Goal: Task Accomplishment & Management: Manage account settings

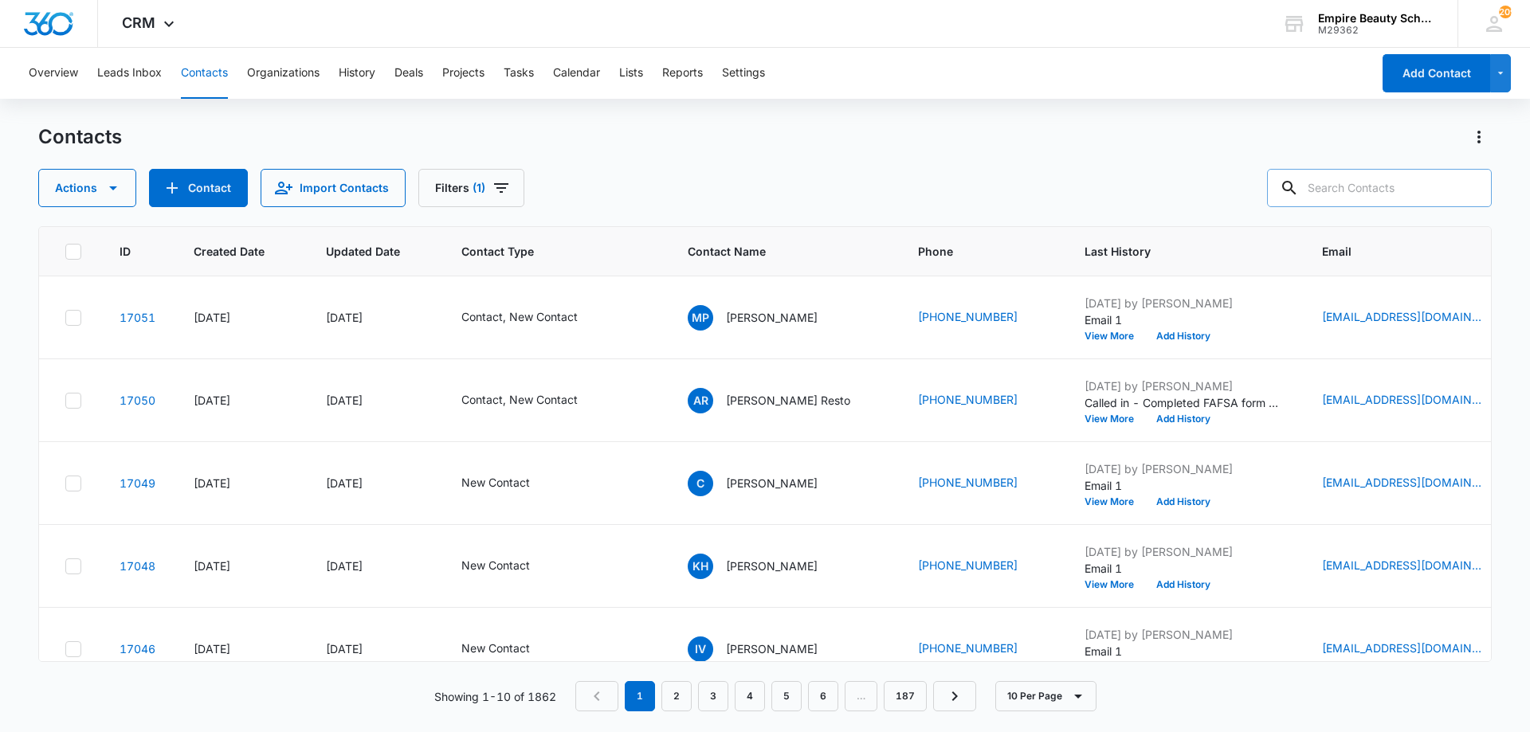
scroll to position [0, 272]
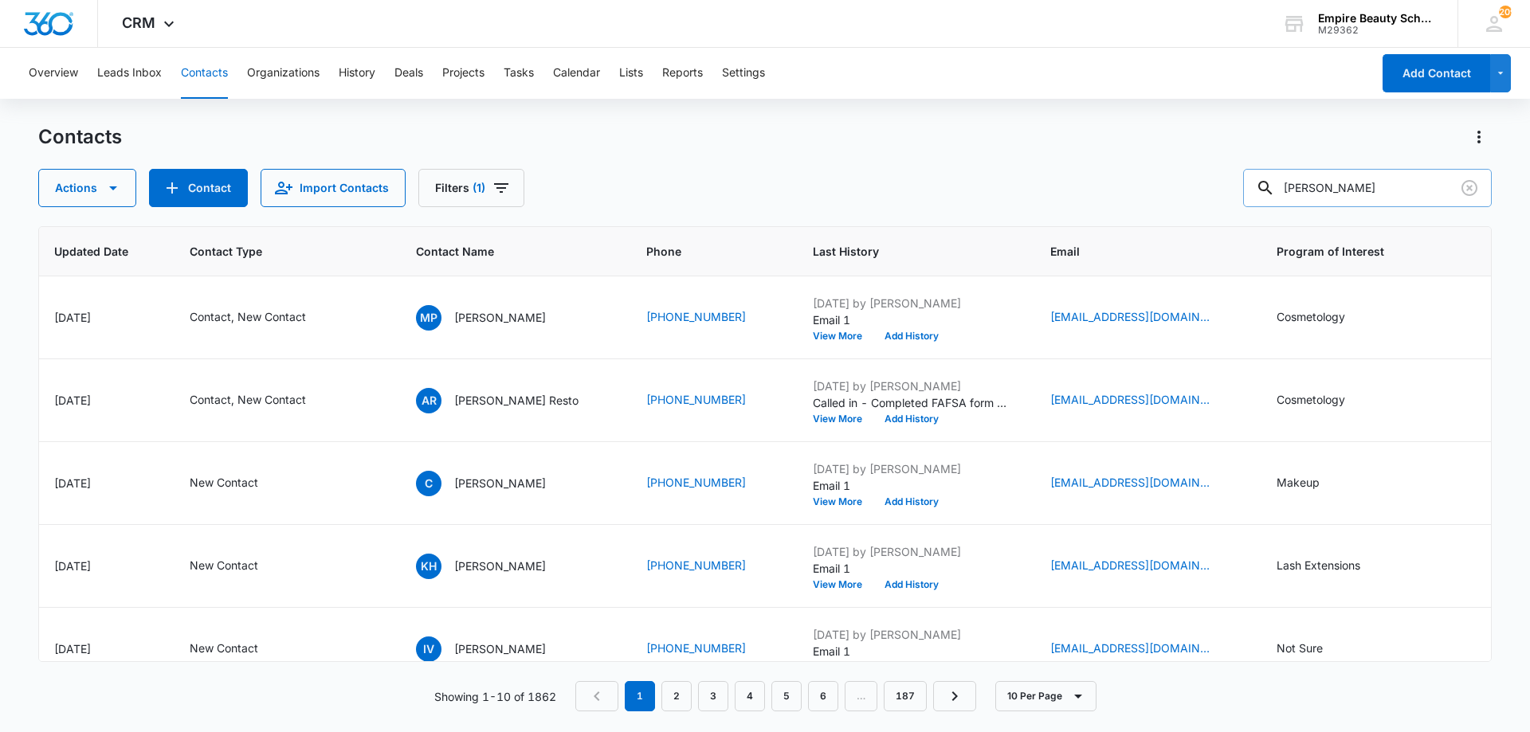
type input "[PERSON_NAME]"
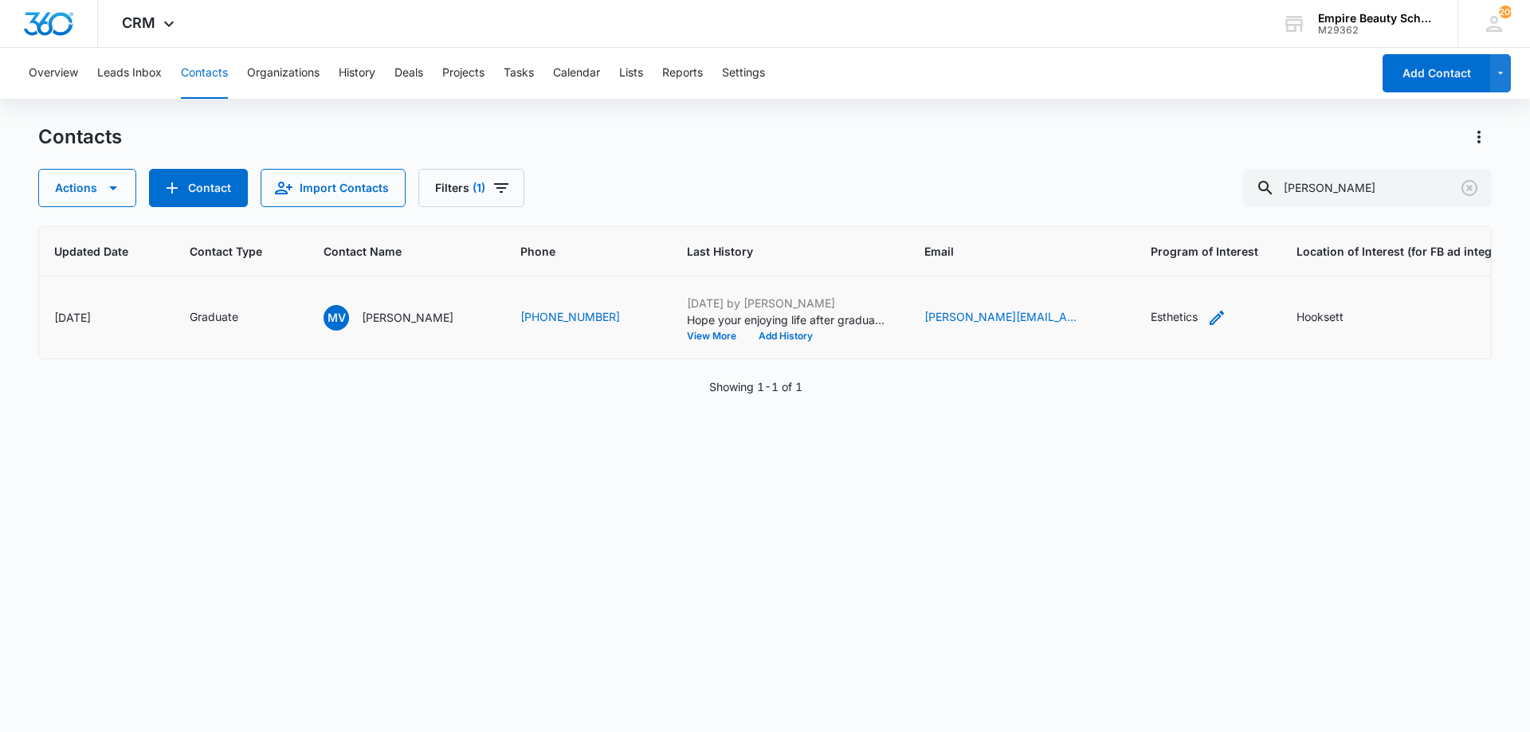
click at [1207, 314] on icon "Program of Interest - Esthetics - Select to Edit Field" at bounding box center [1216, 317] width 19 height 19
drag, startPoint x: 1156, startPoint y: 207, endPoint x: 1159, endPoint y: 216, distance: 9.3
click at [1159, 216] on input "Esthetics" at bounding box center [1146, 216] width 201 height 38
type input "Esthetics, Cosmetology"
click at [1202, 264] on button "Save" at bounding box center [1223, 266] width 47 height 30
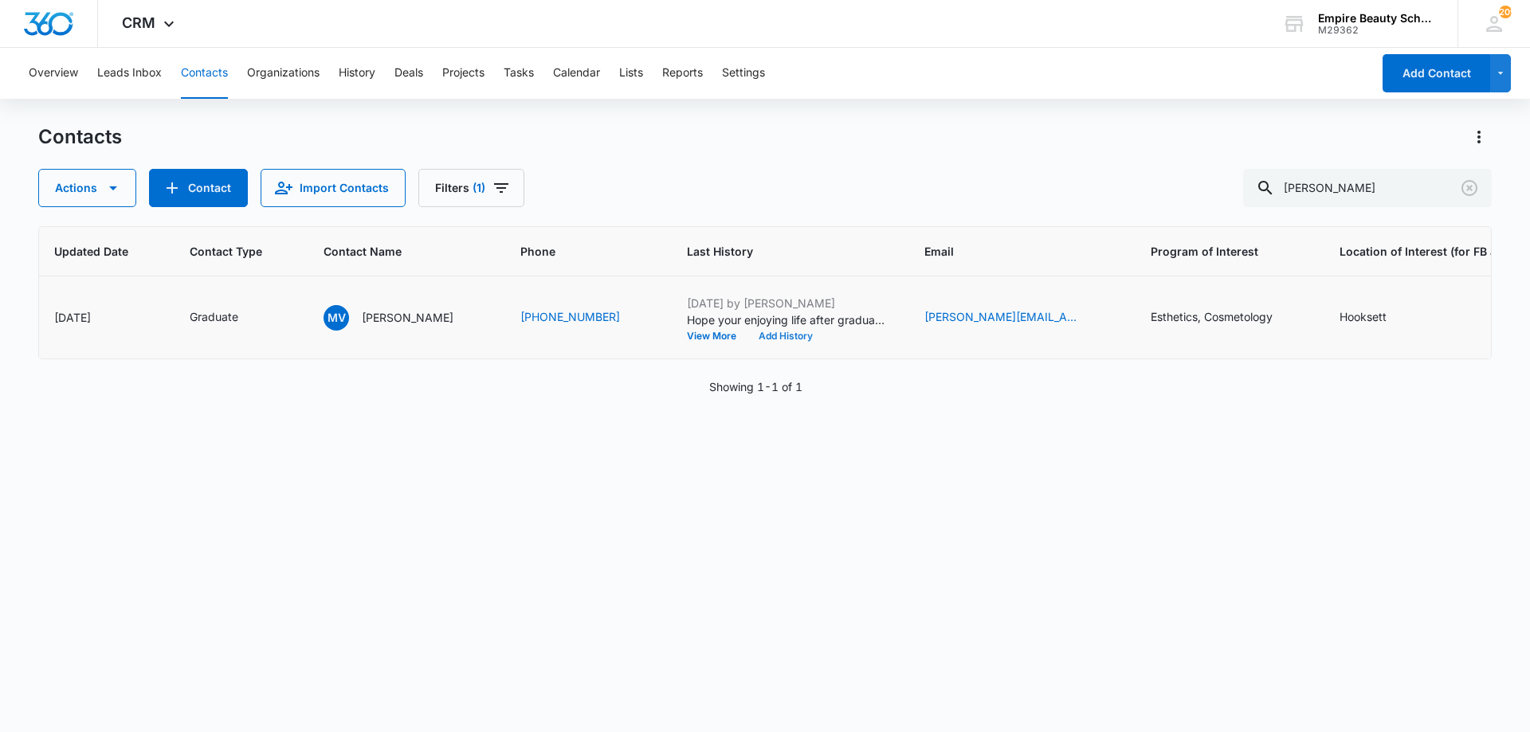
click at [755, 335] on button "Add History" at bounding box center [785, 336] width 76 height 10
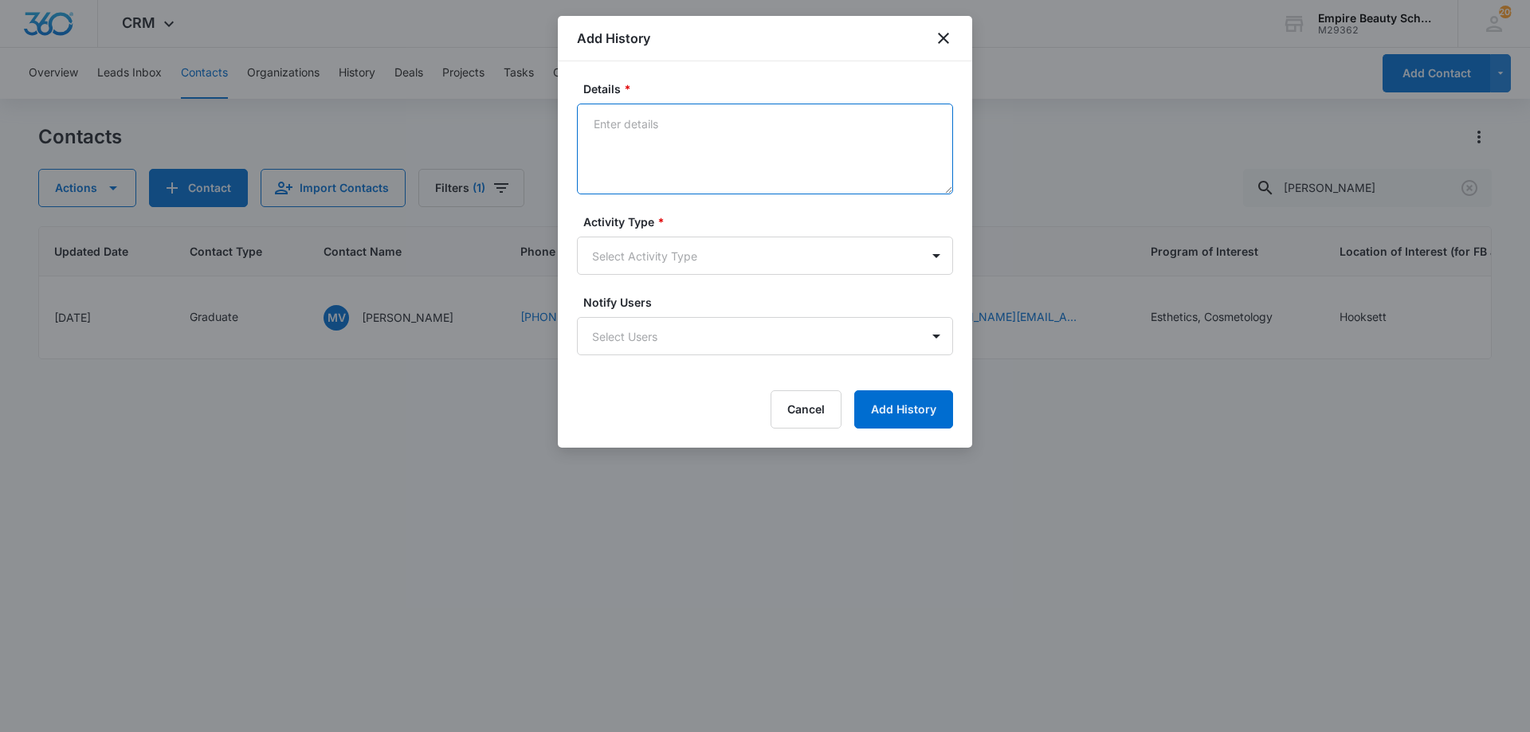
drag, startPoint x: 685, startPoint y: 140, endPoint x: 696, endPoint y: 127, distance: 17.5
click at [696, 128] on textarea "Details *" at bounding box center [765, 149] width 376 height 91
click at [626, 135] on textarea "Wasn't a great time to chat as he was going into work - Set phonecall APPT for …" at bounding box center [765, 149] width 376 height 91
type textarea "Wasn't a great time to chat as he was going into work - Set phone call APPT for…"
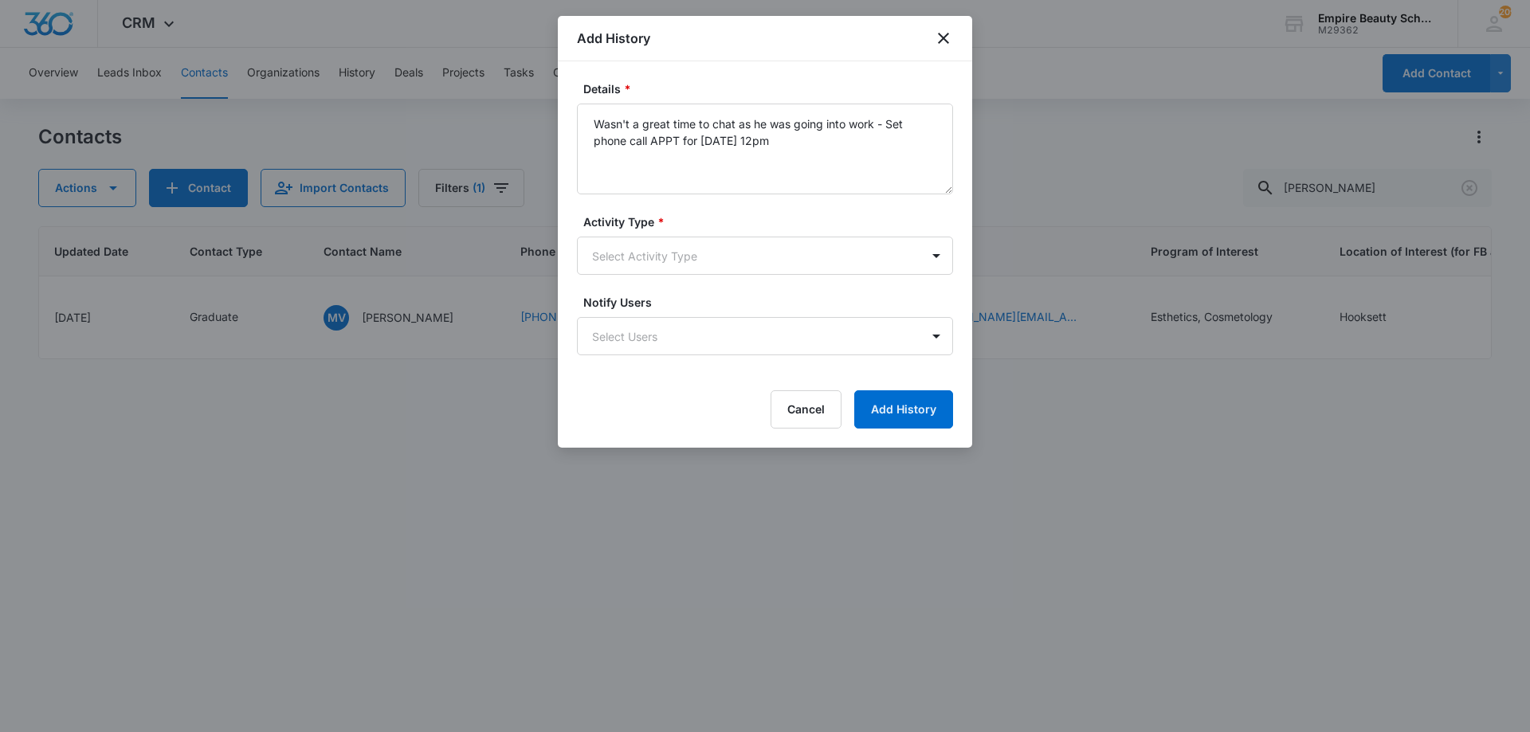
click at [709, 276] on form "Details * Wasn't a great time to chat as he was going into work - Set phone cal…" at bounding box center [765, 254] width 376 height 348
click at [705, 256] on body "CRM Apps Forms CRM Email Shop Payments POS Files Brand Settings AI Assistant Em…" at bounding box center [765, 366] width 1530 height 732
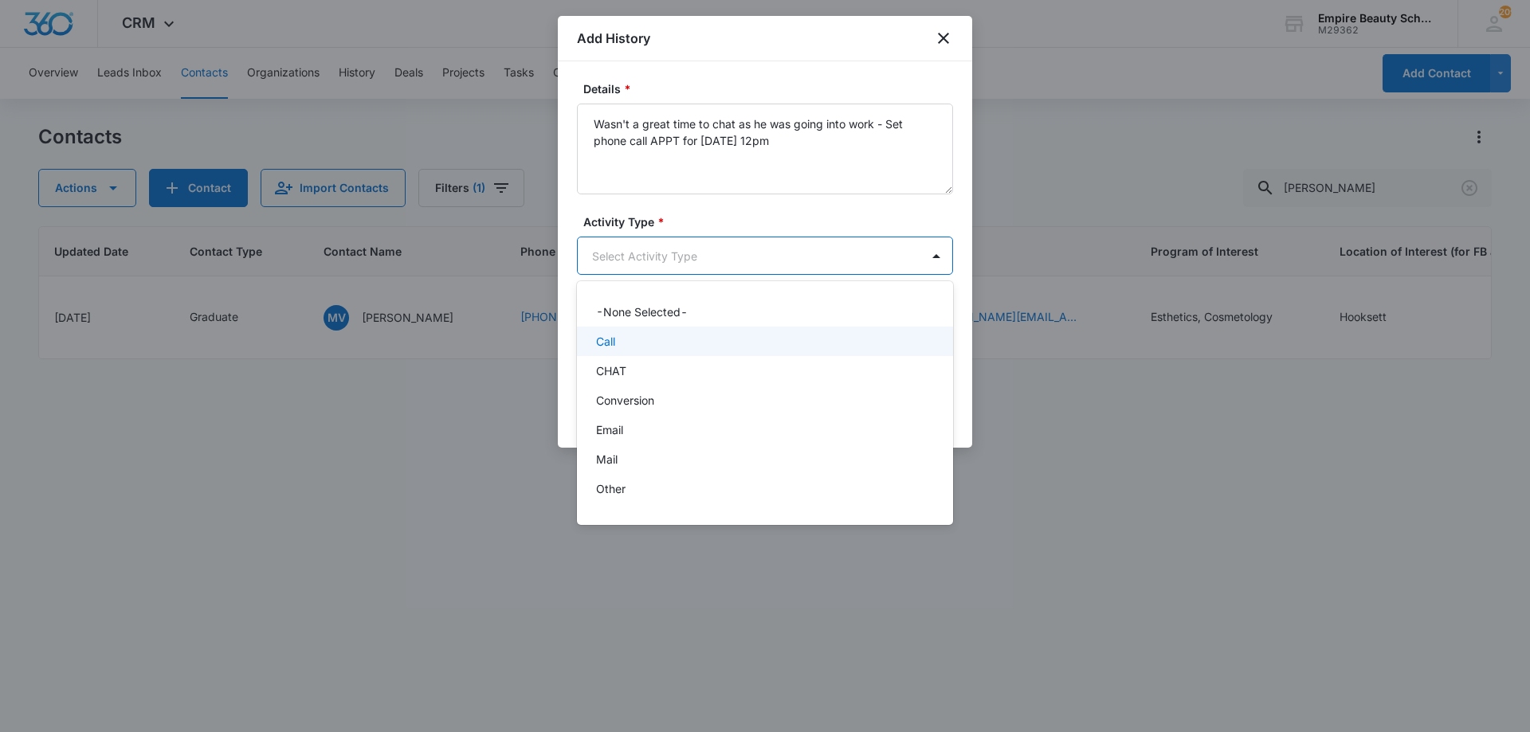
click at [653, 339] on div "Call" at bounding box center [763, 341] width 335 height 17
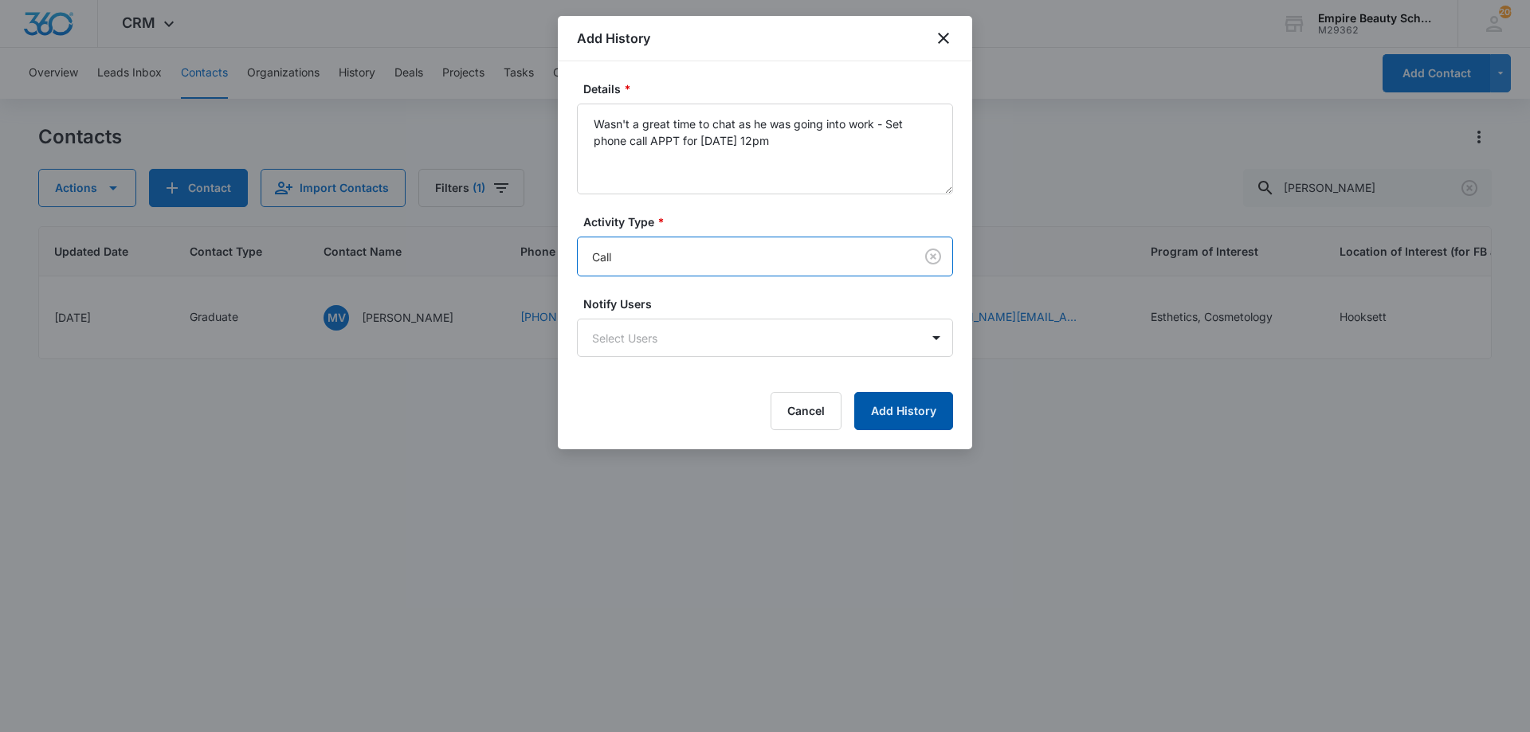
click at [896, 407] on button "Add History" at bounding box center [903, 411] width 99 height 38
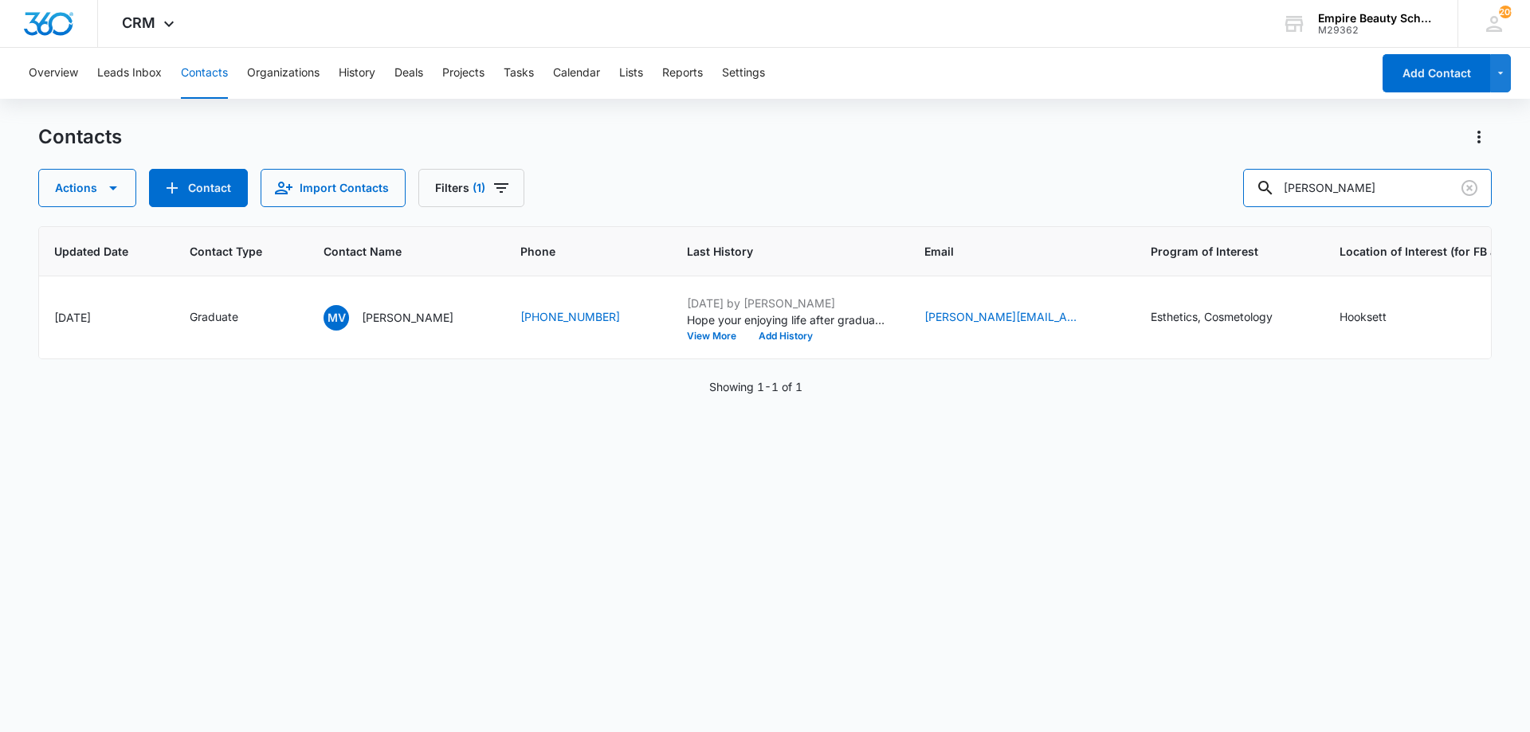
drag, startPoint x: 1164, startPoint y: 167, endPoint x: 989, endPoint y: 143, distance: 176.9
click at [989, 151] on div "Contacts Actions Contact Import Contacts Filters (1) michael via" at bounding box center [764, 165] width 1453 height 83
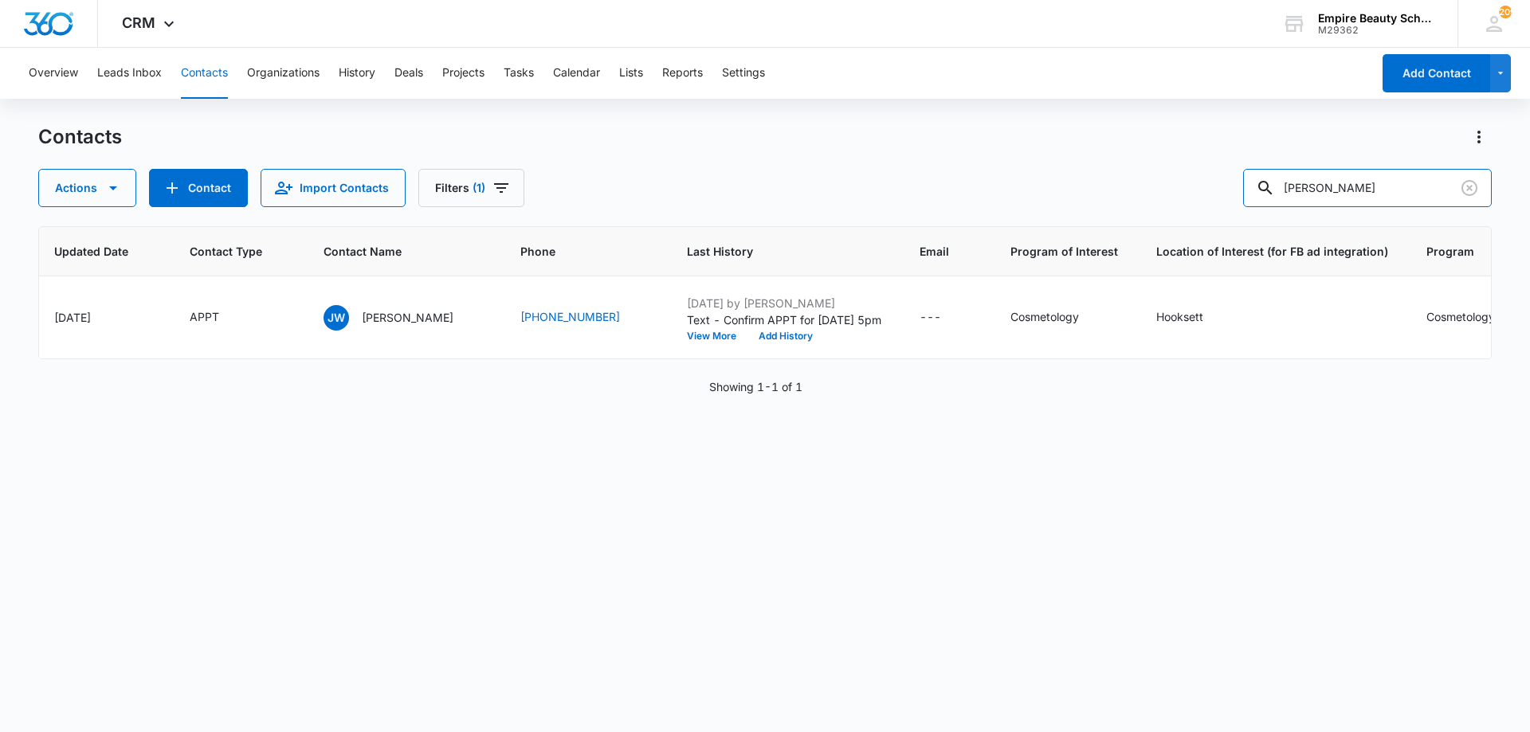
drag, startPoint x: 1412, startPoint y: 179, endPoint x: 1001, endPoint y: 190, distance: 411.3
click at [1001, 190] on div "Actions Contact Import Contacts Filters (1) jessica wilson" at bounding box center [764, 188] width 1453 height 38
type input "0954"
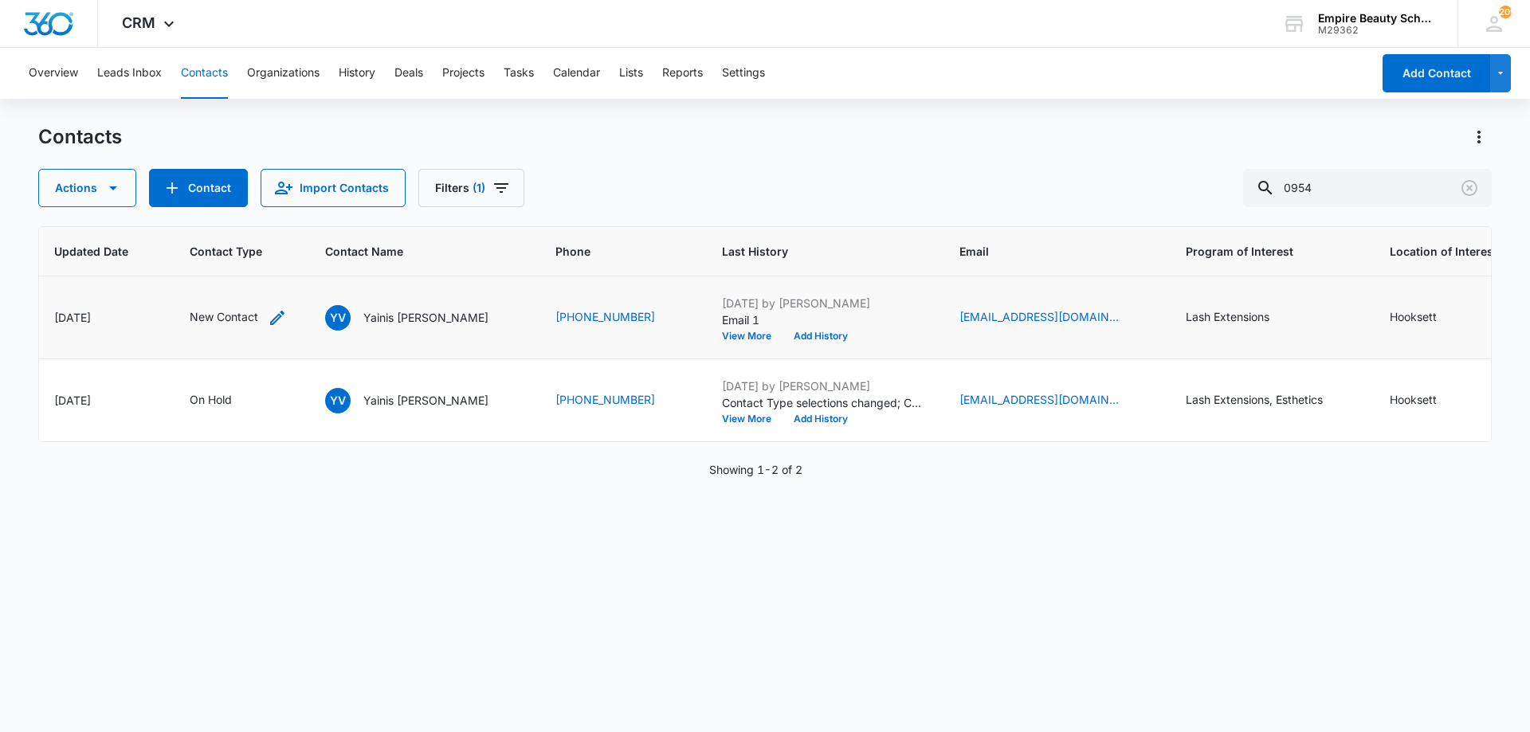
click at [270, 320] on icon "Contact Type - New Contact - Select to Edit Field" at bounding box center [277, 317] width 19 height 19
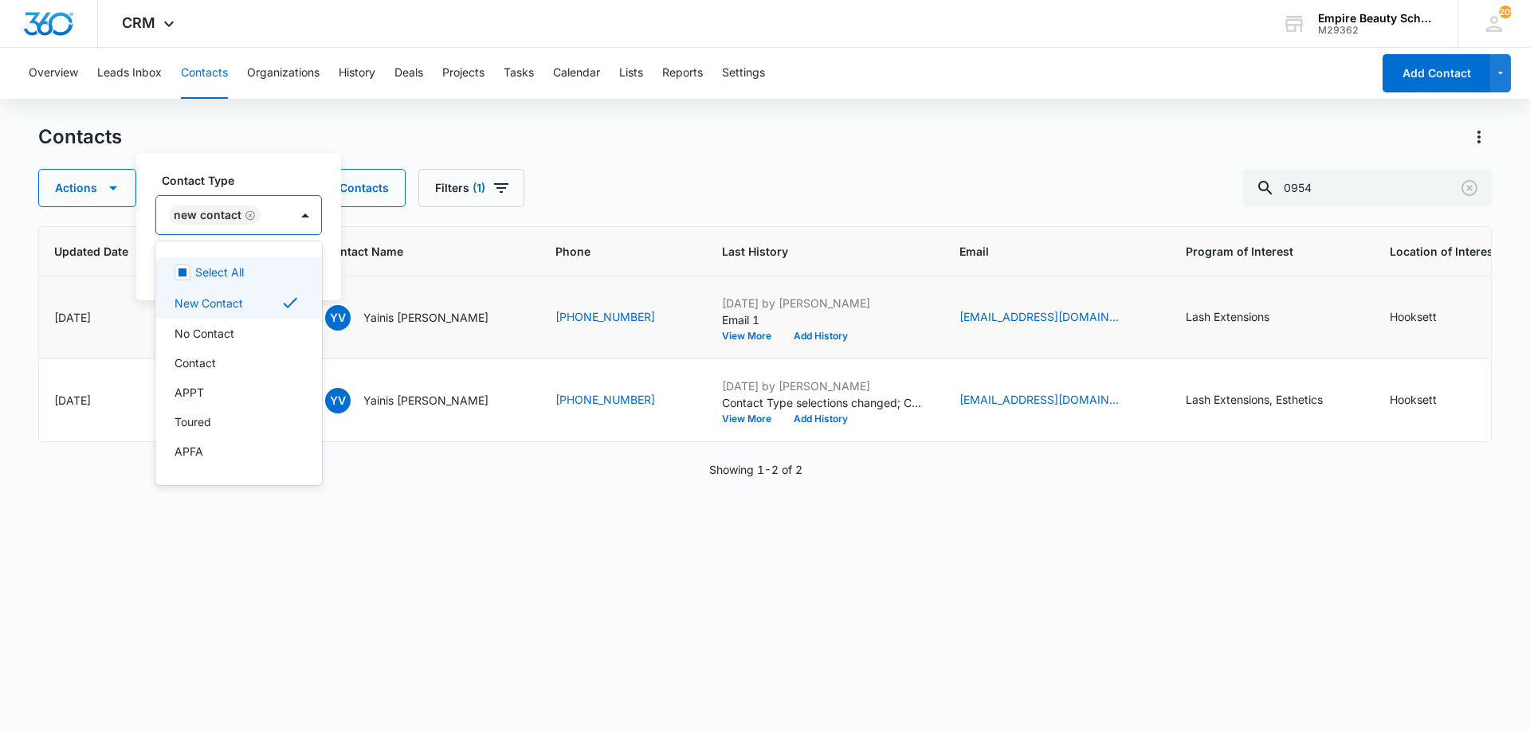
click at [275, 214] on div "New Contact" at bounding box center [222, 215] width 133 height 38
click at [222, 368] on div "Contact" at bounding box center [237, 363] width 125 height 17
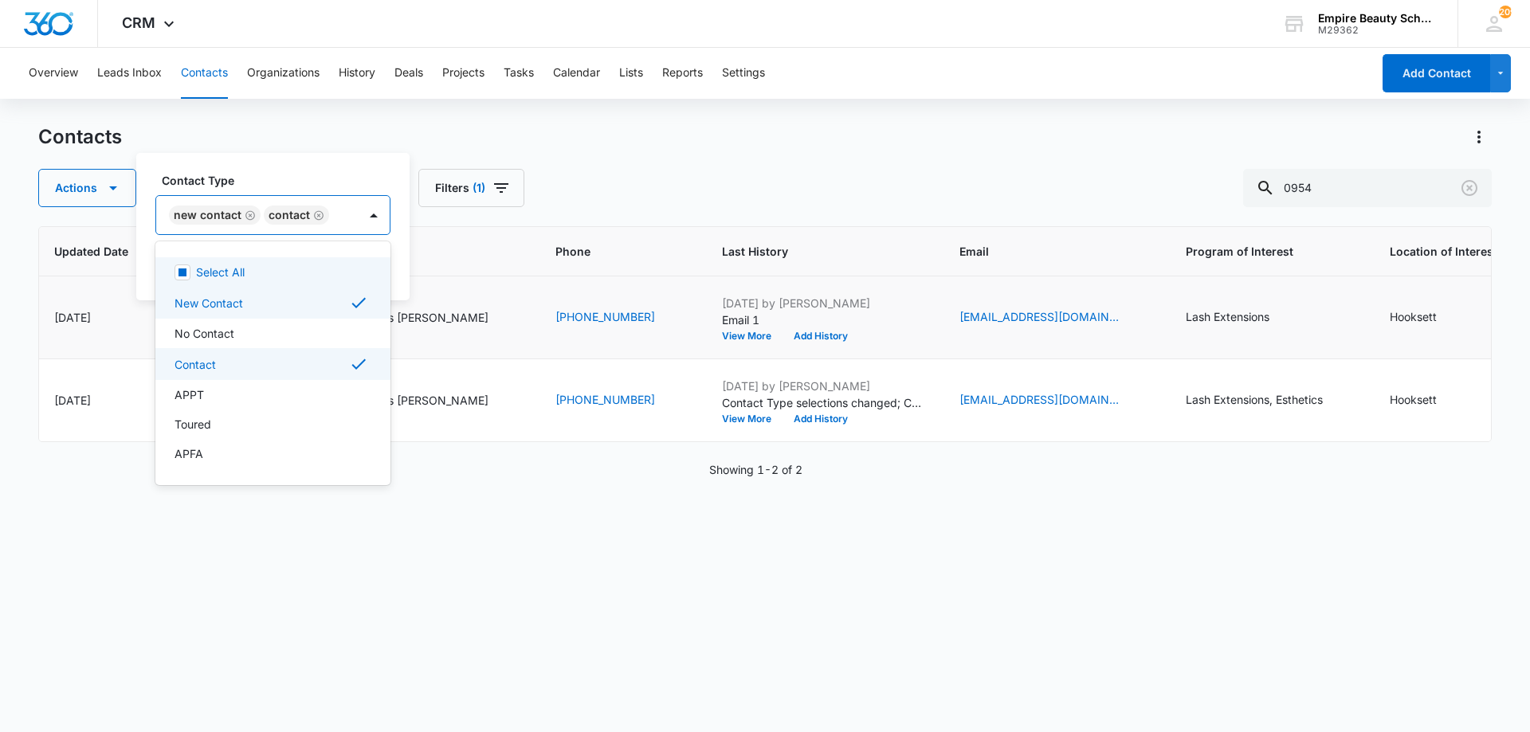
drag, startPoint x: 253, startPoint y: 198, endPoint x: 269, endPoint y: 219, distance: 26.1
click at [255, 200] on div "New Contact Contact" at bounding box center [257, 215] width 202 height 38
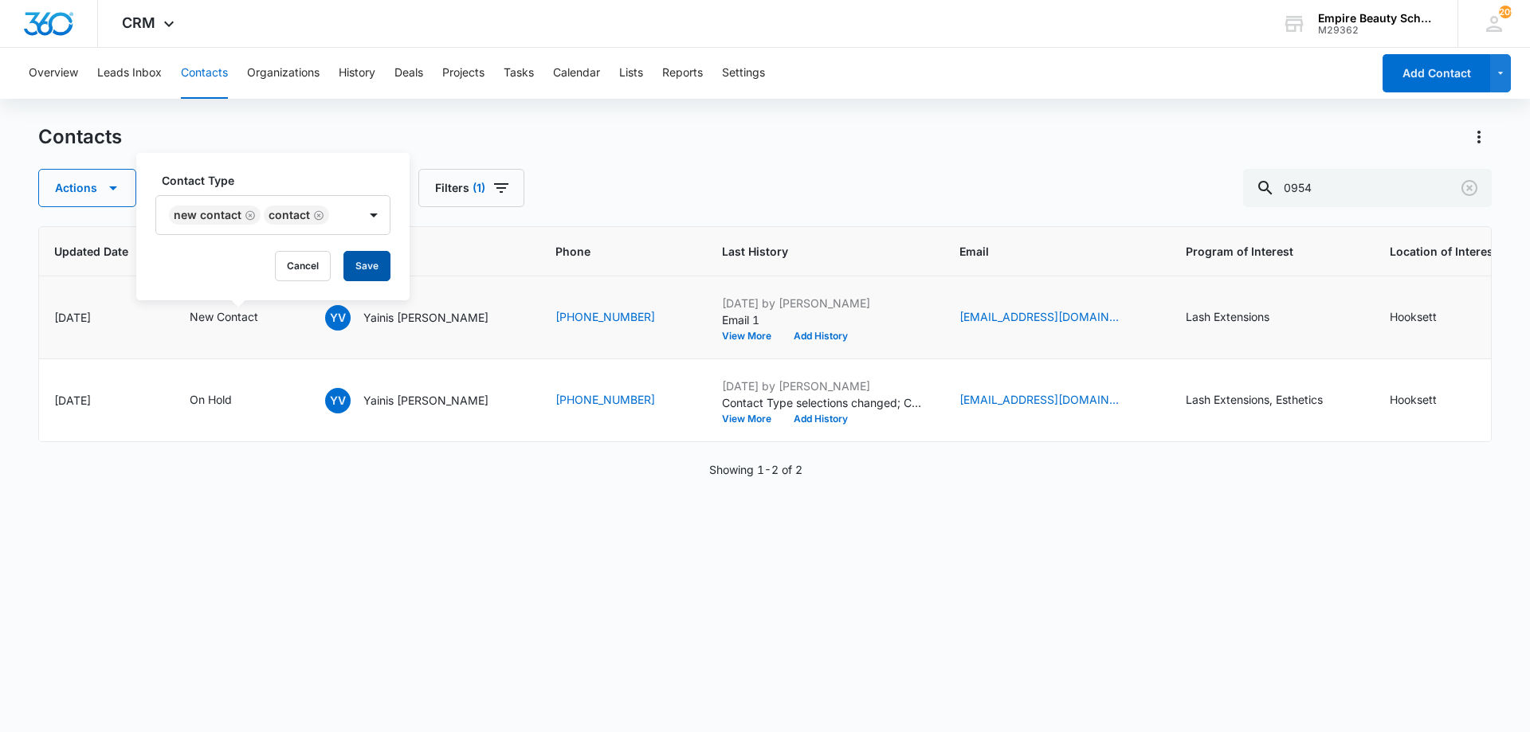
drag, startPoint x: 364, startPoint y: 265, endPoint x: 380, endPoint y: 266, distance: 16.0
click at [365, 265] on button "Save" at bounding box center [366, 266] width 47 height 30
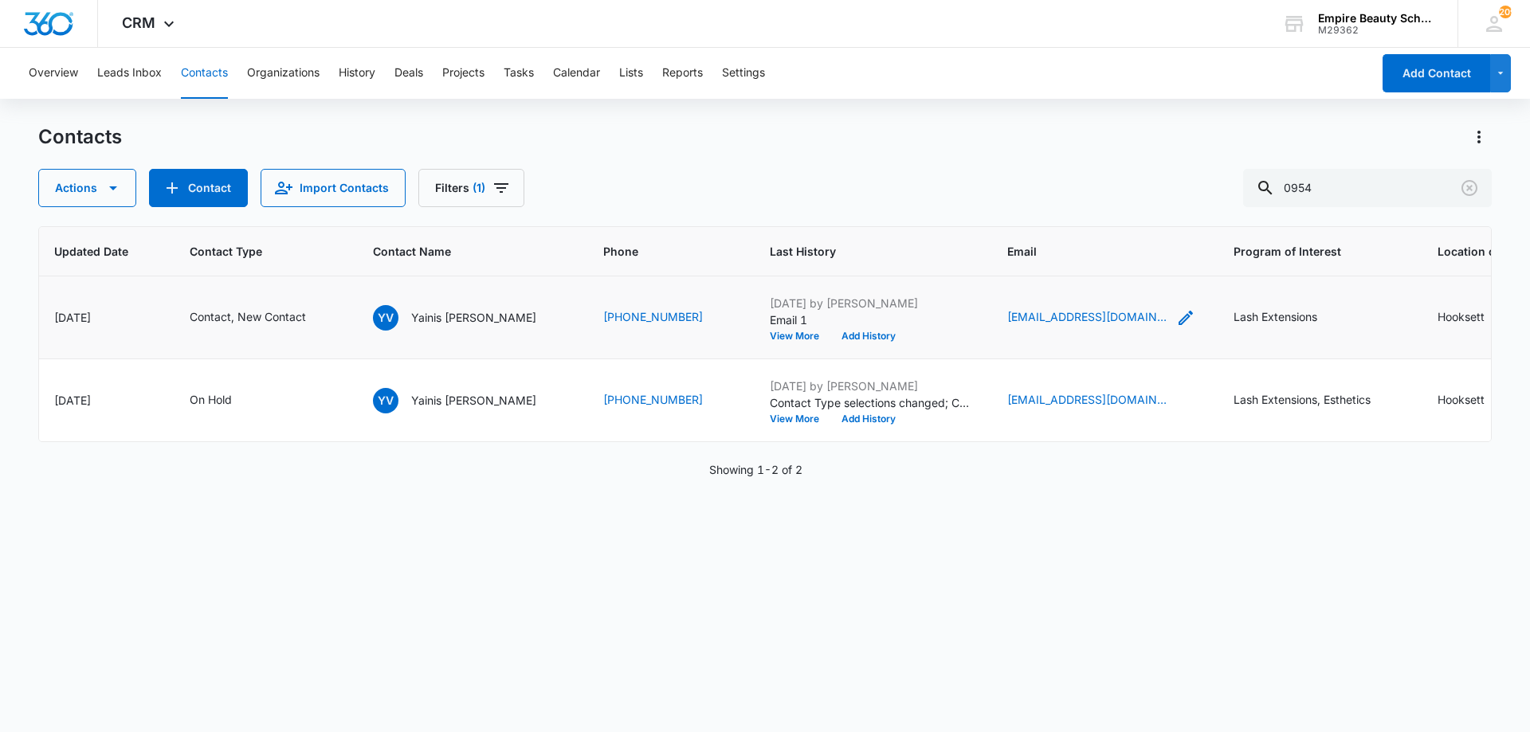
click at [1179, 320] on icon "Email - chiky_yainis@hotmail.com - Select to Edit Field" at bounding box center [1186, 318] width 14 height 14
click at [1019, 218] on input "[EMAIL_ADDRESS][DOMAIN_NAME]" at bounding box center [1057, 216] width 201 height 38
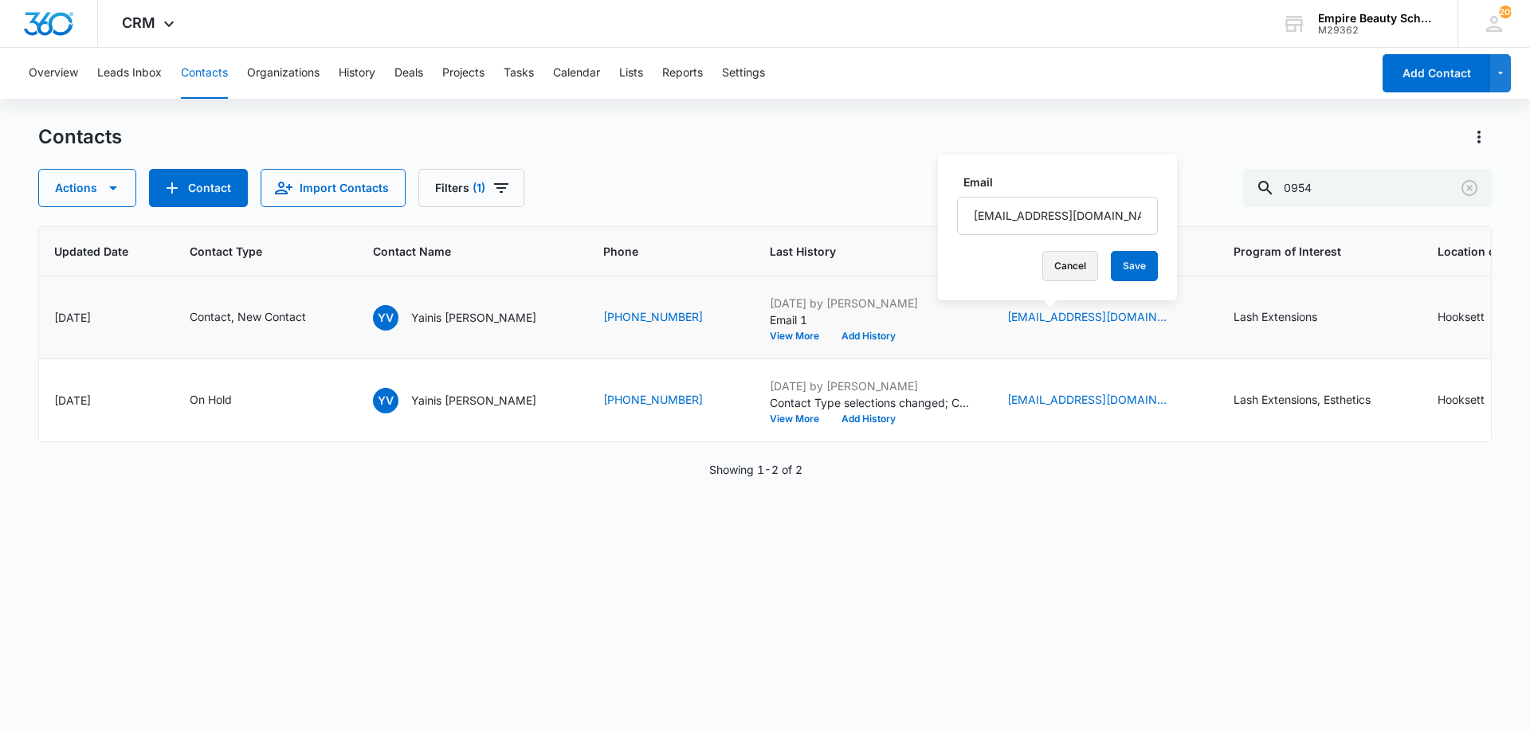
click at [1061, 266] on button "Cancel" at bounding box center [1070, 266] width 56 height 30
click at [1176, 394] on icon "Email - yainisv@gmail.com - Select to Edit Field" at bounding box center [1185, 400] width 19 height 19
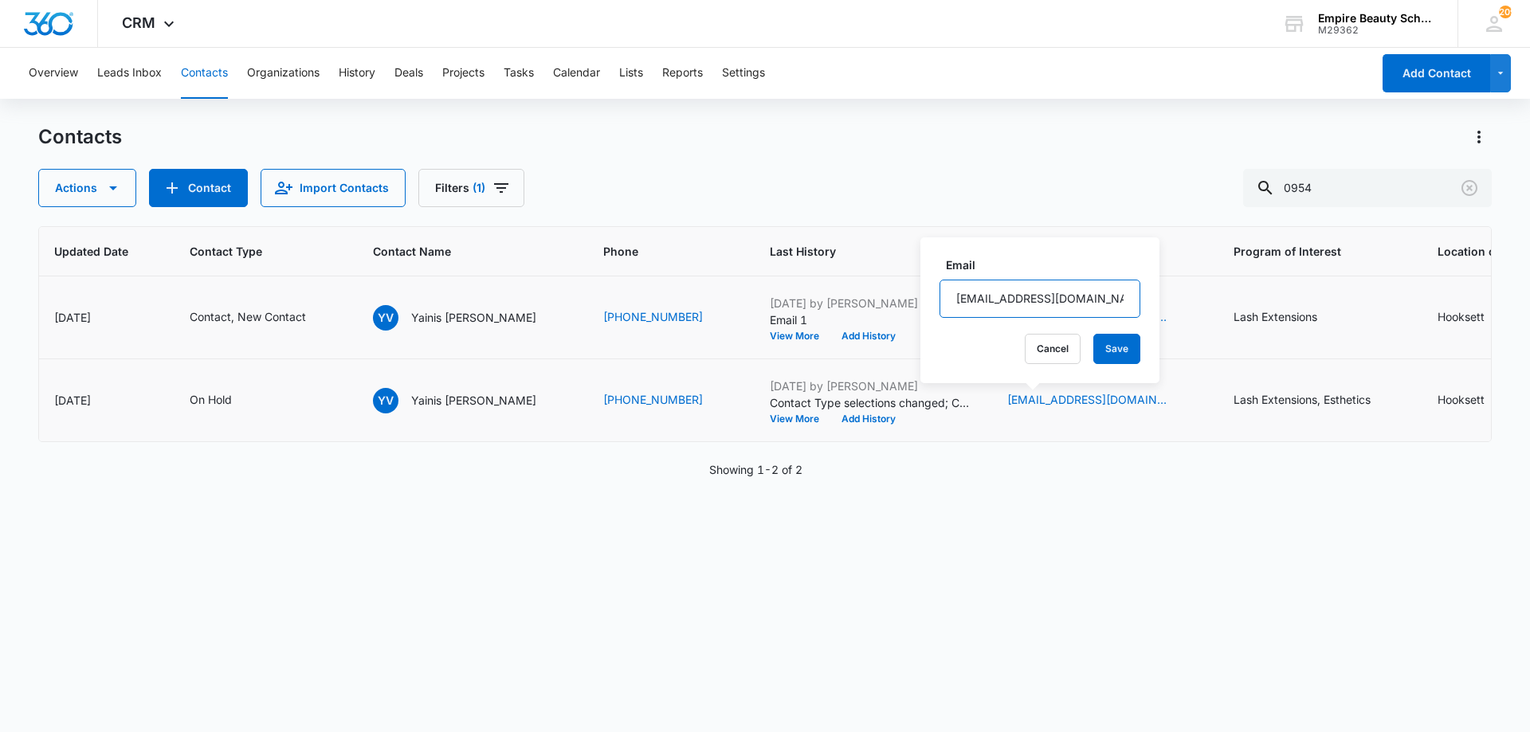
click at [1004, 304] on input "yainisv@gmail.com" at bounding box center [1039, 299] width 201 height 38
paste input "chiky_yainis@hot"
type input "[EMAIL_ADDRESS][DOMAIN_NAME]"
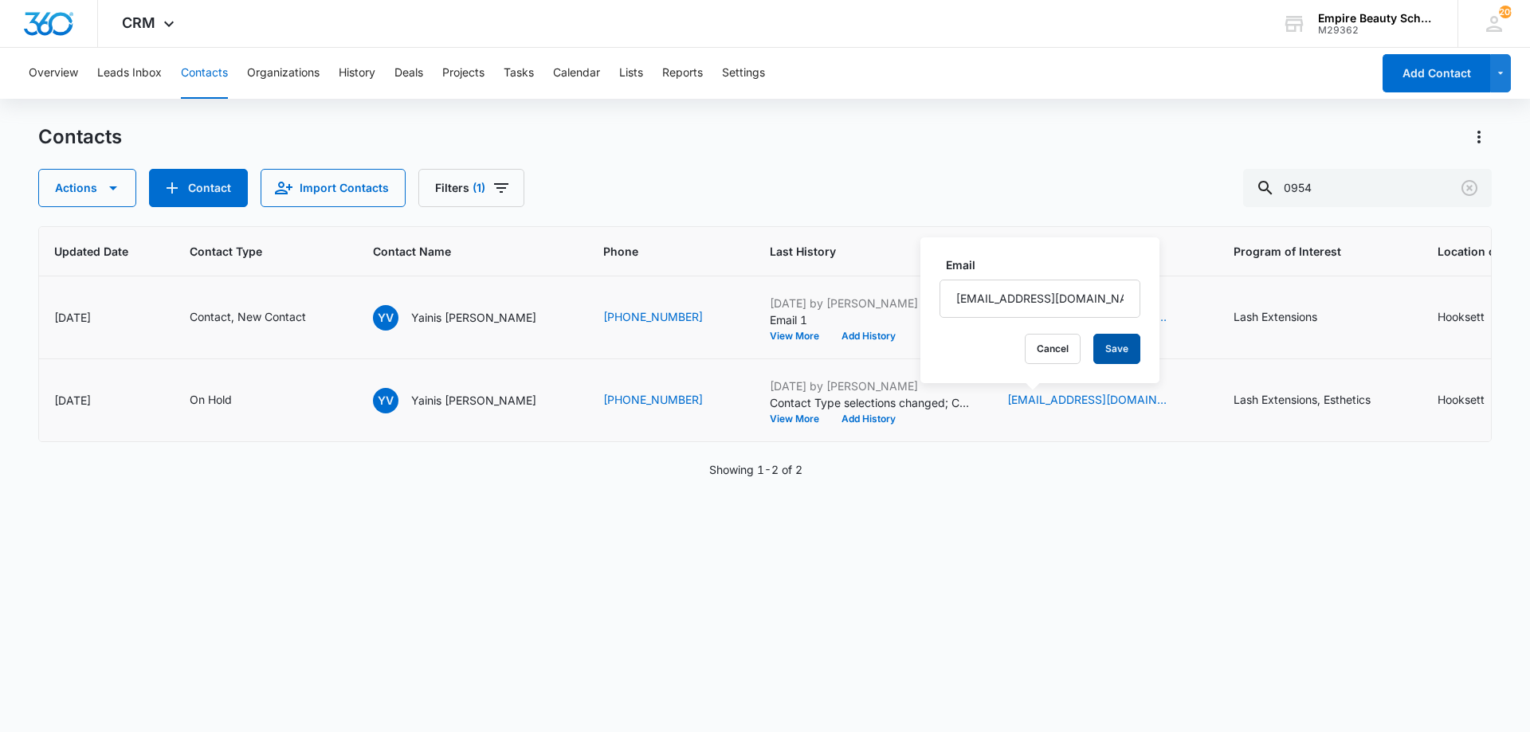
click at [1097, 357] on button "Save" at bounding box center [1116, 349] width 47 height 30
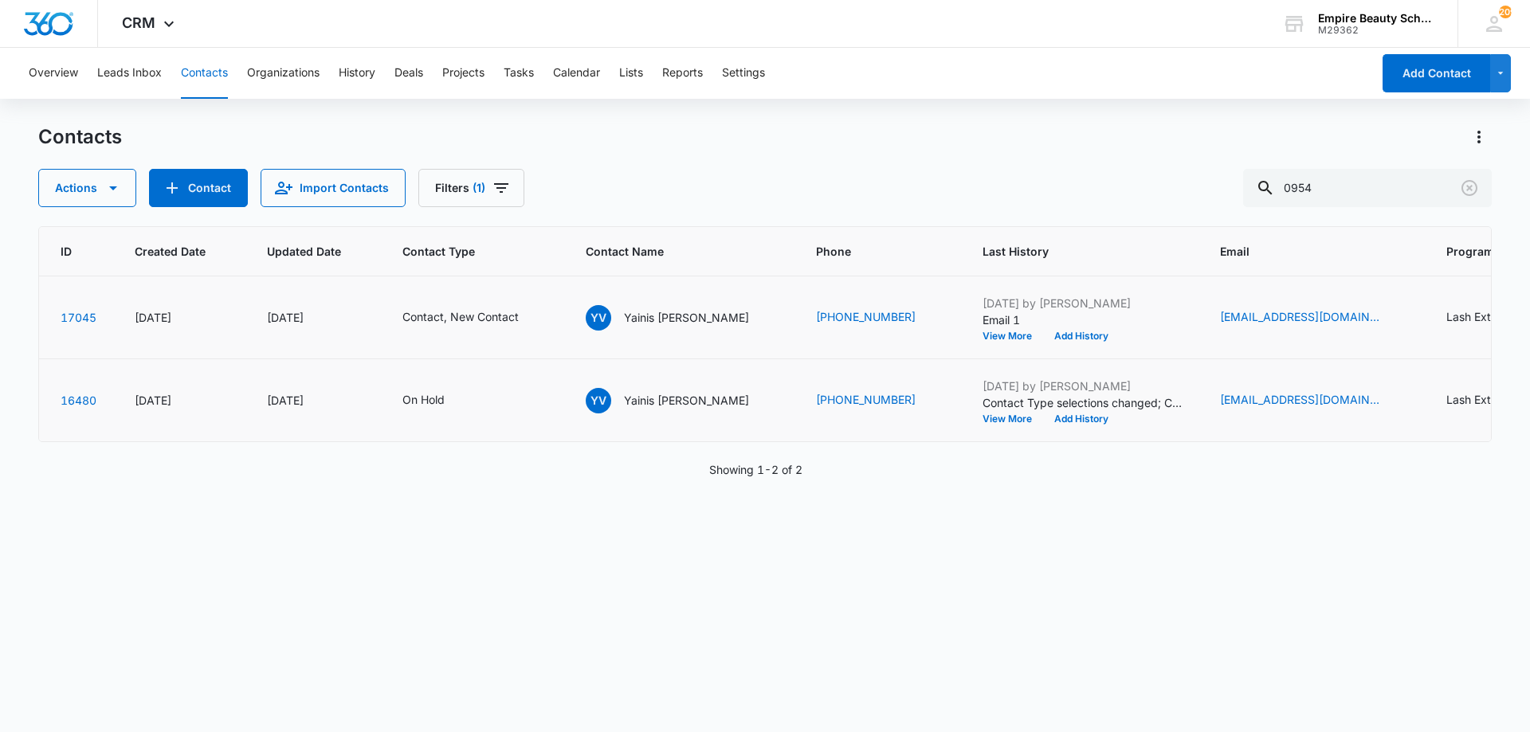
scroll to position [0, 0]
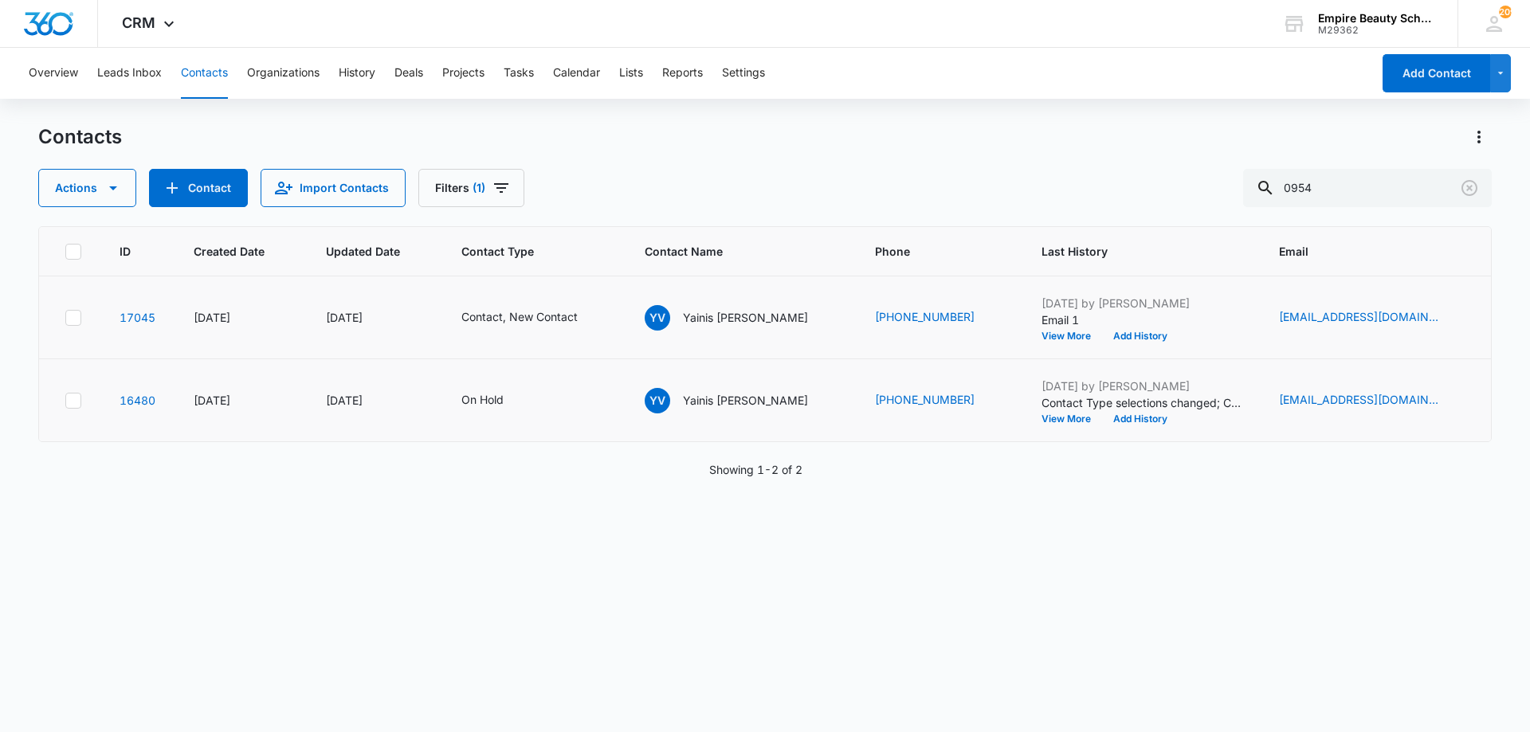
click at [69, 320] on icon at bounding box center [73, 318] width 14 height 14
click at [65, 318] on input "checkbox" at bounding box center [65, 317] width 1 height 1
click at [70, 388] on td at bounding box center [69, 400] width 61 height 83
click at [71, 398] on icon at bounding box center [73, 401] width 14 height 14
click at [65, 400] on input "checkbox" at bounding box center [65, 400] width 1 height 1
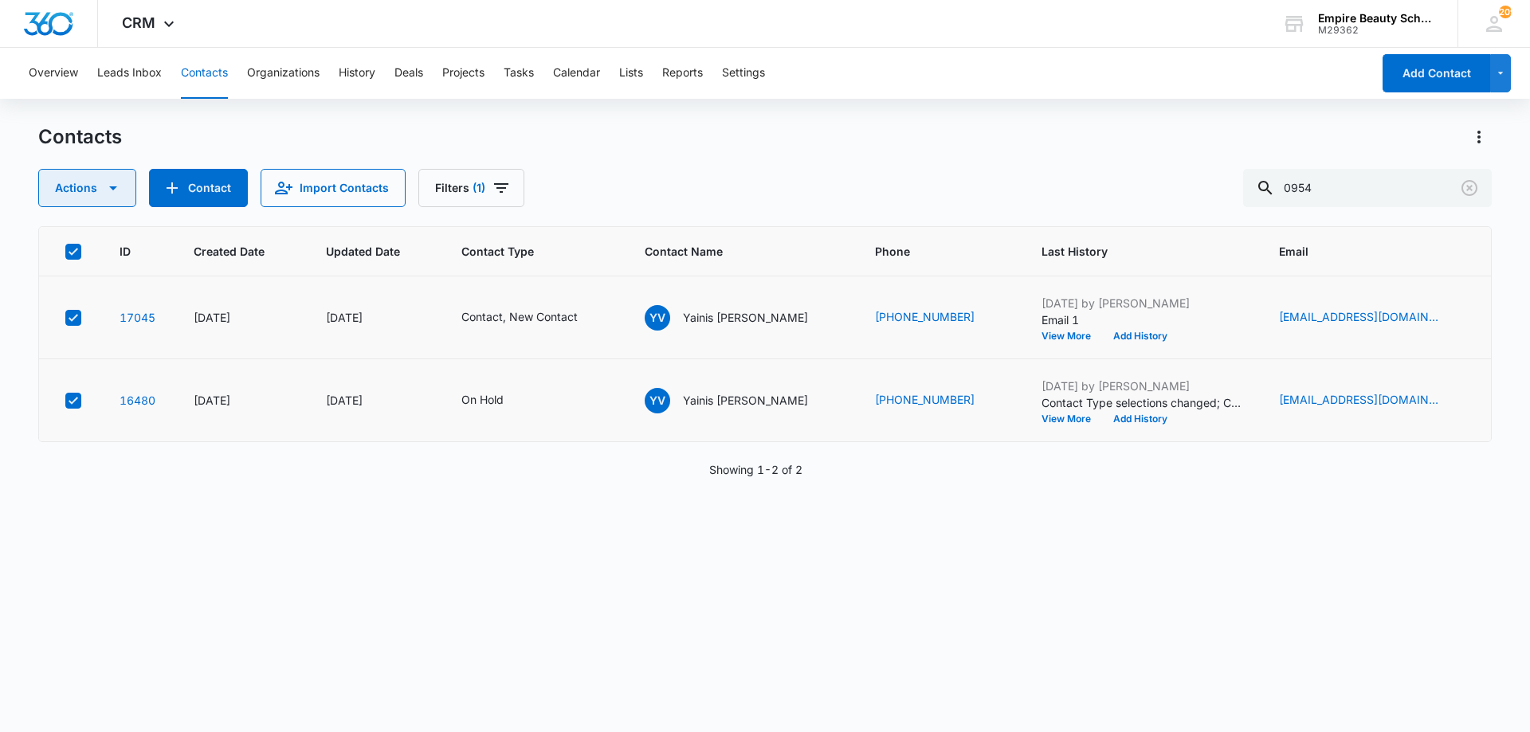
click at [108, 202] on button "Actions" at bounding box center [87, 188] width 98 height 38
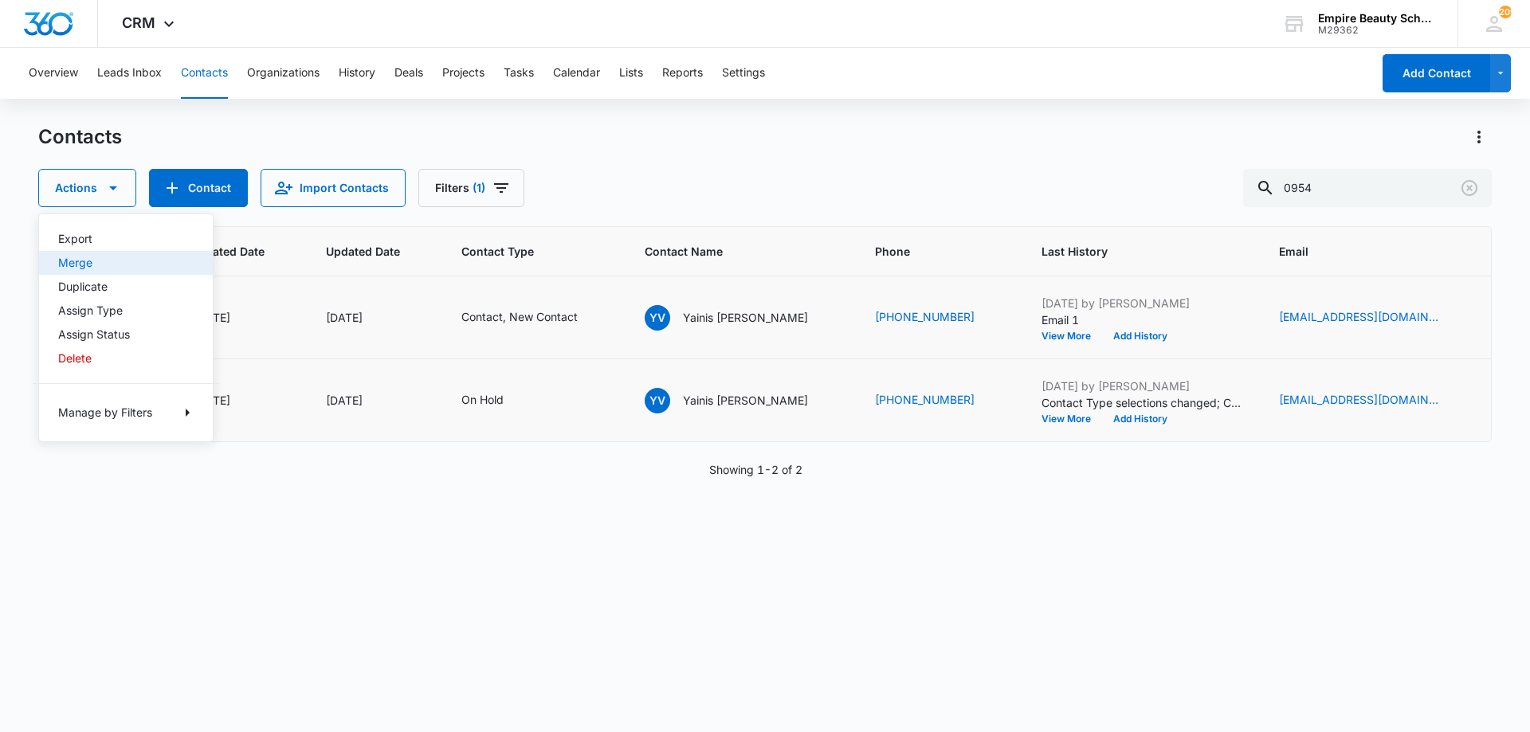
click at [99, 265] on div "Merge" at bounding box center [116, 262] width 116 height 11
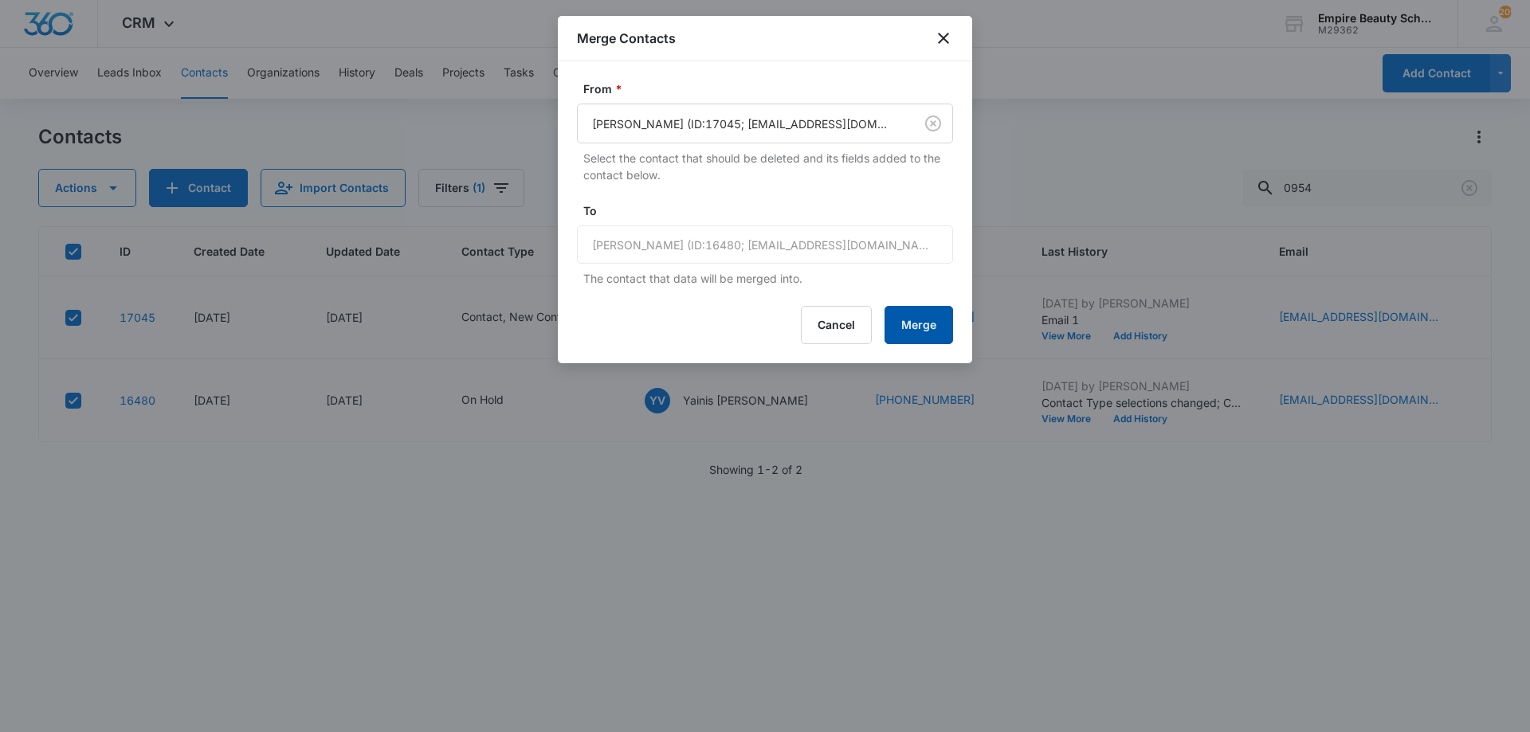
click at [920, 333] on button "Merge" at bounding box center [919, 325] width 69 height 38
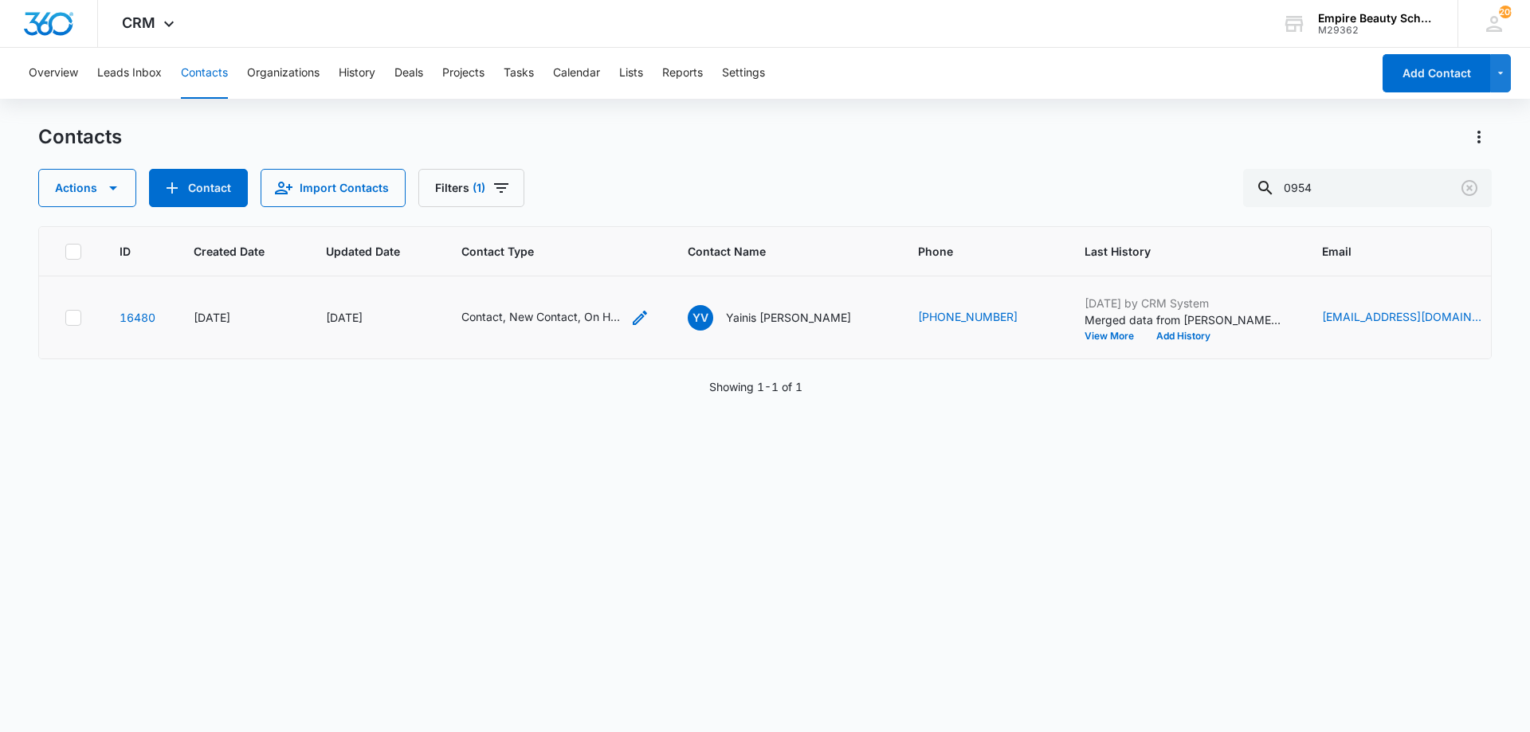
click at [627, 318] on div "Contact, New Contact, On Hold" at bounding box center [555, 317] width 188 height 19
click at [493, 227] on icon "Remove On Hold" at bounding box center [494, 228] width 10 height 10
click at [622, 263] on button "Save" at bounding box center [636, 266] width 47 height 30
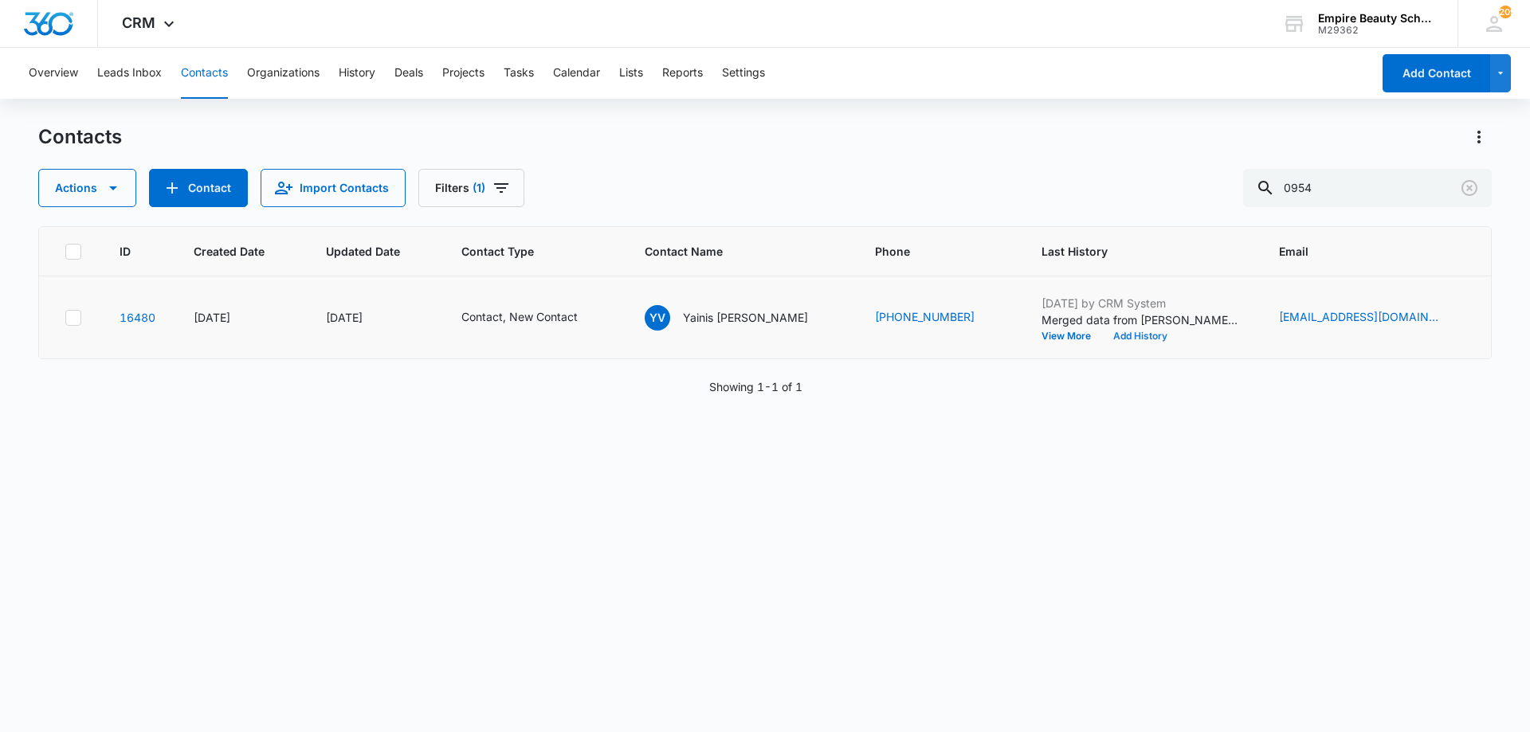
click at [1124, 339] on button "Add History" at bounding box center [1140, 336] width 76 height 10
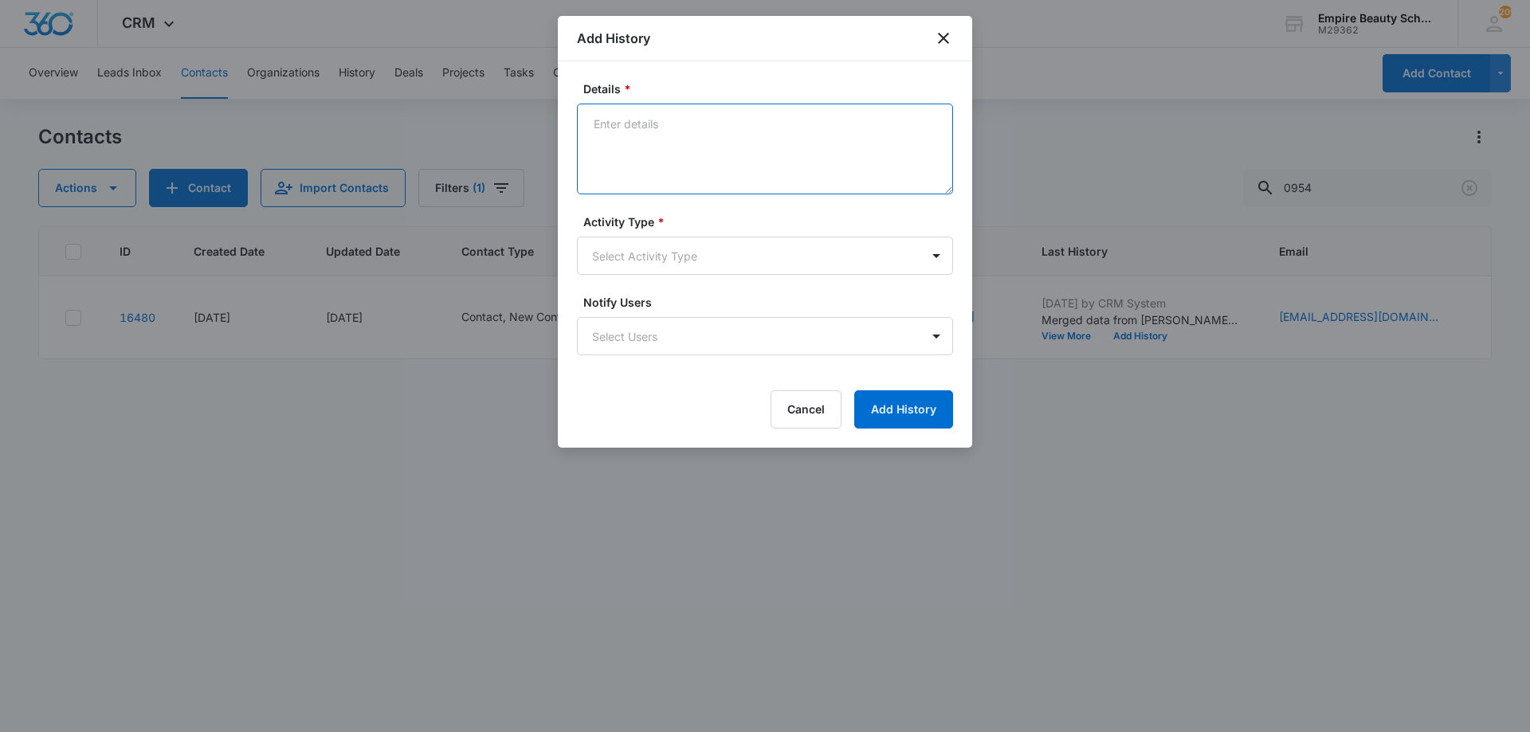
click at [725, 120] on textarea "Details *" at bounding box center [765, 149] width 376 height 91
drag, startPoint x: 595, startPoint y: 119, endPoint x: 535, endPoint y: 104, distance: 61.5
click at [535, 104] on body "CRM Apps Forms CRM Email Shop Payments POS Files Brand Settings AI Assistant Em…" at bounding box center [765, 366] width 1530 height 732
type textarea "Bit of a language barrier. Currently working eves. Provided EST 600/750/900 sch…"
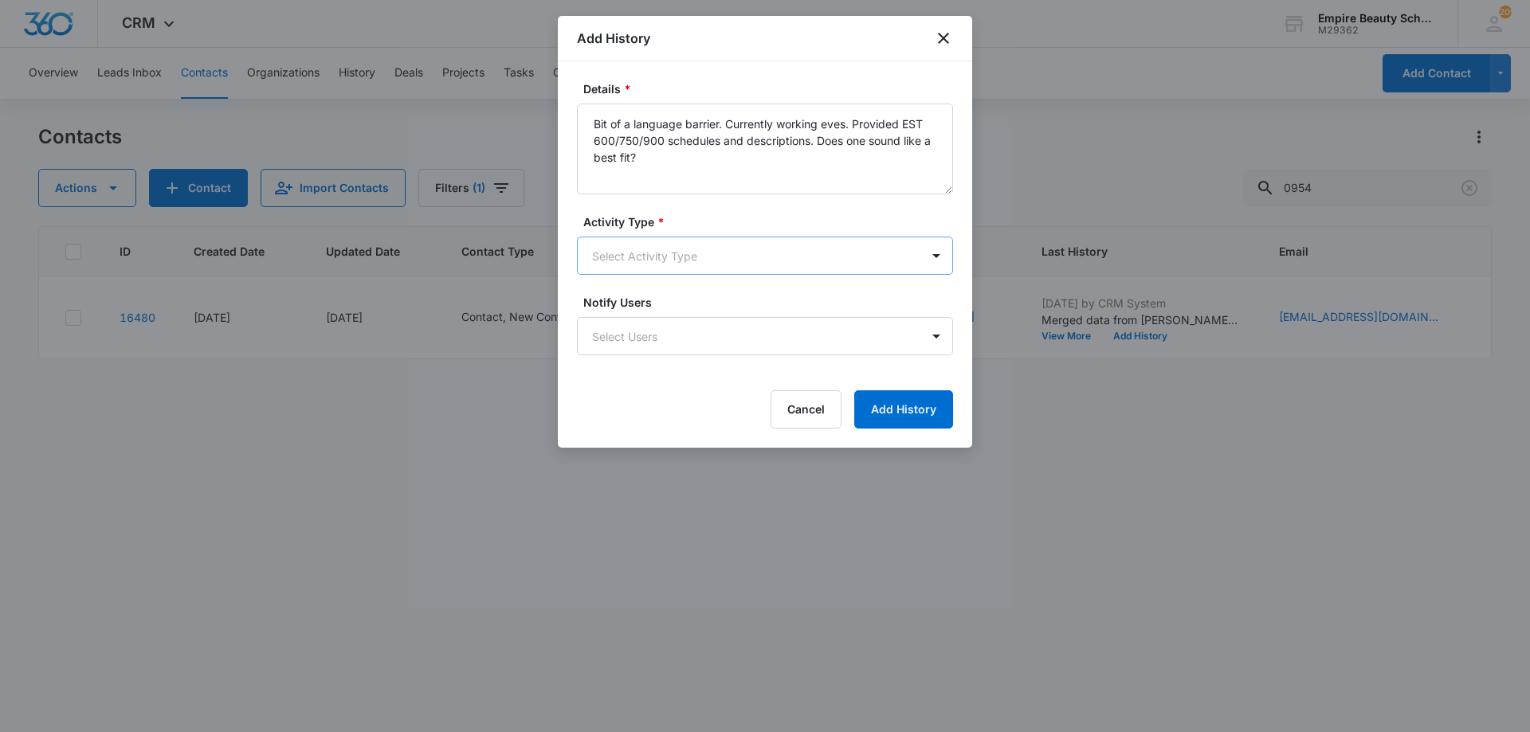
click at [755, 250] on body "CRM Apps Forms CRM Email Shop Payments POS Files Brand Settings AI Assistant Em…" at bounding box center [765, 366] width 1530 height 732
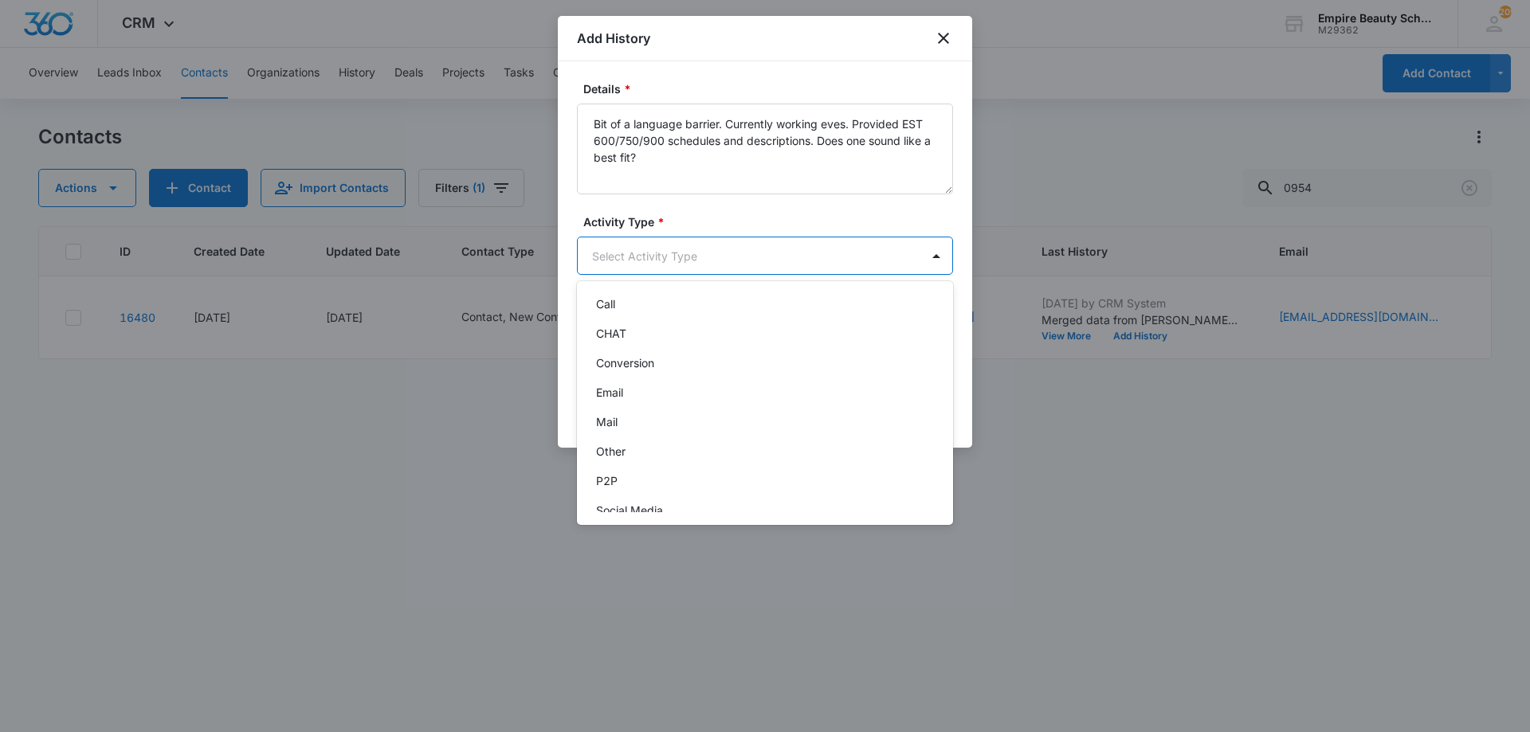
scroll to position [83, 0]
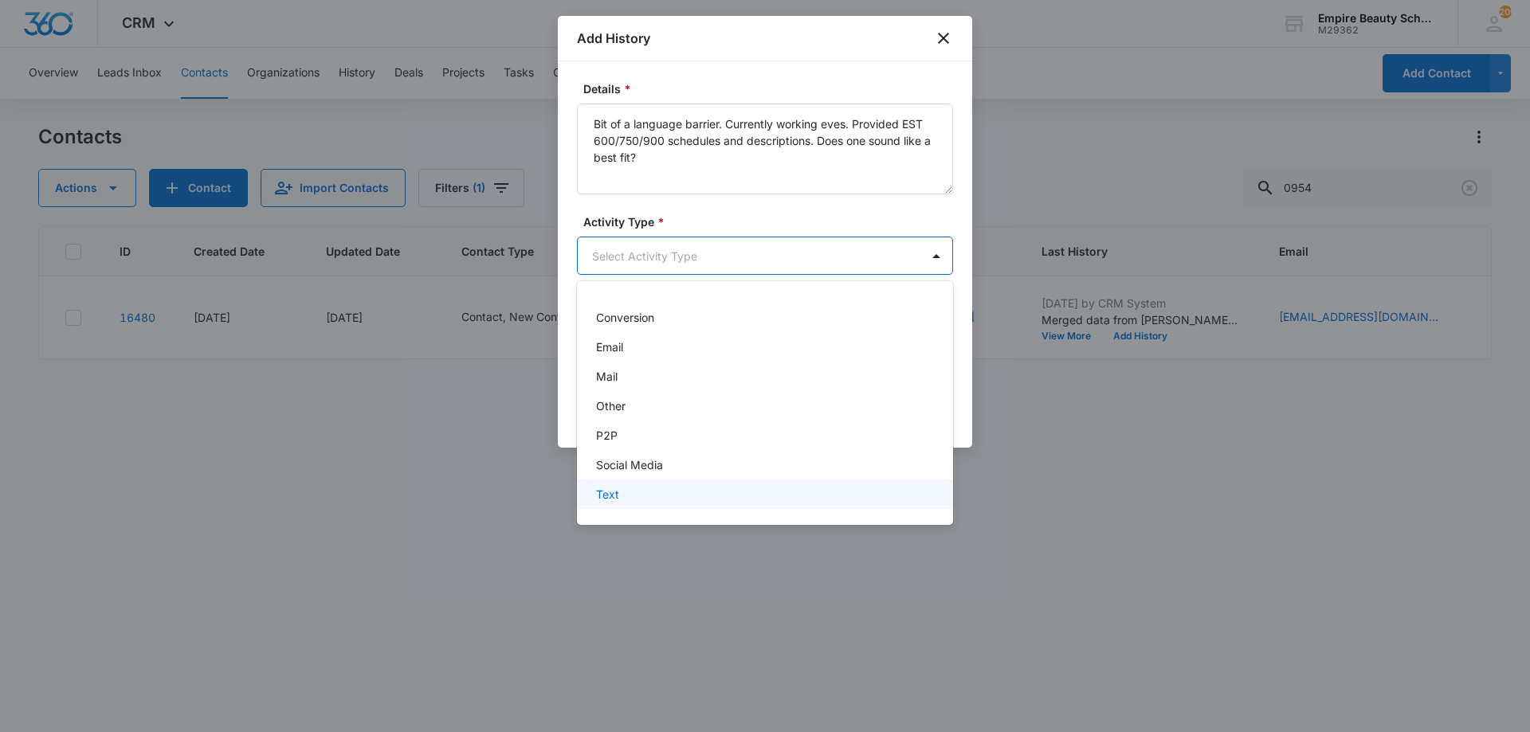
click at [636, 489] on div "Text" at bounding box center [763, 494] width 335 height 17
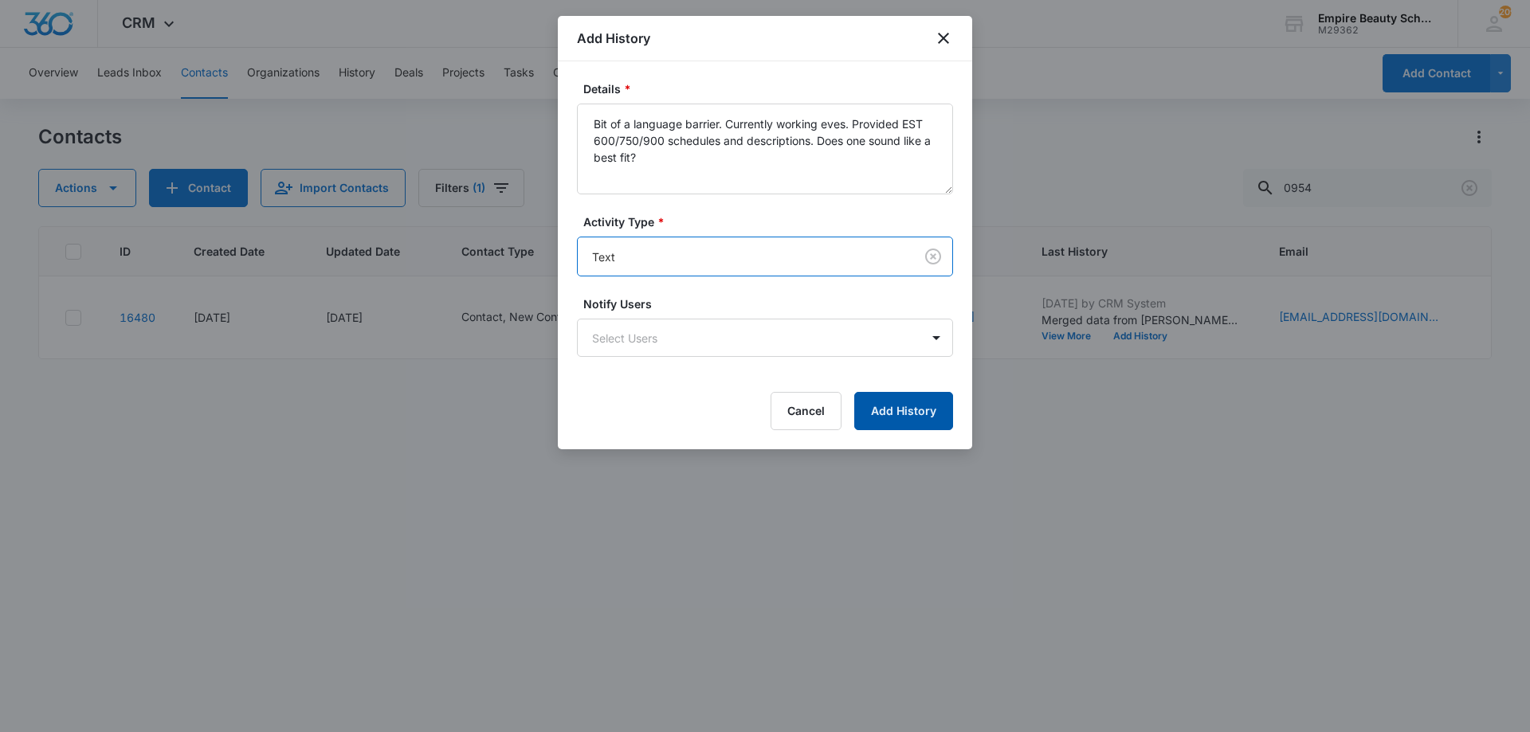
click at [896, 410] on button "Add History" at bounding box center [903, 411] width 99 height 38
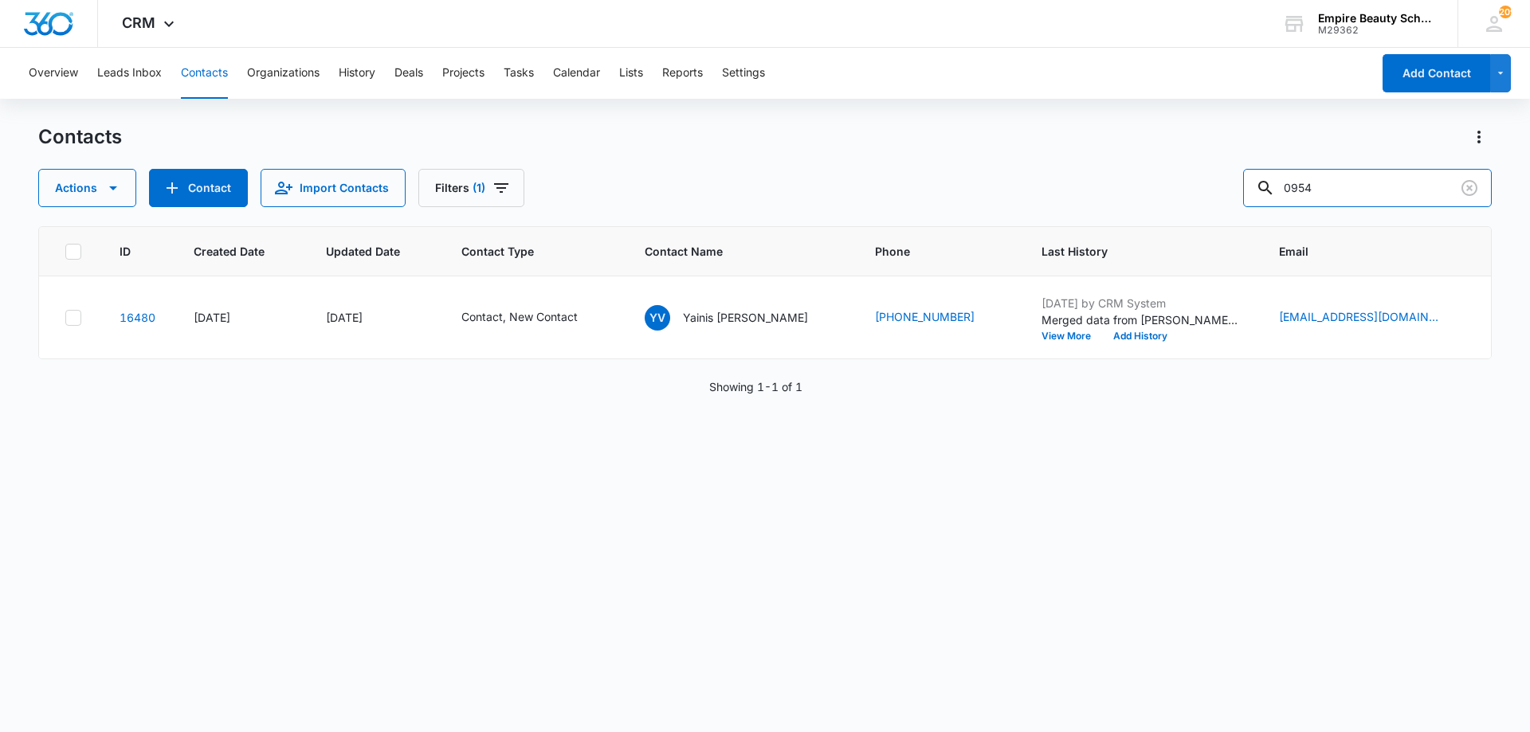
drag, startPoint x: 1324, startPoint y: 186, endPoint x: 1148, endPoint y: 200, distance: 176.6
click at [1150, 201] on div "Actions Contact Import Contacts Filters (1) 0954" at bounding box center [764, 188] width 1453 height 38
type input "6212"
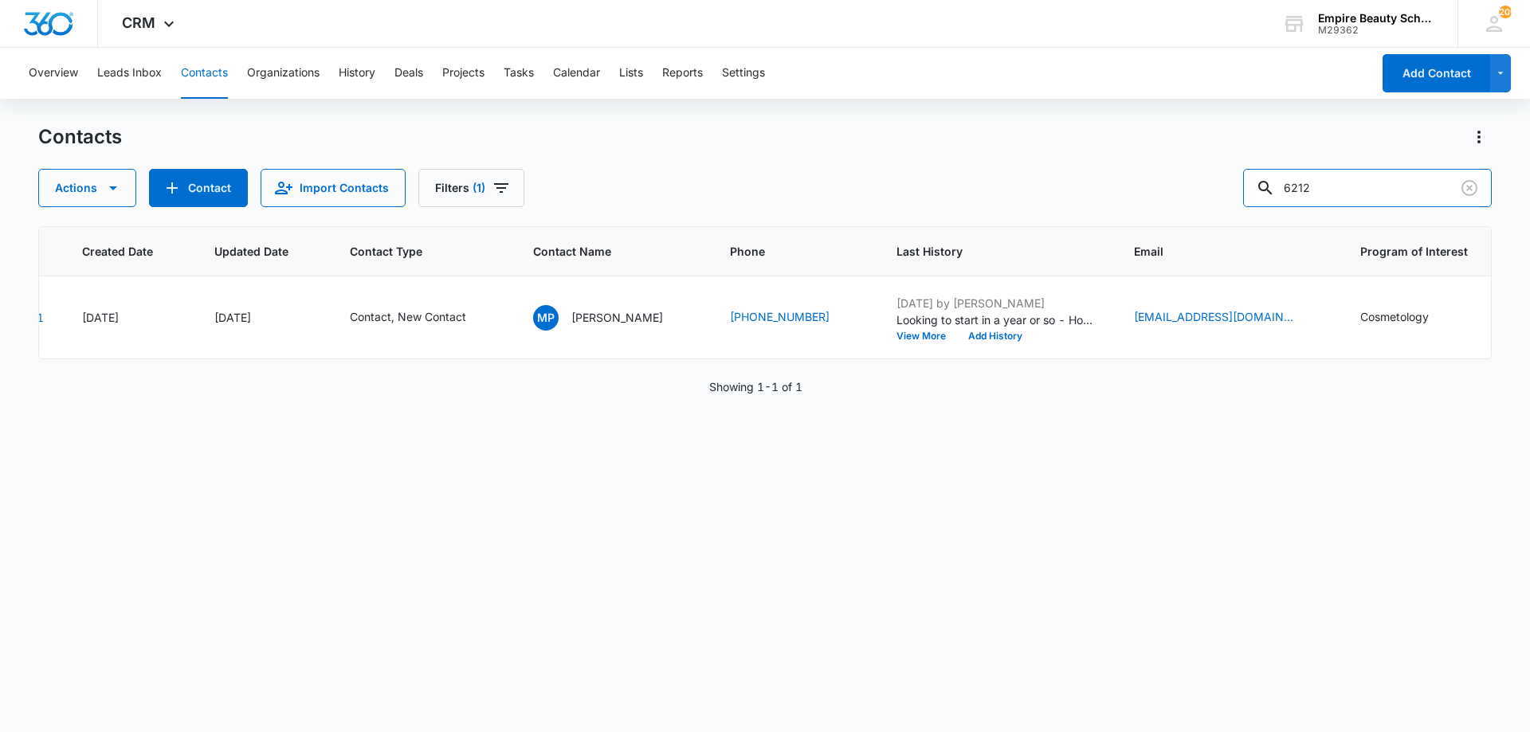
scroll to position [0, 142]
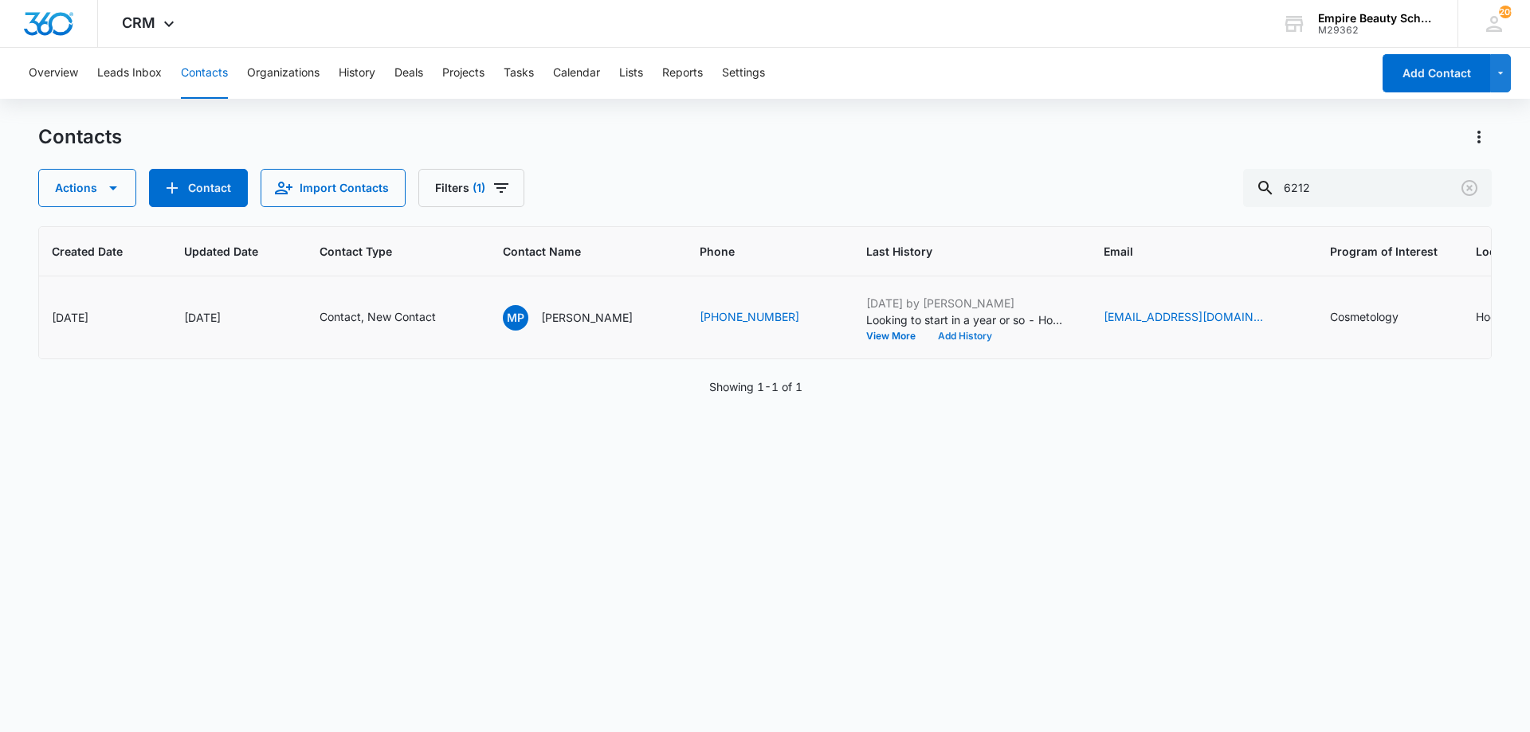
click at [927, 335] on button "Add History" at bounding box center [965, 336] width 76 height 10
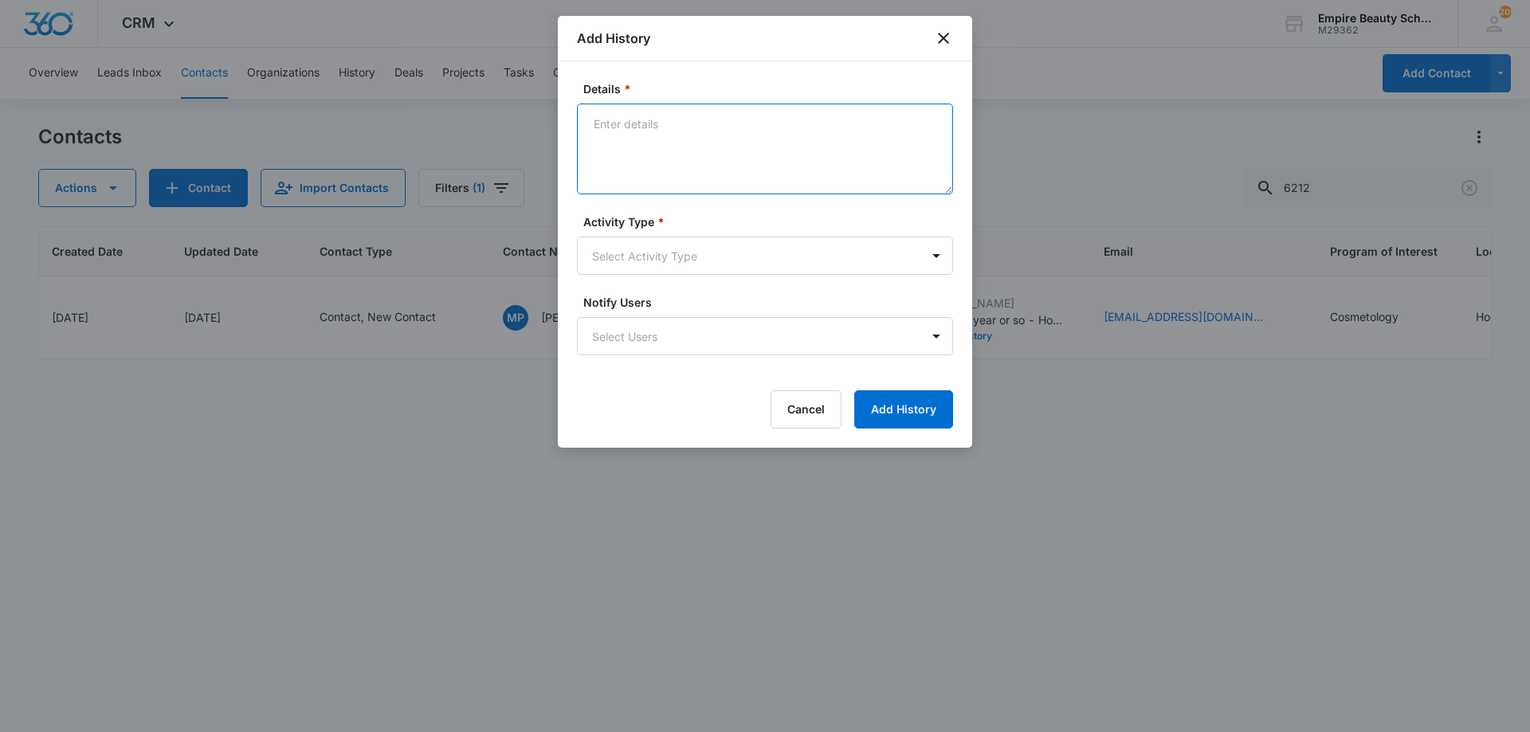
click at [759, 131] on textarea "Details *" at bounding box center [765, 149] width 376 height 91
click at [765, 137] on textarea "Details *" at bounding box center [765, 149] width 376 height 91
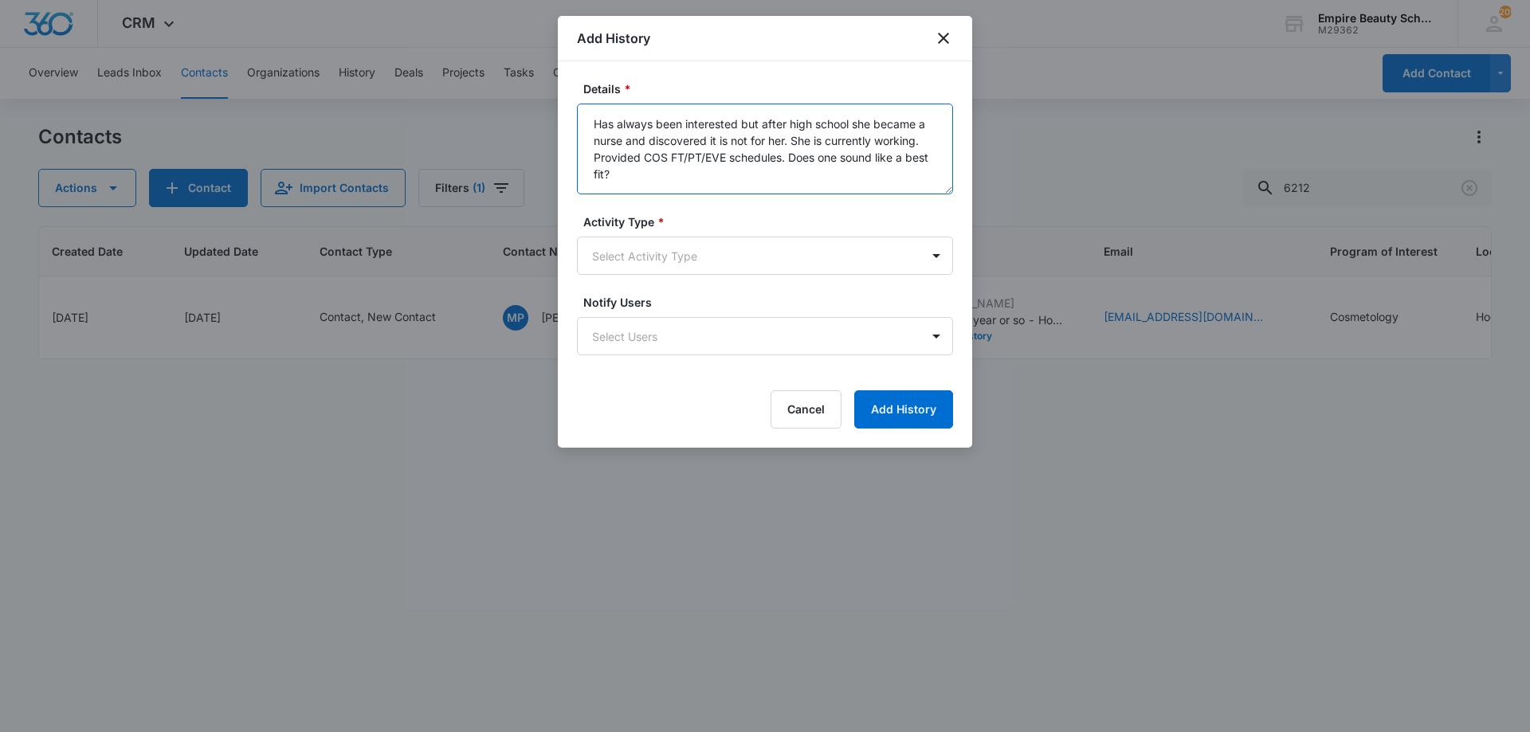
type textarea "Has always been interested but after high school she became a nurse and discove…"
click at [688, 230] on div "Activity Type * Select Activity Type" at bounding box center [765, 244] width 376 height 61
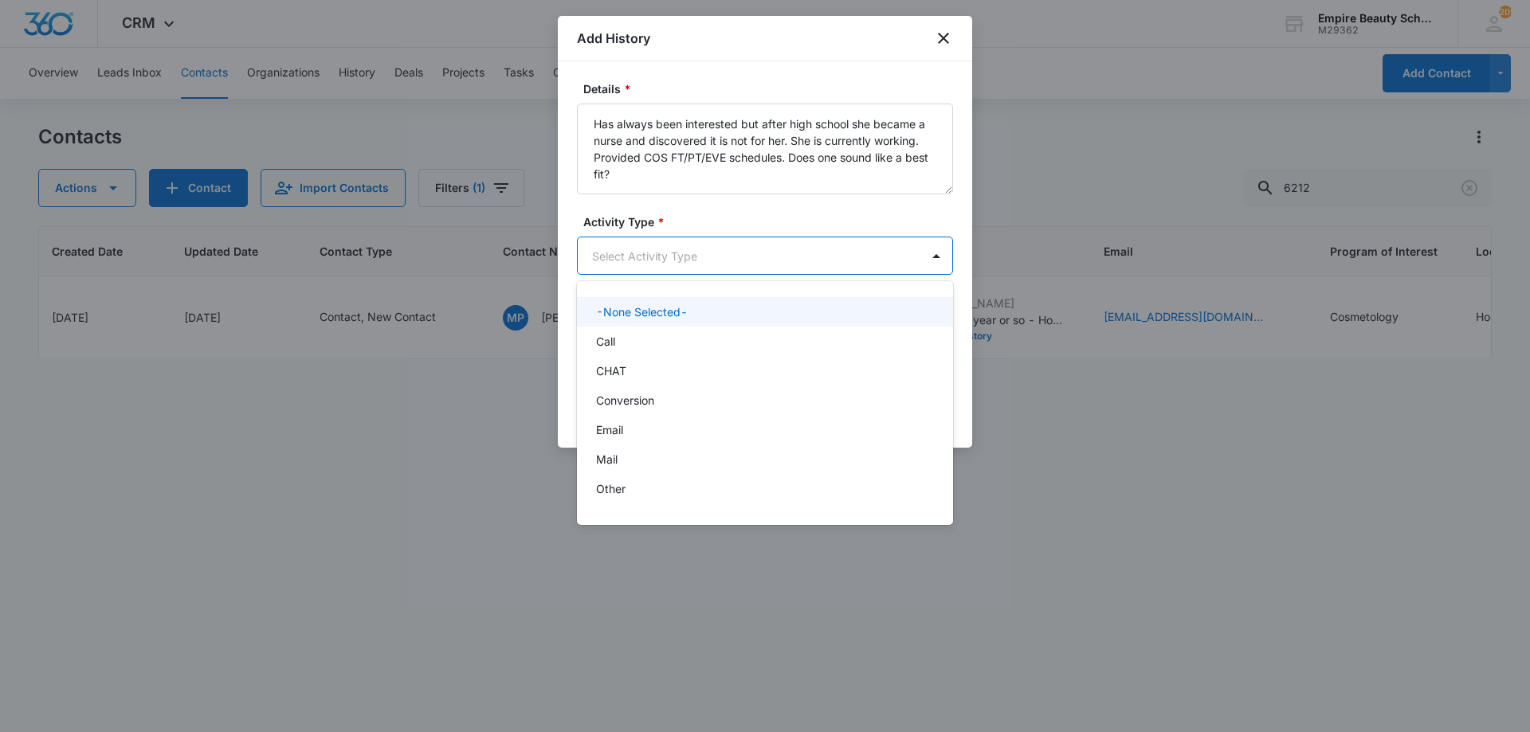
click at [669, 254] on body "CRM Apps Forms CRM Email Shop Payments POS Files Brand Settings AI Assistant Em…" at bounding box center [765, 366] width 1530 height 732
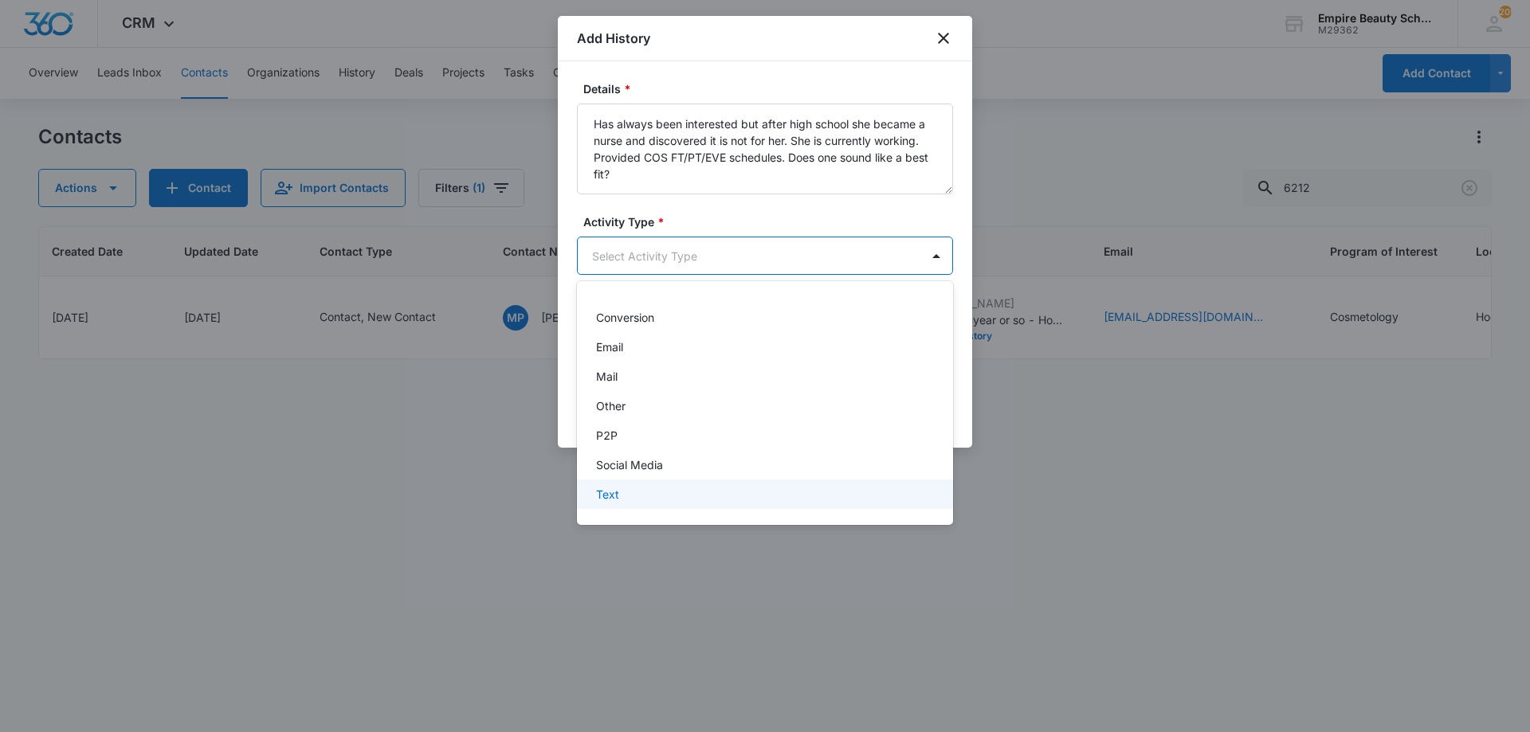
click at [641, 498] on div "Text" at bounding box center [763, 494] width 335 height 17
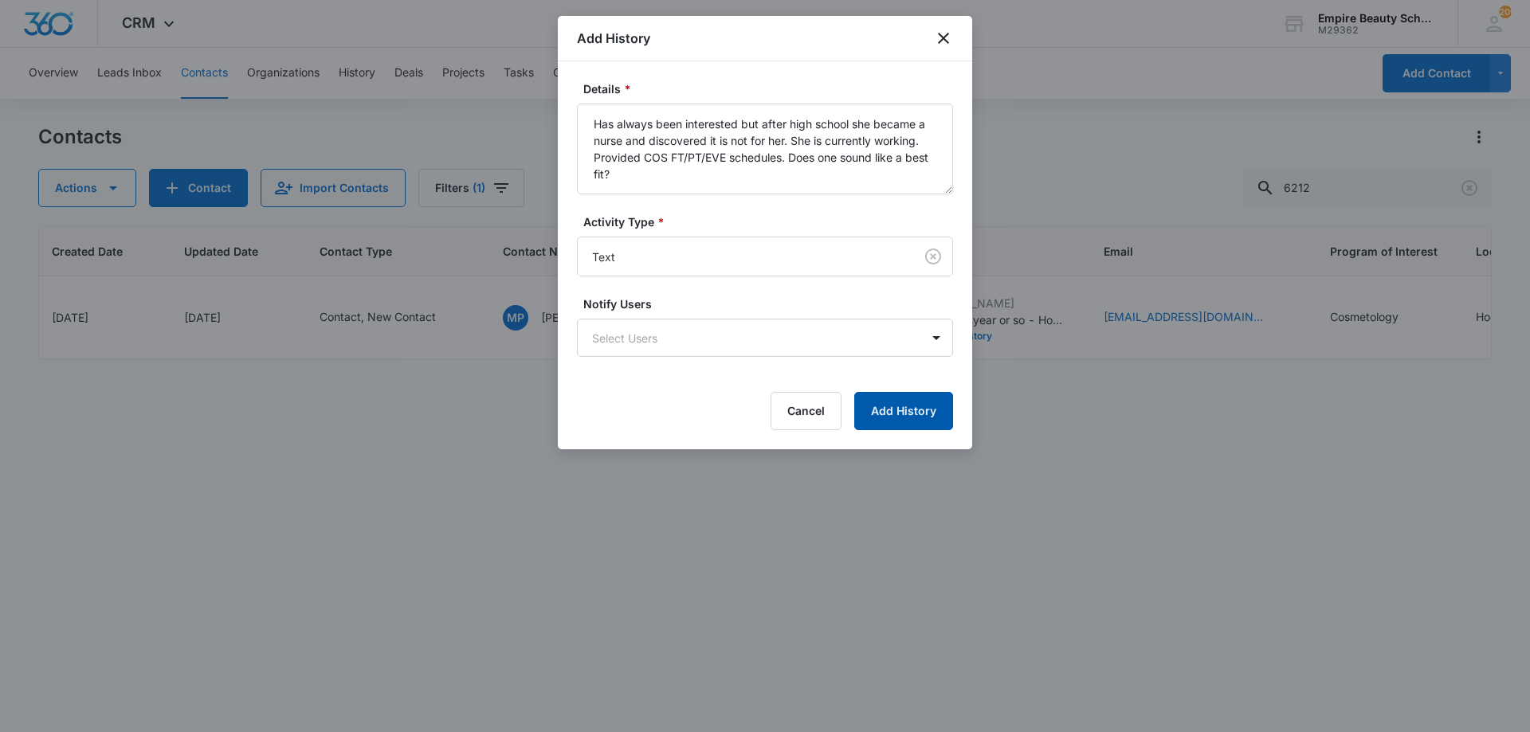
click at [896, 407] on button "Add History" at bounding box center [903, 411] width 99 height 38
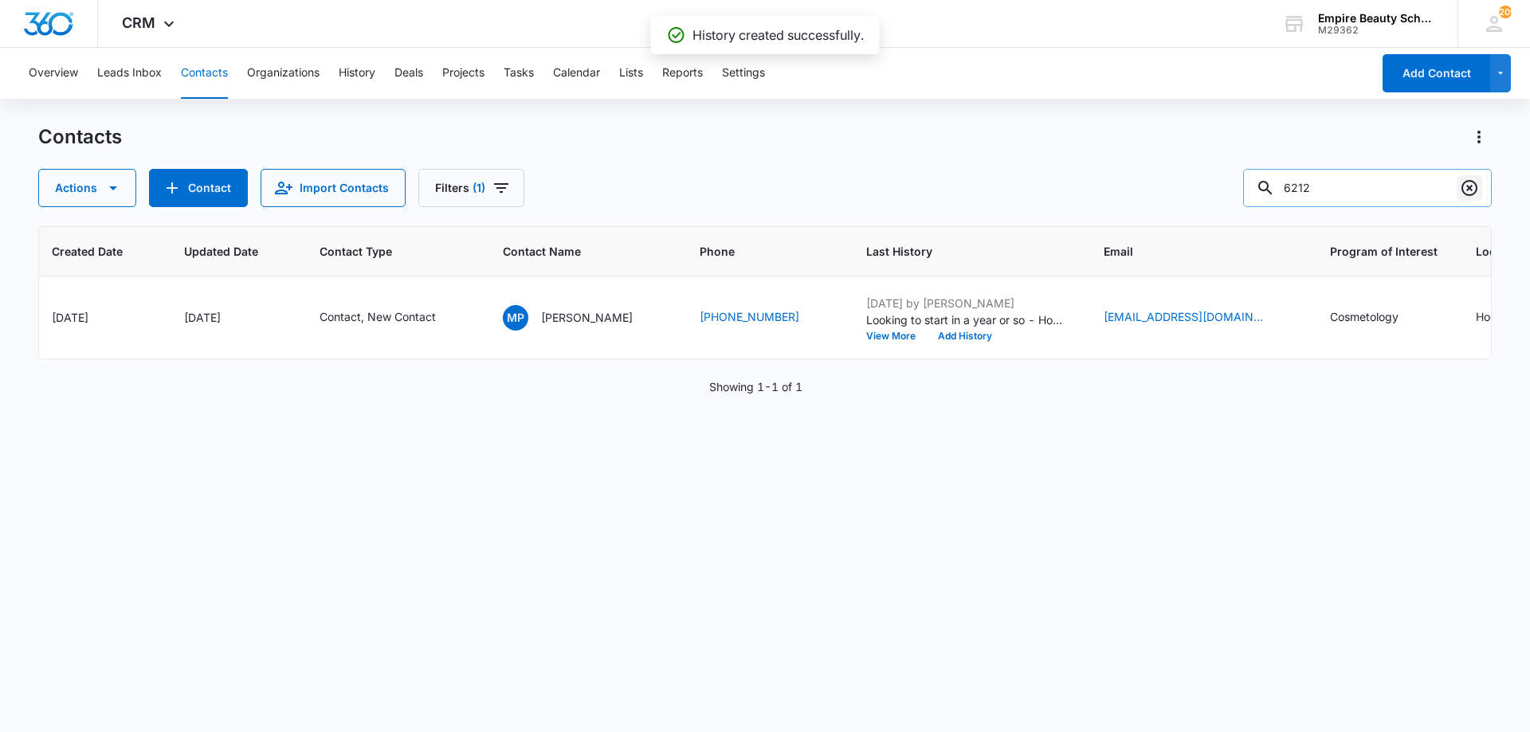
click at [1473, 188] on icon "Clear" at bounding box center [1469, 187] width 19 height 19
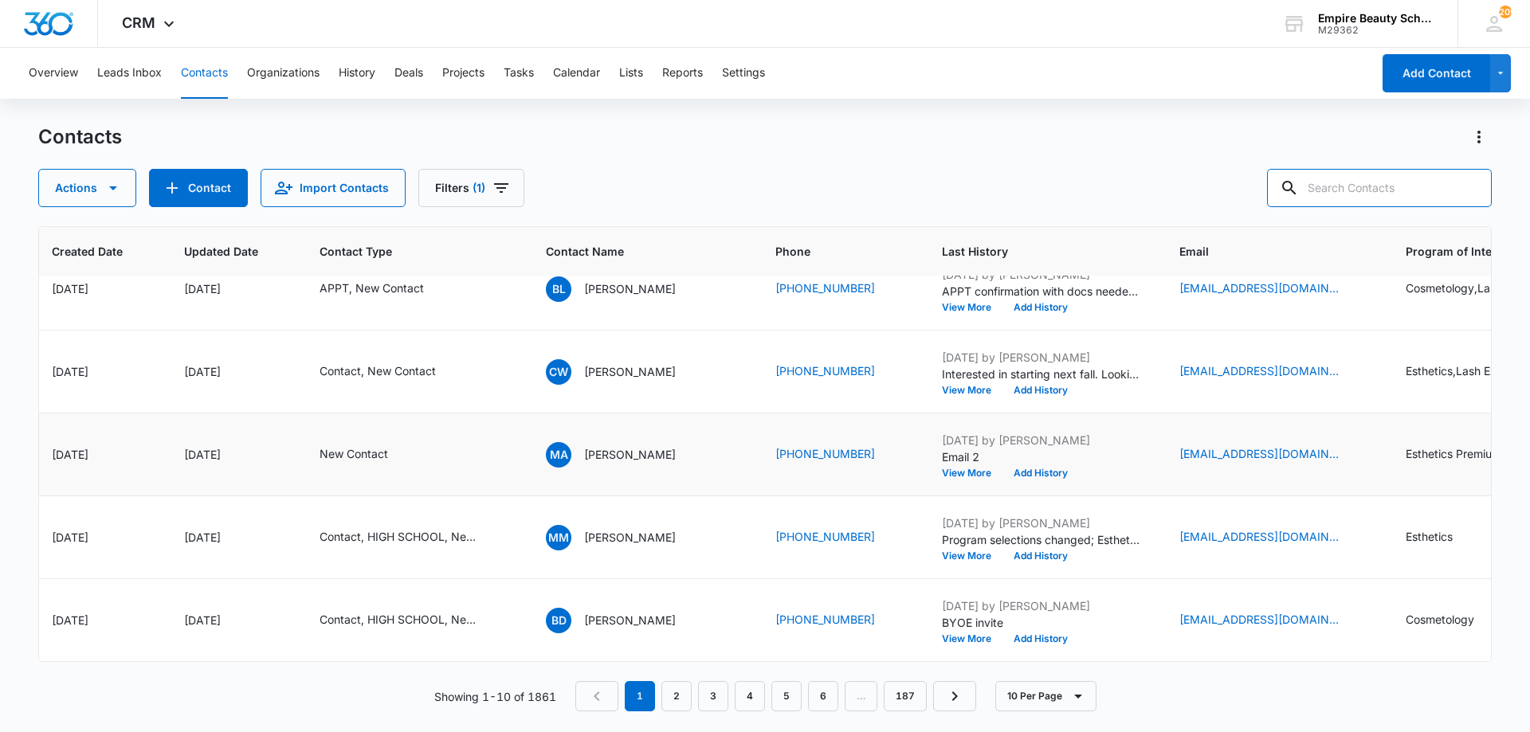
scroll to position [455, 142]
click at [680, 701] on link "2" at bounding box center [676, 696] width 30 height 30
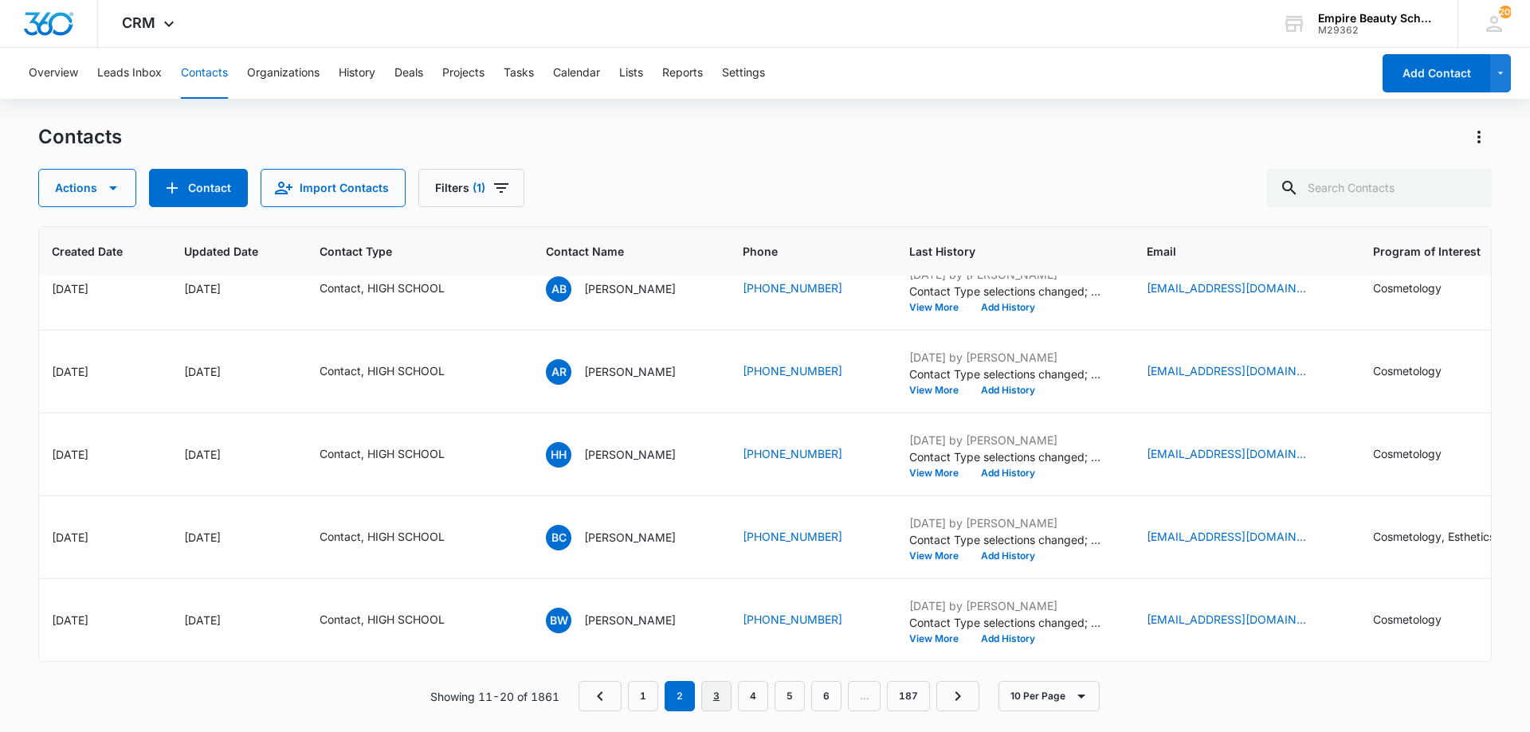
click at [728, 696] on link "3" at bounding box center [716, 696] width 30 height 30
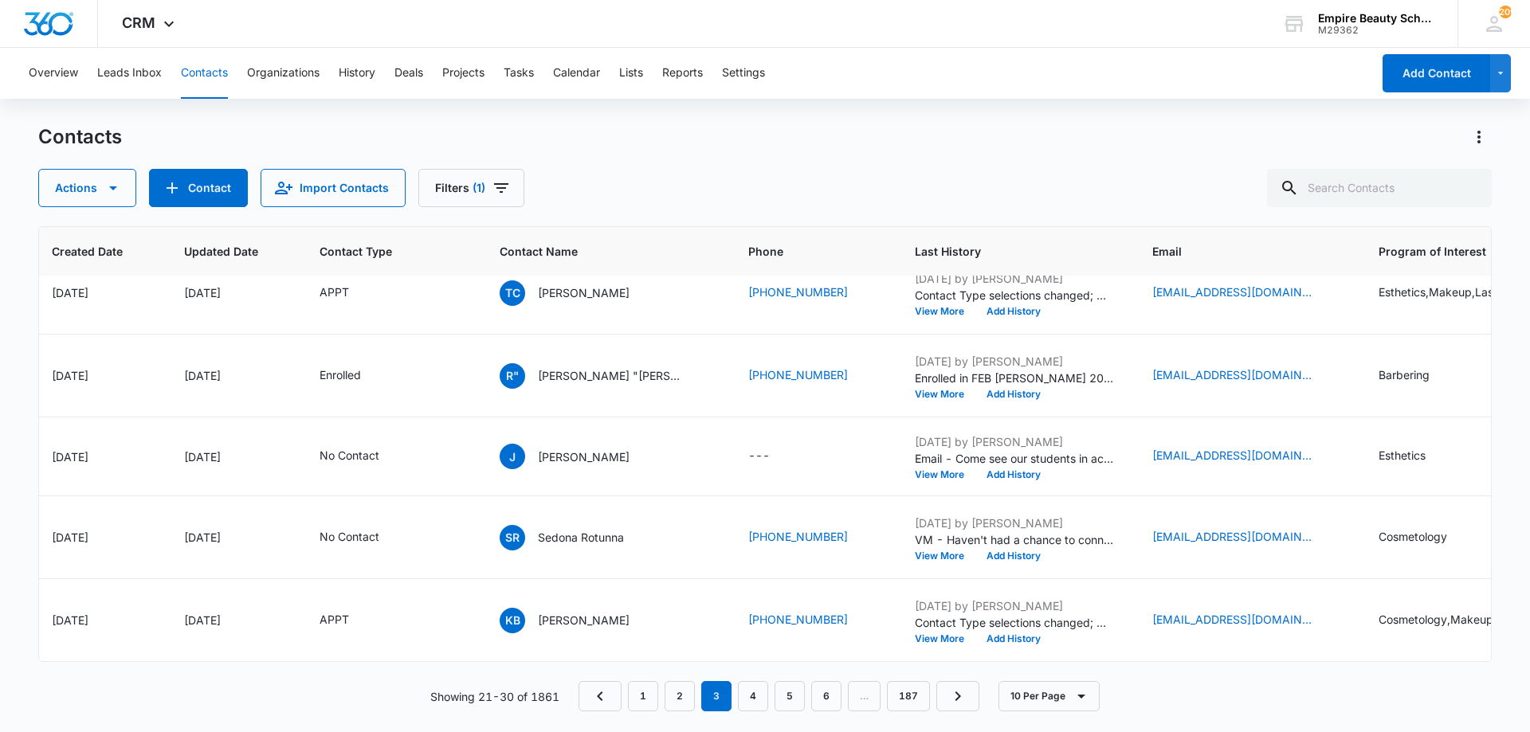
scroll to position [0, 142]
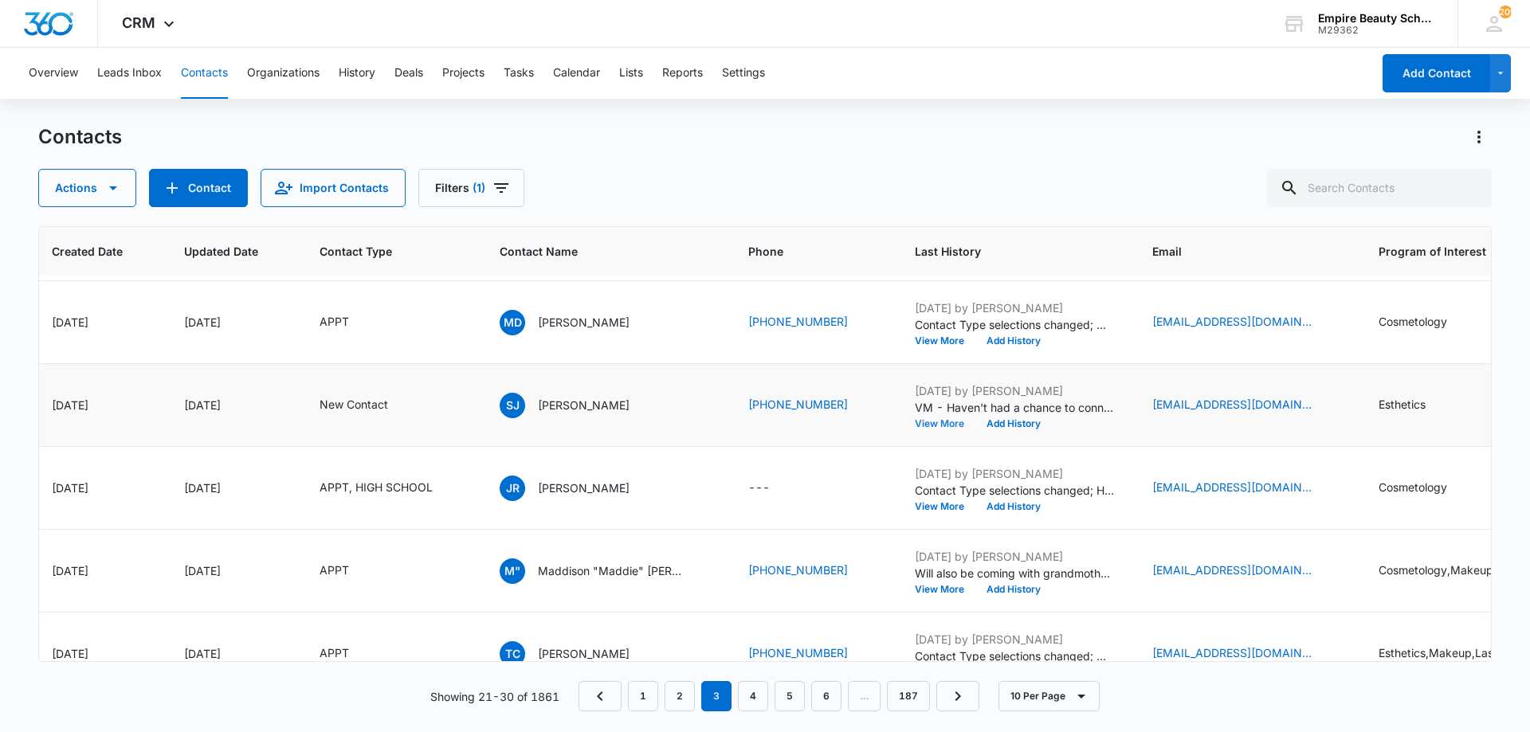
click at [933, 419] on button "View More" at bounding box center [945, 424] width 61 height 10
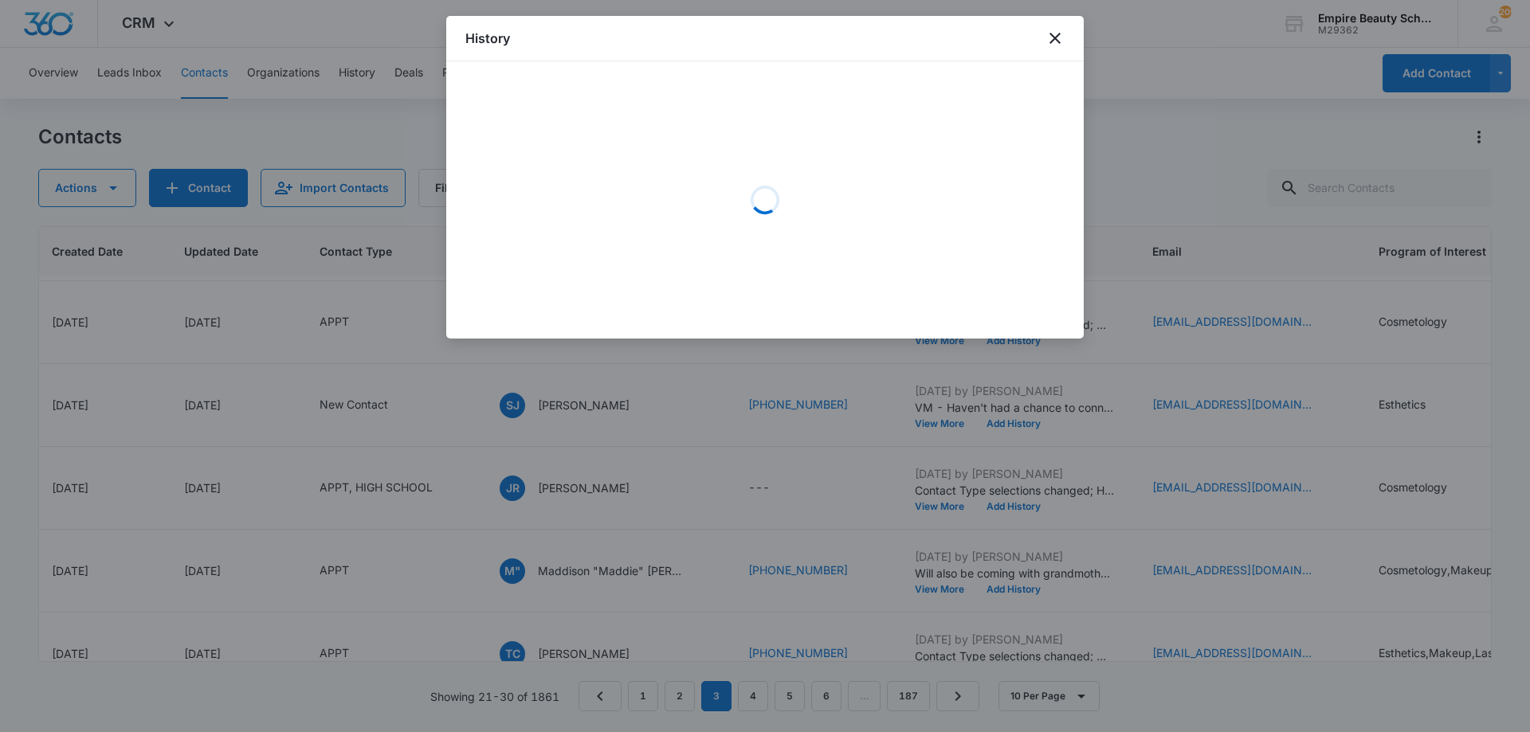
scroll to position [79, 142]
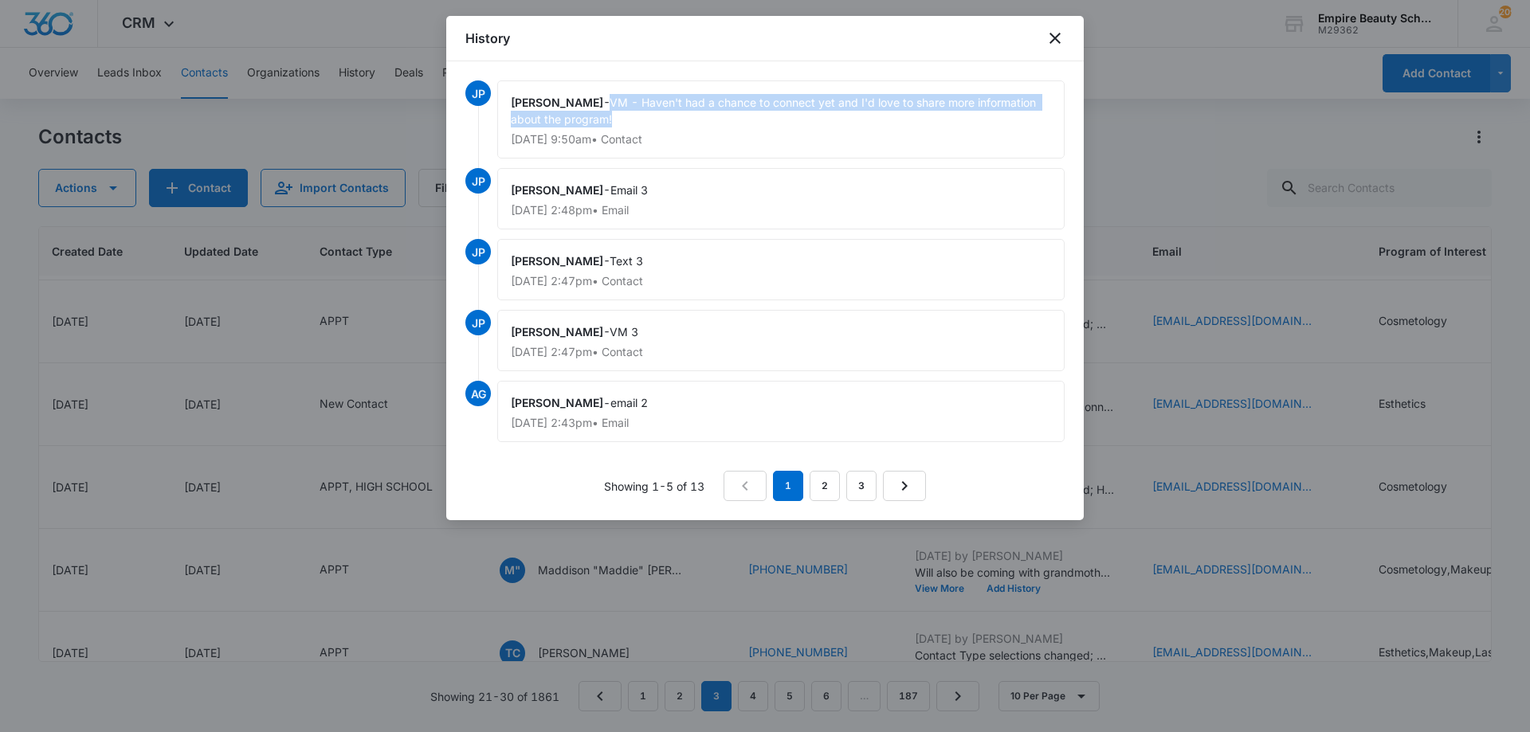
drag, startPoint x: 617, startPoint y: 99, endPoint x: 644, endPoint y: 119, distance: 33.6
click at [644, 119] on div "Jess Peltonovich - VM - Haven't had a chance to connect yet and I'd love to sha…" at bounding box center [780, 119] width 567 height 78
copy span "VM - Haven't had a chance to connect yet and I'd love to share more information…"
click at [1050, 38] on icon "close" at bounding box center [1054, 38] width 19 height 19
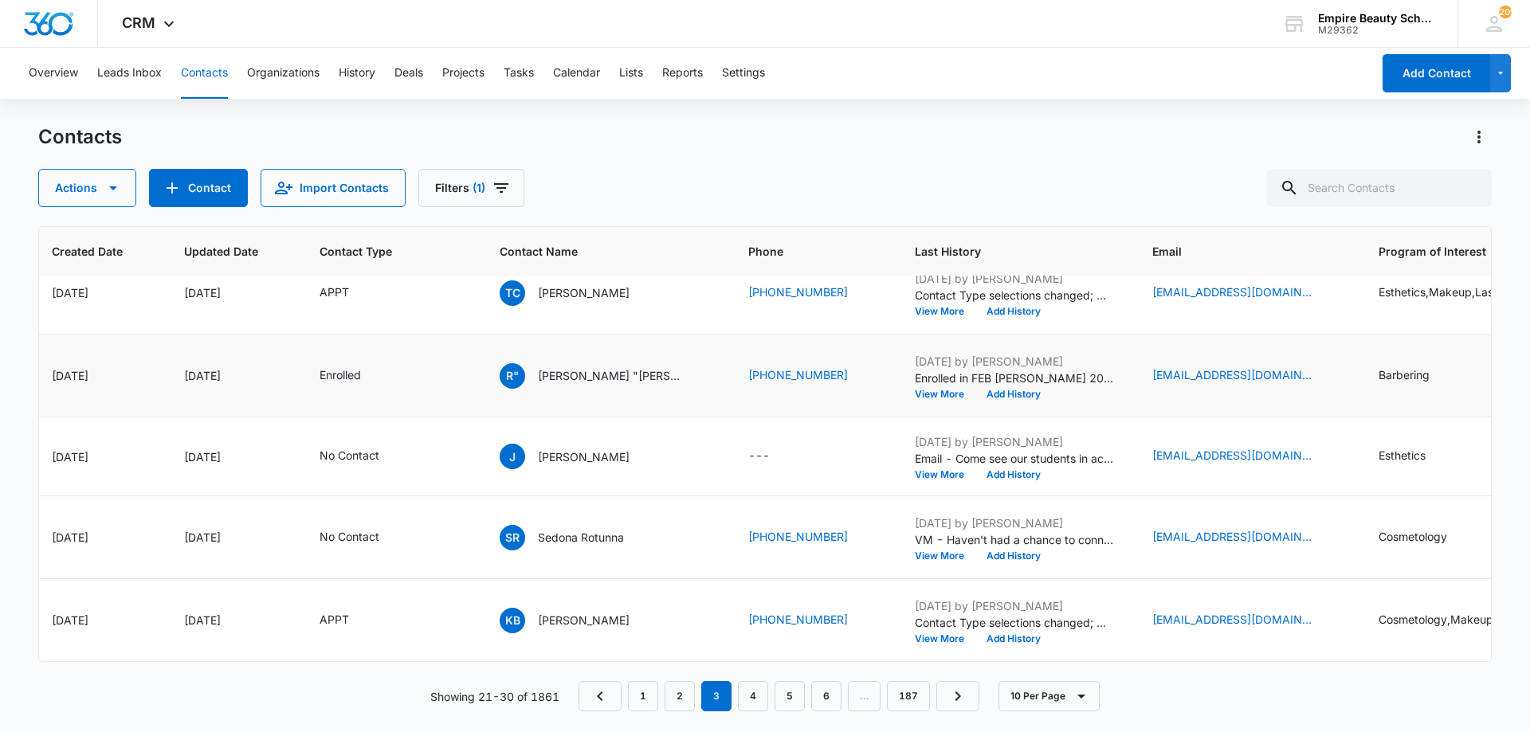
scroll to position [451, 142]
click at [928, 470] on button "View More" at bounding box center [945, 475] width 61 height 10
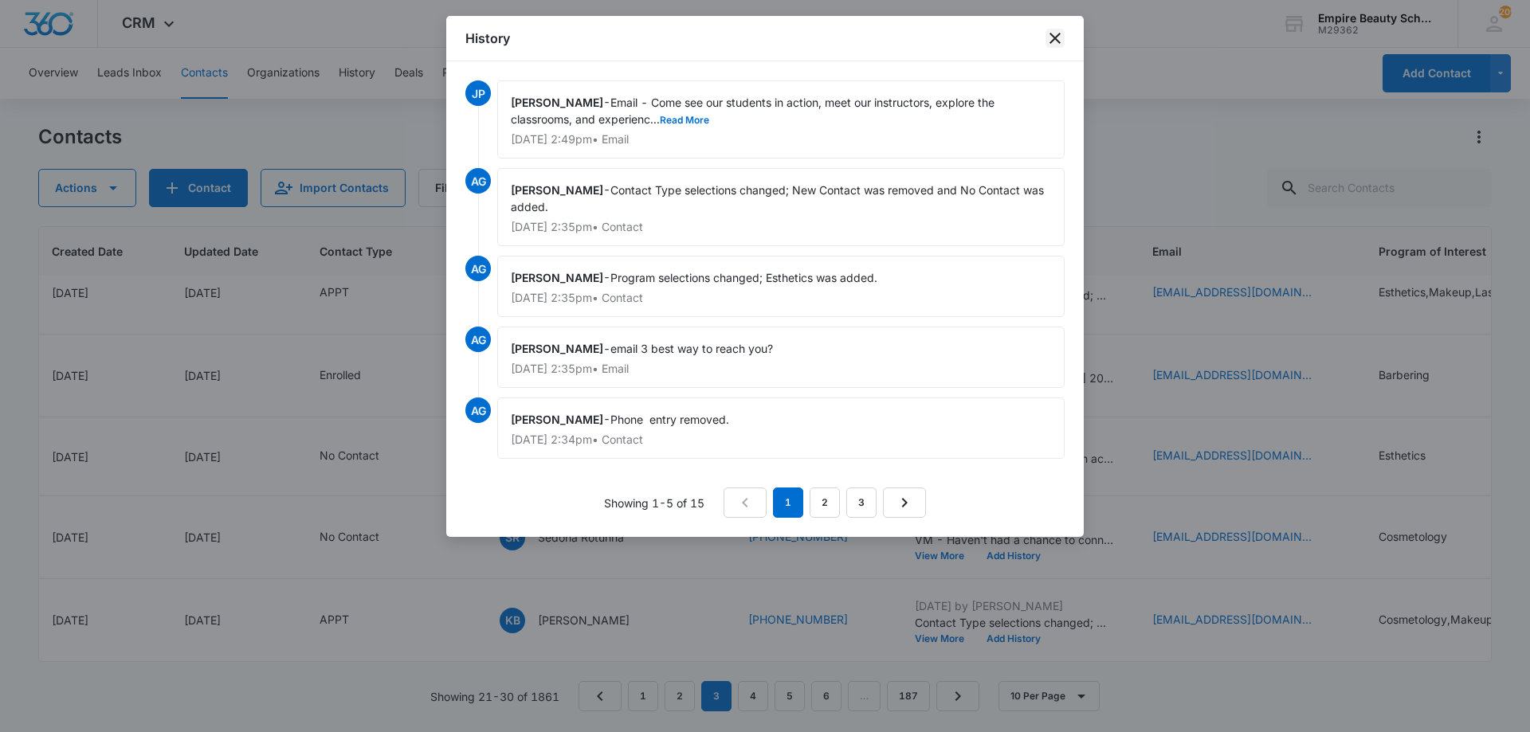
click at [1060, 34] on icon "close" at bounding box center [1054, 38] width 11 height 11
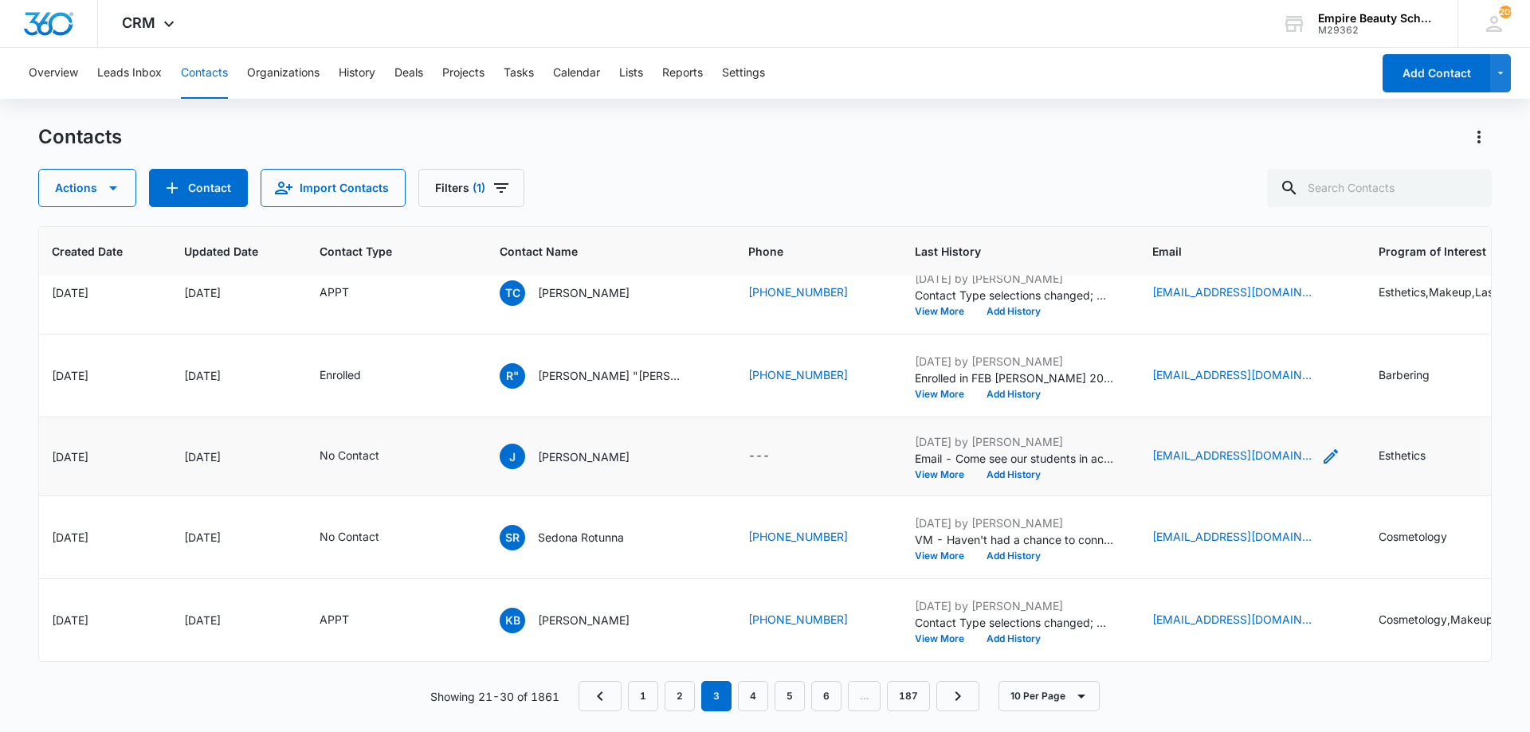
click at [1324, 449] on icon "Email - jforeber27@gmail.com - Select to Edit Field" at bounding box center [1331, 456] width 14 height 14
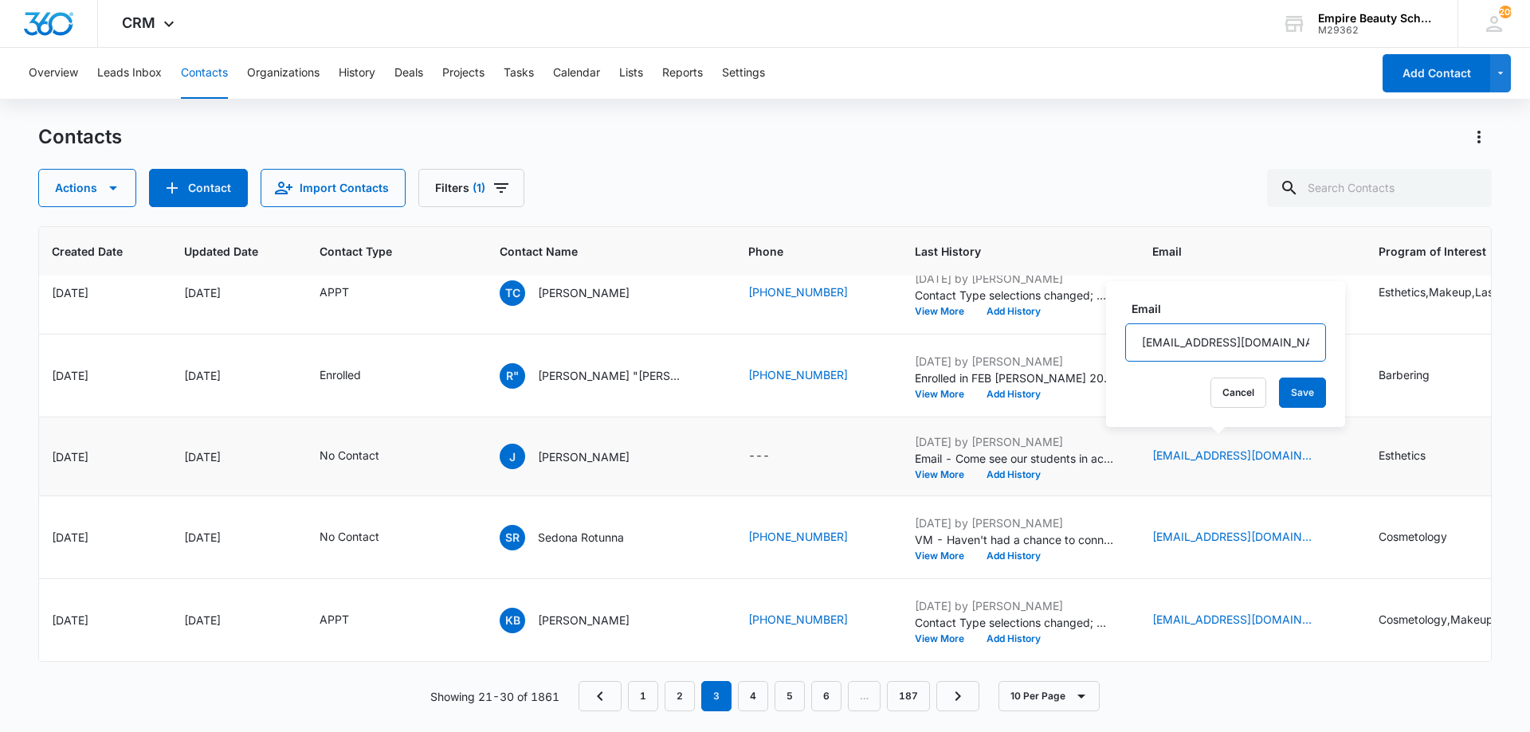
click at [1236, 344] on input "[EMAIL_ADDRESS][DOMAIN_NAME]" at bounding box center [1225, 343] width 201 height 38
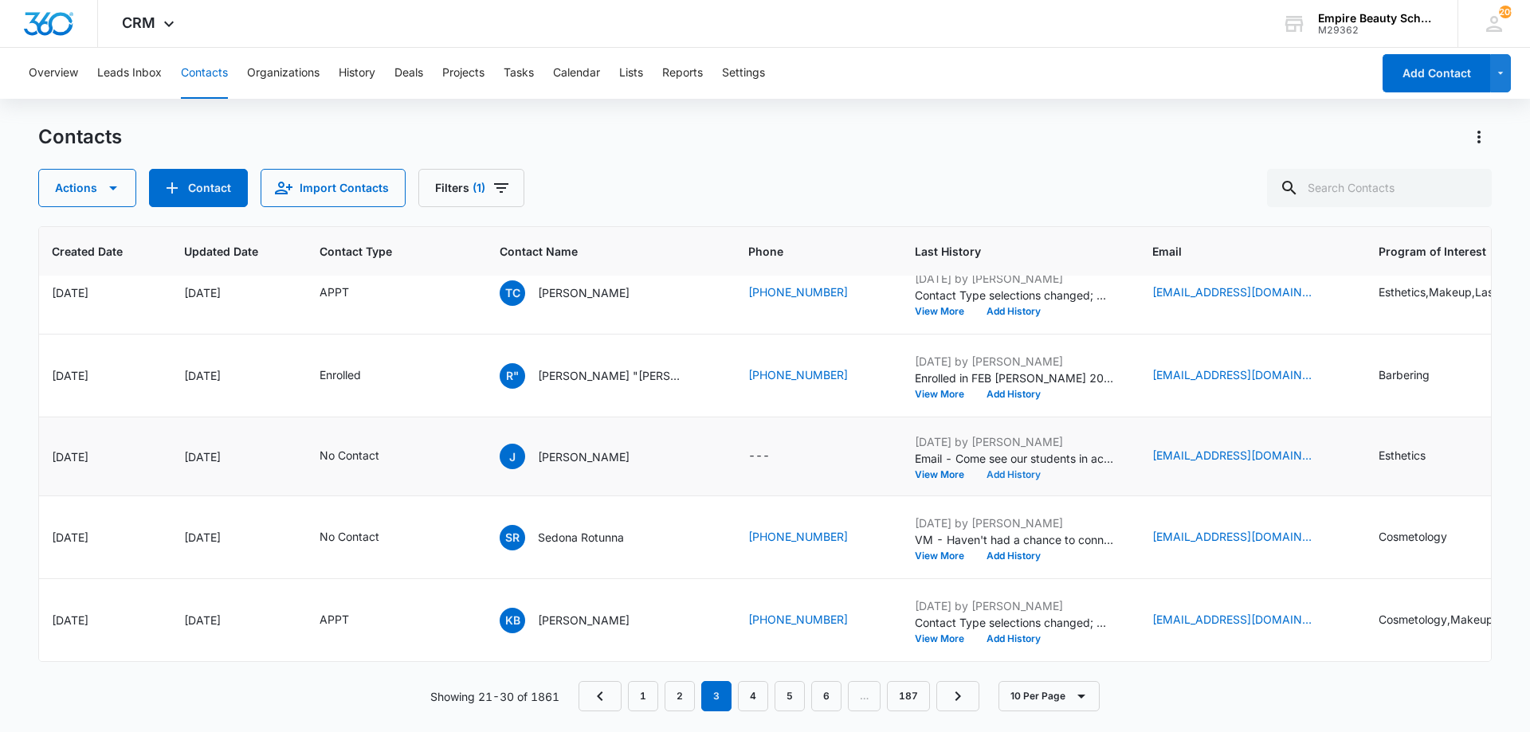
click at [1015, 470] on button "Add History" at bounding box center [1013, 475] width 76 height 10
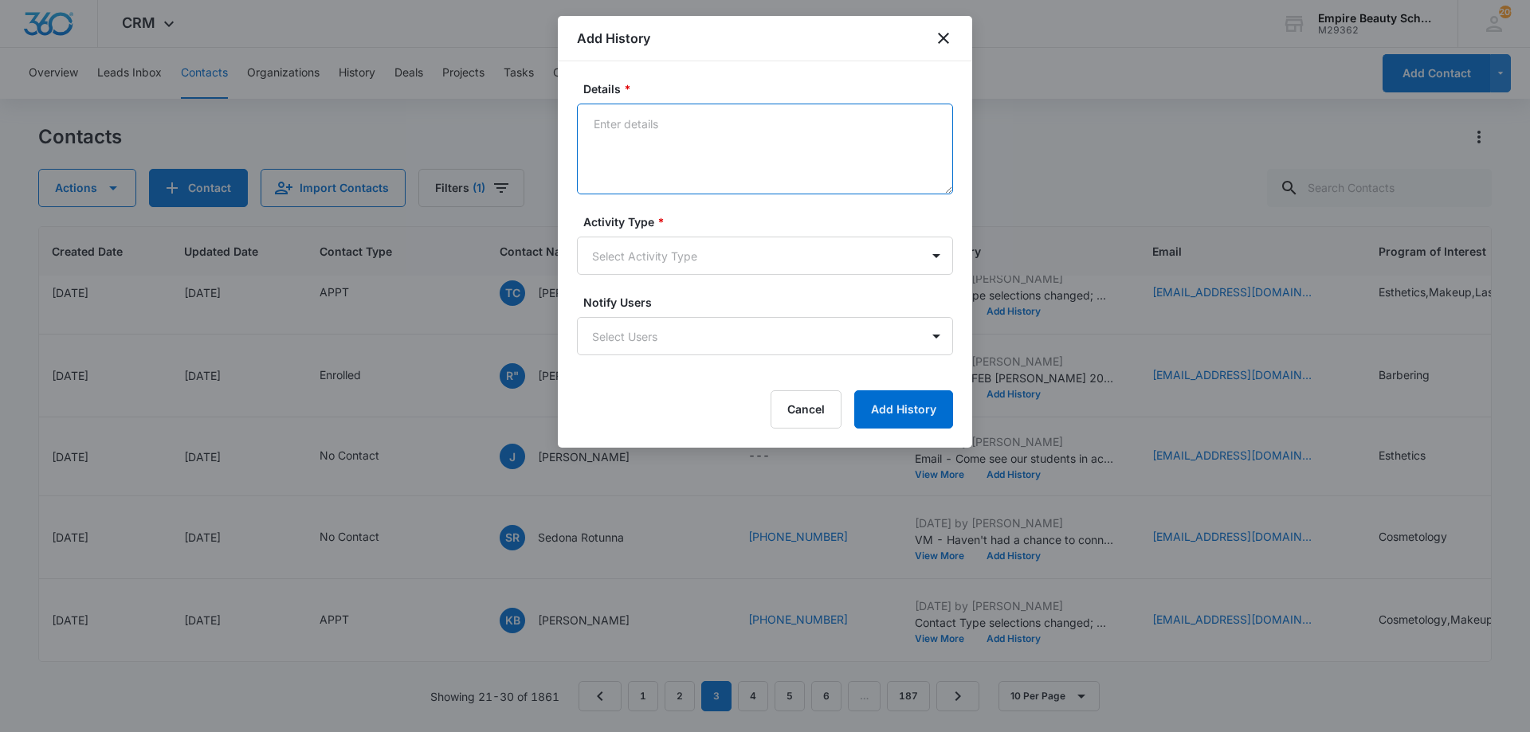
paste textarea "There’s no better time than now to start a rewarding career that excites you an…"
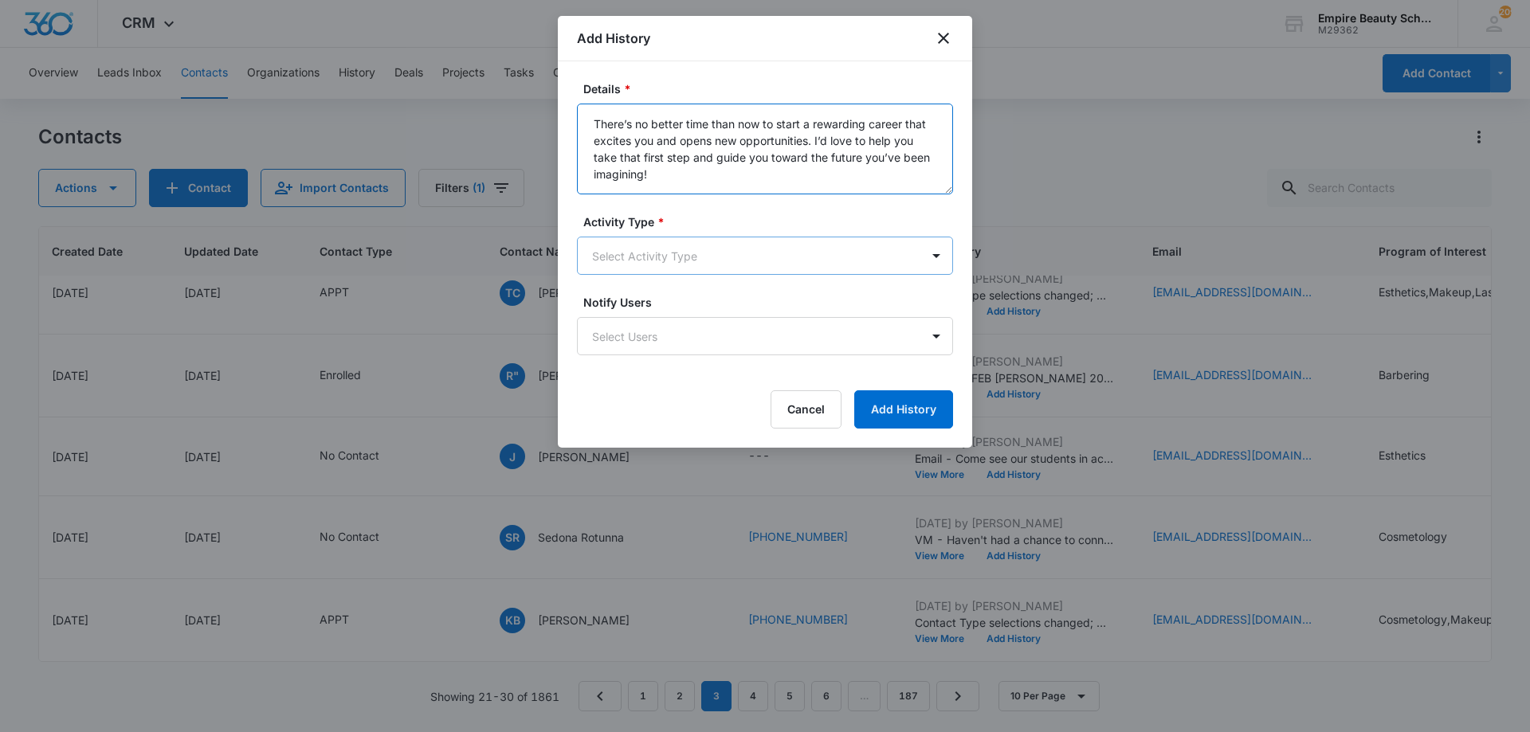
type textarea "There’s no better time than now to start a rewarding career that excites you an…"
click at [658, 247] on body "CRM Apps Forms CRM Email Shop Payments POS Files Brand Settings AI Assistant Em…" at bounding box center [765, 366] width 1530 height 732
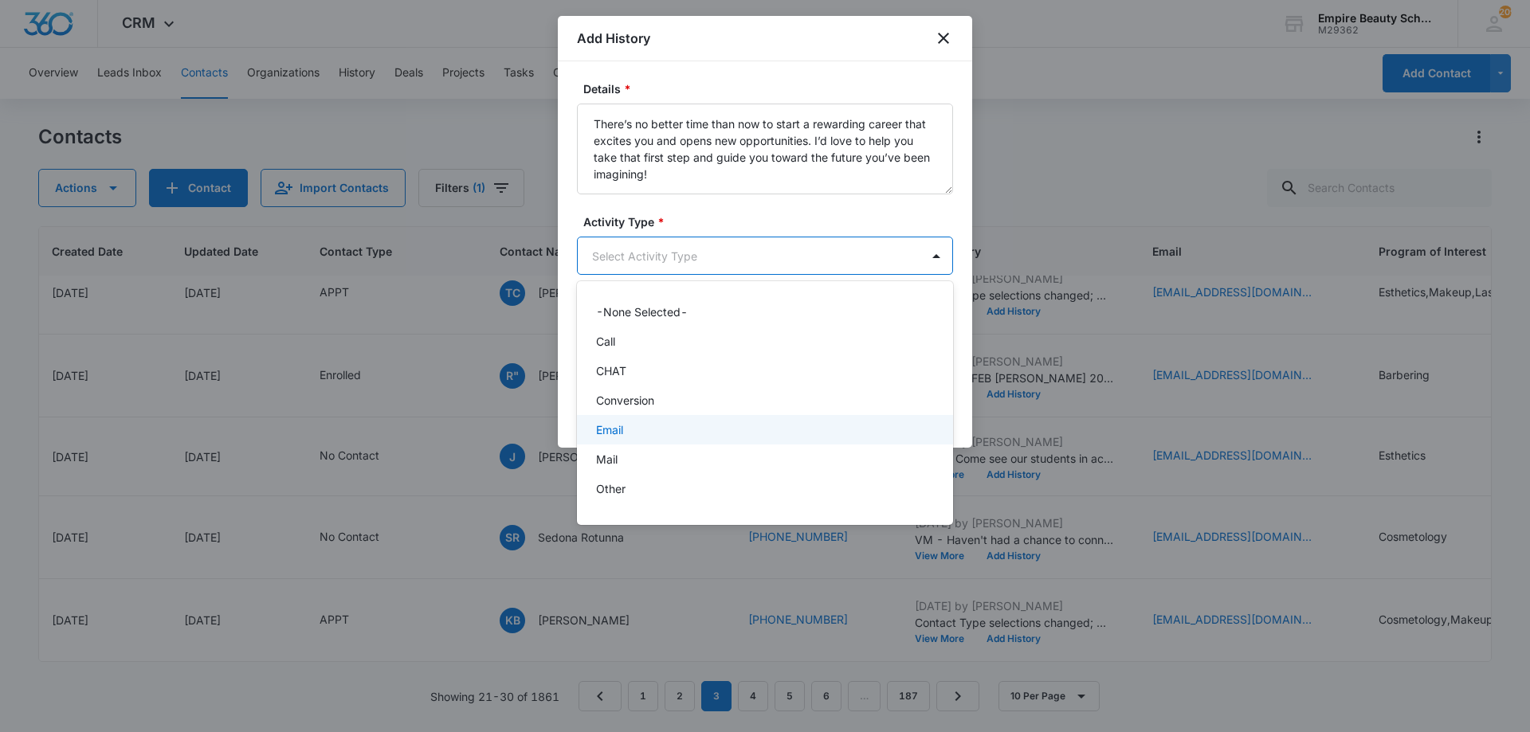
click at [647, 430] on div "Email" at bounding box center [763, 430] width 335 height 17
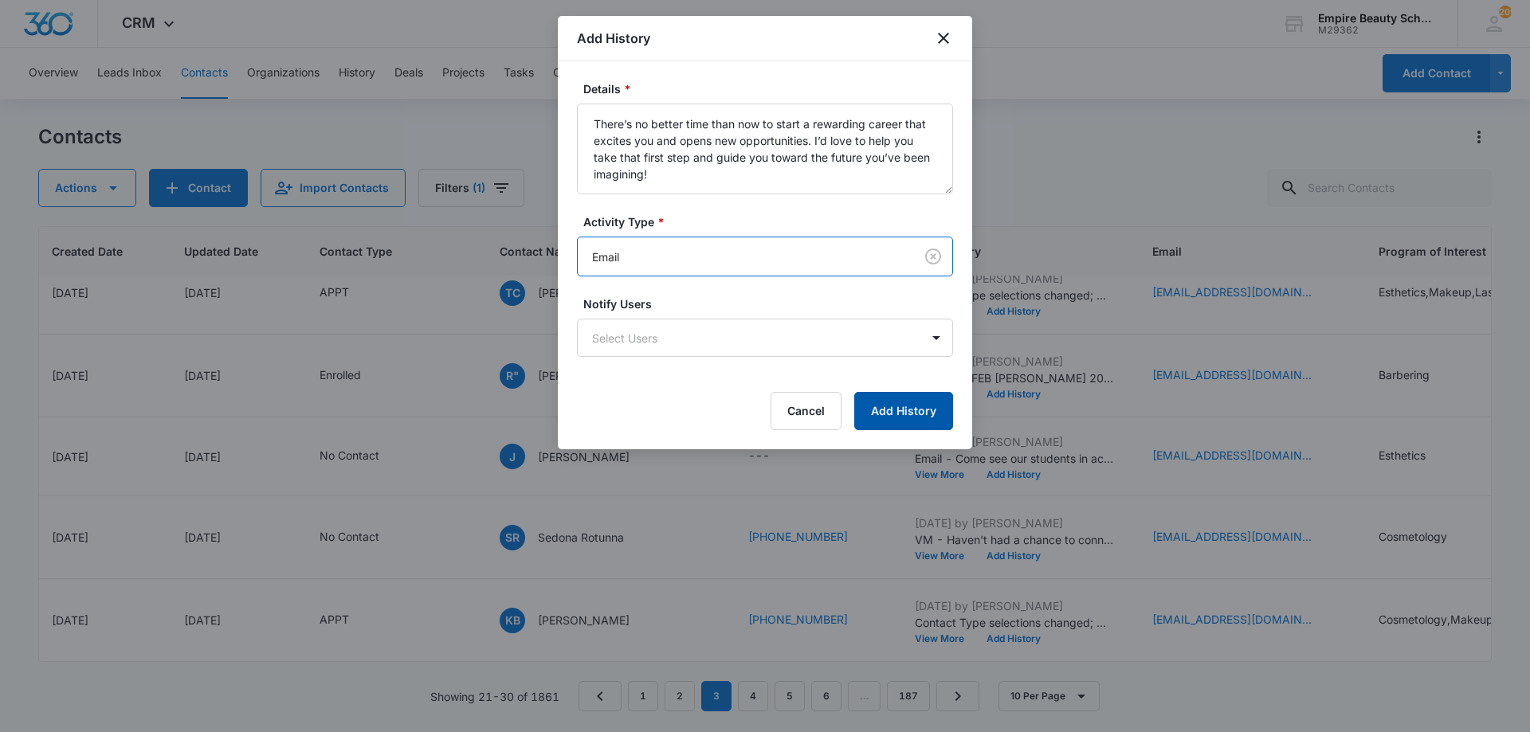
click at [885, 406] on button "Add History" at bounding box center [903, 411] width 99 height 38
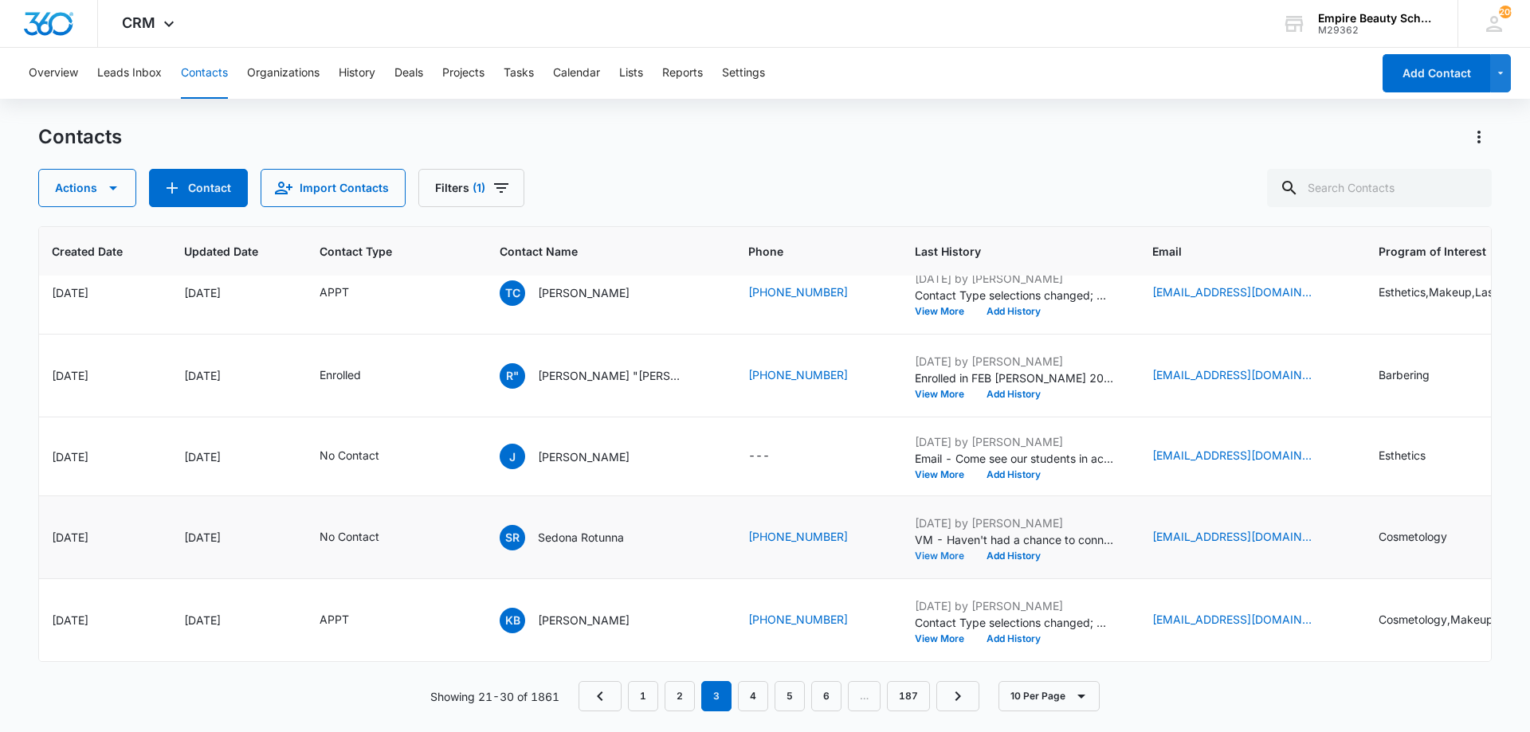
click at [932, 551] on button "View More" at bounding box center [945, 556] width 61 height 10
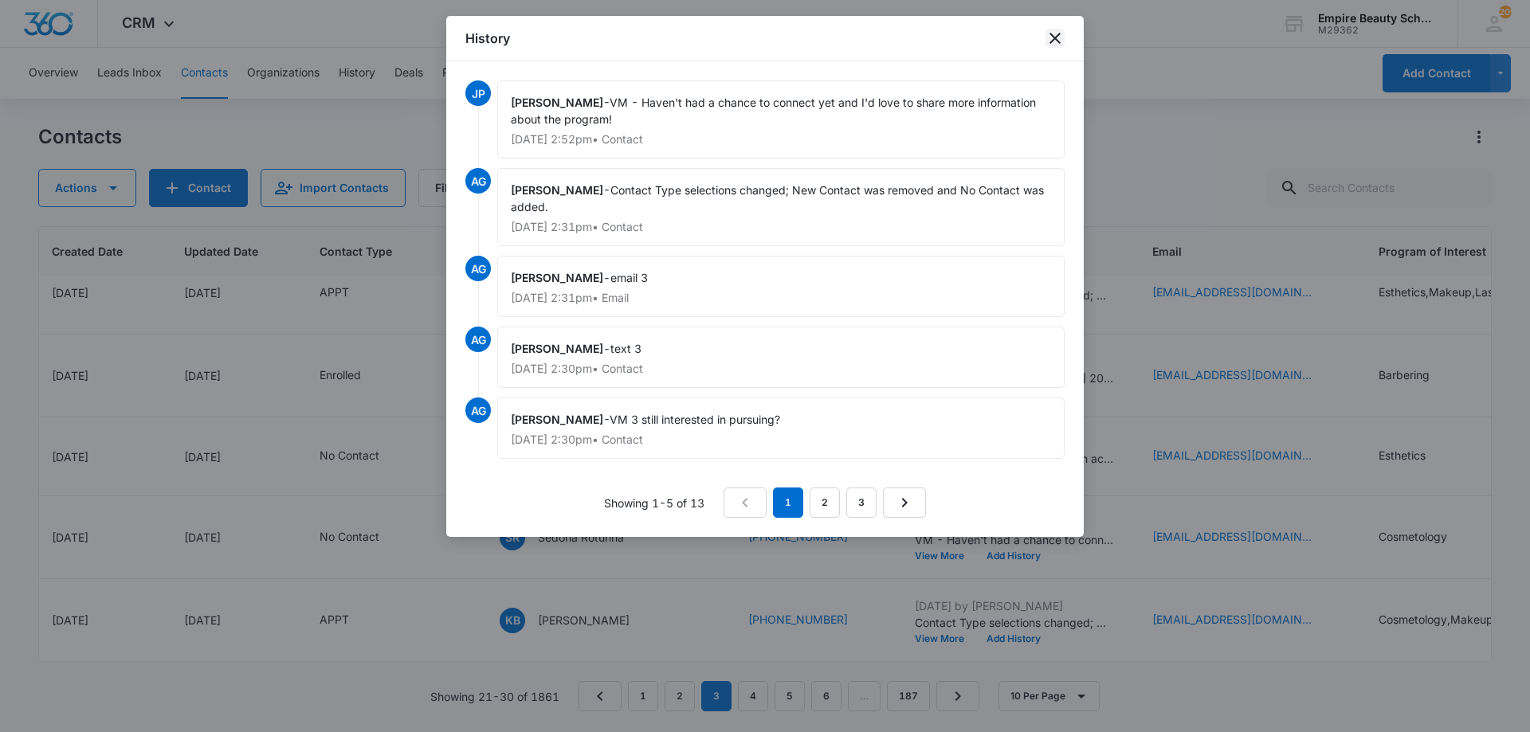
click at [1053, 41] on icon "close" at bounding box center [1054, 38] width 11 height 11
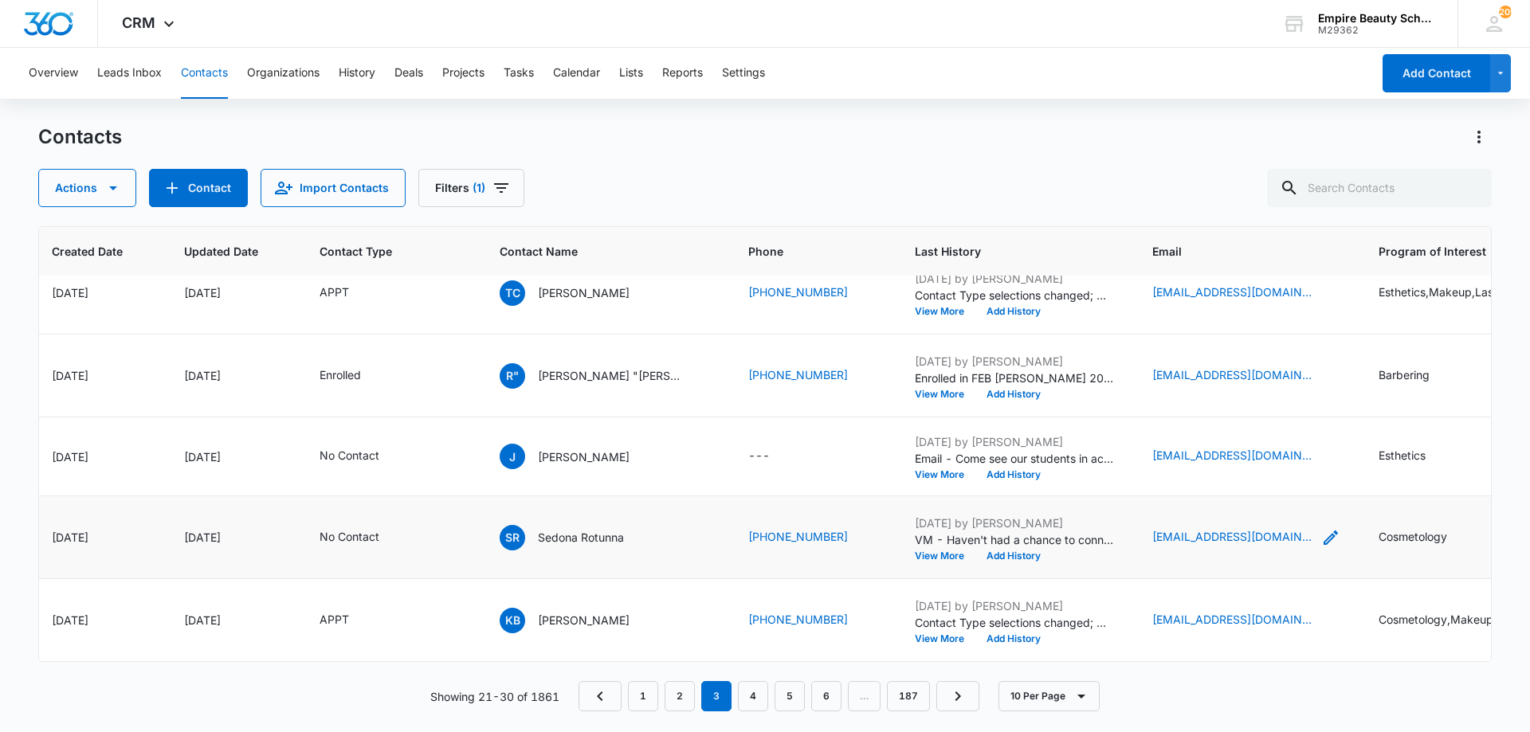
click at [1321, 528] on icon "Email - sedonarotunna5@gmail.com - Select to Edit Field" at bounding box center [1330, 537] width 19 height 19
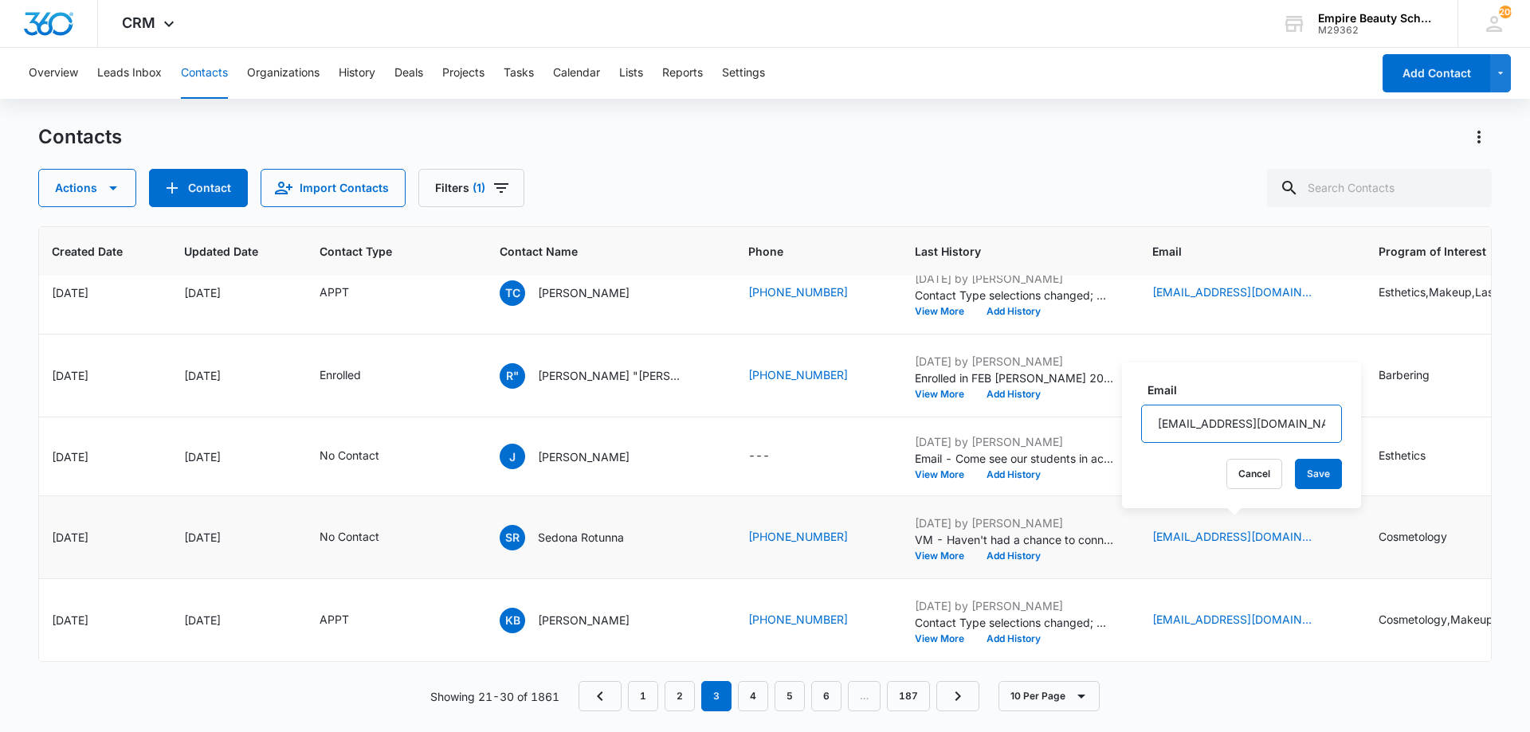
click at [1218, 429] on input "[EMAIL_ADDRESS][DOMAIN_NAME]" at bounding box center [1241, 424] width 201 height 38
click at [1226, 471] on button "Cancel" at bounding box center [1254, 474] width 56 height 30
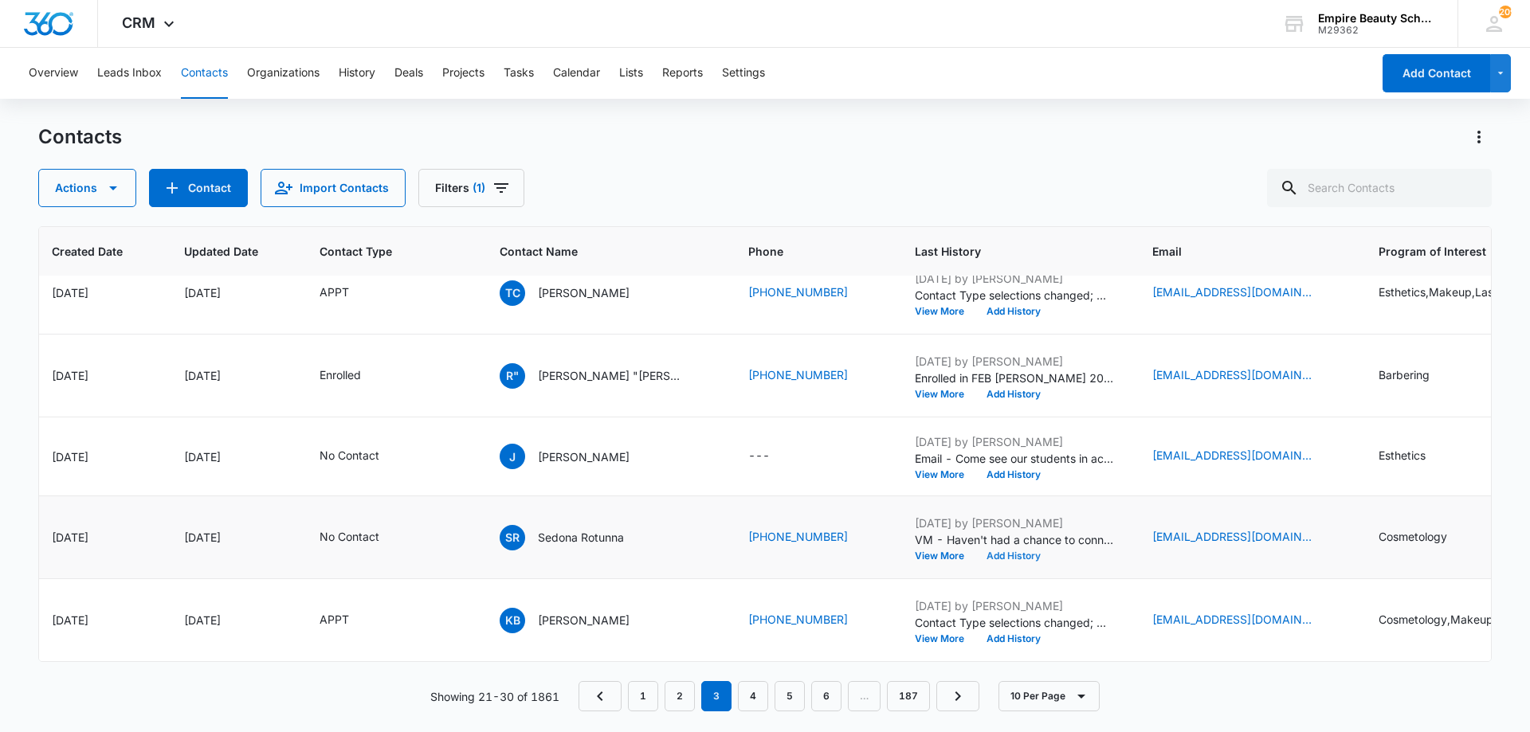
click at [998, 551] on button "Add History" at bounding box center [1013, 556] width 76 height 10
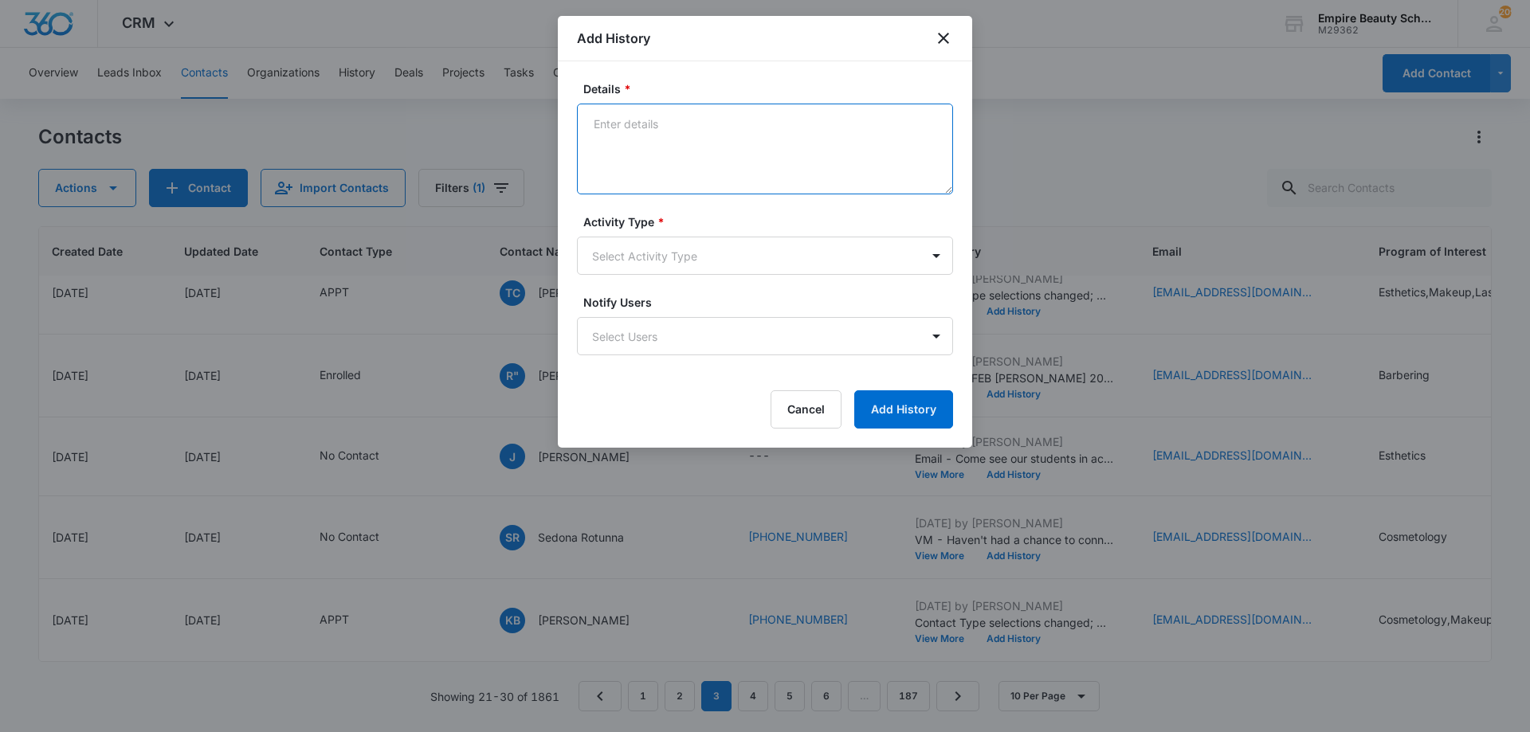
paste textarea "There’s no better time than now to start a rewarding career that excites you an…"
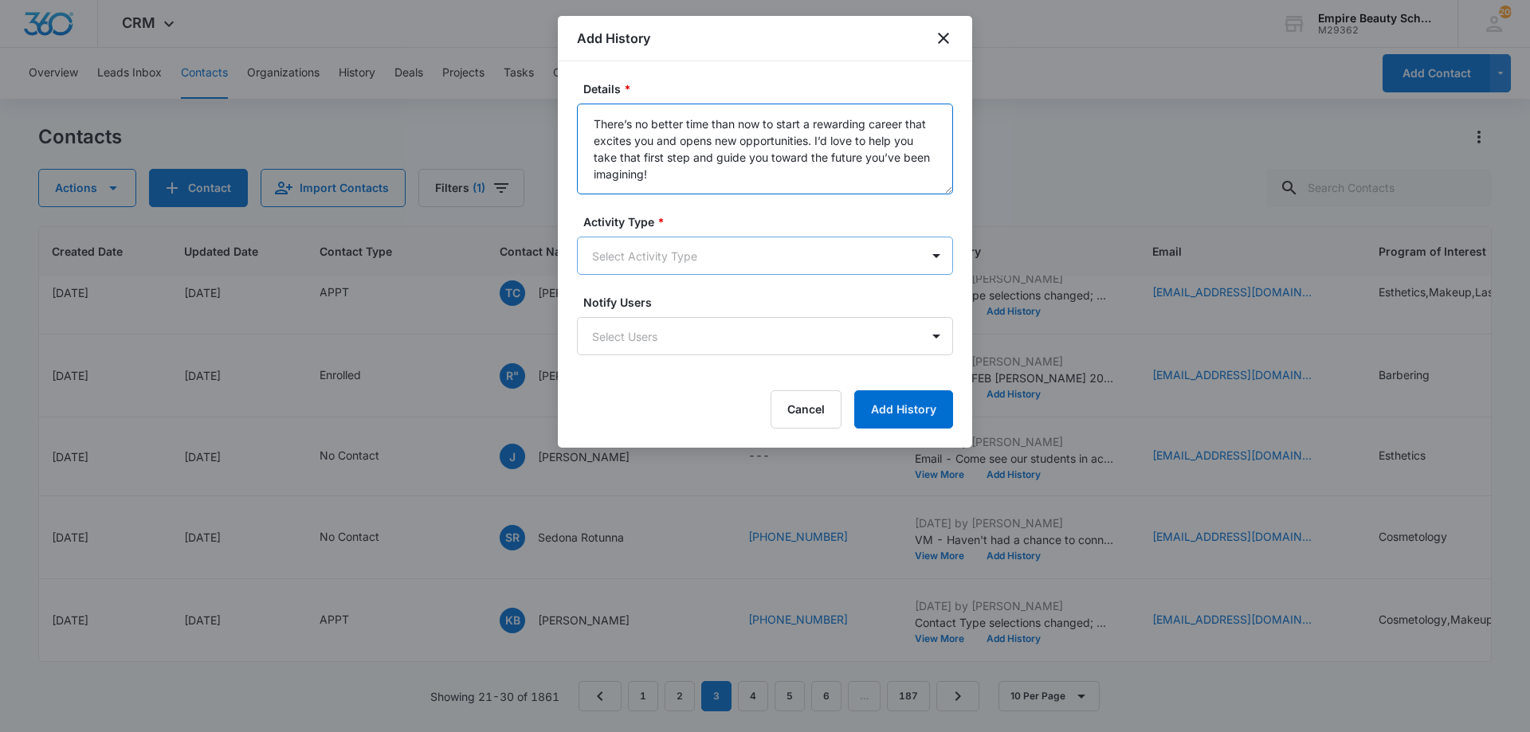
type textarea "There’s no better time than now to start a rewarding career that excites you an…"
click at [687, 257] on body "CRM Apps Forms CRM Email Shop Payments POS Files Brand Settings AI Assistant Em…" at bounding box center [765, 366] width 1530 height 732
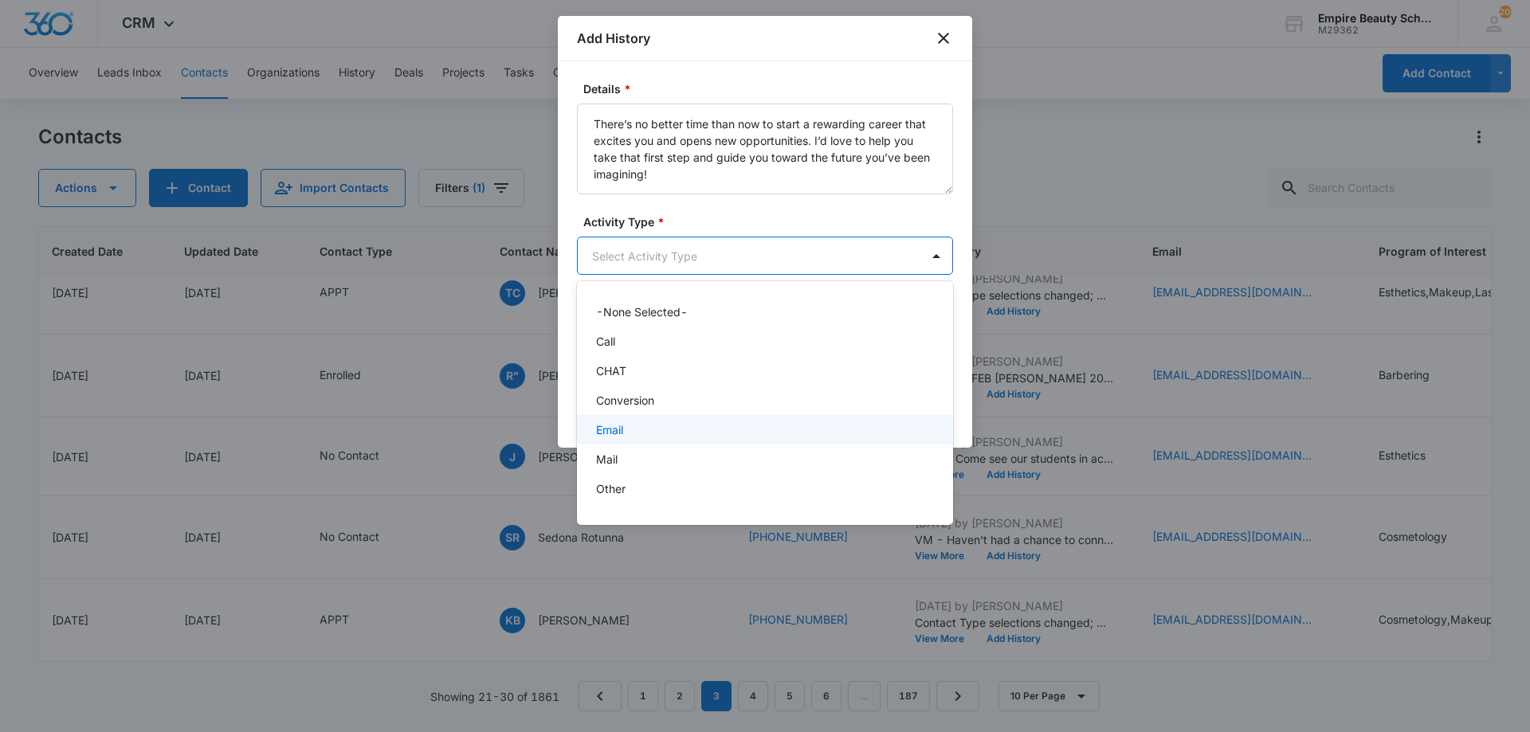
click at [630, 441] on div "Email" at bounding box center [765, 429] width 376 height 29
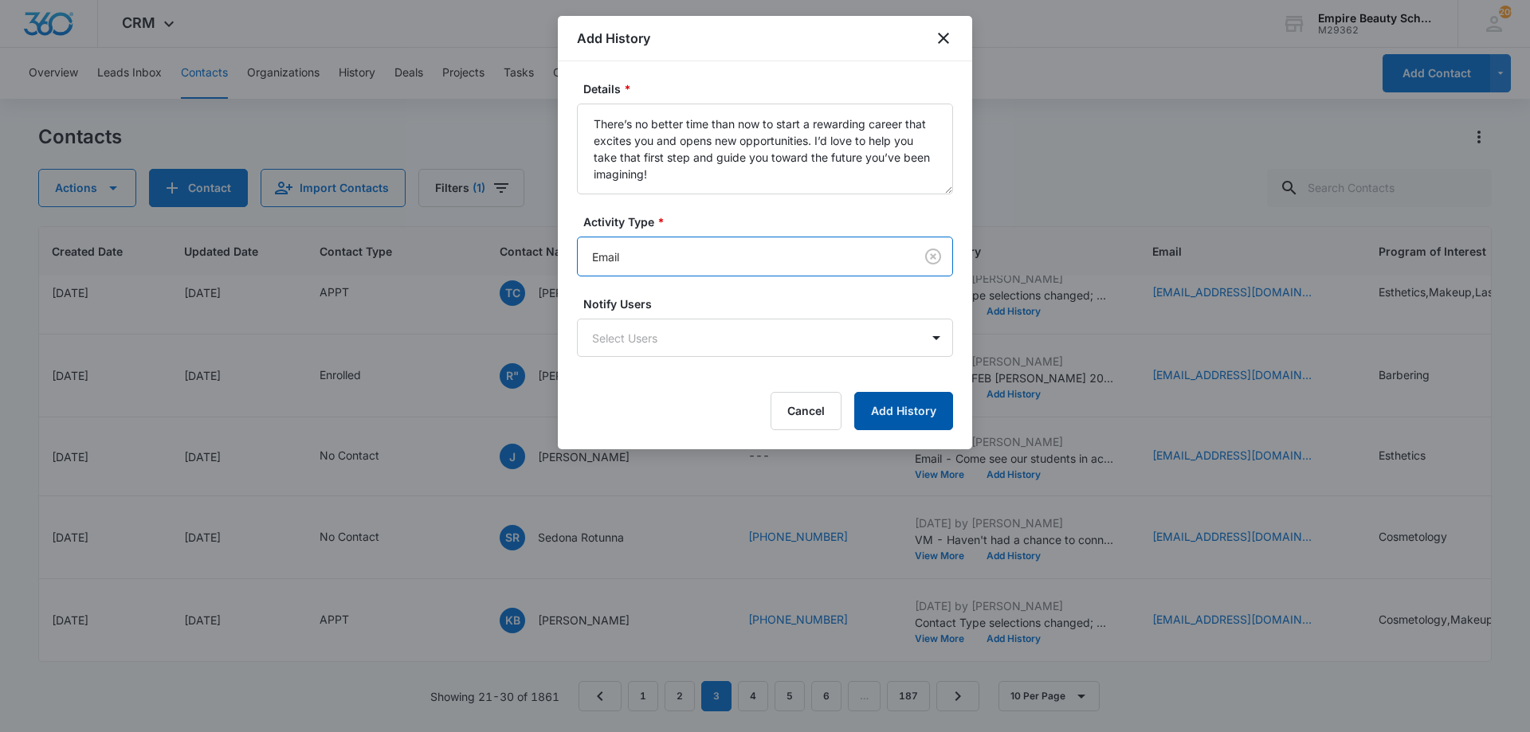
click at [897, 410] on button "Add History" at bounding box center [903, 411] width 99 height 38
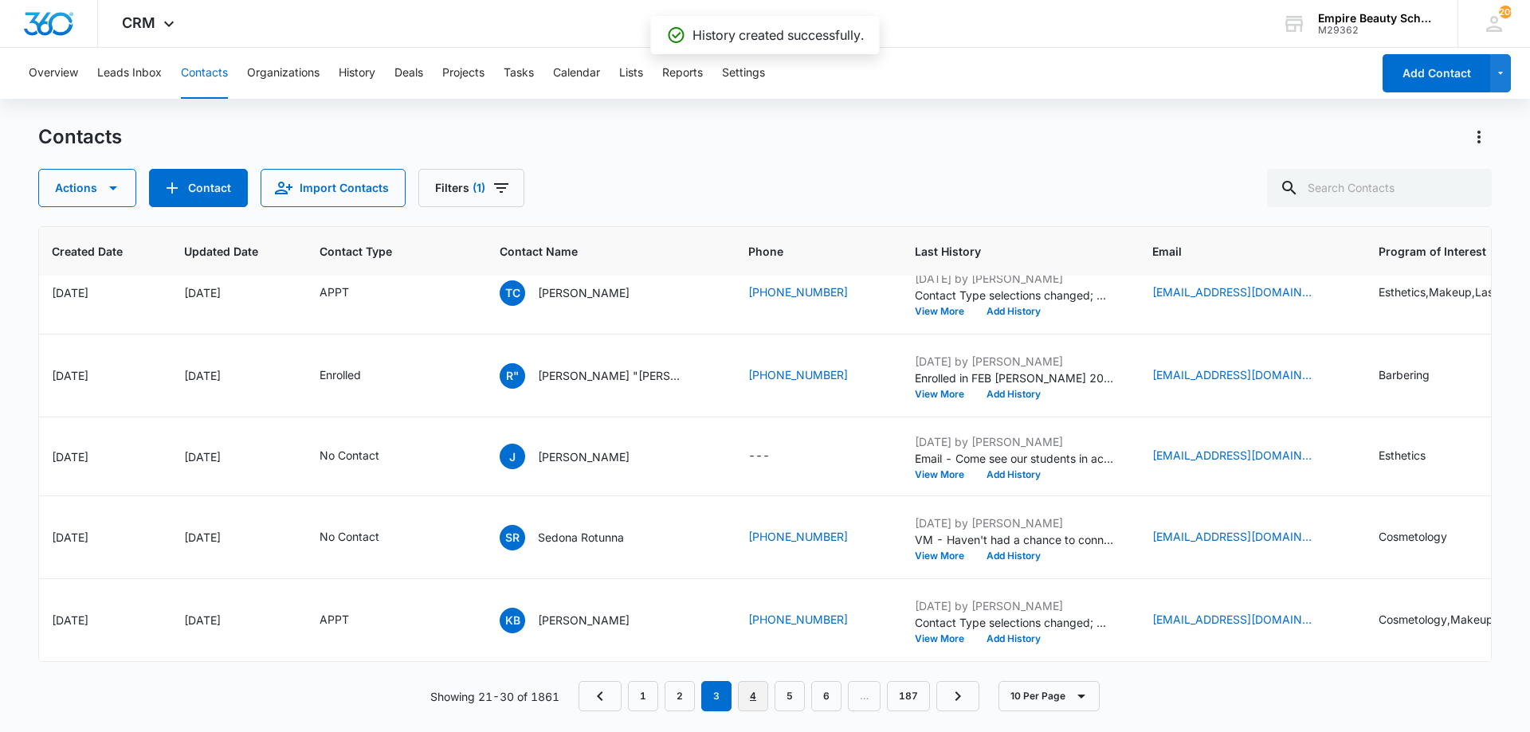
click at [755, 696] on link "4" at bounding box center [753, 696] width 30 height 30
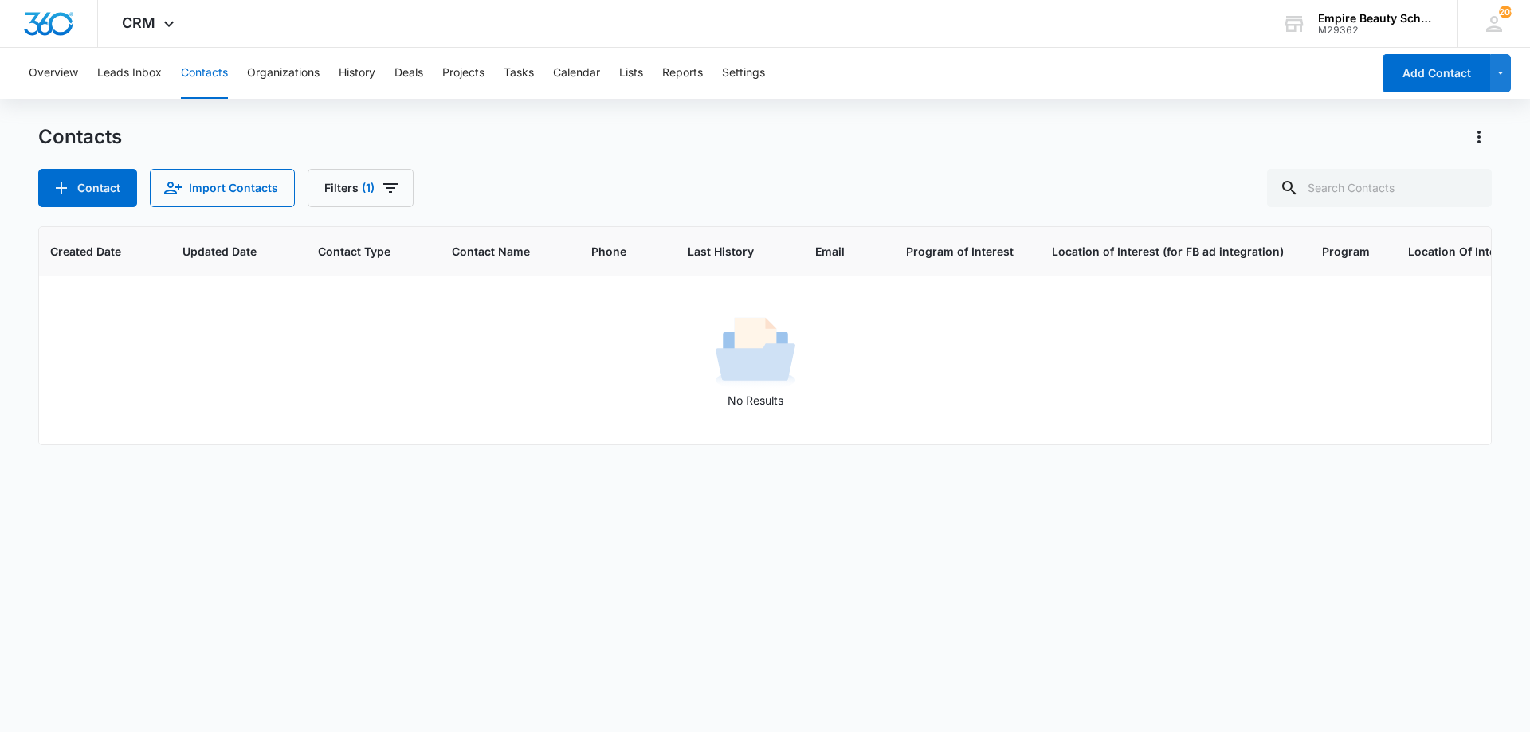
scroll to position [0, 142]
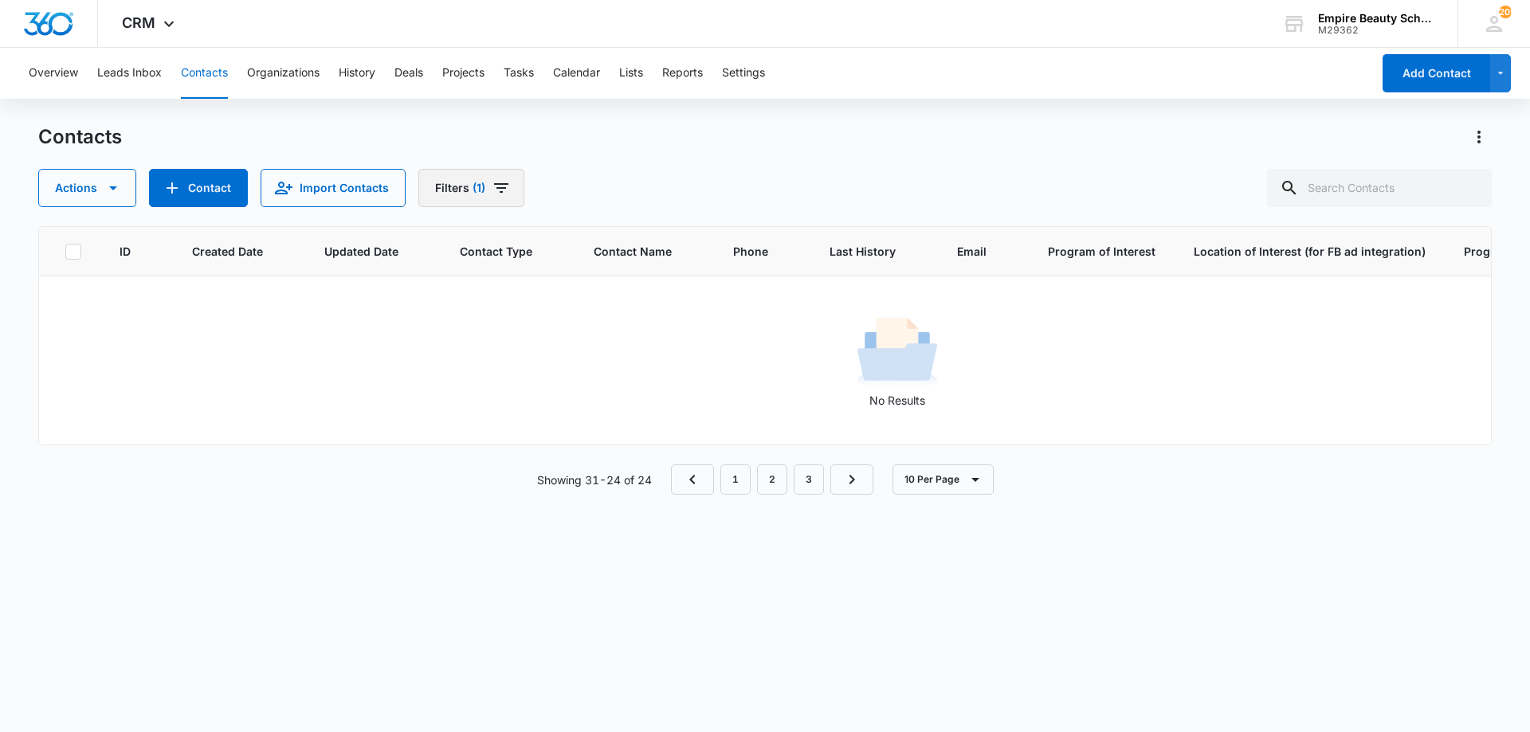
click at [514, 201] on button "Filters (1)" at bounding box center [471, 188] width 106 height 38
click at [542, 453] on icon "Clear" at bounding box center [538, 454] width 12 height 12
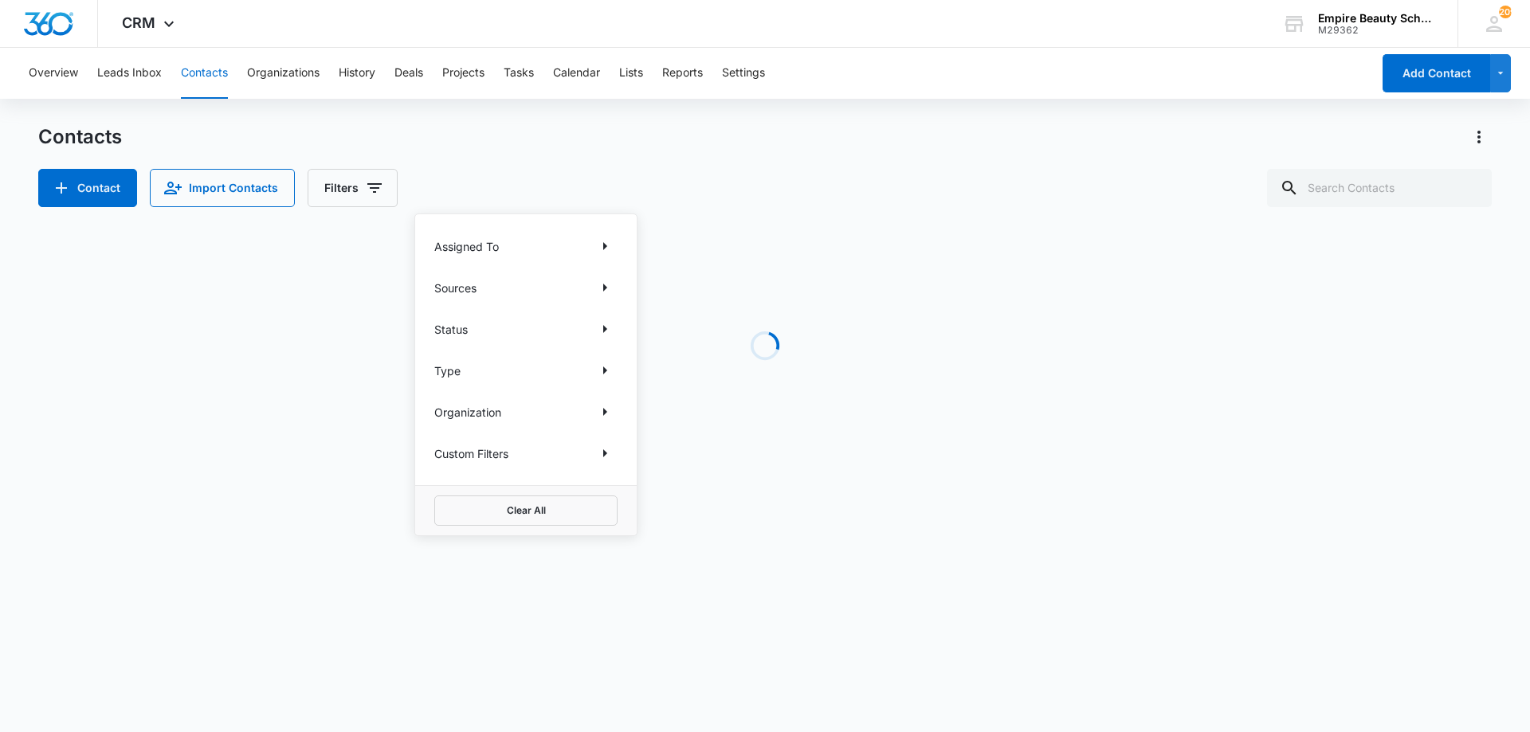
click at [837, 188] on div "Contact Import Contacts Filters Assigned To Sources Status Type Organization Cu…" at bounding box center [764, 188] width 1453 height 38
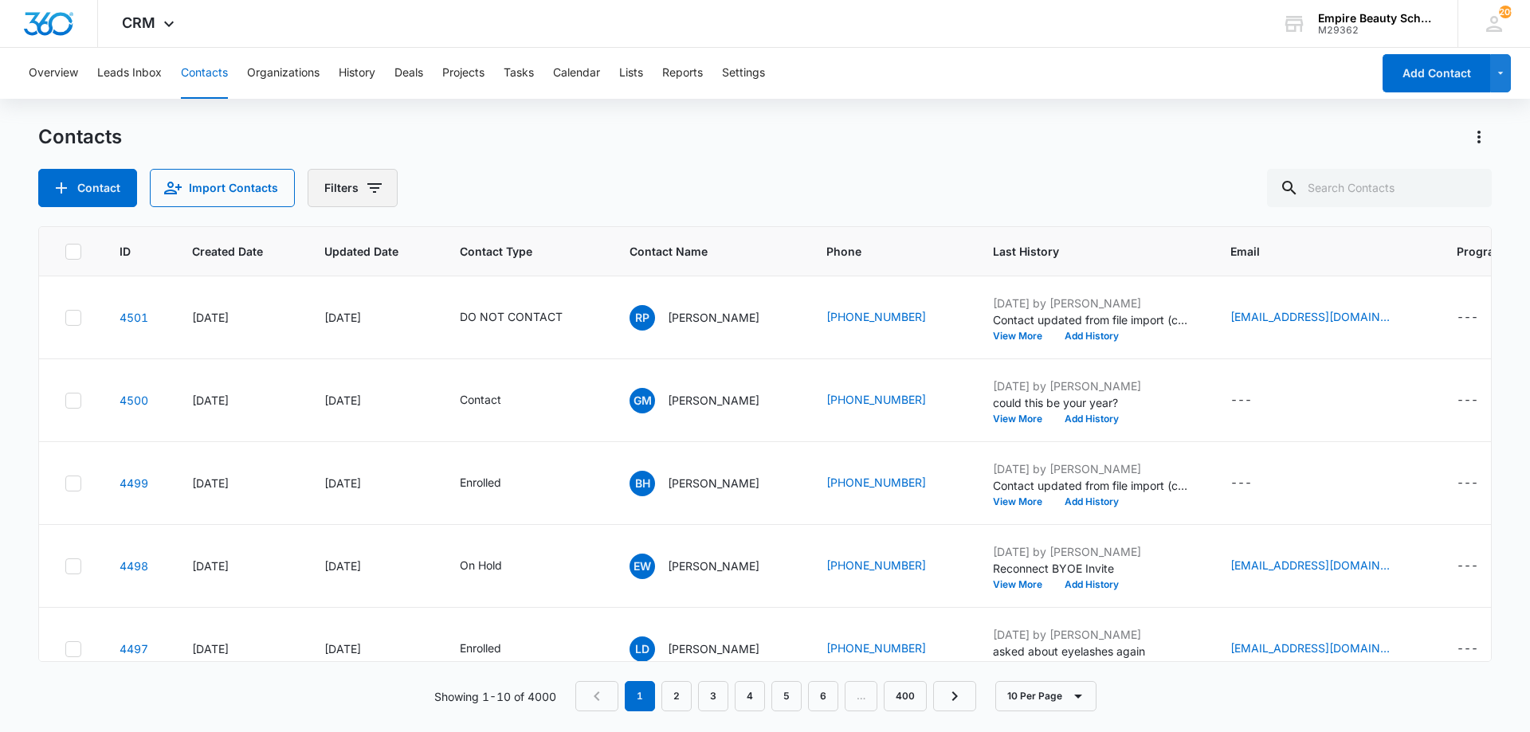
click at [375, 193] on icon "Filters" at bounding box center [374, 187] width 19 height 19
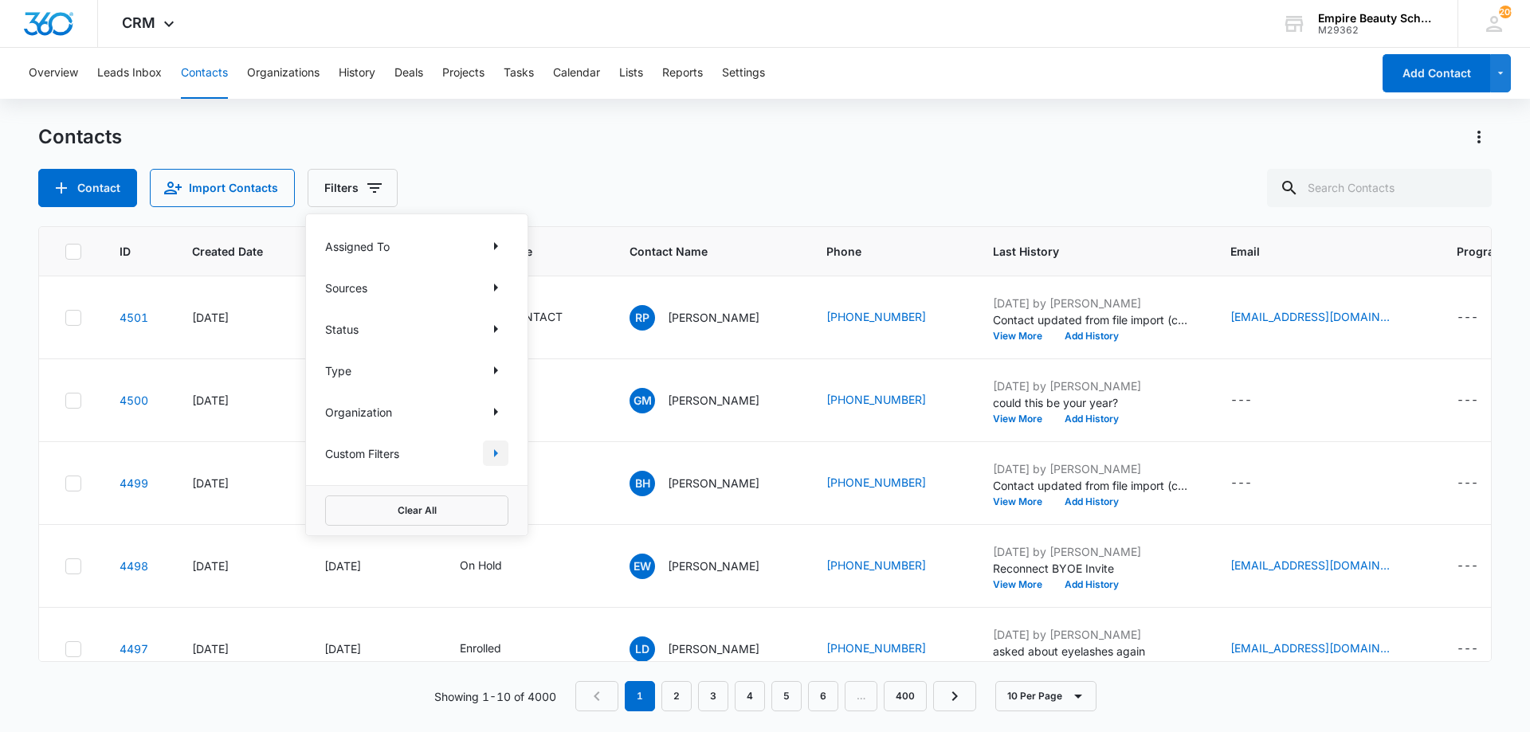
click at [488, 455] on icon "Show Custom Filters filters" at bounding box center [495, 453] width 19 height 19
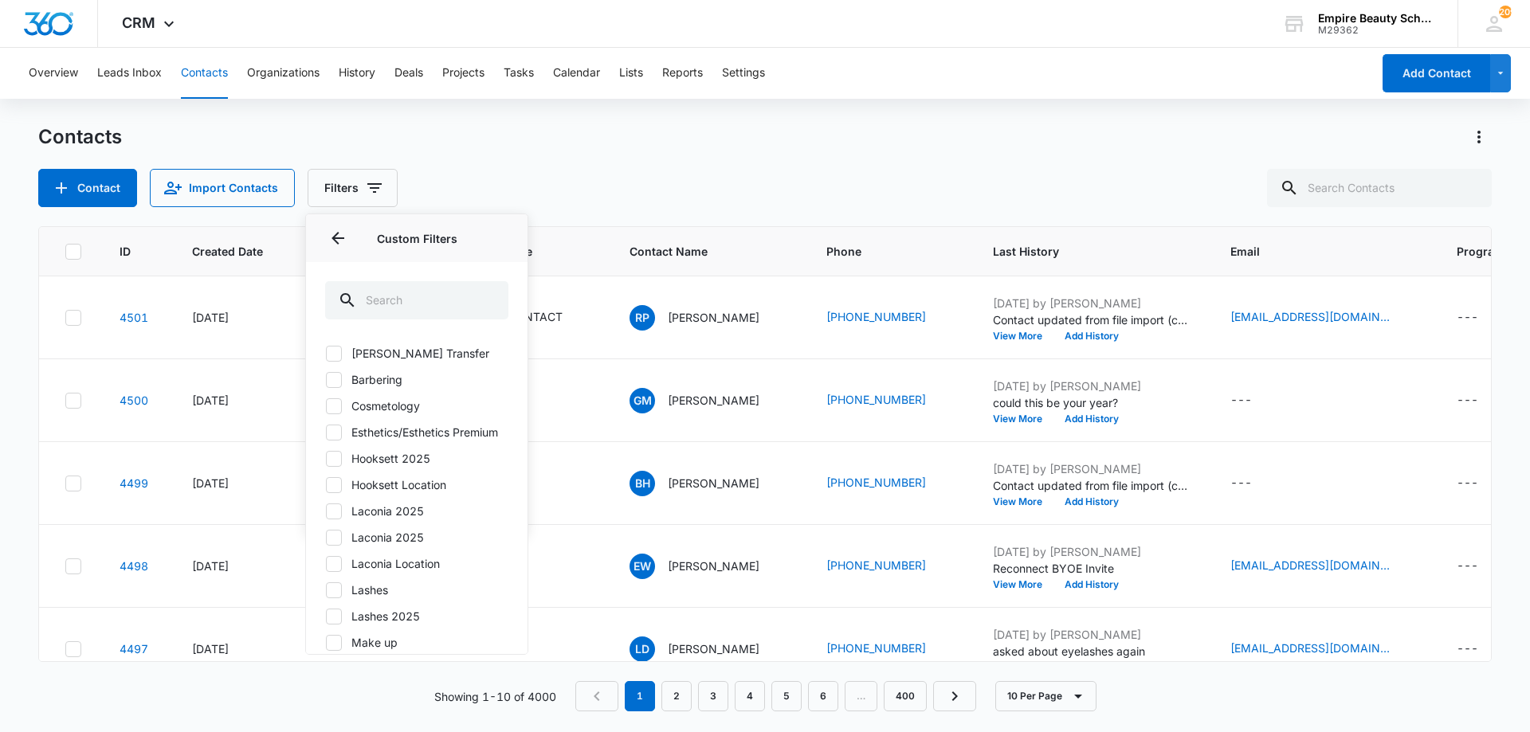
click at [388, 467] on label "Hooksett 2025" at bounding box center [416, 458] width 183 height 17
click at [326, 459] on input "Hooksett 2025" at bounding box center [325, 458] width 1 height 1
checkbox input "true"
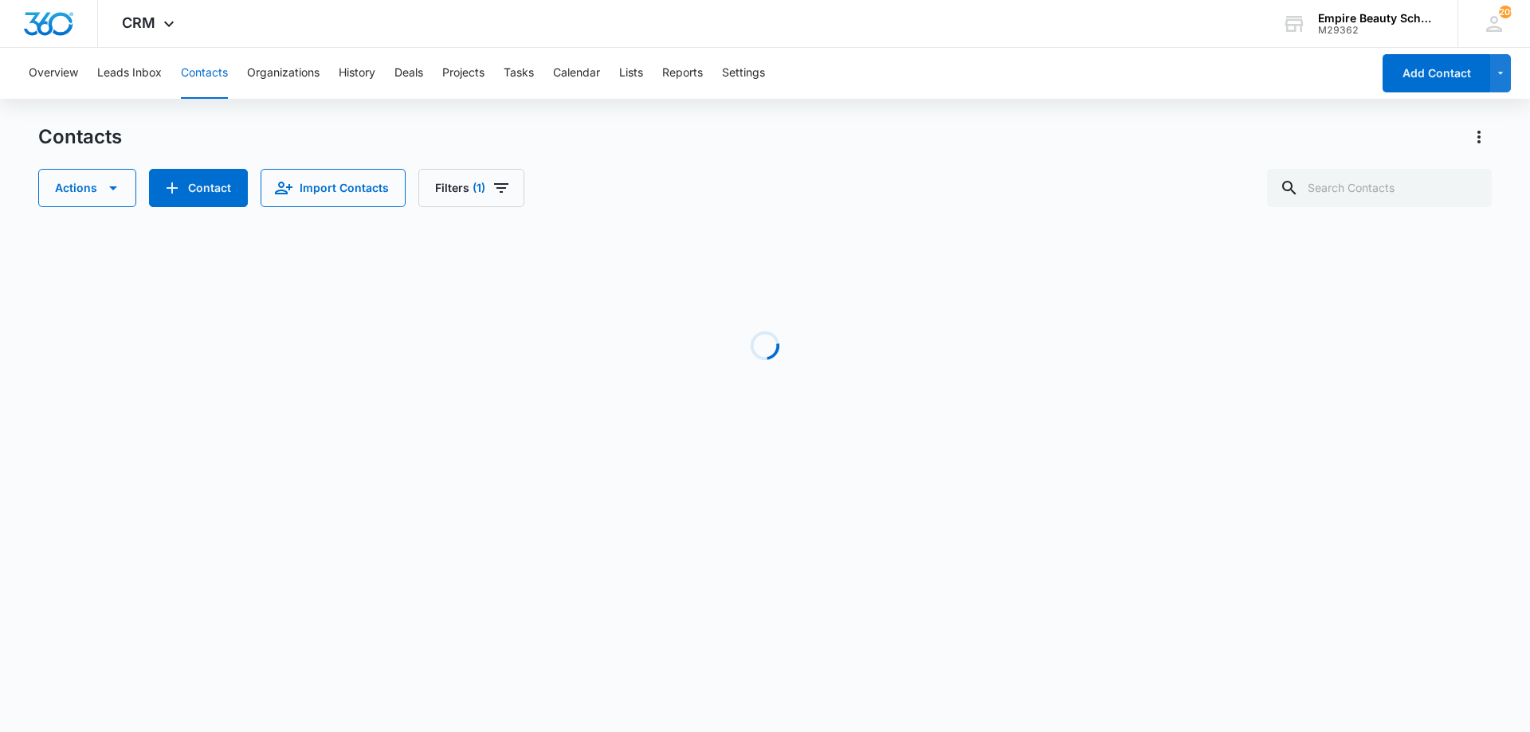
click at [715, 200] on div "Actions Contact Import Contacts Filters (1)" at bounding box center [764, 188] width 1453 height 38
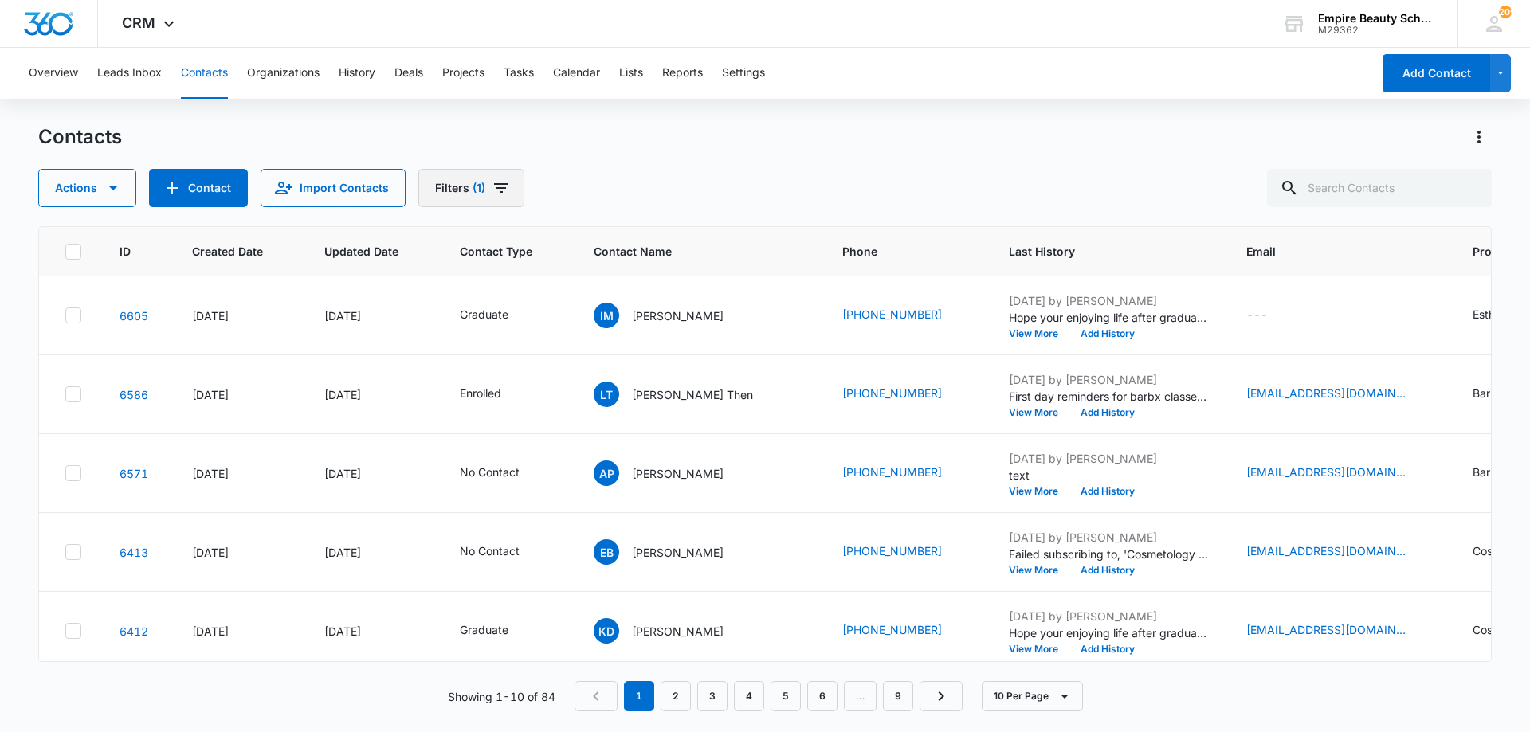
click at [467, 179] on button "Filters (1)" at bounding box center [471, 188] width 106 height 38
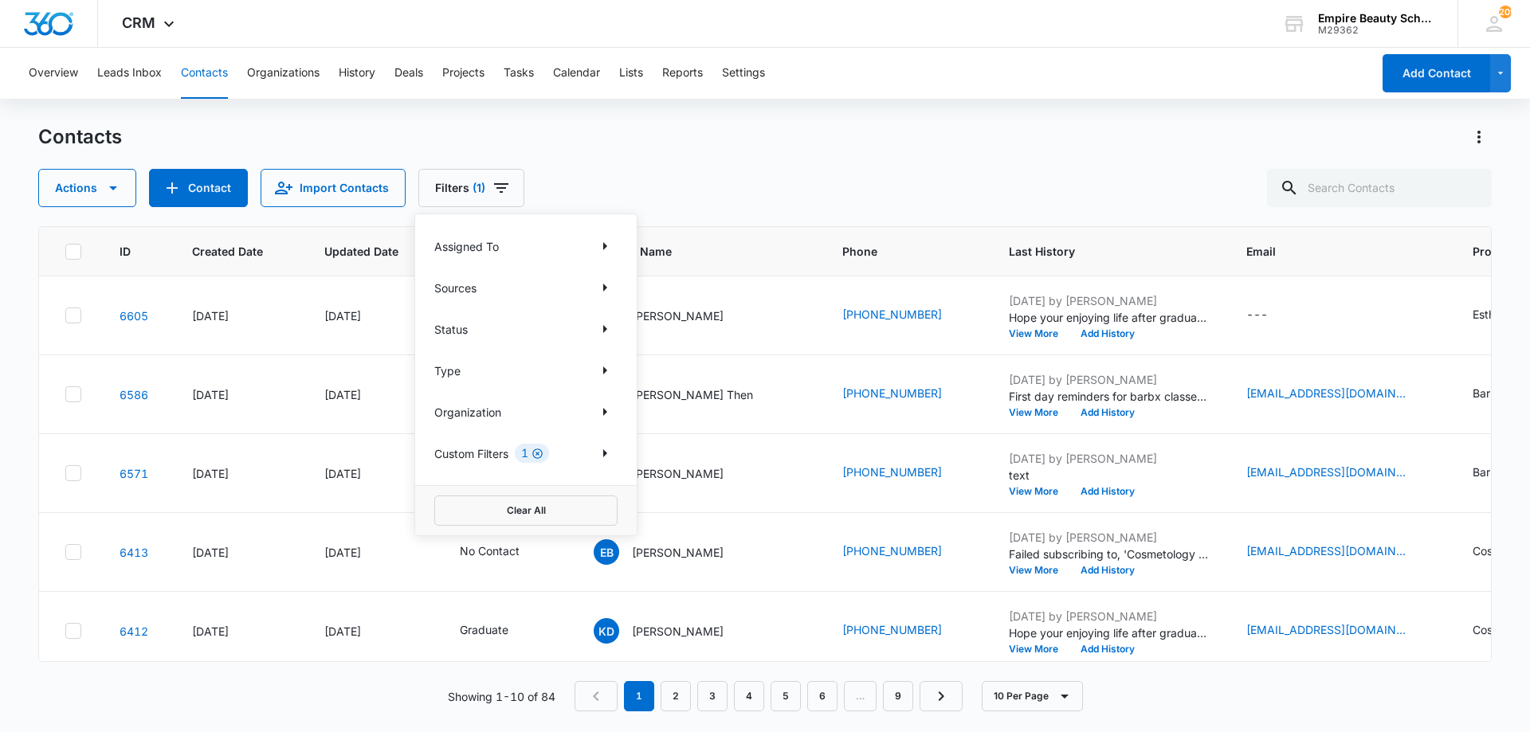
click at [543, 456] on icon "Clear" at bounding box center [538, 454] width 12 height 12
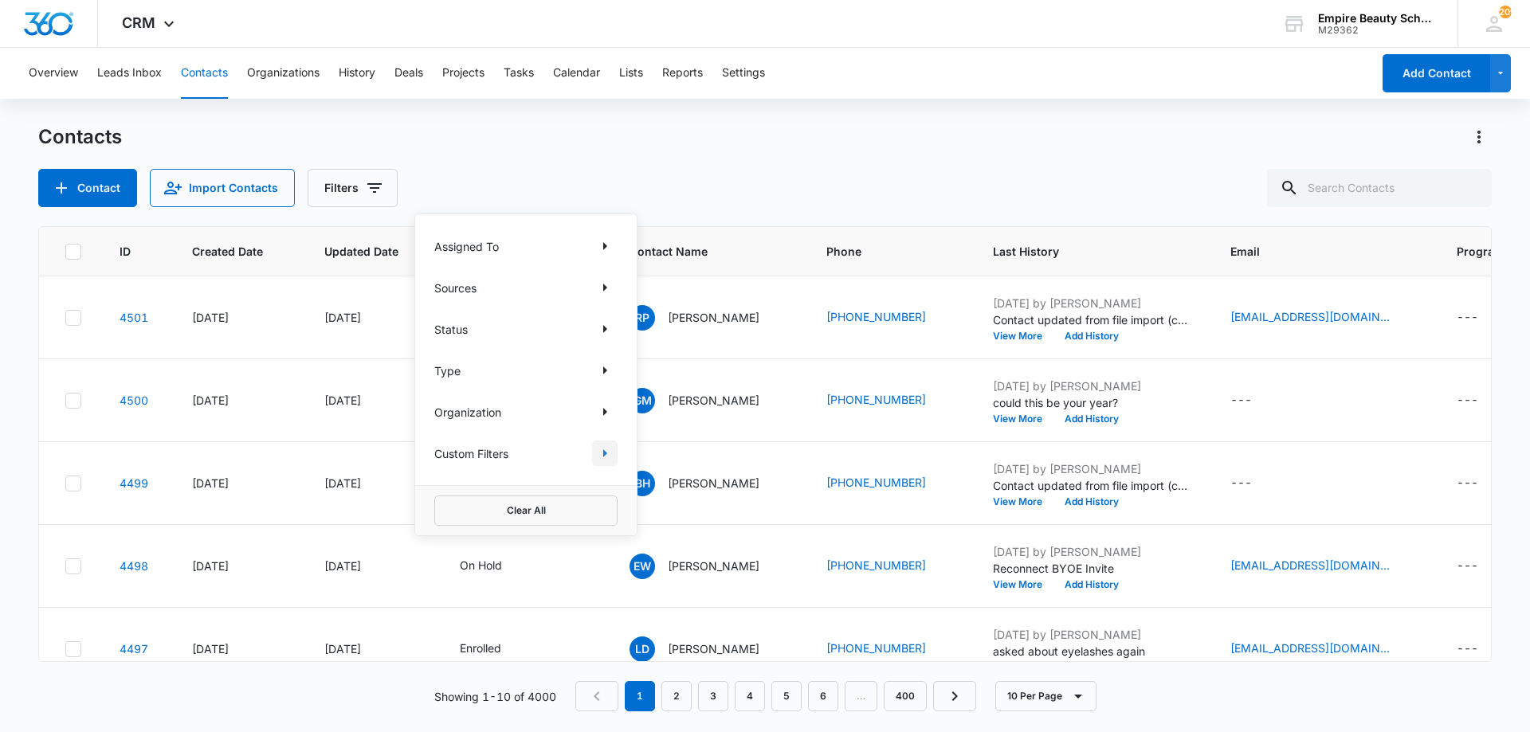
click at [606, 457] on icon "Show Custom Filters filters" at bounding box center [604, 453] width 19 height 19
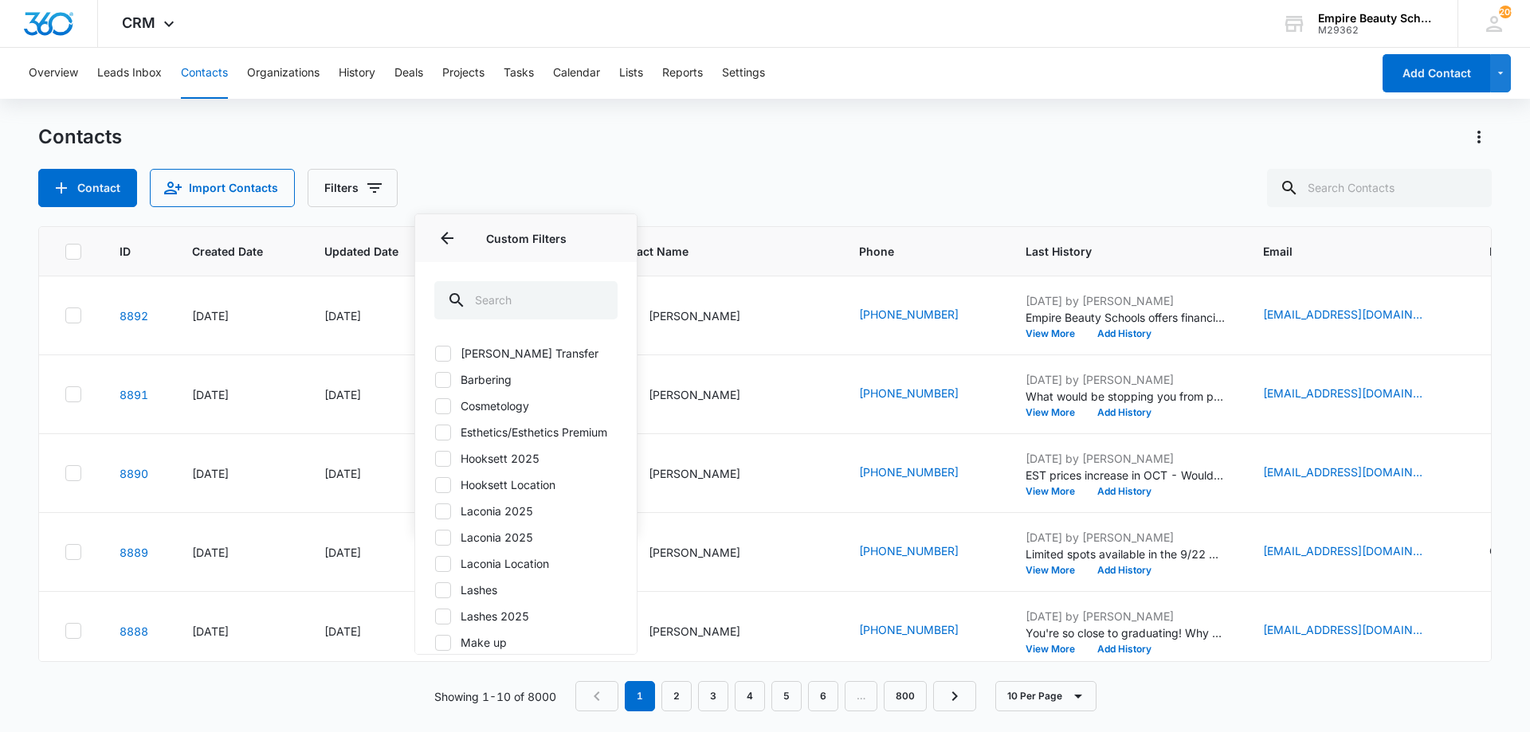
click at [511, 467] on label "Hooksett 2025" at bounding box center [525, 458] width 183 height 17
click at [435, 459] on input "Hooksett 2025" at bounding box center [434, 458] width 1 height 1
checkbox input "true"
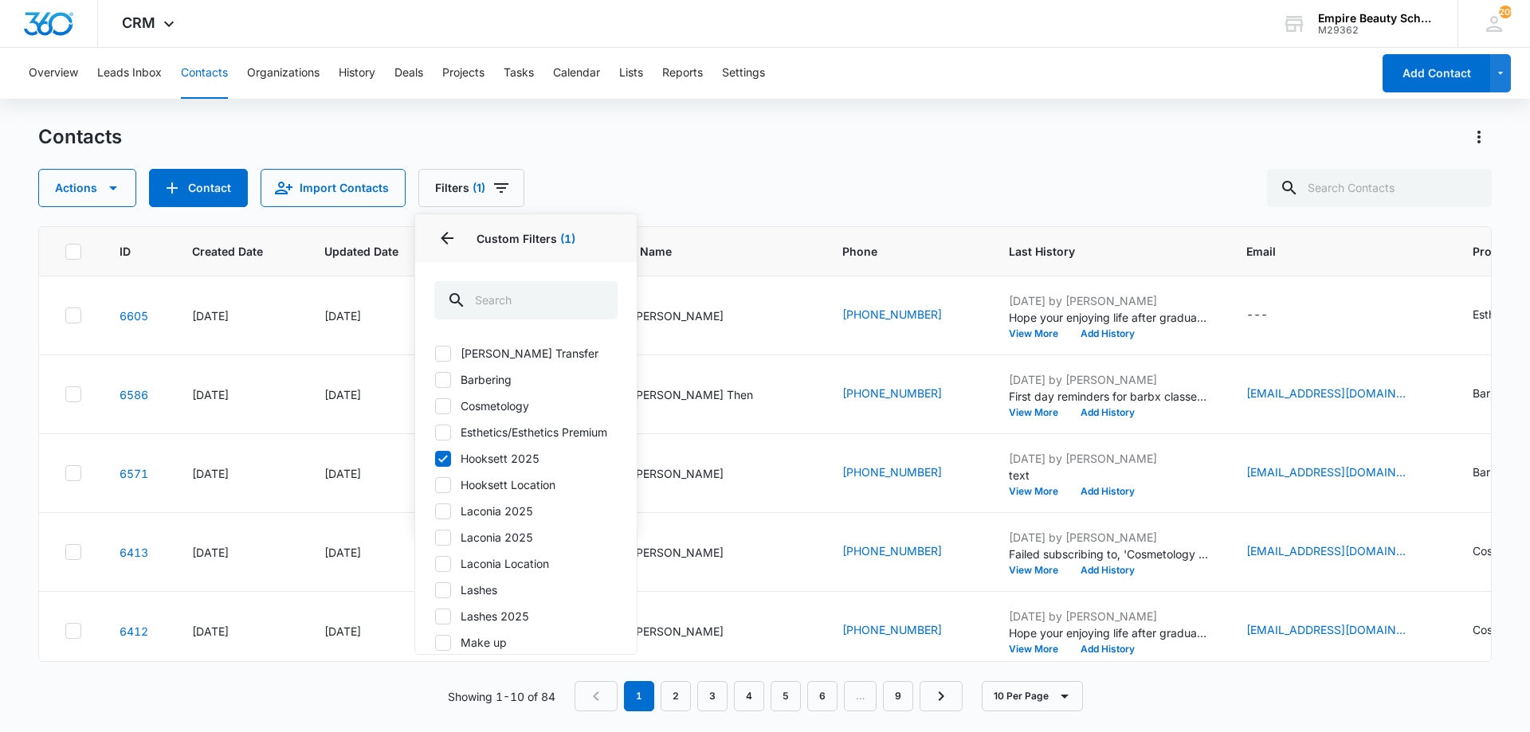
click at [775, 155] on div "Contacts Actions Contact Import Contacts Filters (1) Assigned To Sources Status…" at bounding box center [764, 165] width 1453 height 83
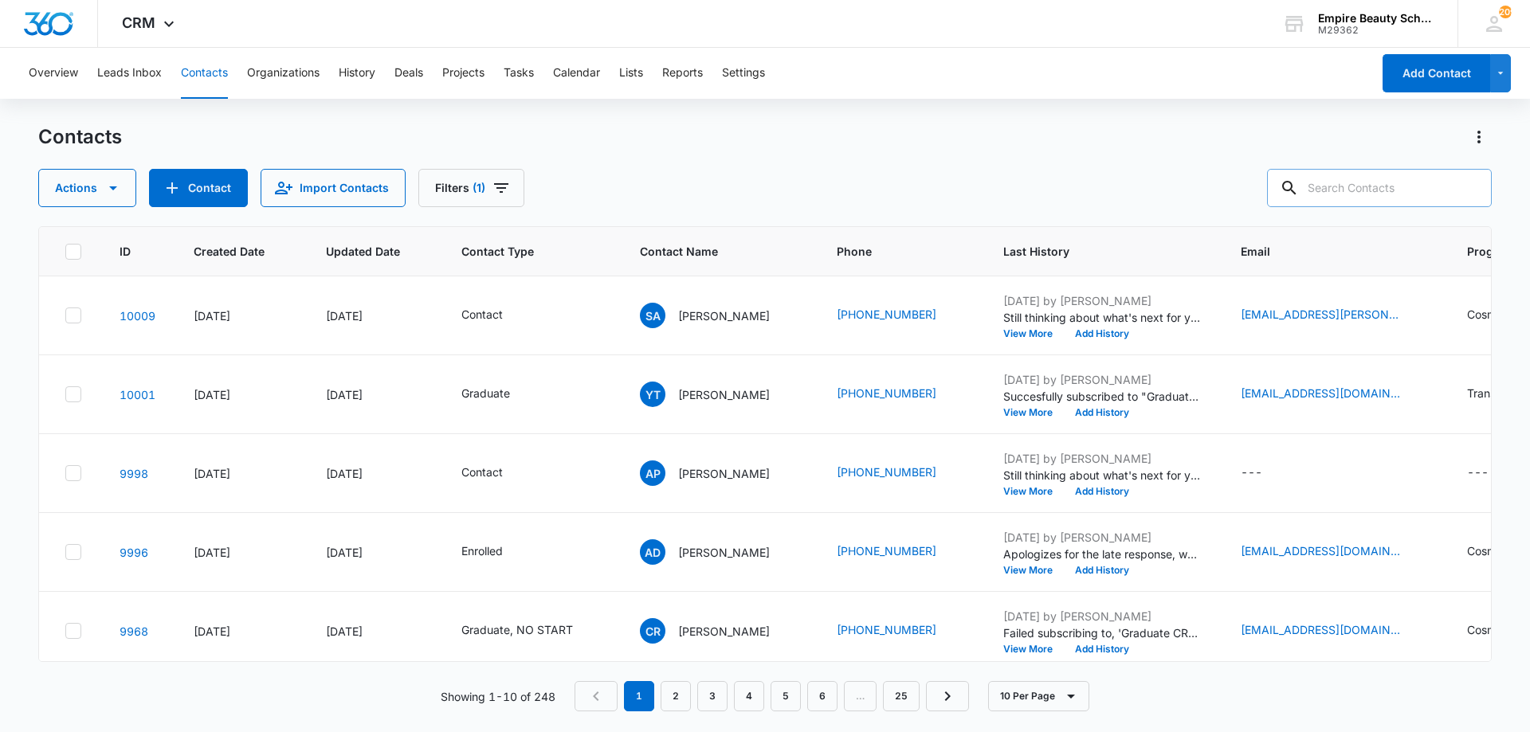
click at [1383, 202] on input "text" at bounding box center [1379, 188] width 225 height 38
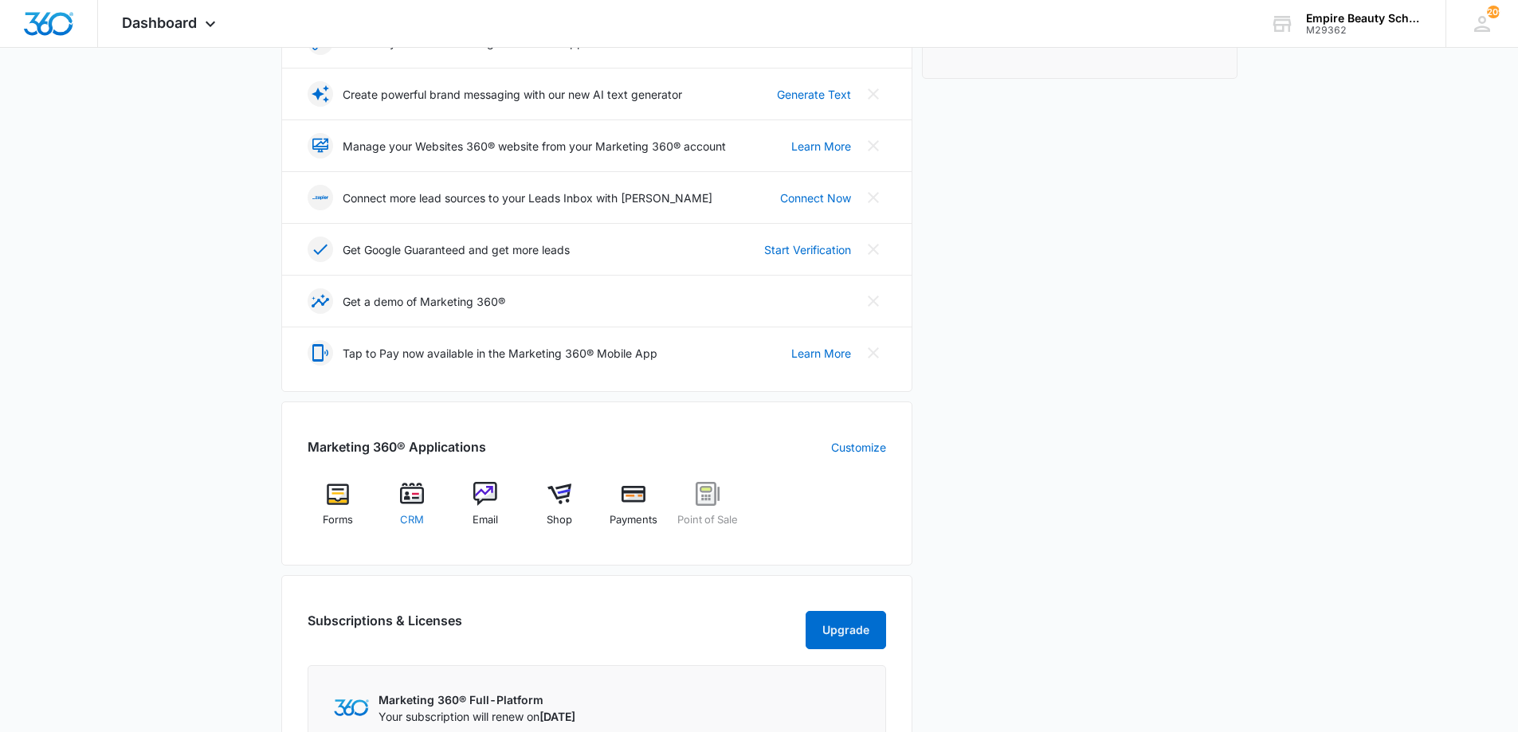
scroll to position [318, 0]
click at [413, 502] on img at bounding box center [412, 493] width 24 height 24
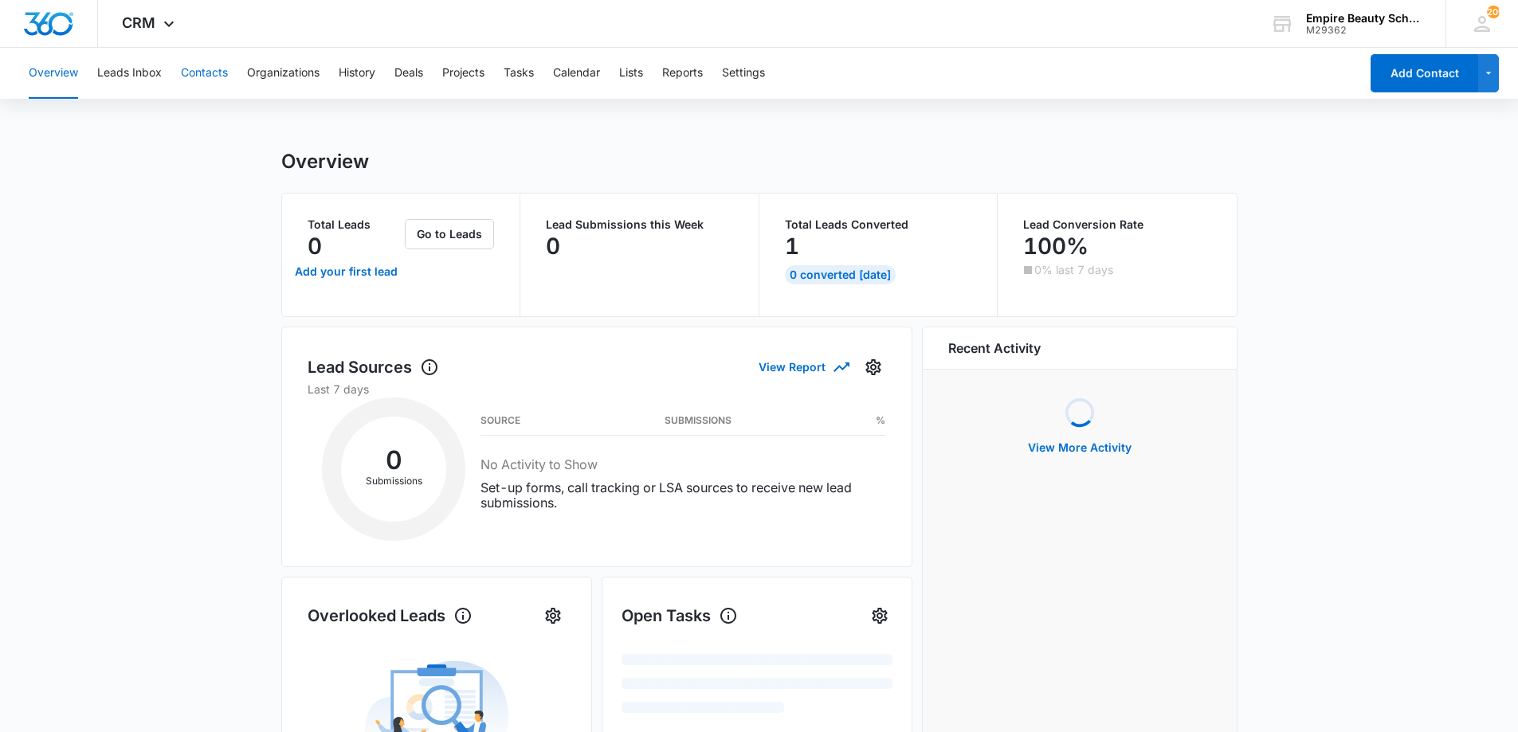
click at [206, 71] on button "Contacts" at bounding box center [204, 73] width 47 height 51
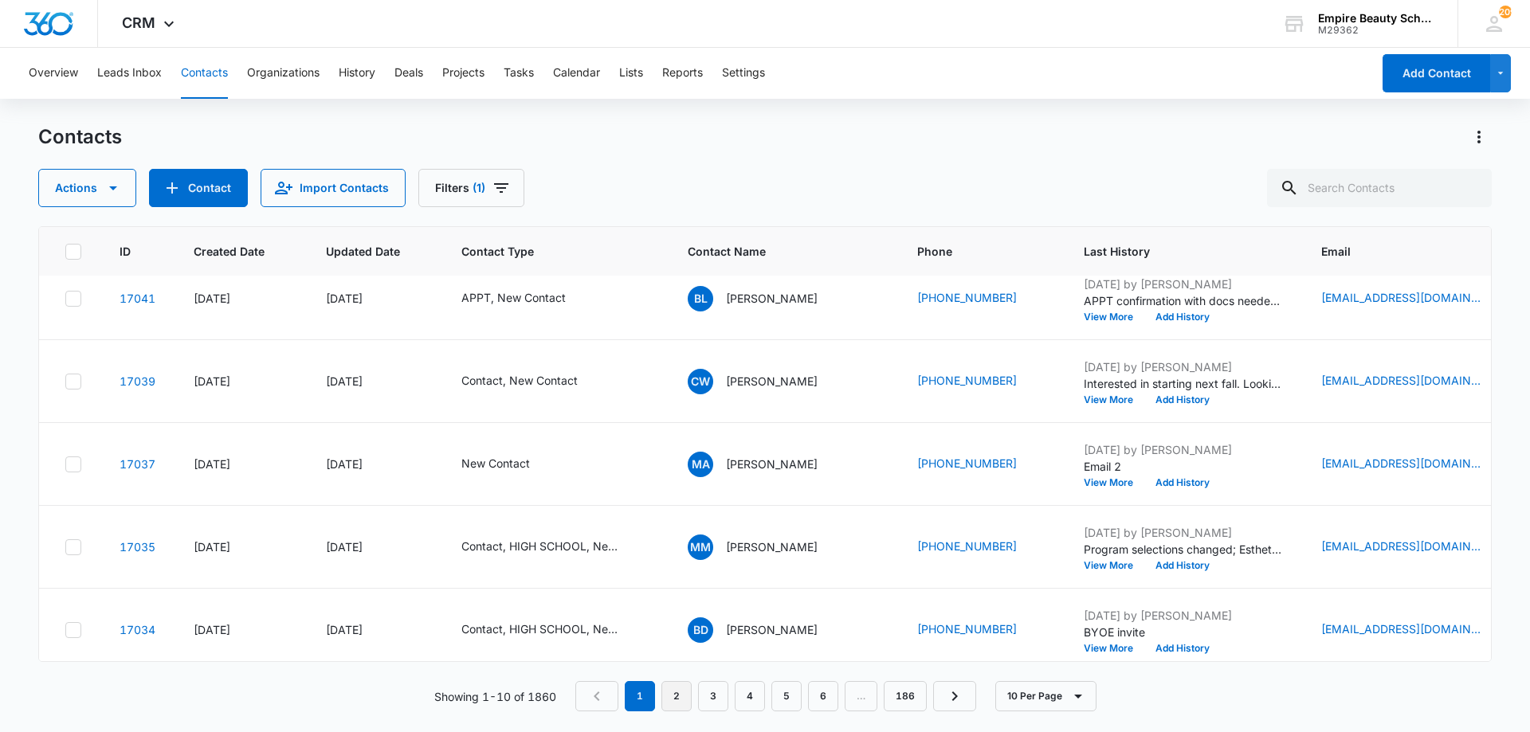
scroll to position [455, 0]
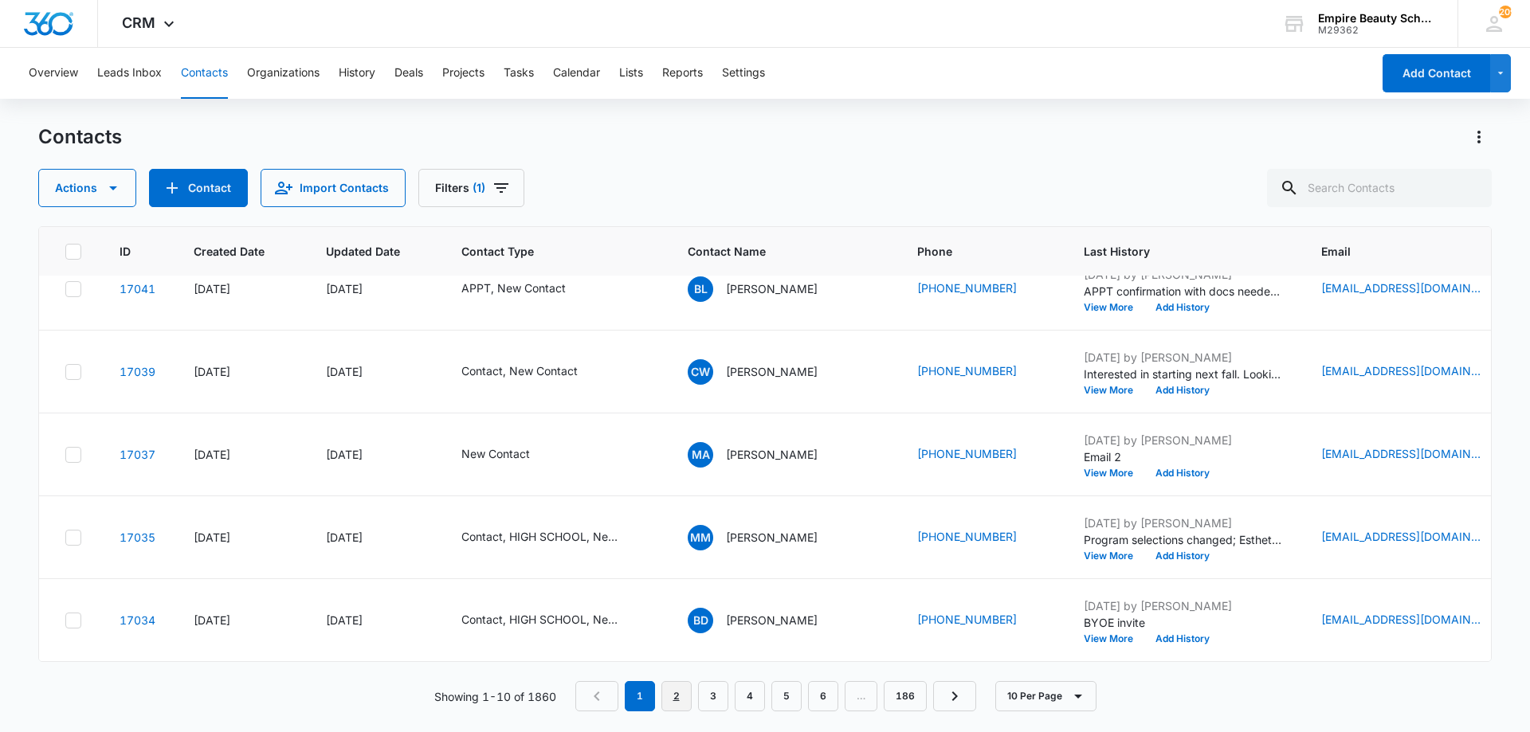
click at [680, 693] on link "2" at bounding box center [676, 696] width 30 height 30
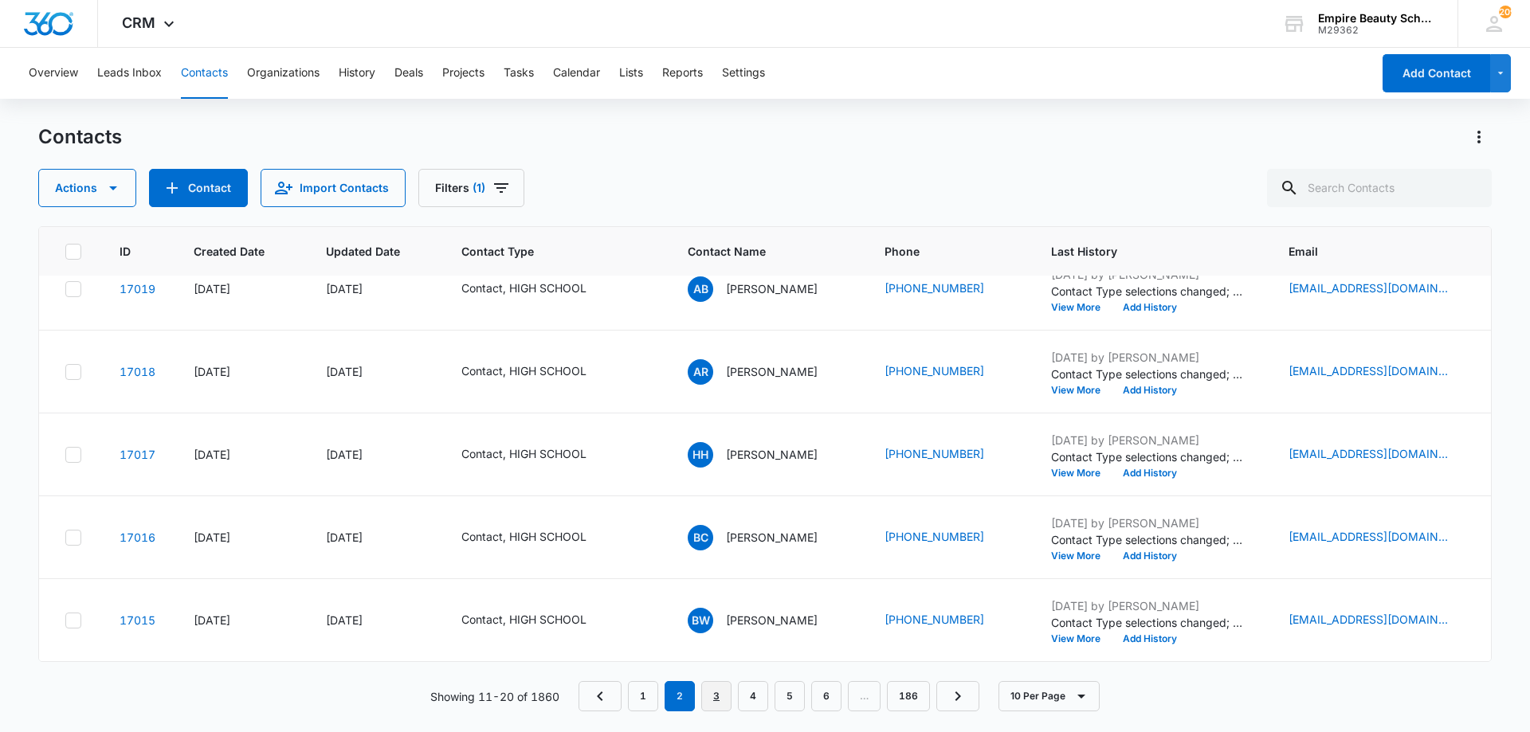
click at [712, 693] on link "3" at bounding box center [716, 696] width 30 height 30
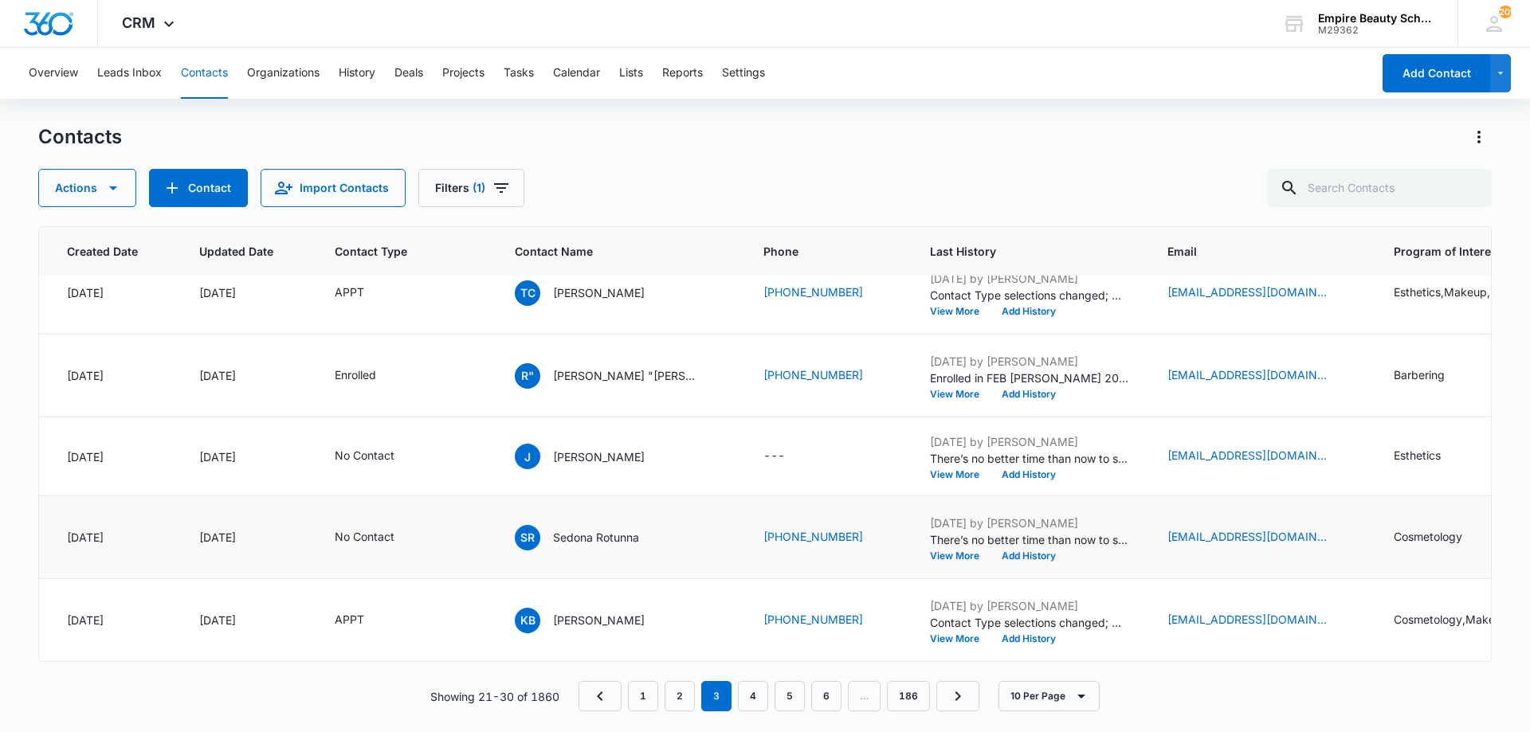
scroll to position [451, 127]
click at [759, 695] on link "4" at bounding box center [753, 696] width 30 height 30
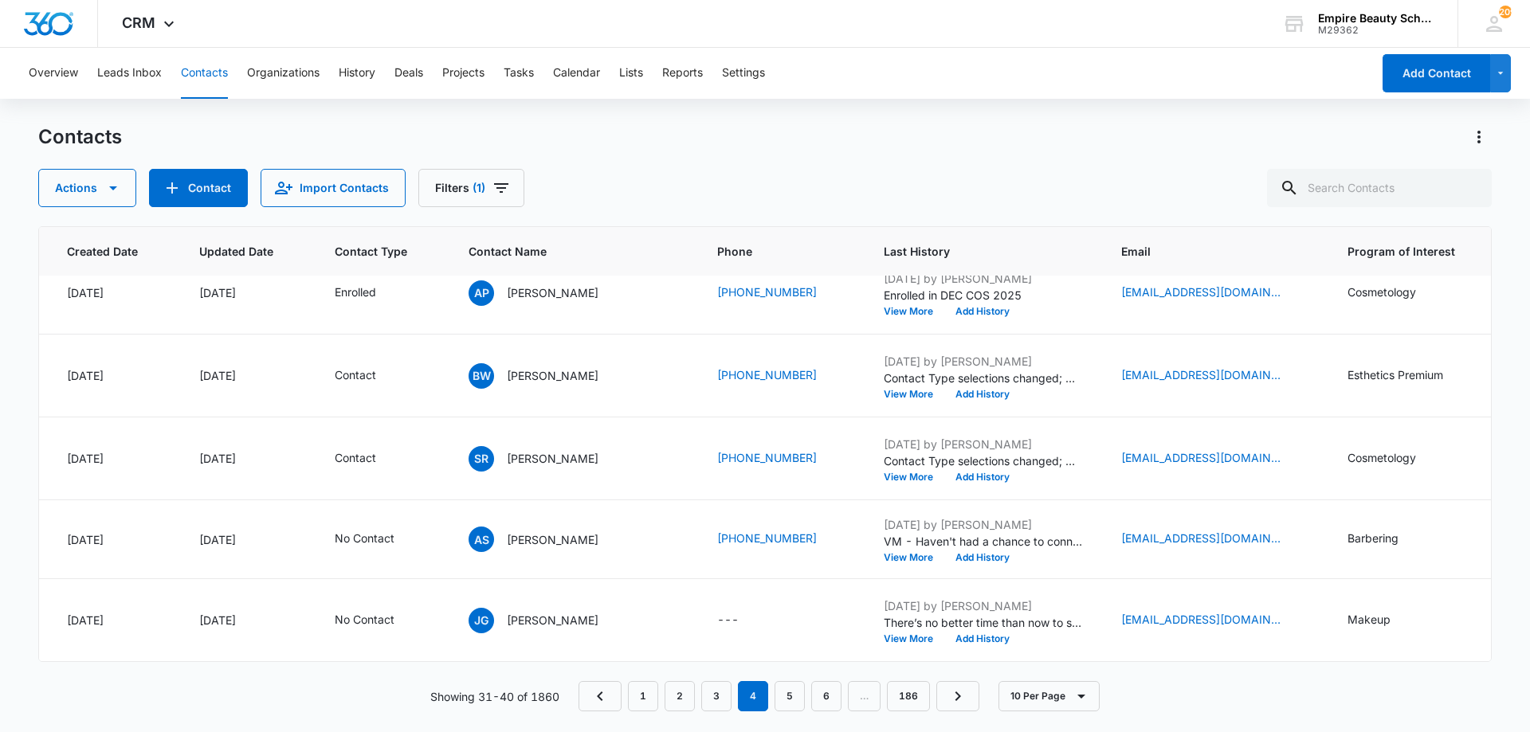
scroll to position [0, 127]
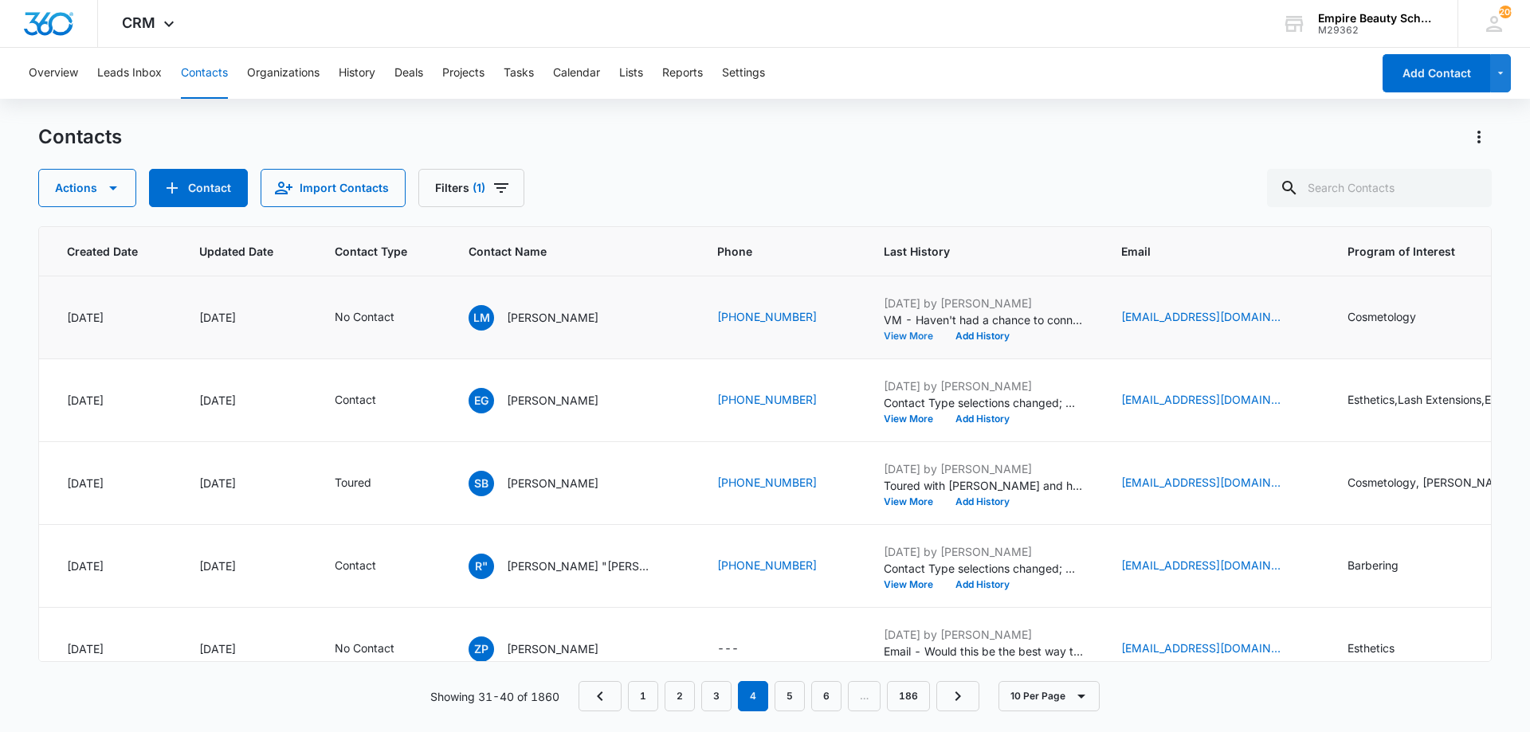
click at [884, 335] on button "View More" at bounding box center [914, 336] width 61 height 10
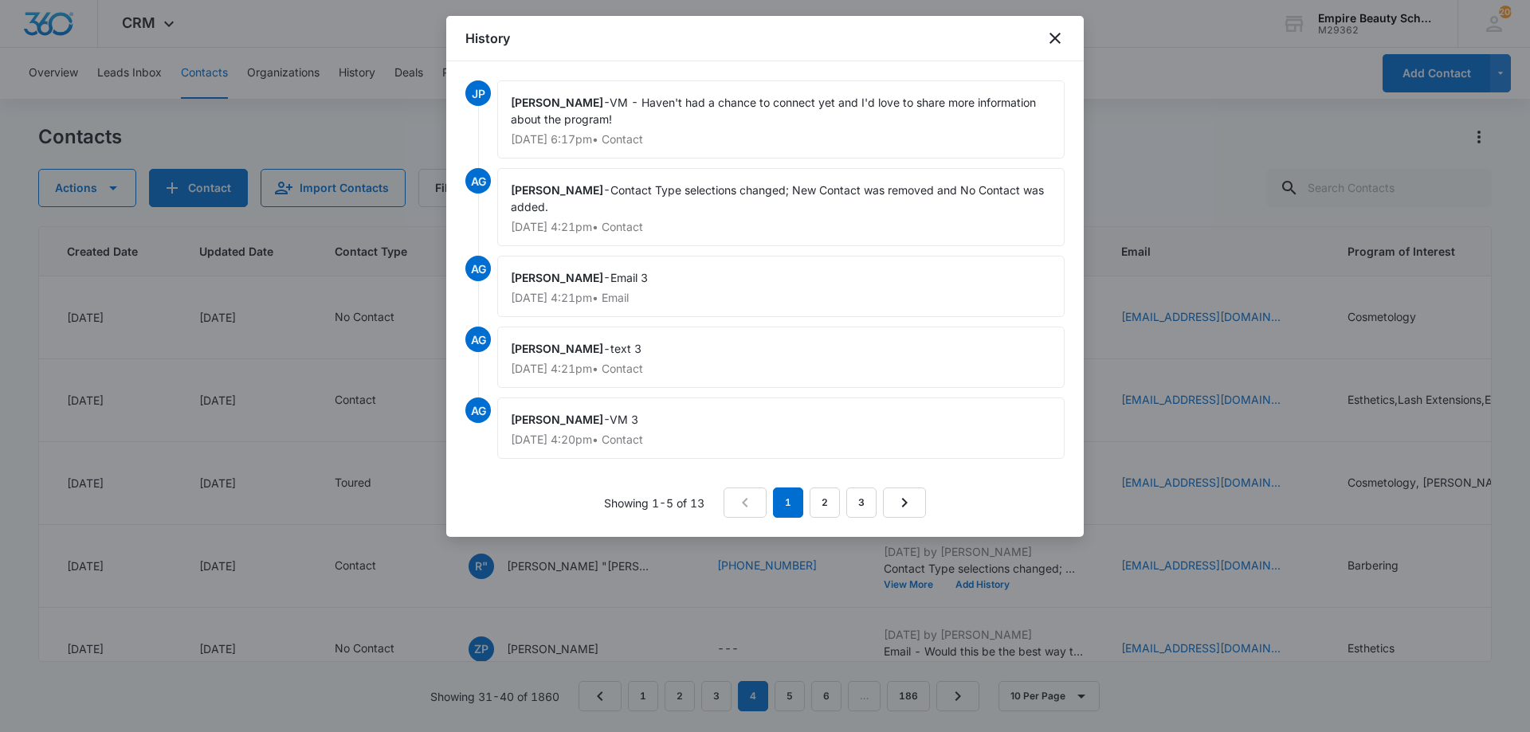
click at [1041, 47] on div "History" at bounding box center [764, 38] width 637 height 45
click at [1053, 40] on icon "close" at bounding box center [1054, 38] width 11 height 11
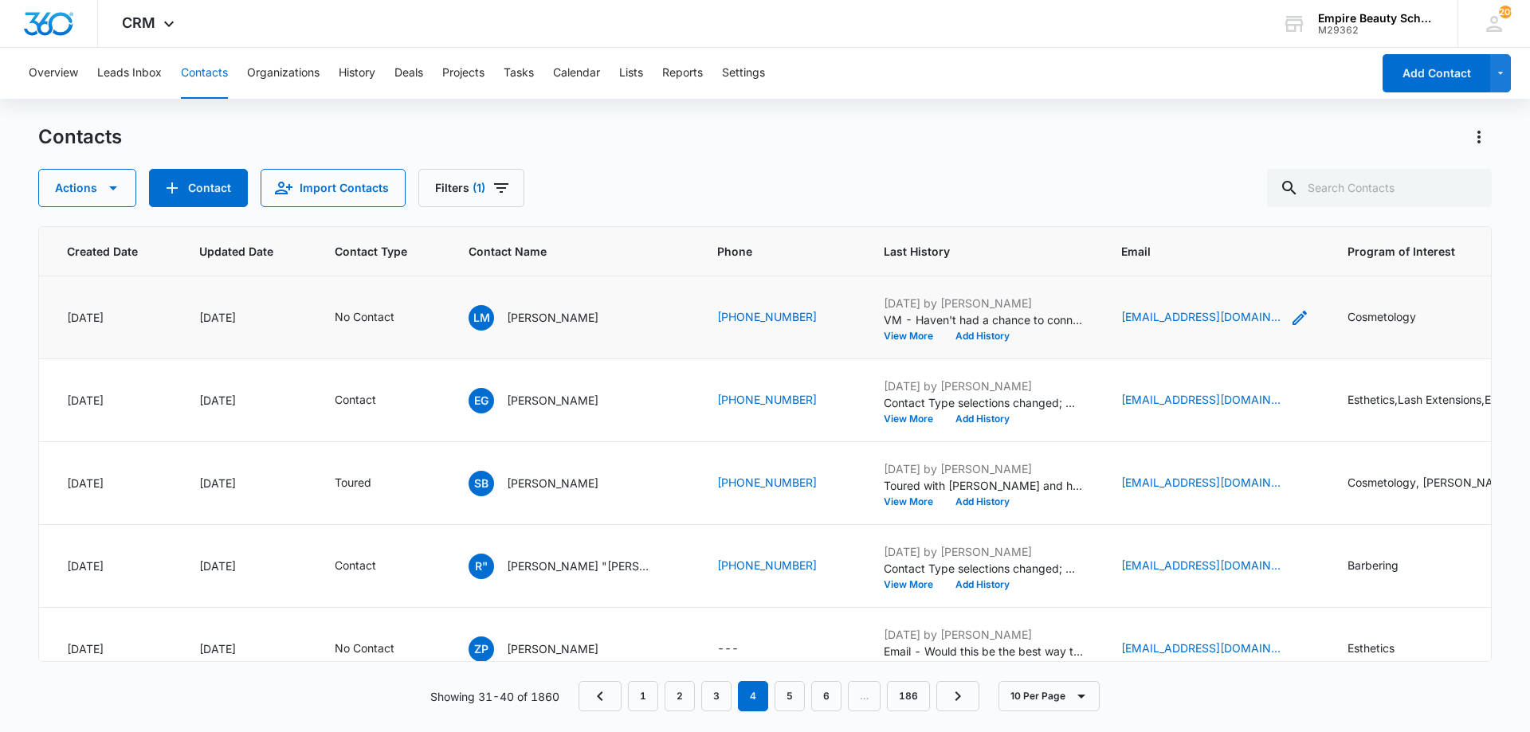
click at [1290, 313] on icon "Email - l.miner734@gmail.com - Select to Edit Field" at bounding box center [1299, 317] width 19 height 19
click at [1103, 214] on input "[EMAIL_ADDRESS][DOMAIN_NAME]" at bounding box center [1153, 216] width 201 height 38
click at [1149, 268] on button "Cancel" at bounding box center [1167, 266] width 56 height 30
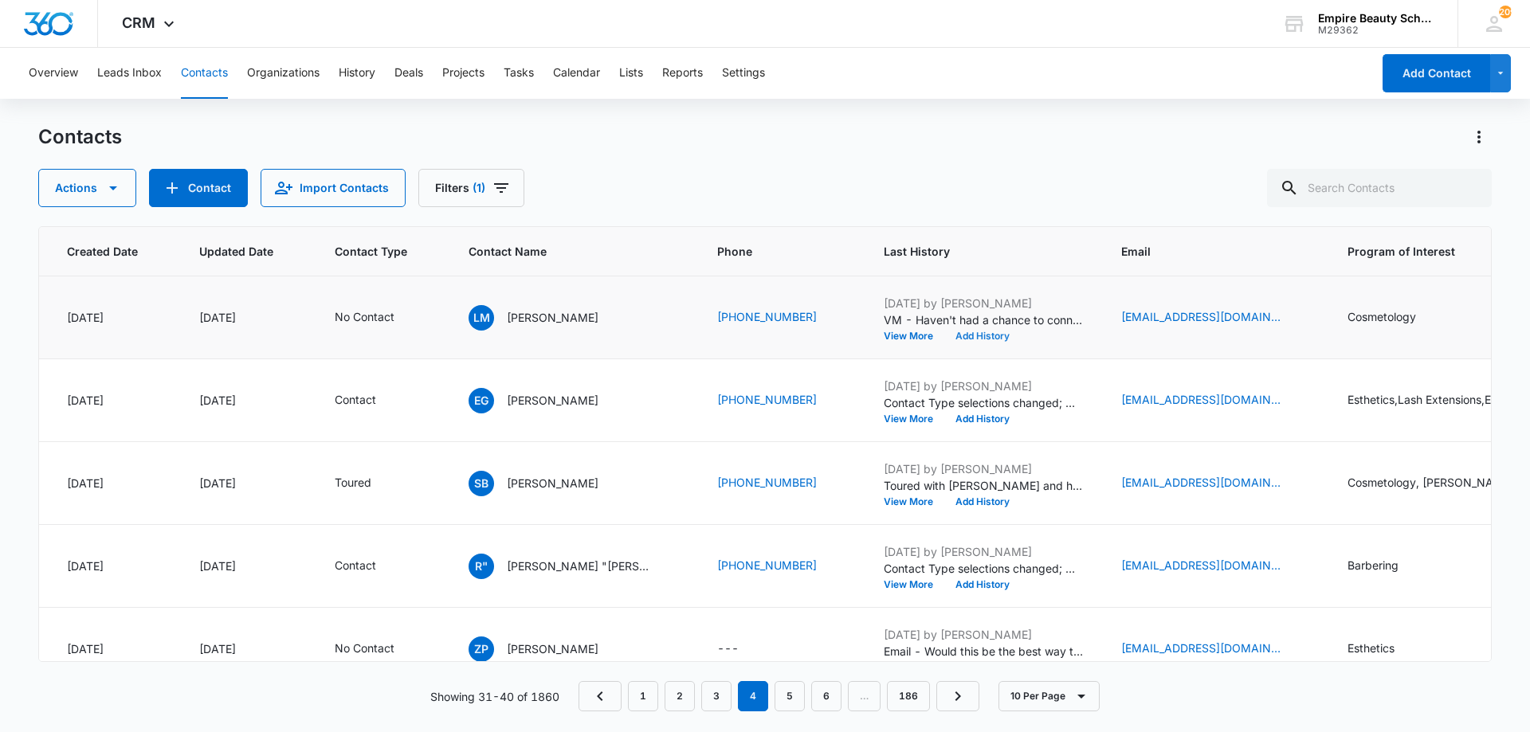
click at [944, 339] on button "Add History" at bounding box center [982, 336] width 76 height 10
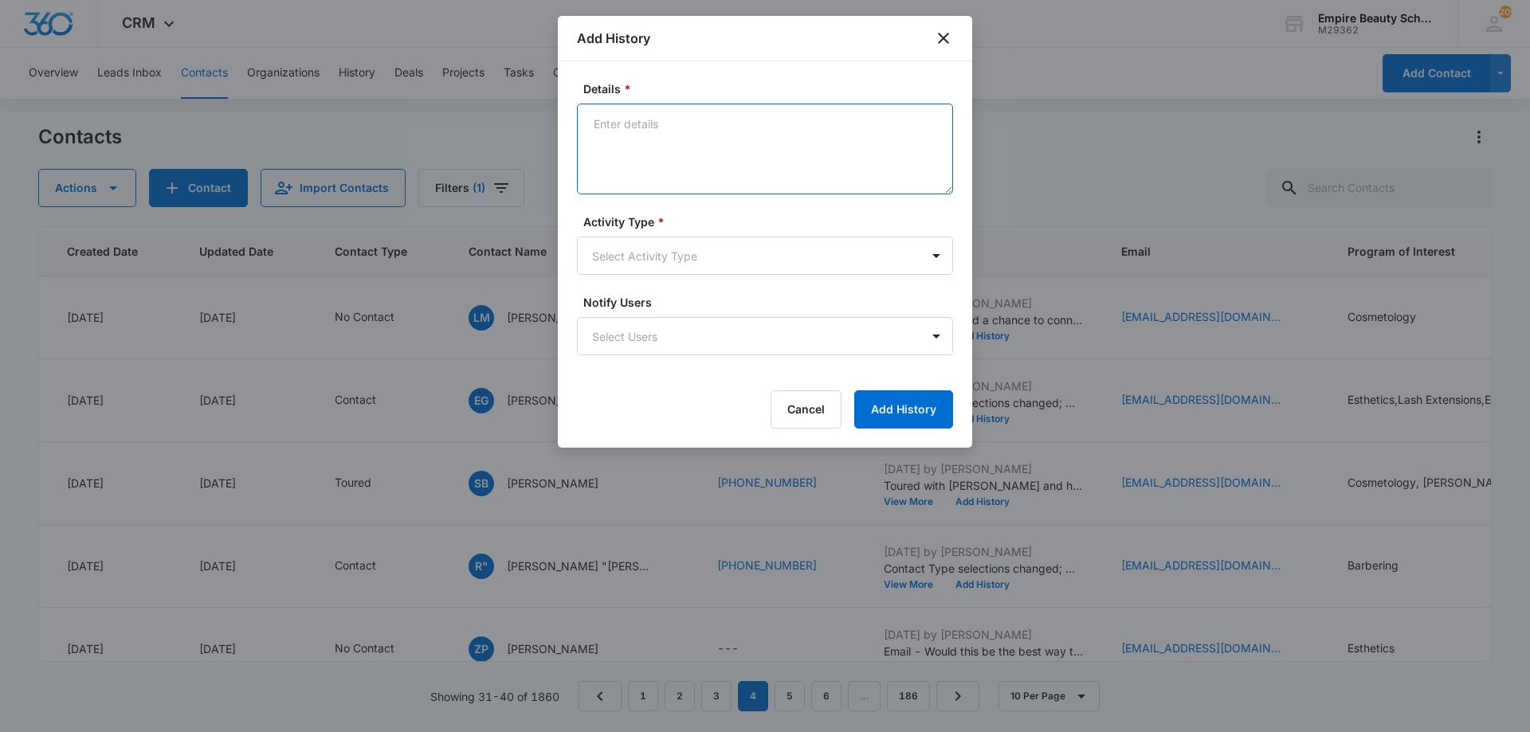
paste textarea "There’s no better time than now to start a rewarding career that excites you an…"
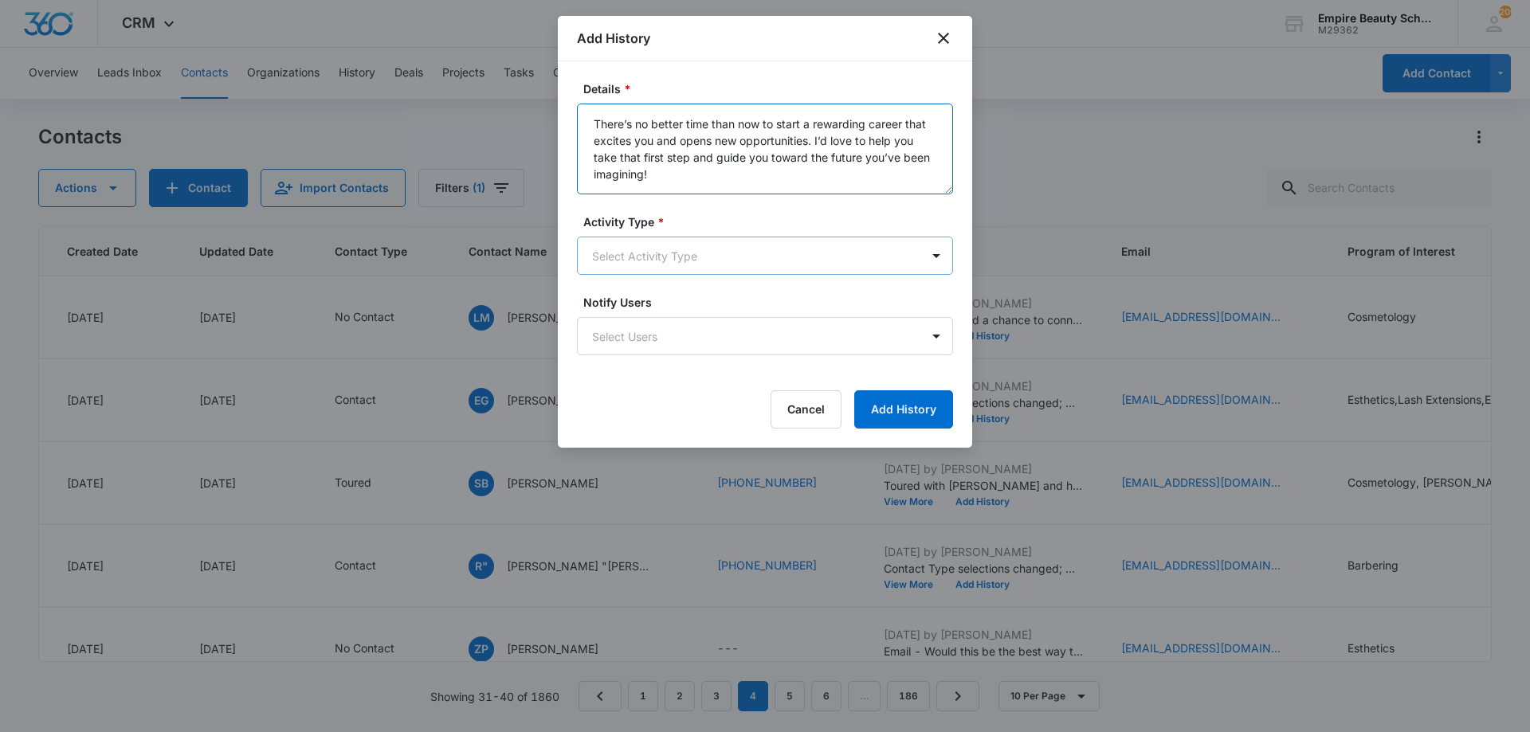
type textarea "There’s no better time than now to start a rewarding career that excites you an…"
click at [702, 260] on body "CRM Apps Forms CRM Email Shop Payments POS Files Brand Settings AI Assistant Em…" at bounding box center [765, 366] width 1530 height 732
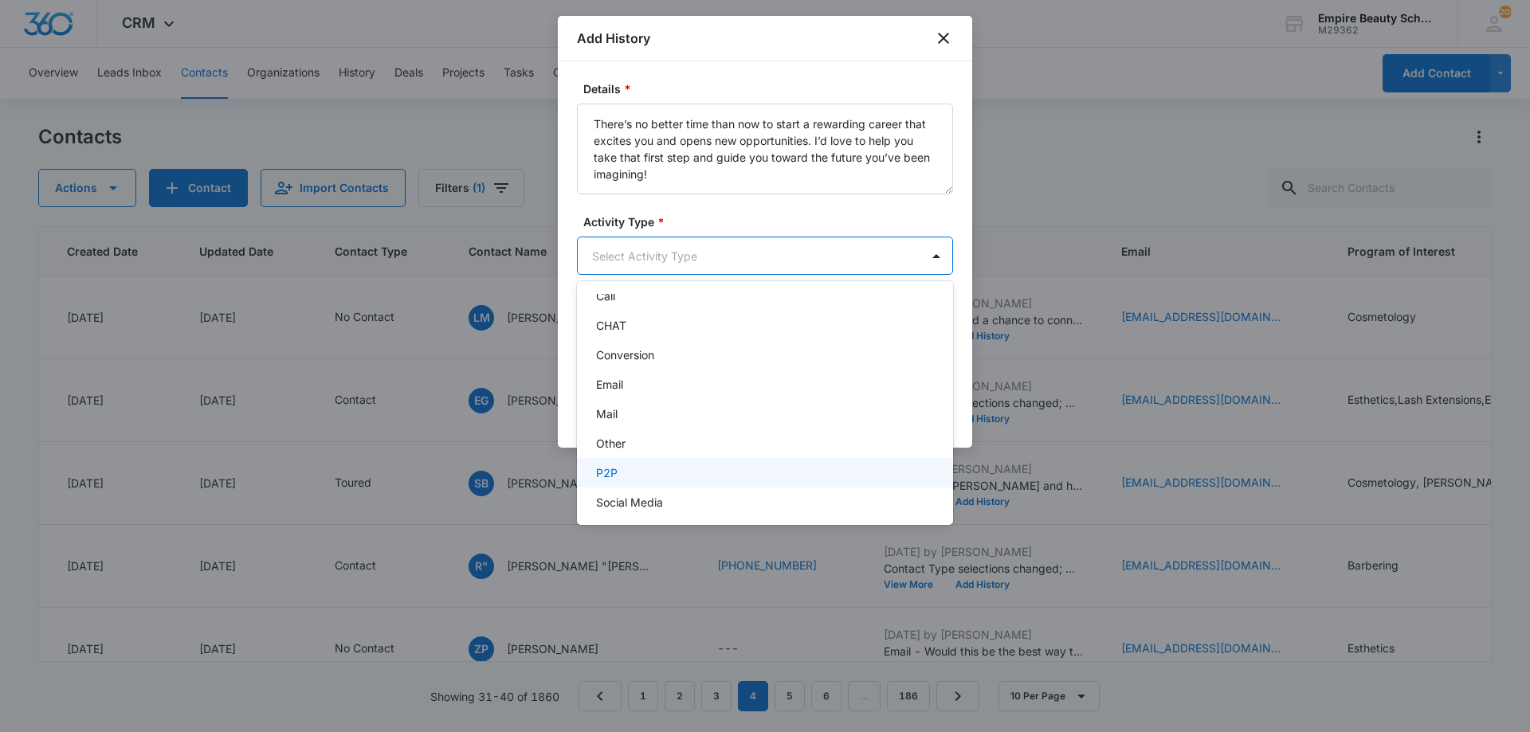
scroll to position [83, 0]
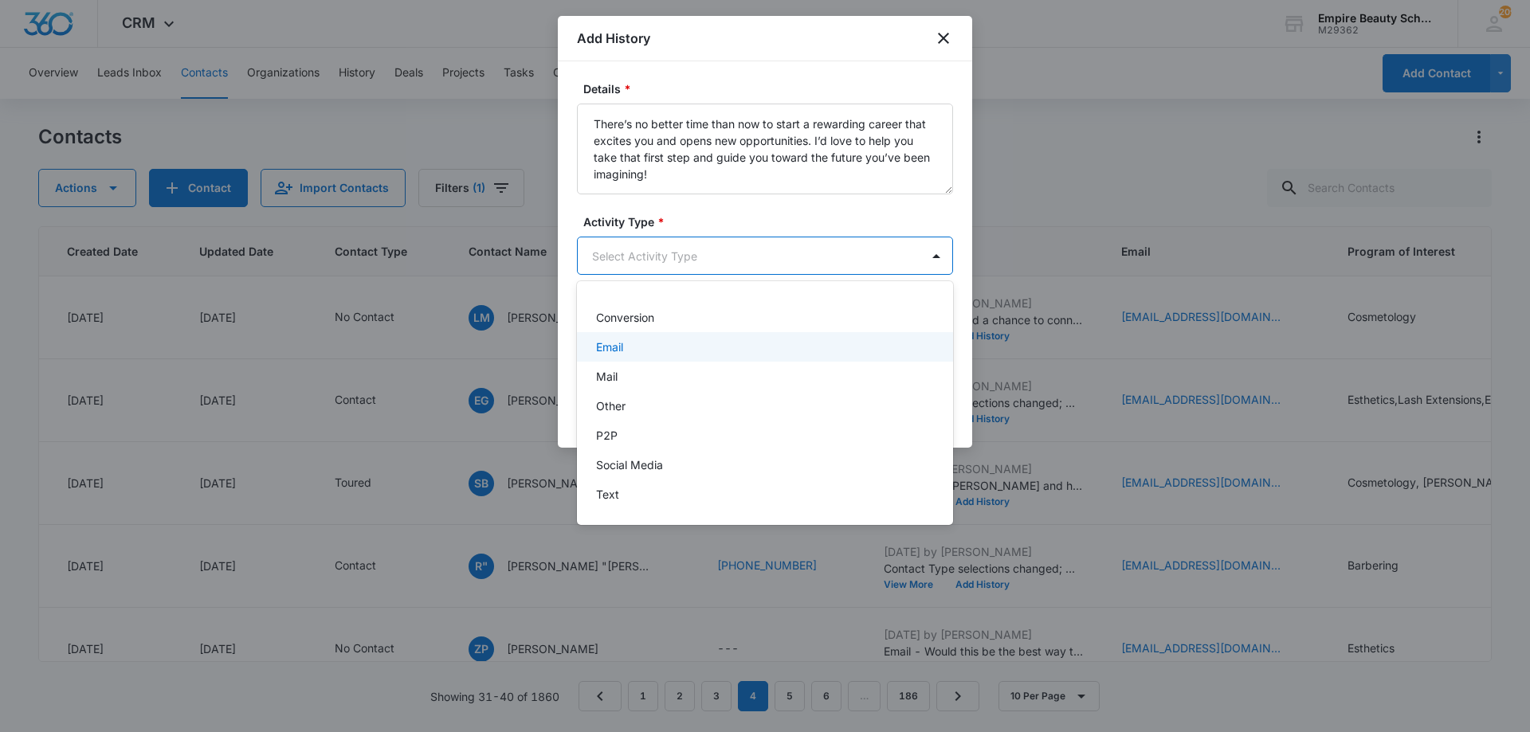
click at [645, 346] on div "Email" at bounding box center [763, 347] width 335 height 17
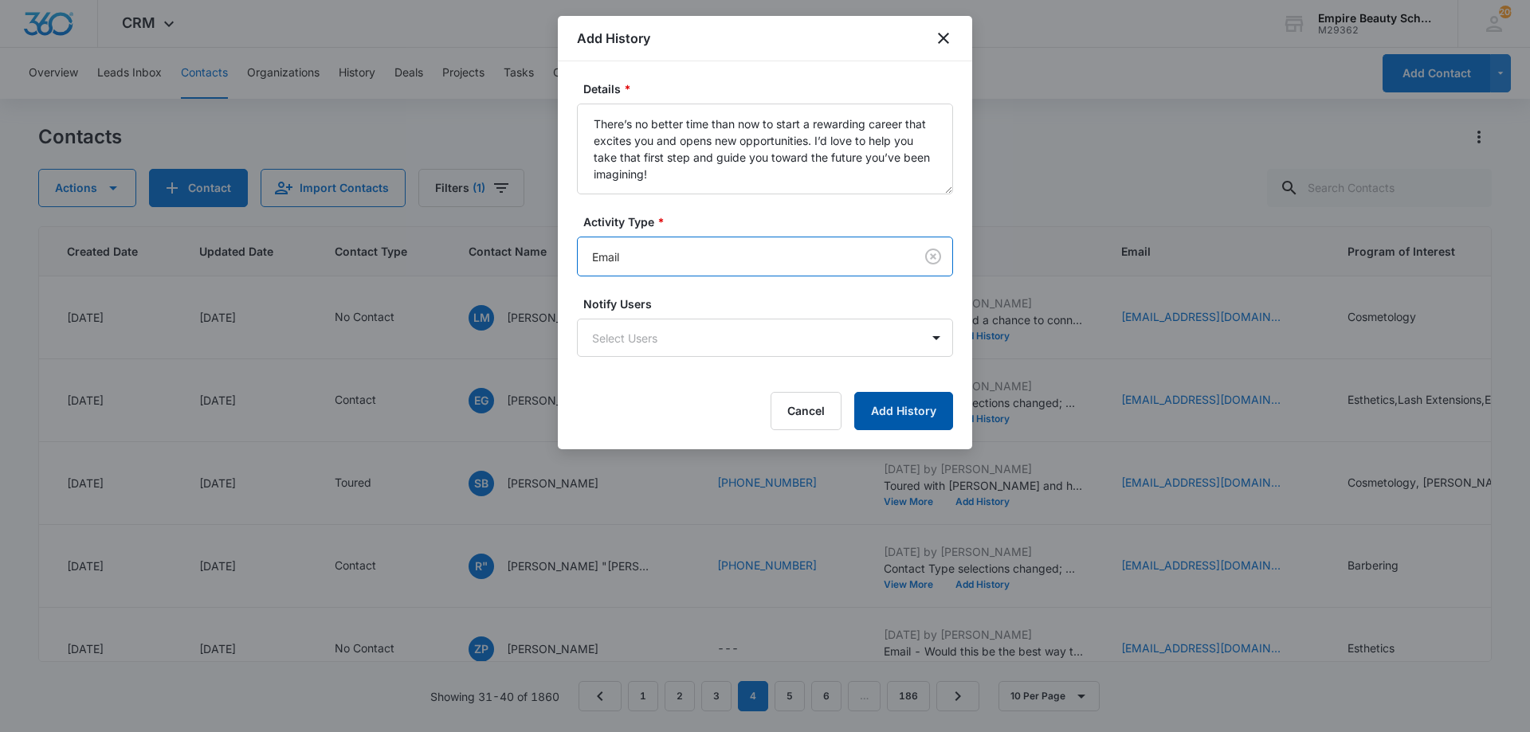
click at [914, 410] on button "Add History" at bounding box center [903, 411] width 99 height 38
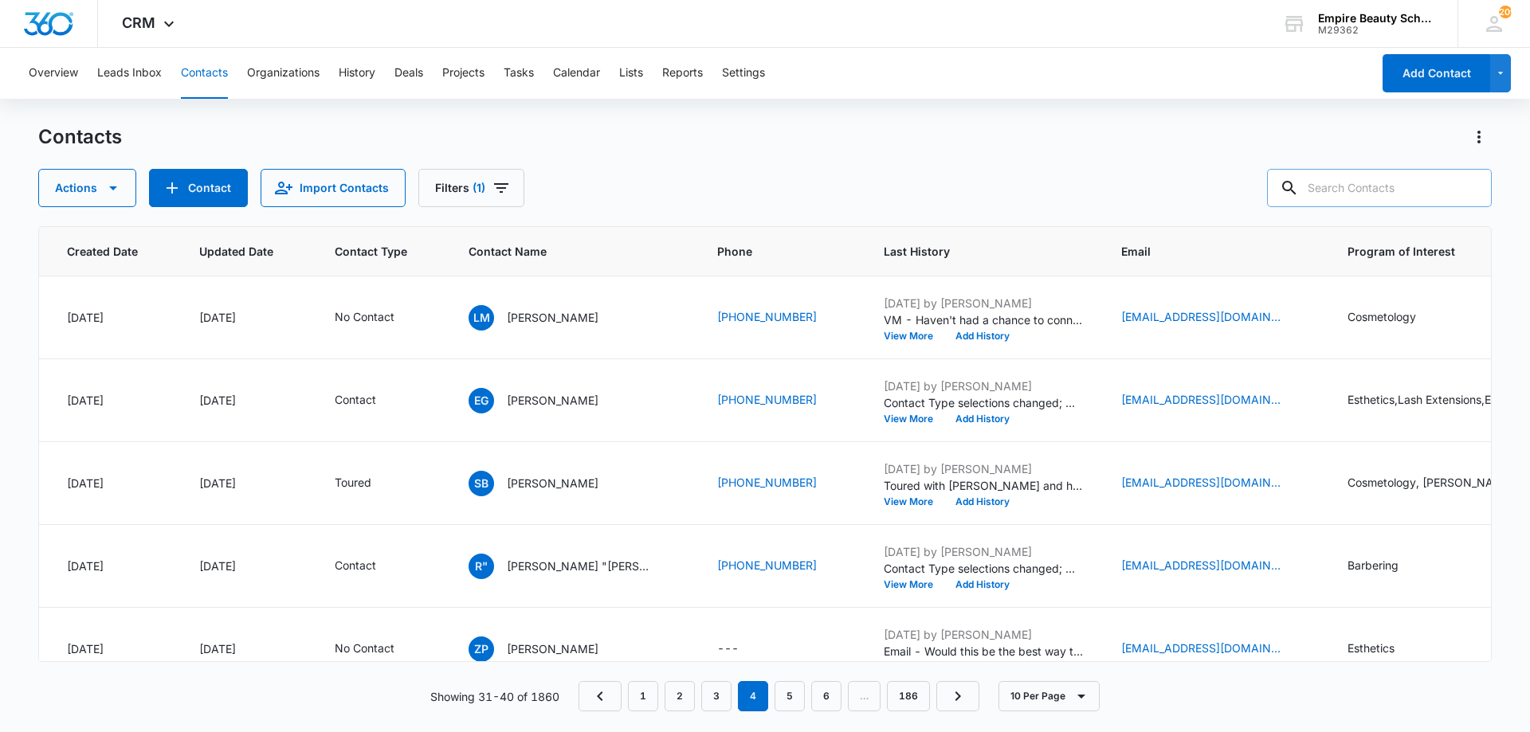
click at [1359, 183] on input "text" at bounding box center [1379, 188] width 225 height 38
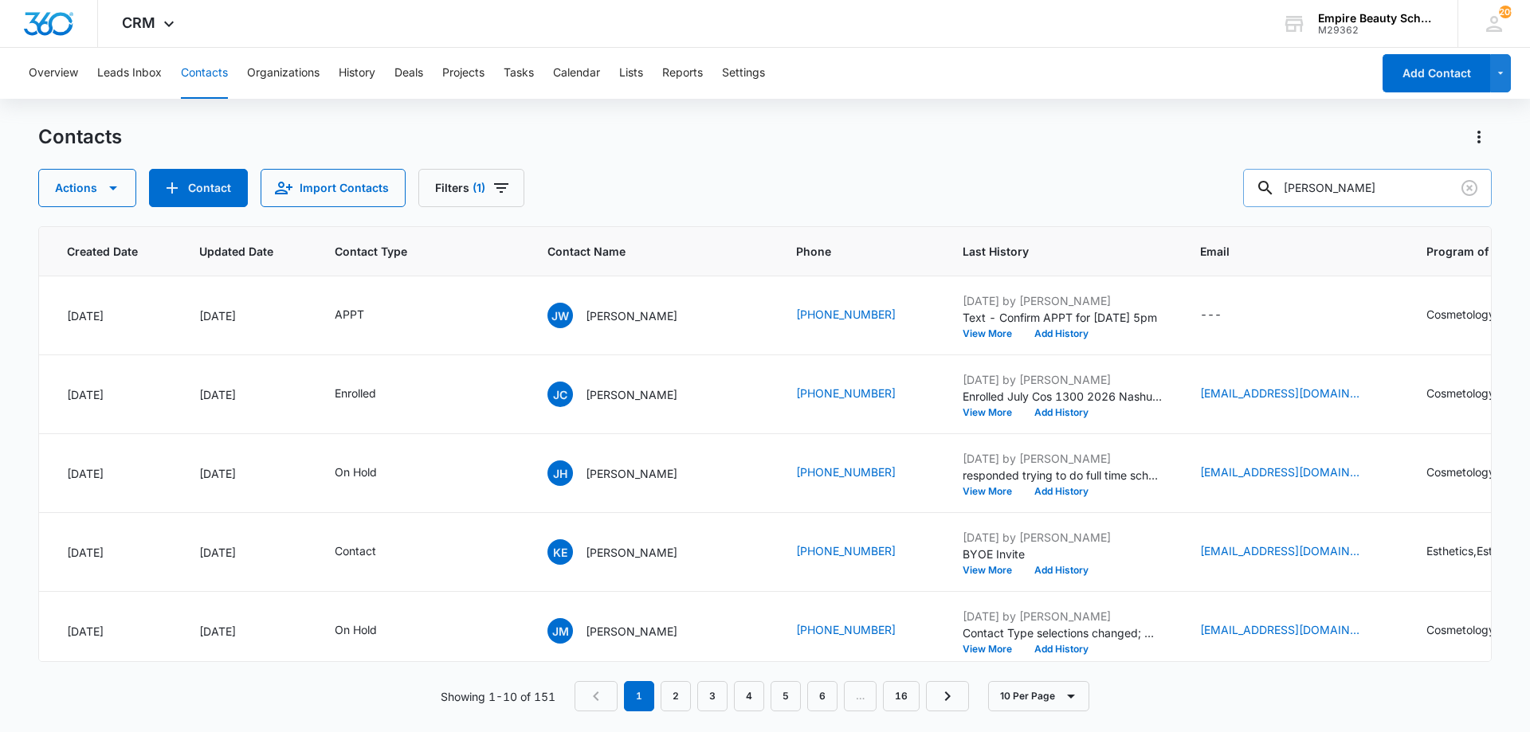
type input "[PERSON_NAME]"
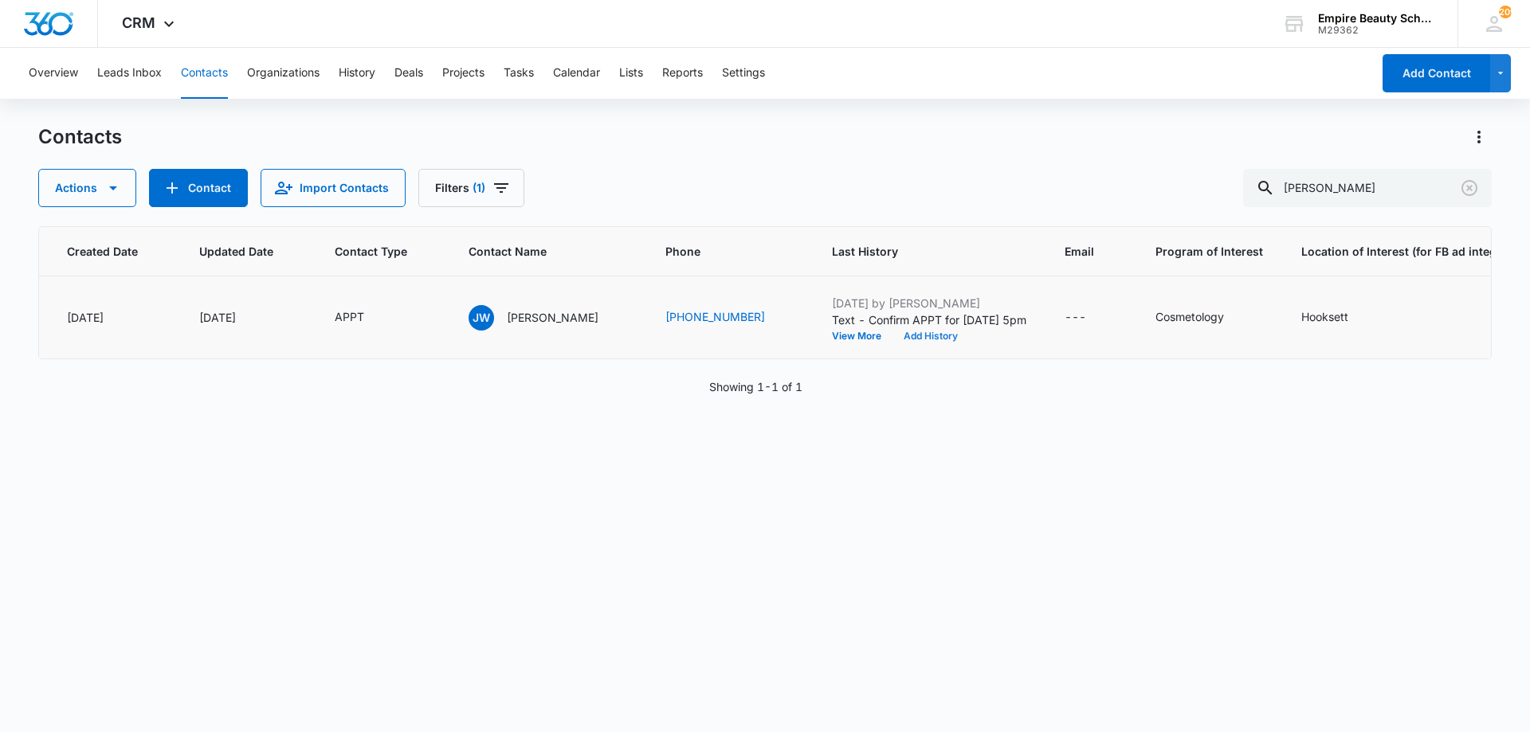
click at [893, 332] on button "Add History" at bounding box center [930, 336] width 76 height 10
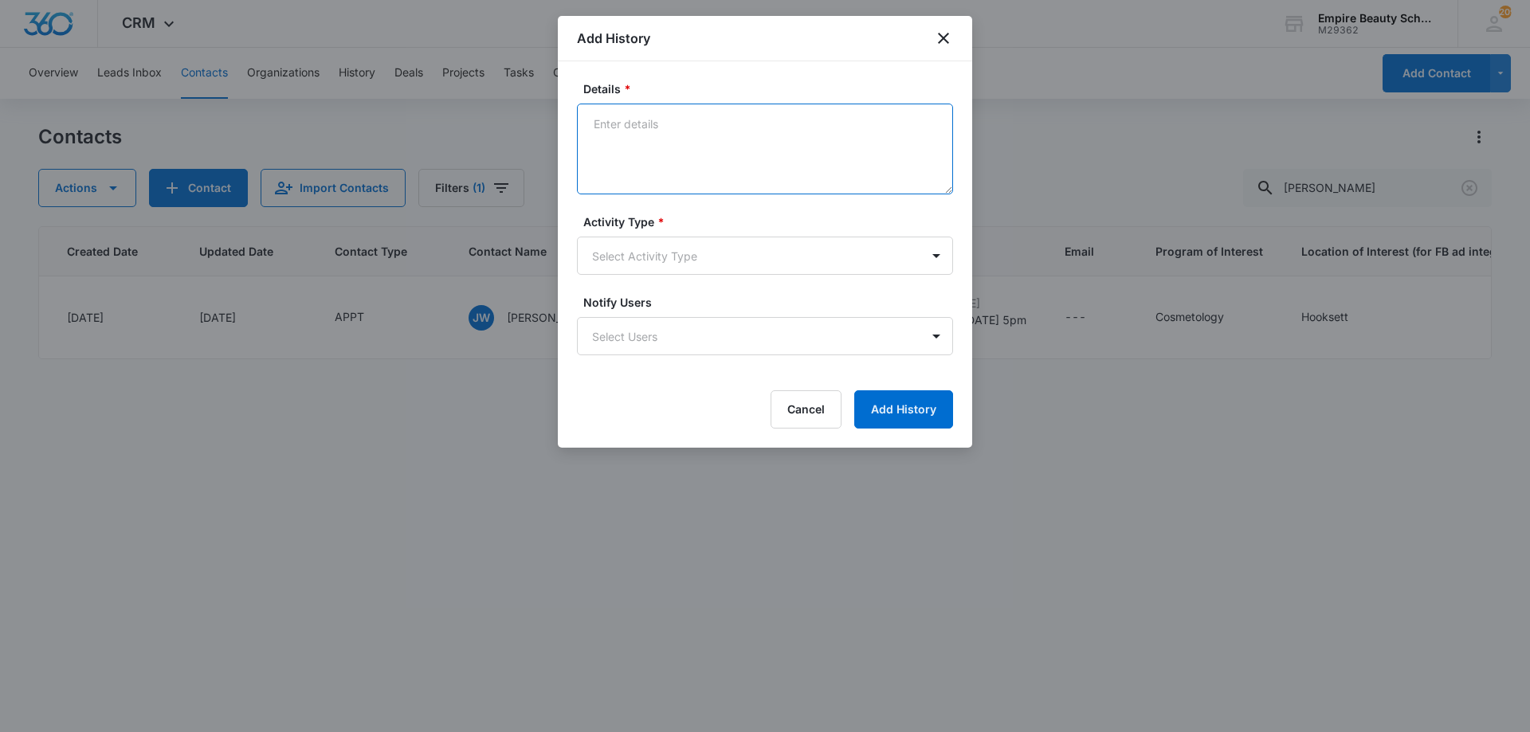
click at [653, 153] on textarea "Details *" at bounding box center [765, 149] width 376 height 91
type textarea "So excited to meet with you!"
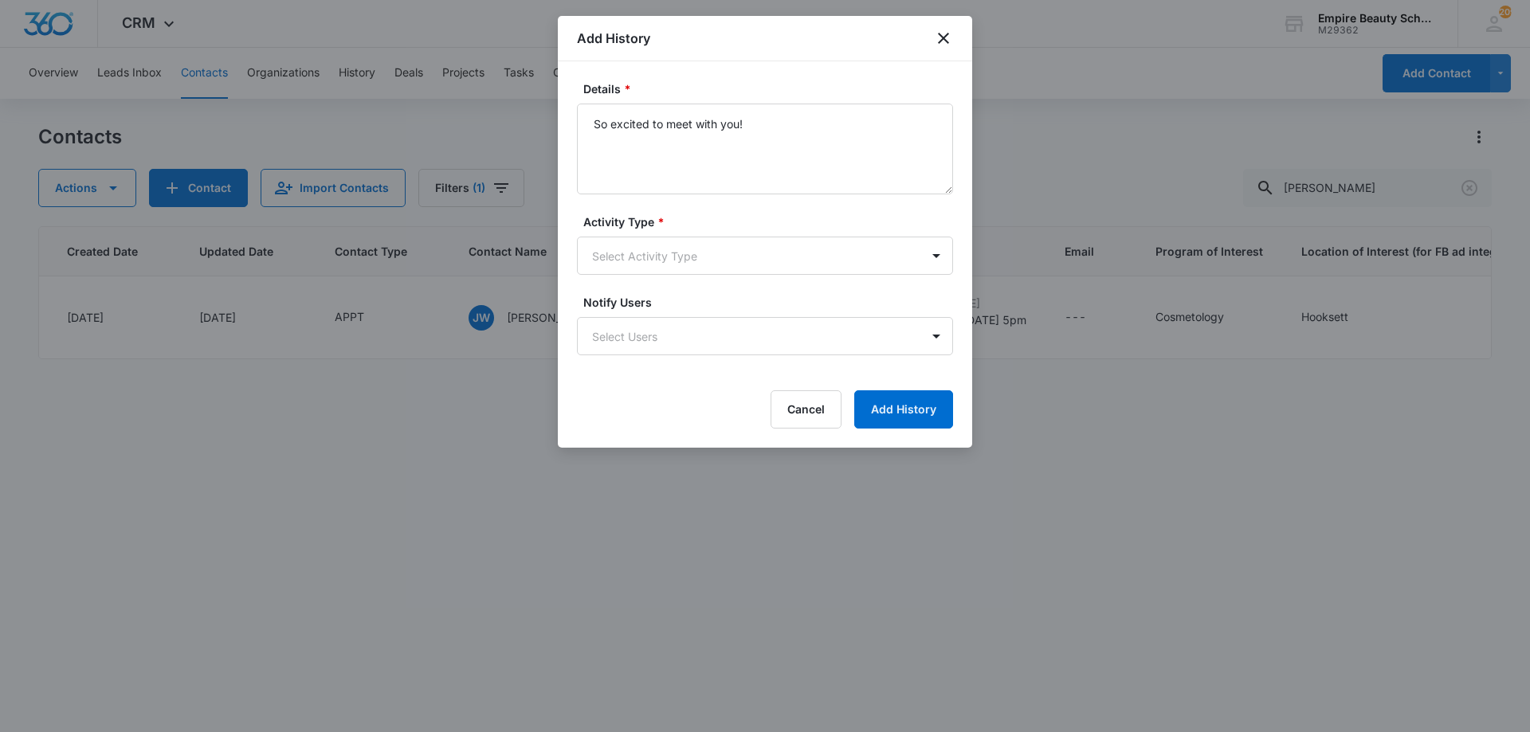
drag, startPoint x: 679, startPoint y: 231, endPoint x: 670, endPoint y: 277, distance: 46.3
click at [679, 236] on div "Activity Type * Select Activity Type" at bounding box center [765, 244] width 376 height 61
click at [715, 276] on form "Details * So excited to meet with you! Activity Type * Select Activity Type Not…" at bounding box center [765, 254] width 376 height 348
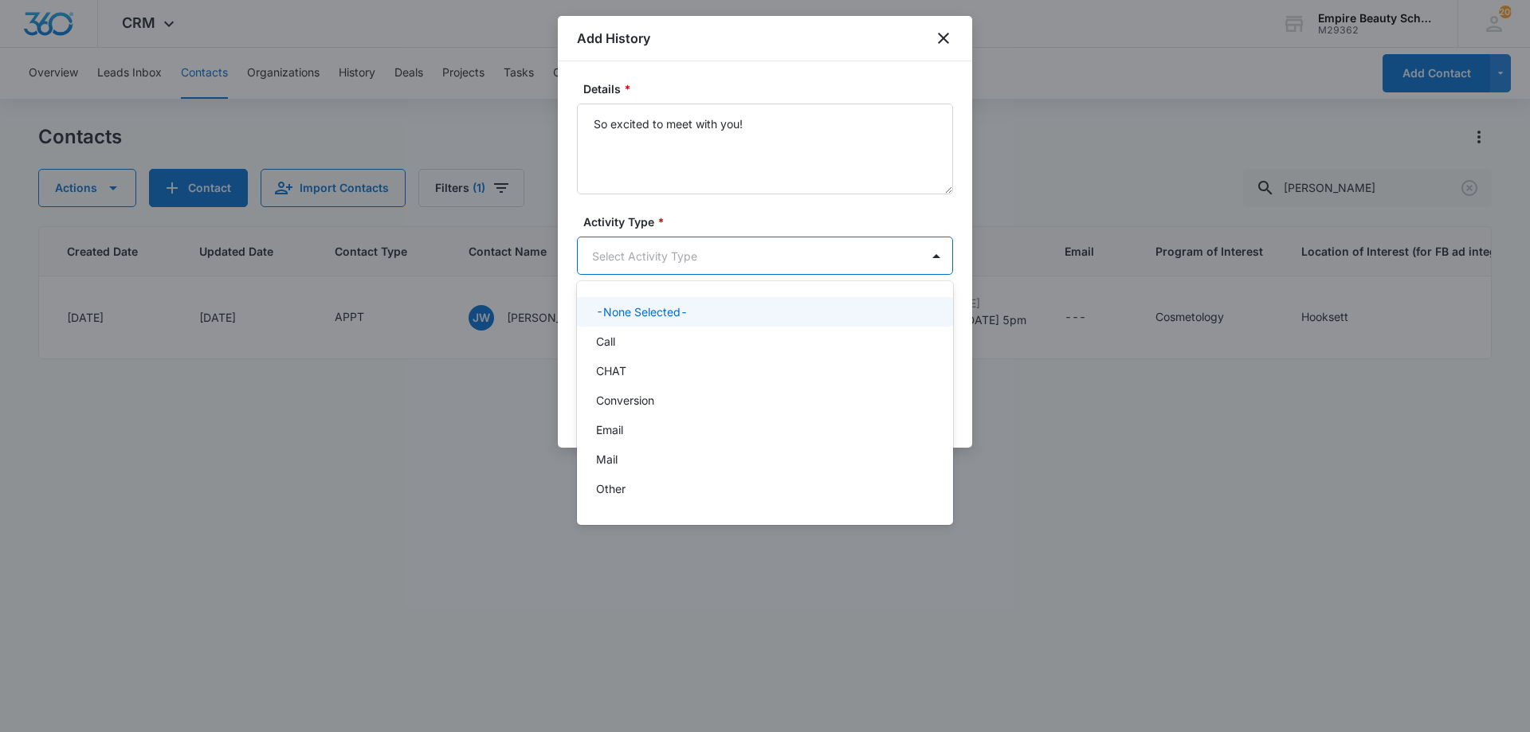
click at [708, 253] on body "CRM Apps Forms CRM Email Shop Payments POS Files Brand Settings AI Assistant Em…" at bounding box center [765, 366] width 1530 height 732
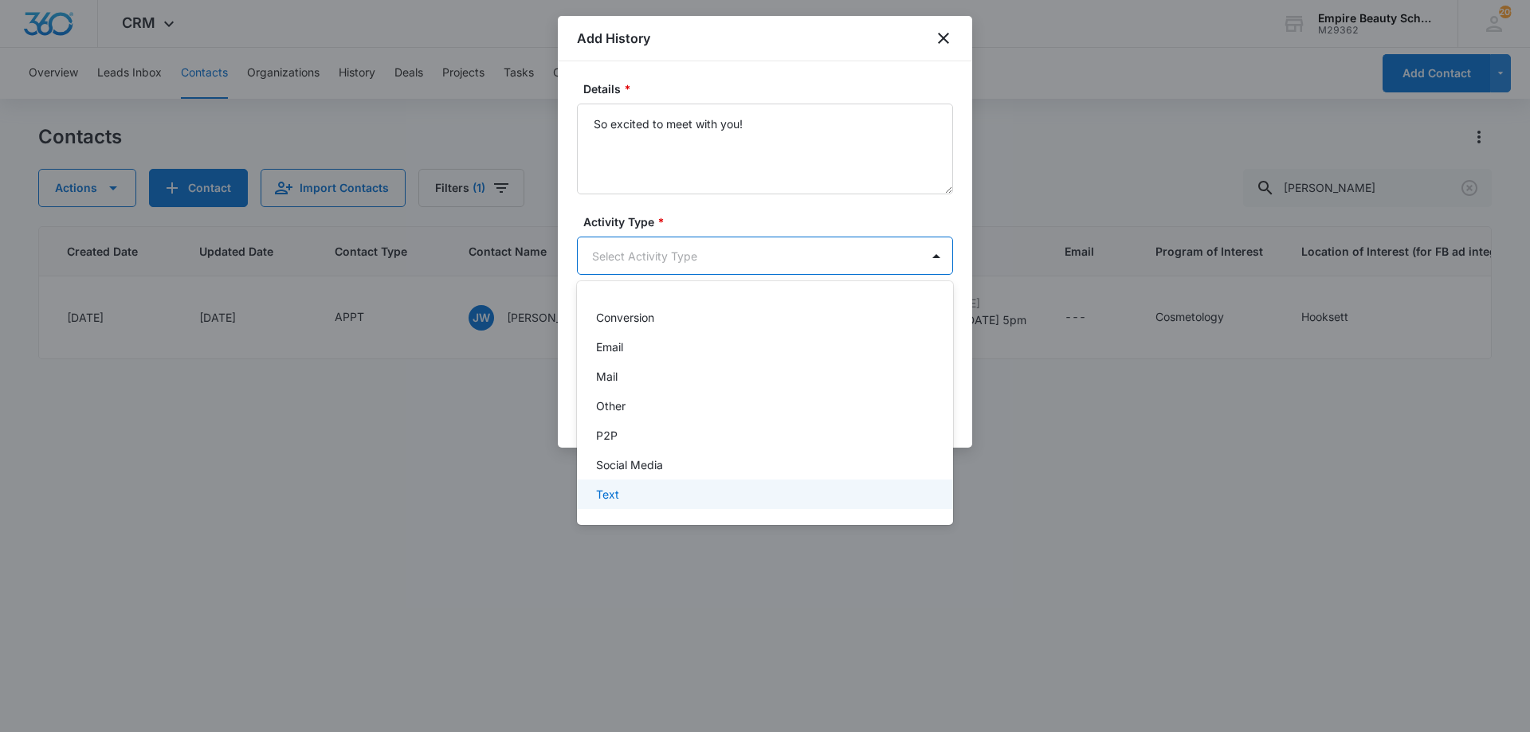
click at [626, 493] on div "Text" at bounding box center [763, 494] width 335 height 17
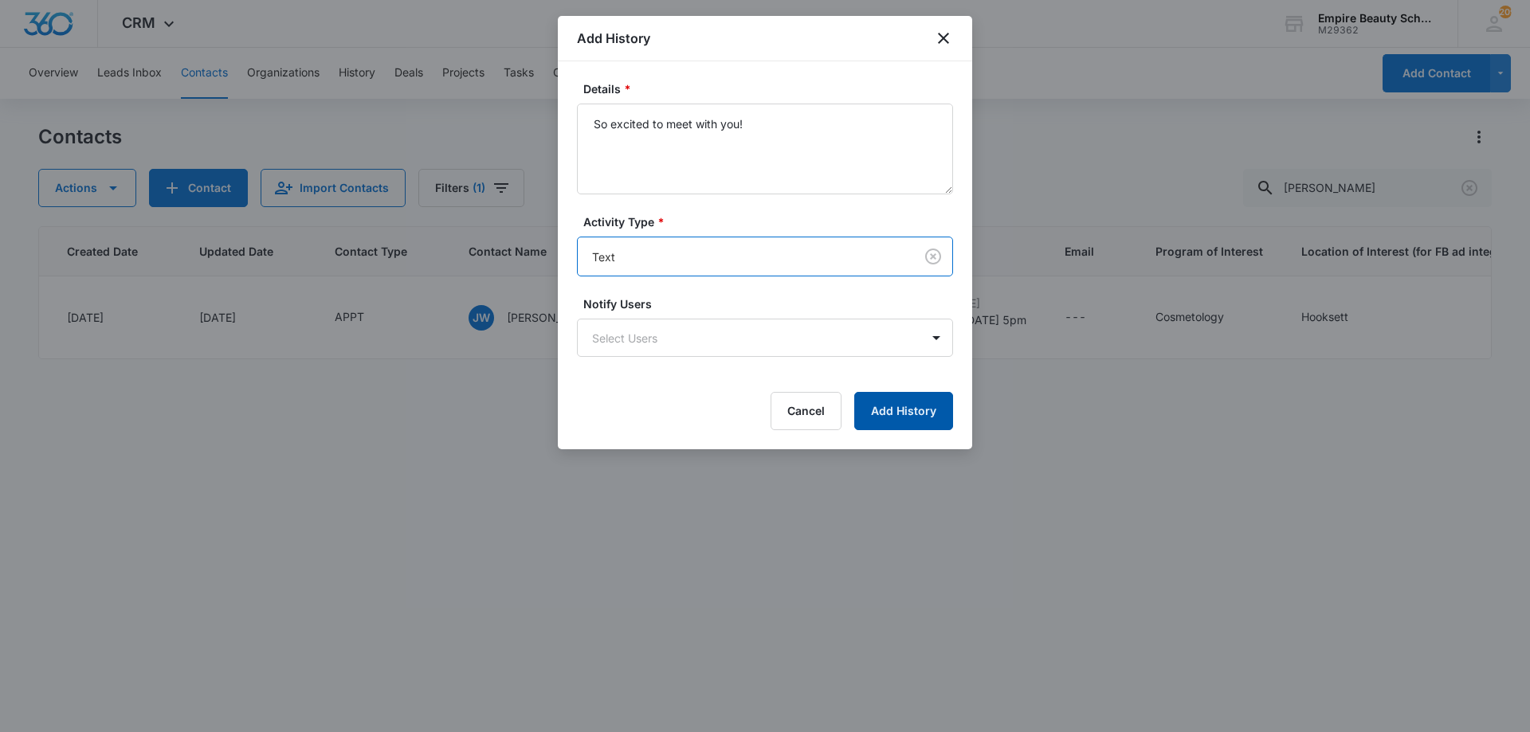
click at [860, 405] on button "Add History" at bounding box center [903, 411] width 99 height 38
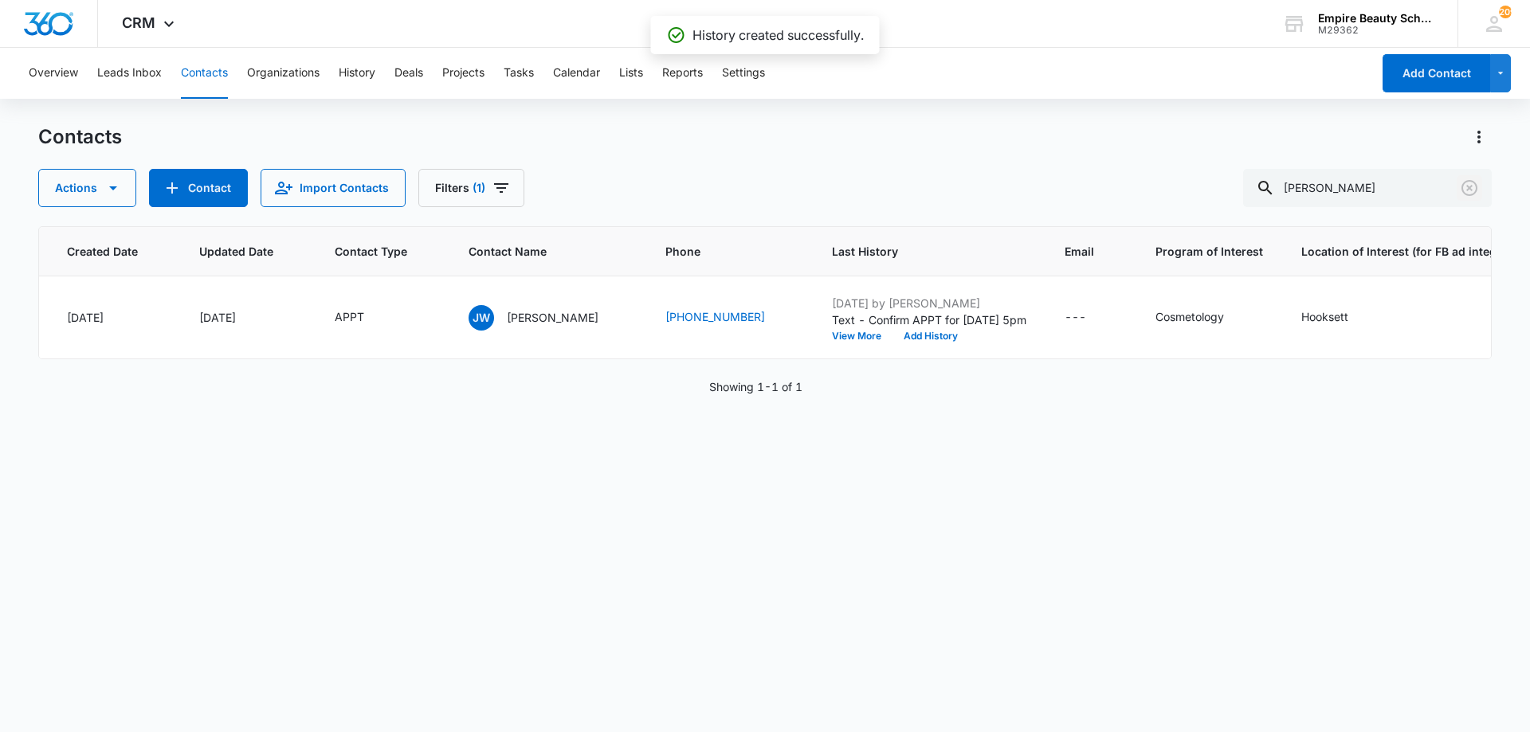
click at [1468, 187] on icon "Clear" at bounding box center [1469, 188] width 16 height 16
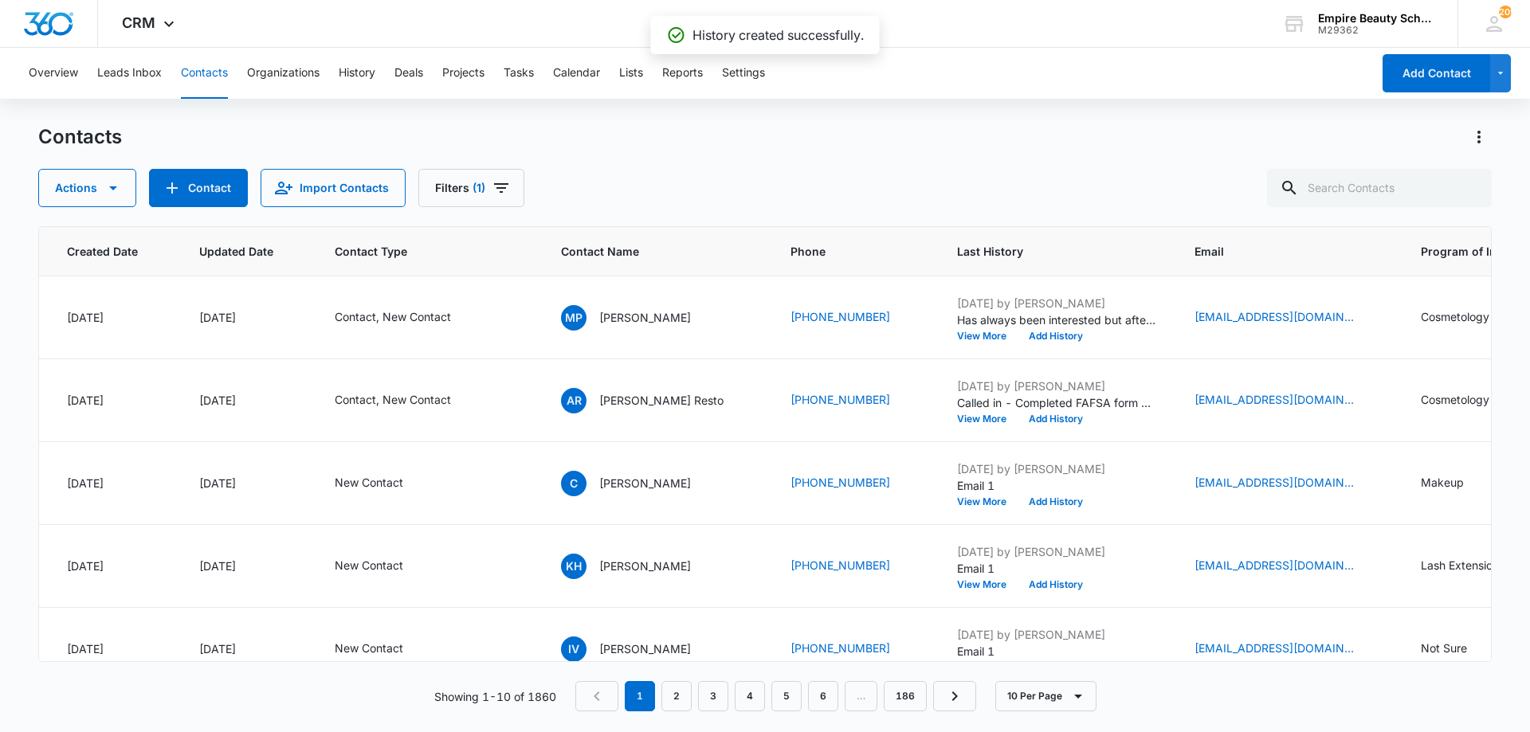
click at [682, 184] on div "Actions Contact Import Contacts Filters (1)" at bounding box center [764, 188] width 1453 height 38
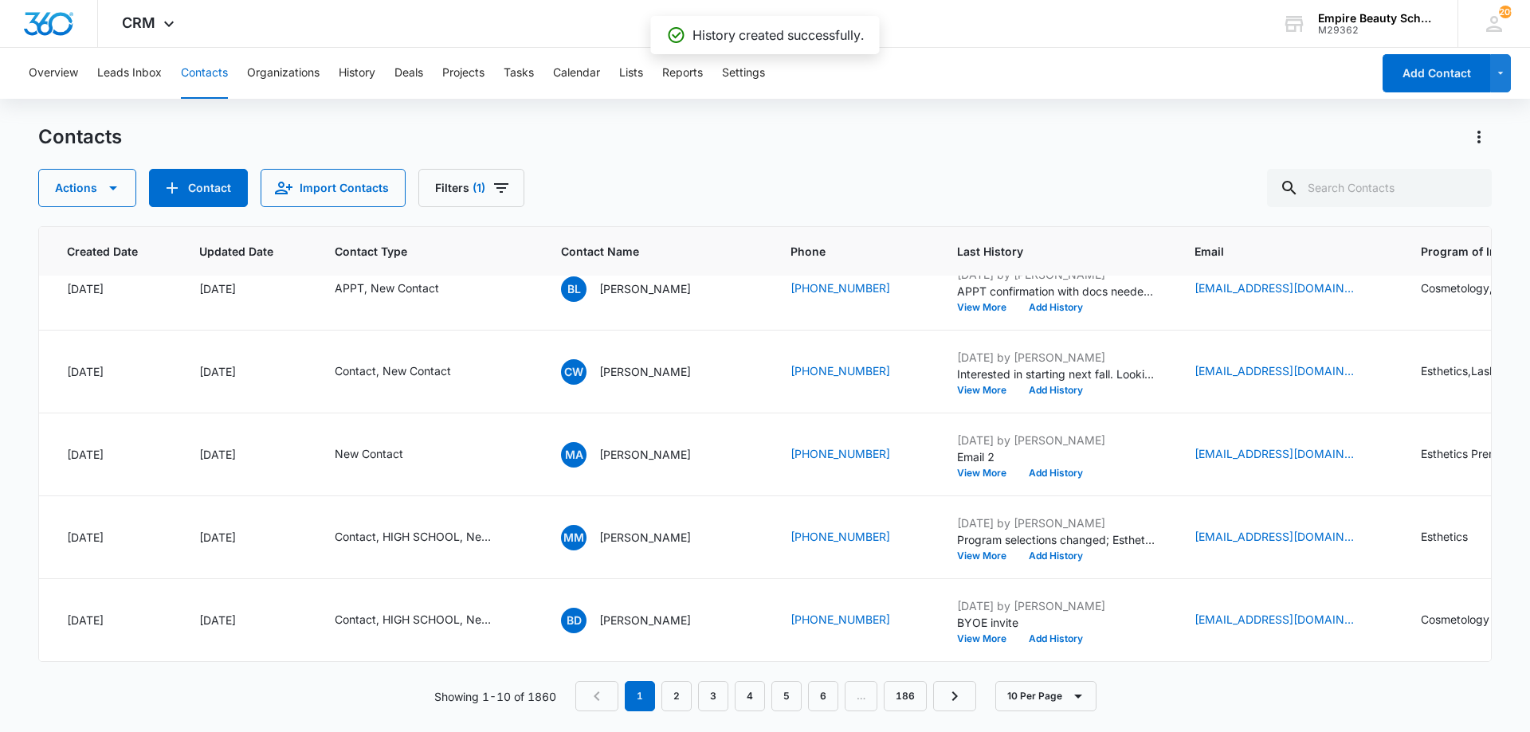
scroll to position [455, 127]
click at [716, 693] on link "3" at bounding box center [713, 696] width 30 height 30
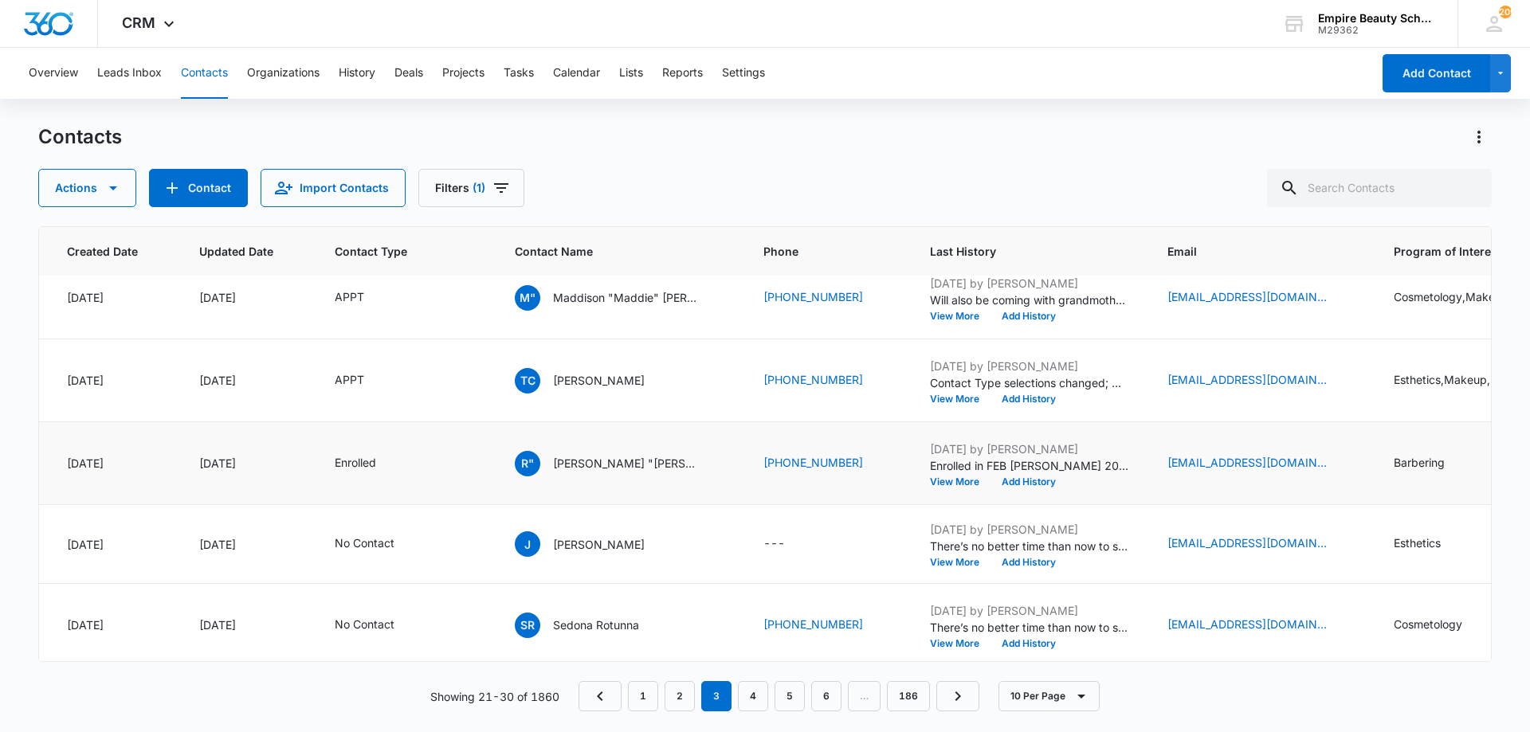
scroll to position [451, 127]
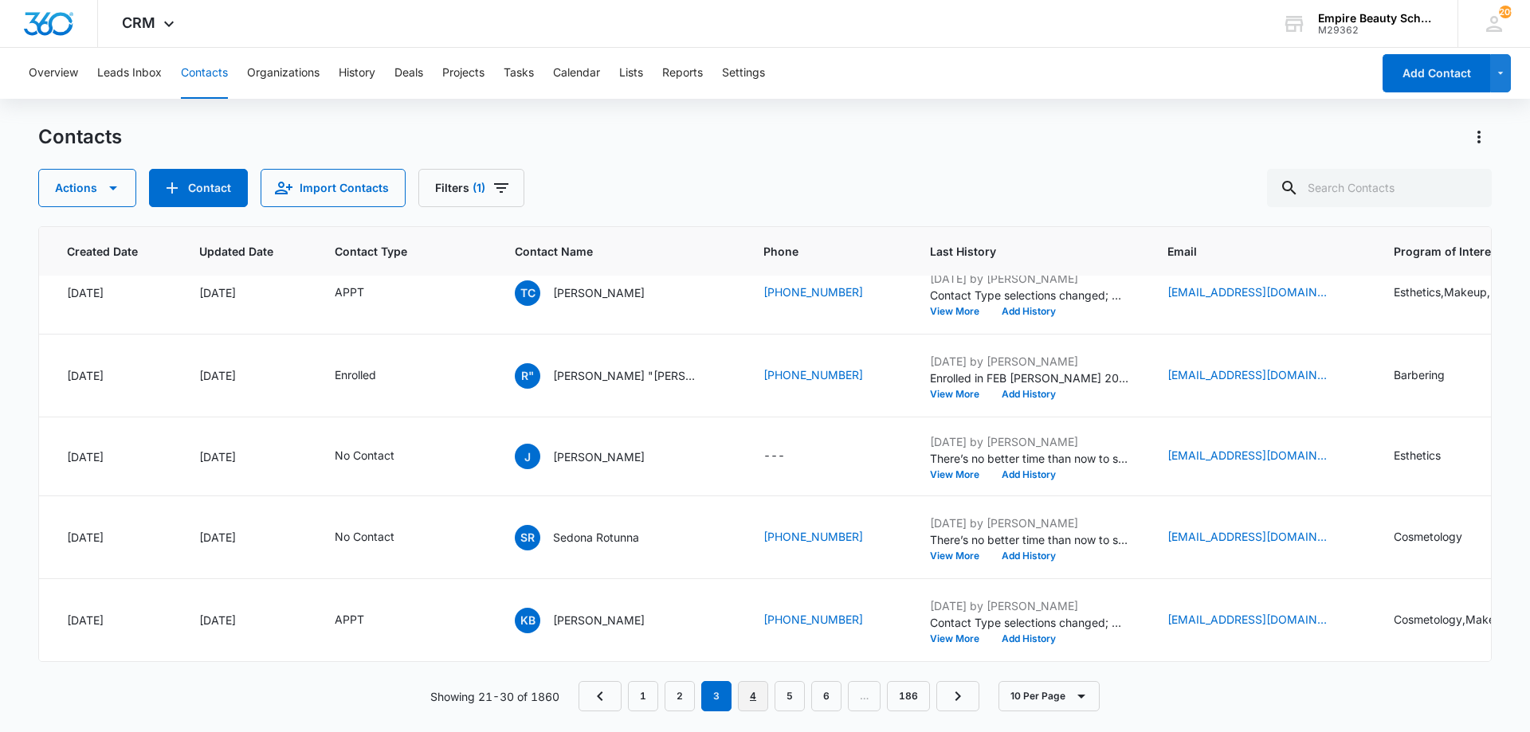
click at [750, 706] on link "4" at bounding box center [753, 696] width 30 height 30
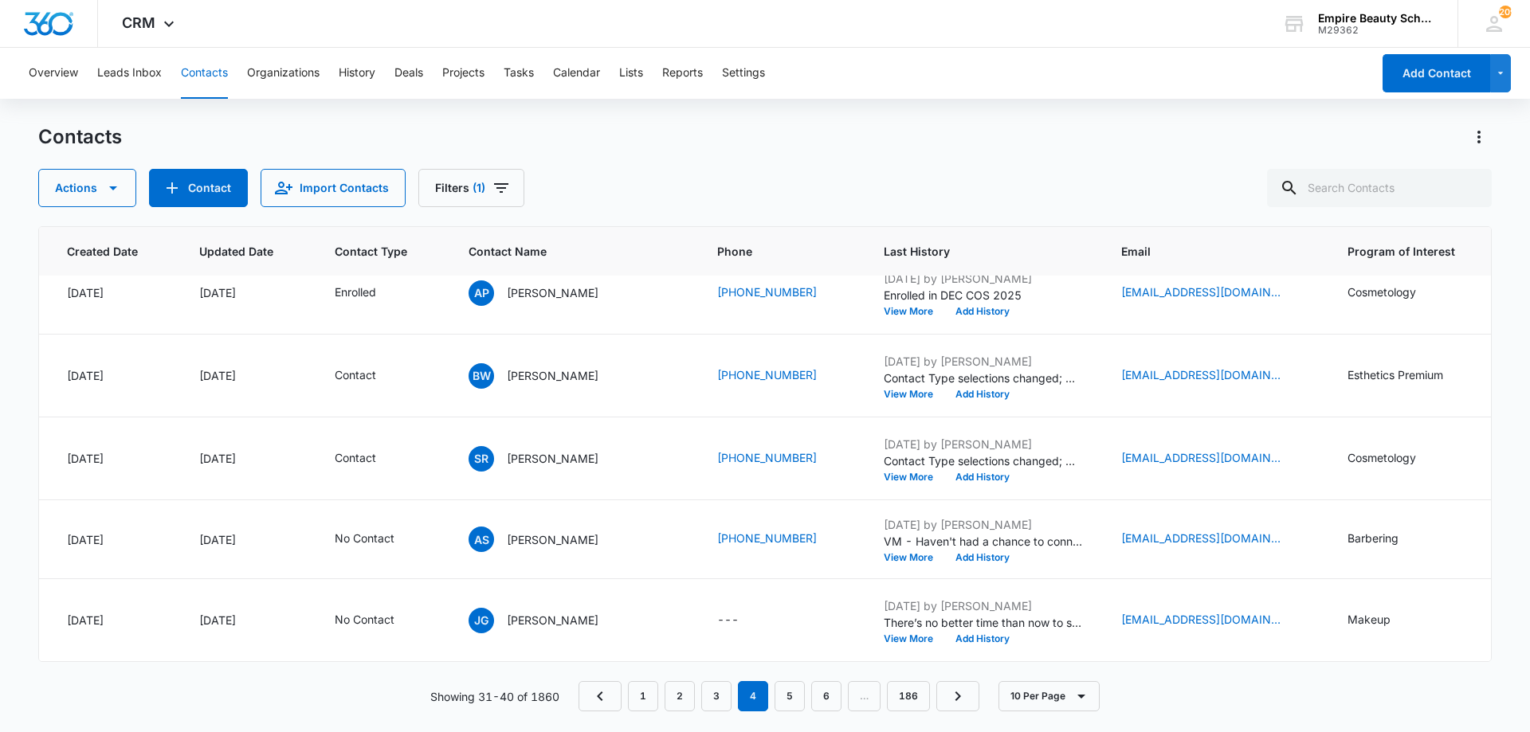
scroll to position [0, 127]
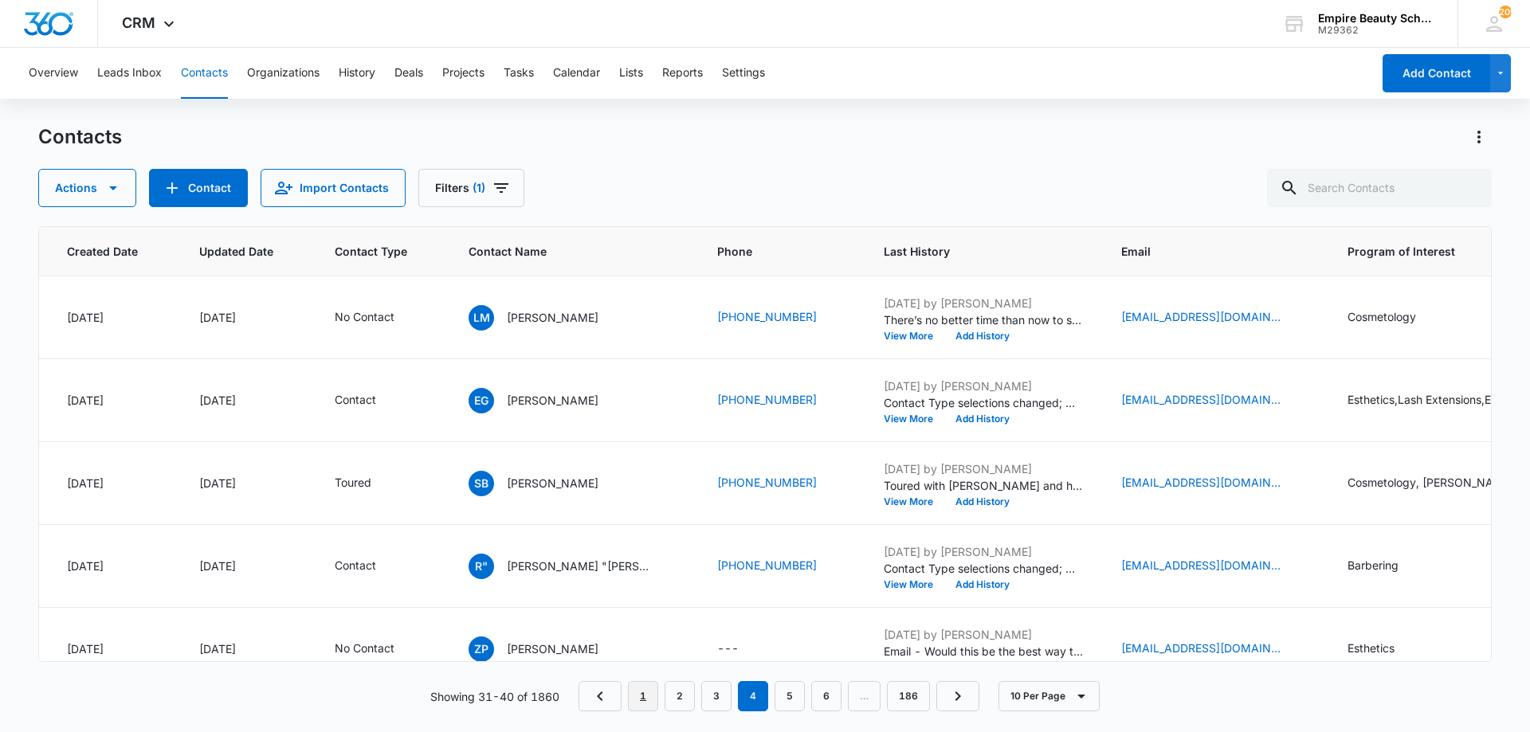
click at [646, 699] on link "1" at bounding box center [643, 696] width 30 height 30
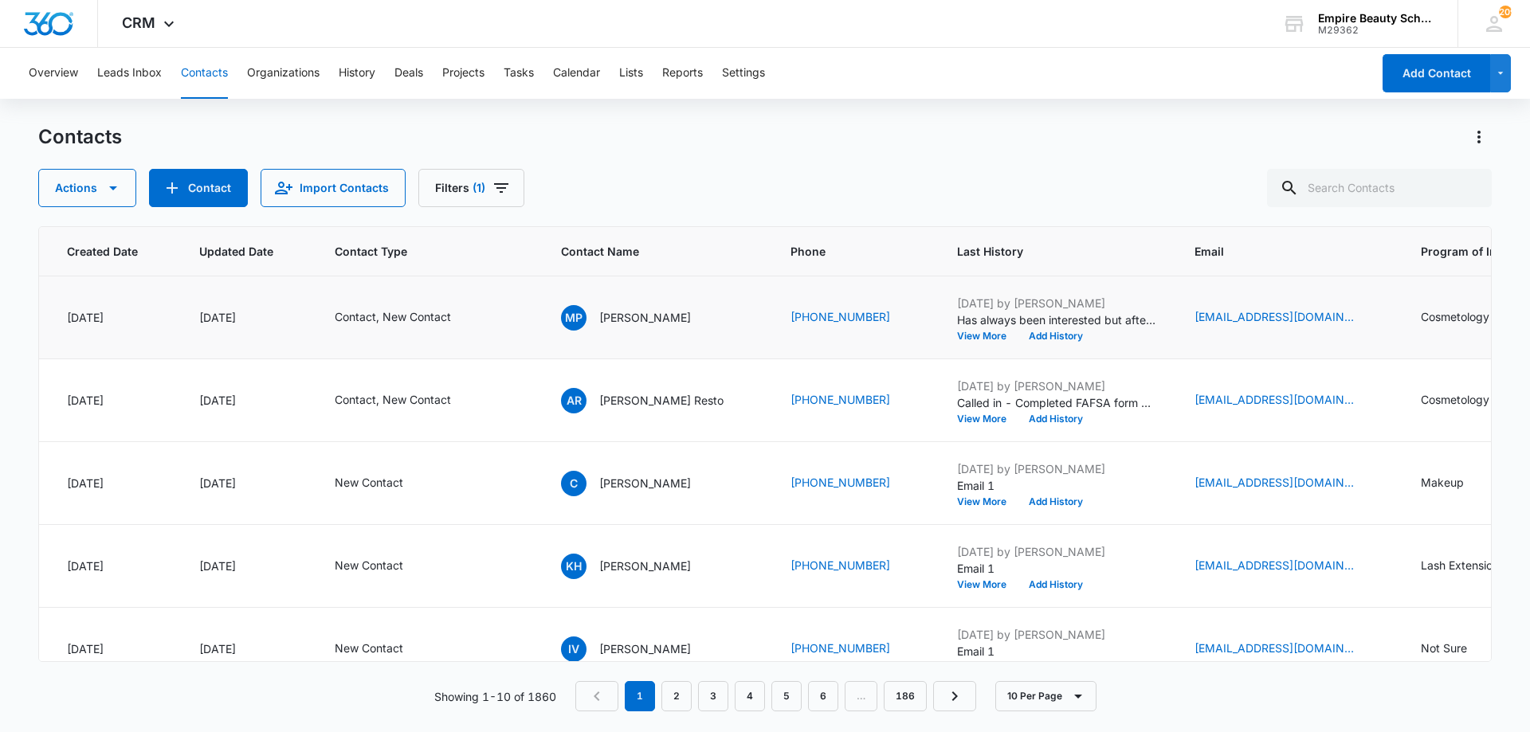
click at [1067, 321] on p "Has always been interested but after high school she became a nurse and discove…" at bounding box center [1056, 320] width 199 height 17
click at [1062, 326] on p "Has always been interested but after high school she became a nurse and discove…" at bounding box center [1056, 320] width 199 height 17
click at [1058, 337] on button "Add History" at bounding box center [1056, 336] width 76 height 10
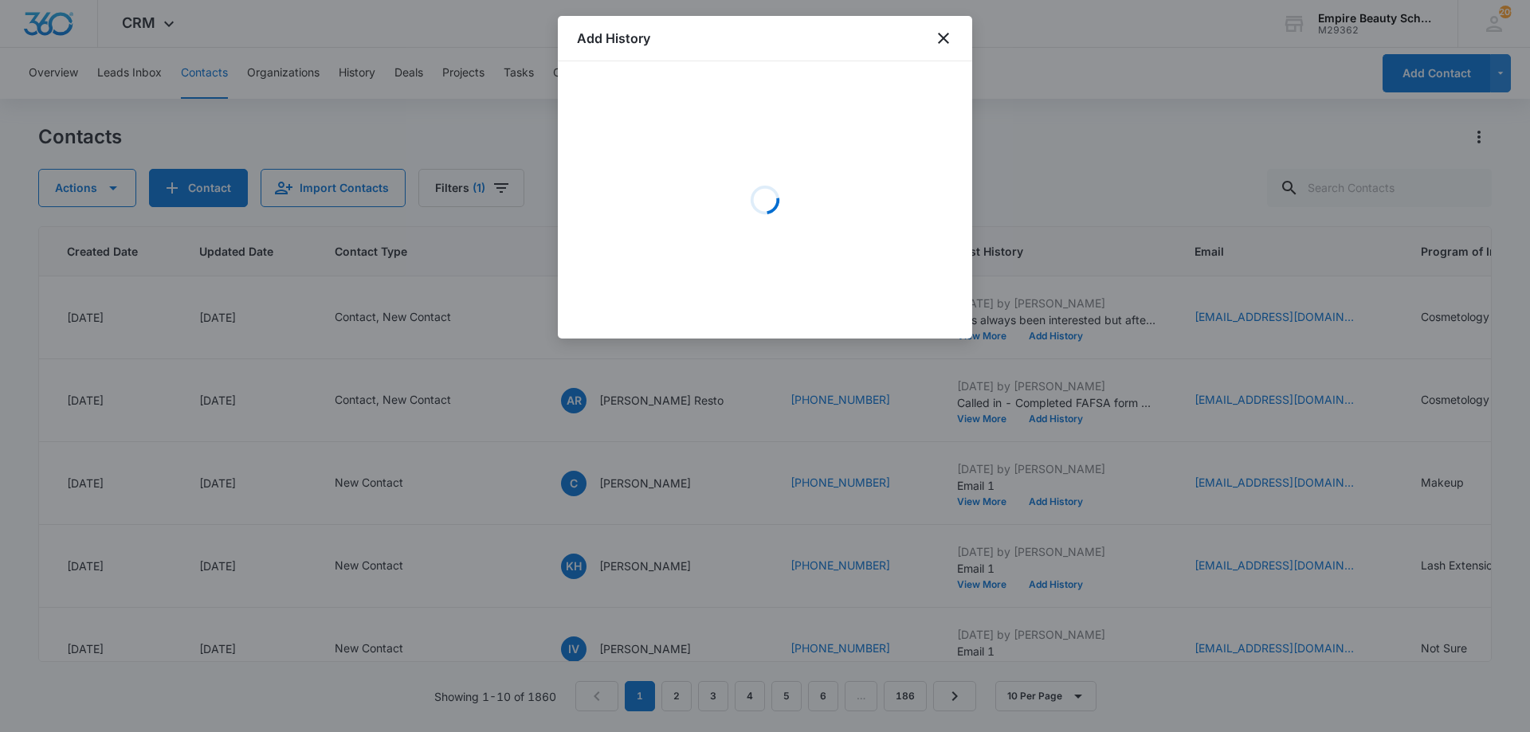
click at [686, 136] on div "Loading" at bounding box center [765, 199] width 376 height 239
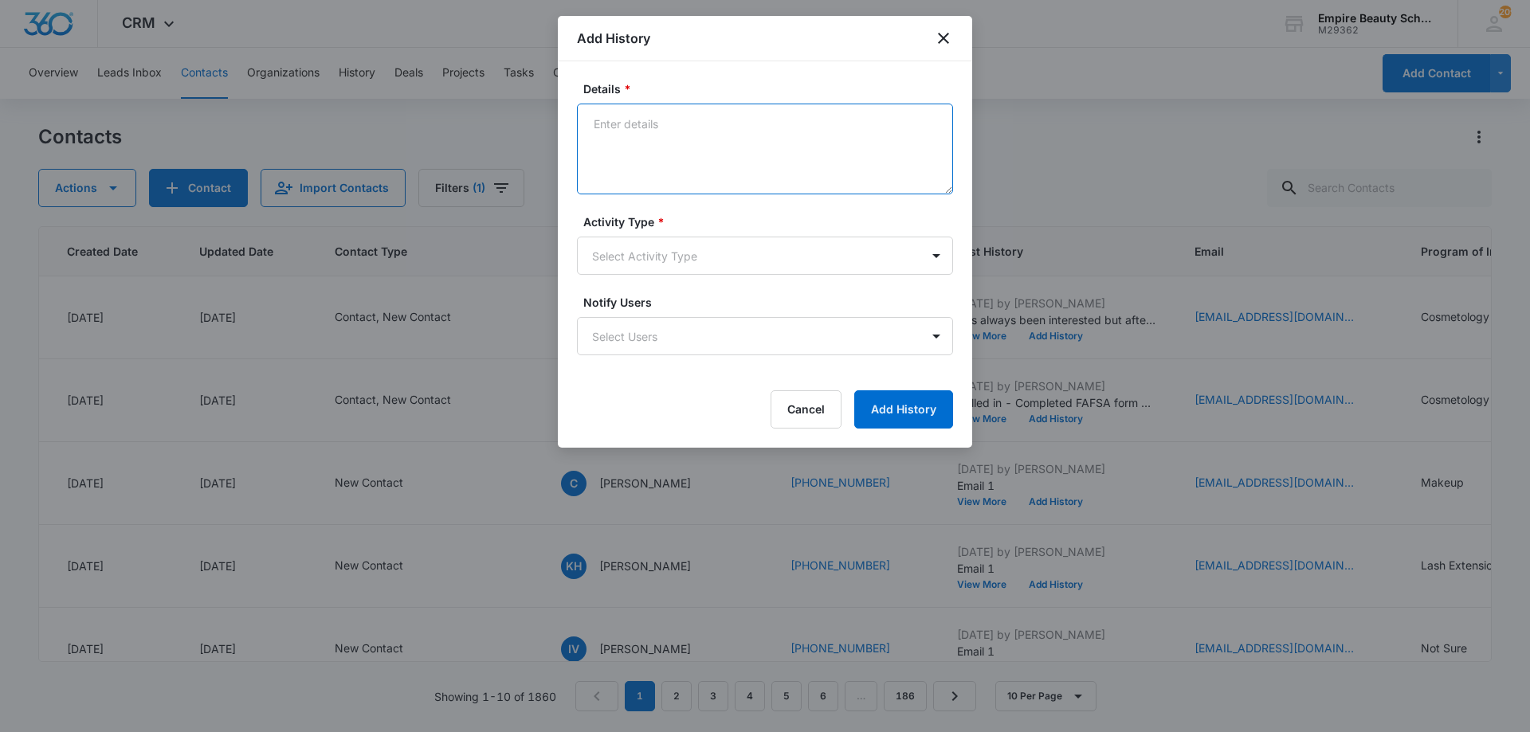
click at [664, 112] on textarea "Details *" at bounding box center [765, 149] width 376 height 91
type textarea "P"
type textarea "Interested in day PT classes - Provided 2026 start dates. Does one sound like a…"
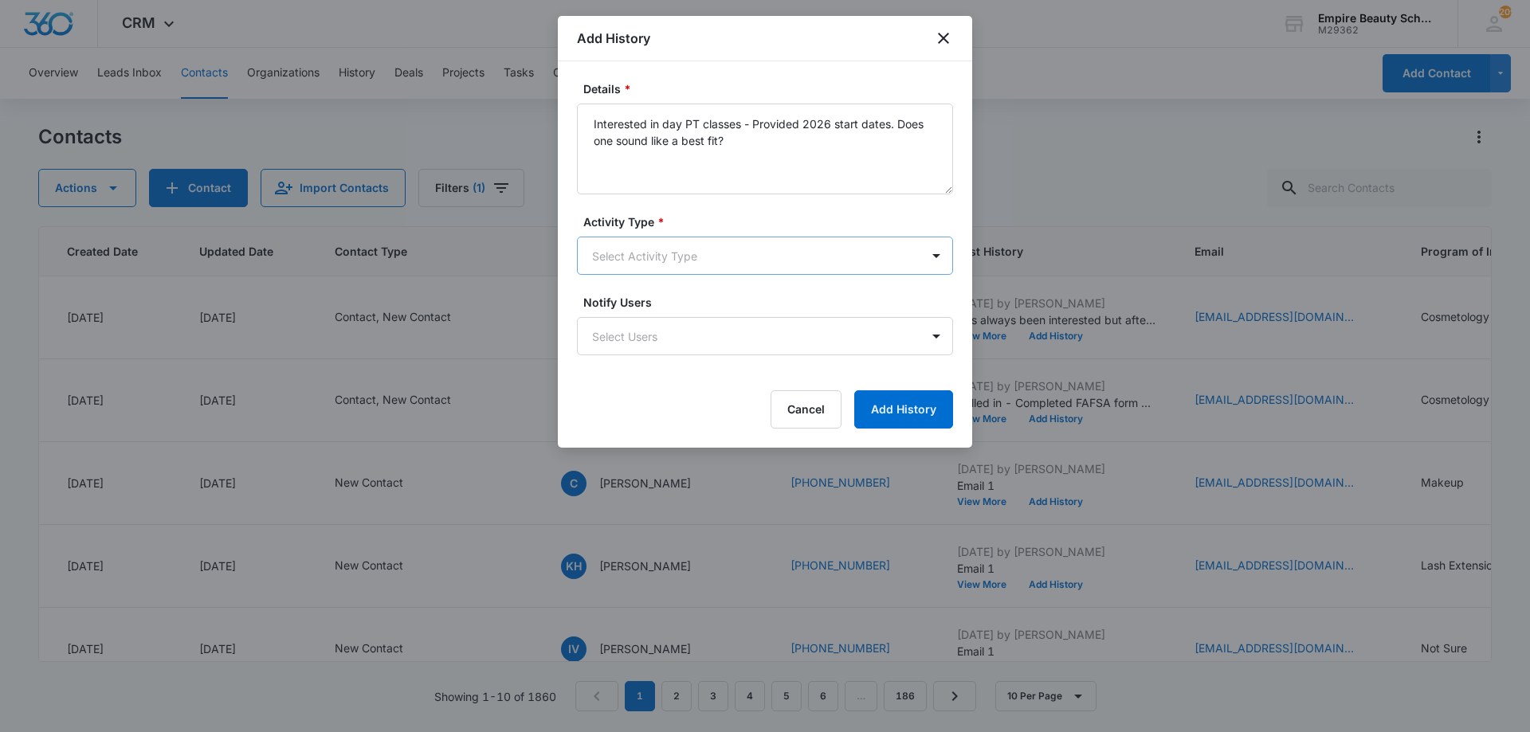
click at [670, 246] on body "CRM Apps Forms CRM Email Shop Payments POS Files Brand Settings AI Assistant Em…" at bounding box center [765, 366] width 1530 height 732
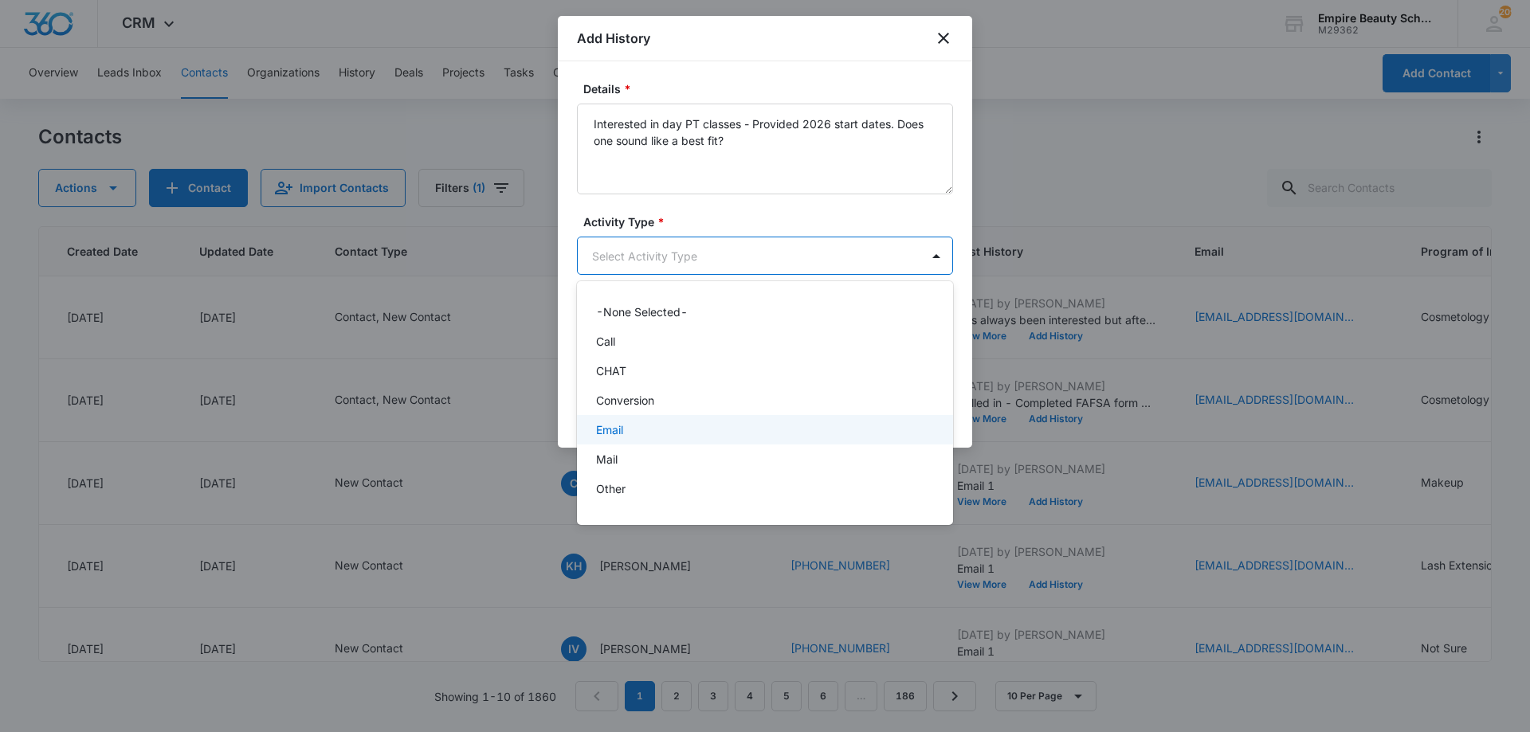
scroll to position [83, 0]
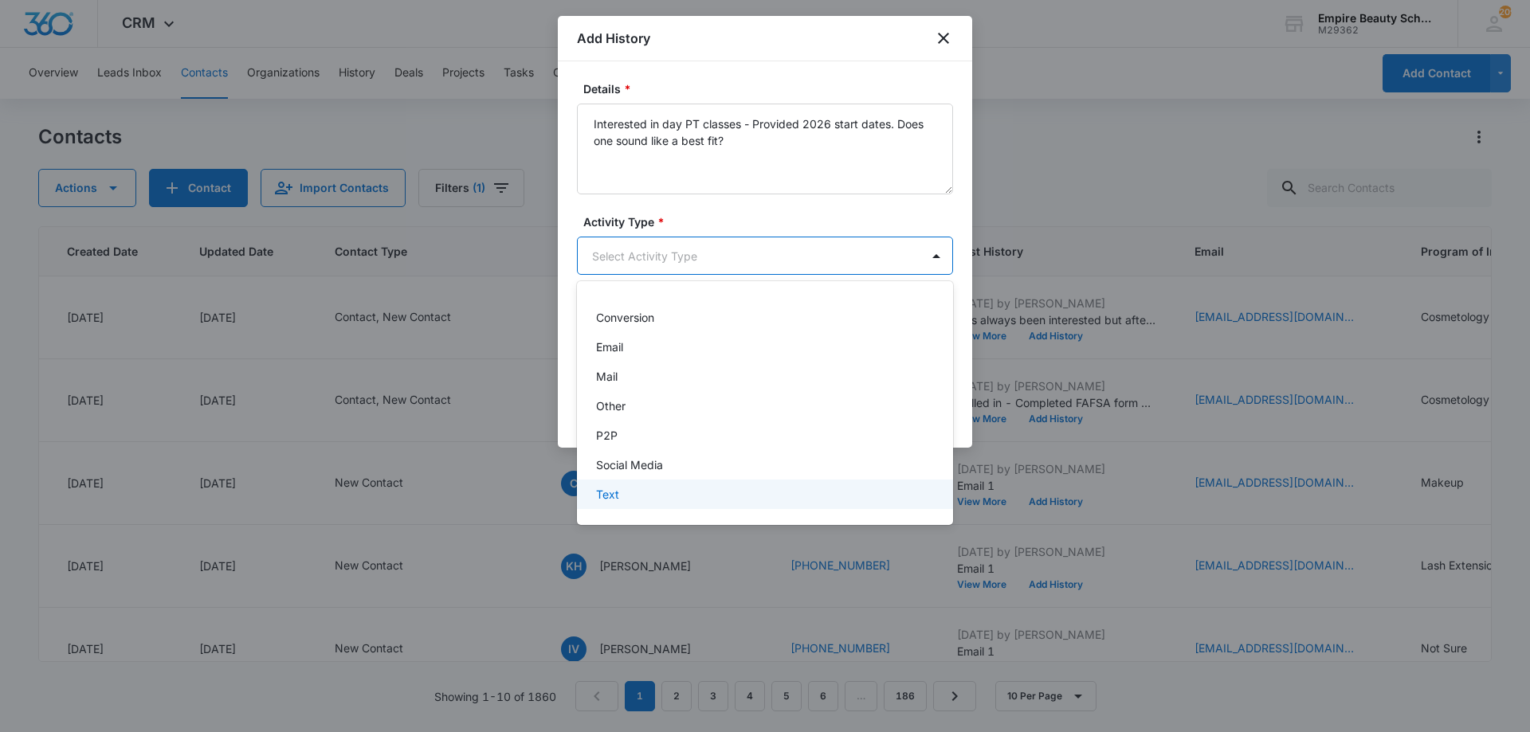
click at [610, 492] on p "Text" at bounding box center [607, 494] width 23 height 17
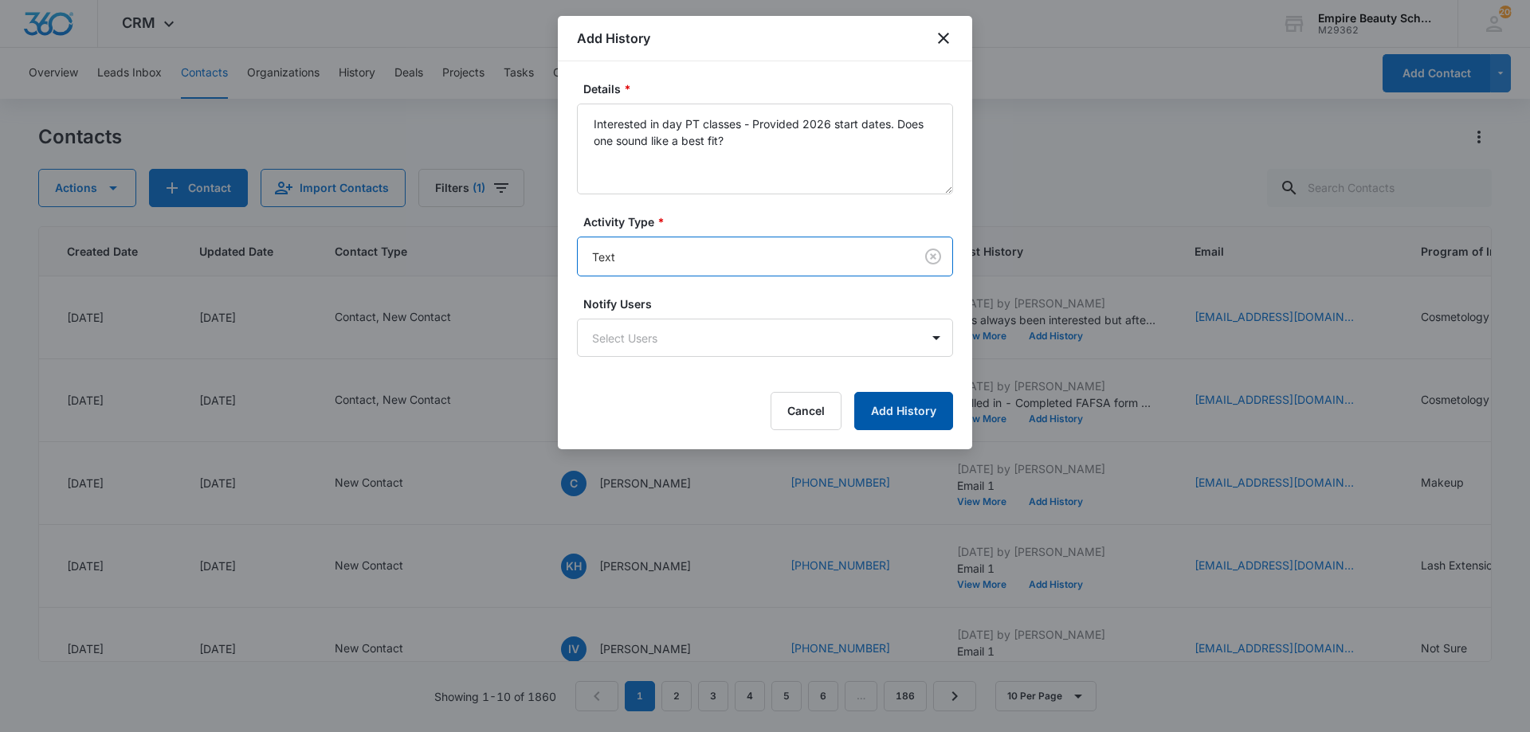
click at [939, 423] on button "Add History" at bounding box center [903, 411] width 99 height 38
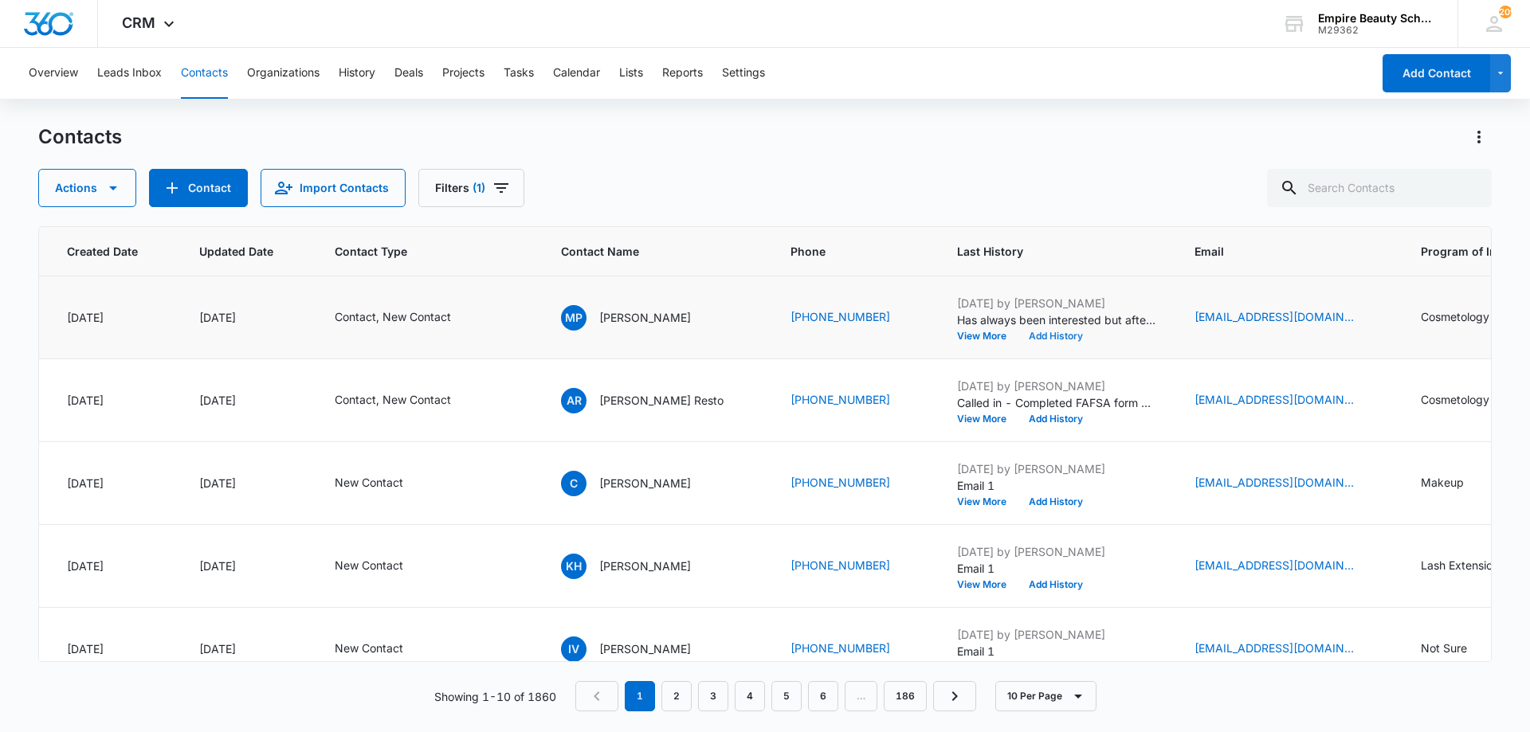
click at [1062, 335] on button "Add History" at bounding box center [1056, 336] width 76 height 10
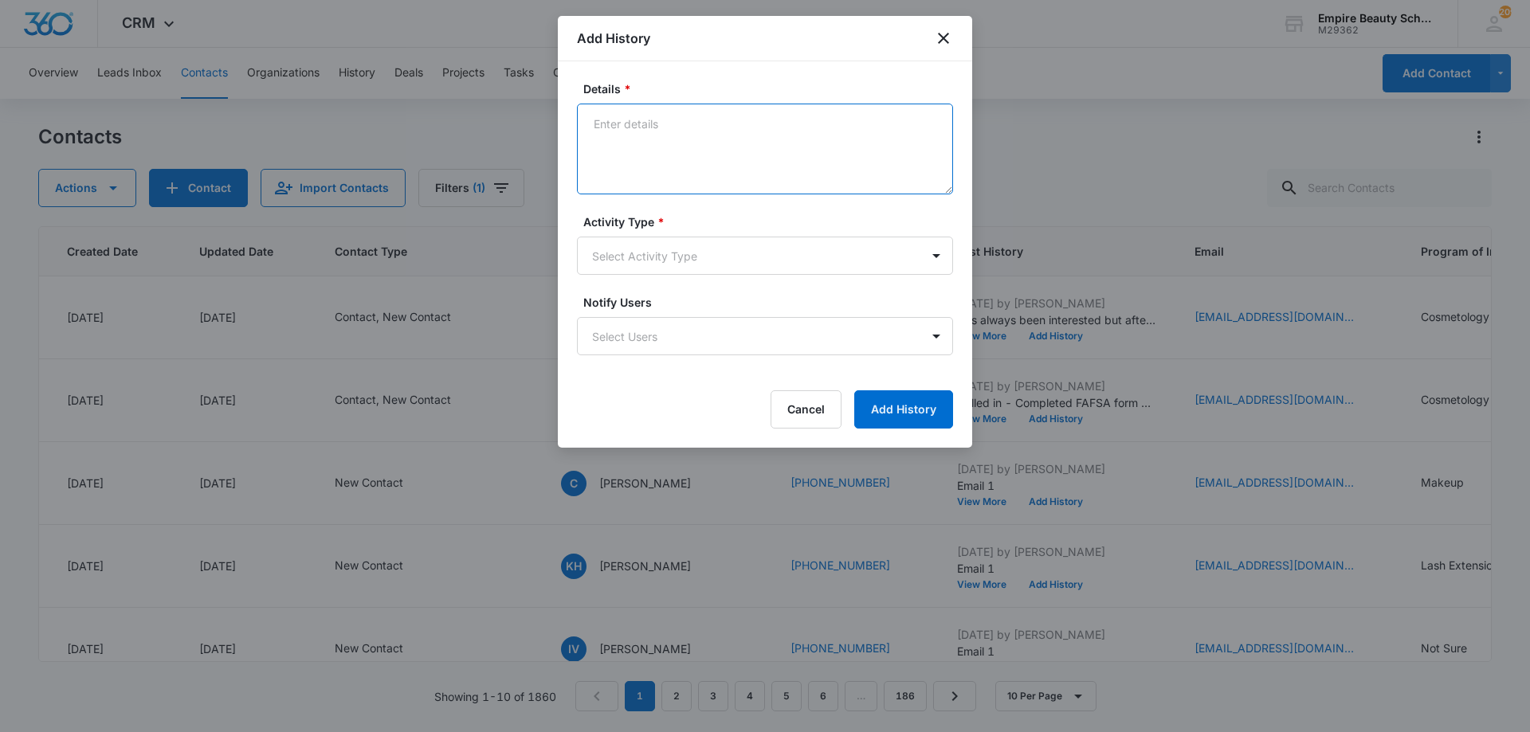
click at [675, 125] on textarea "Details *" at bounding box center [765, 149] width 376 height 91
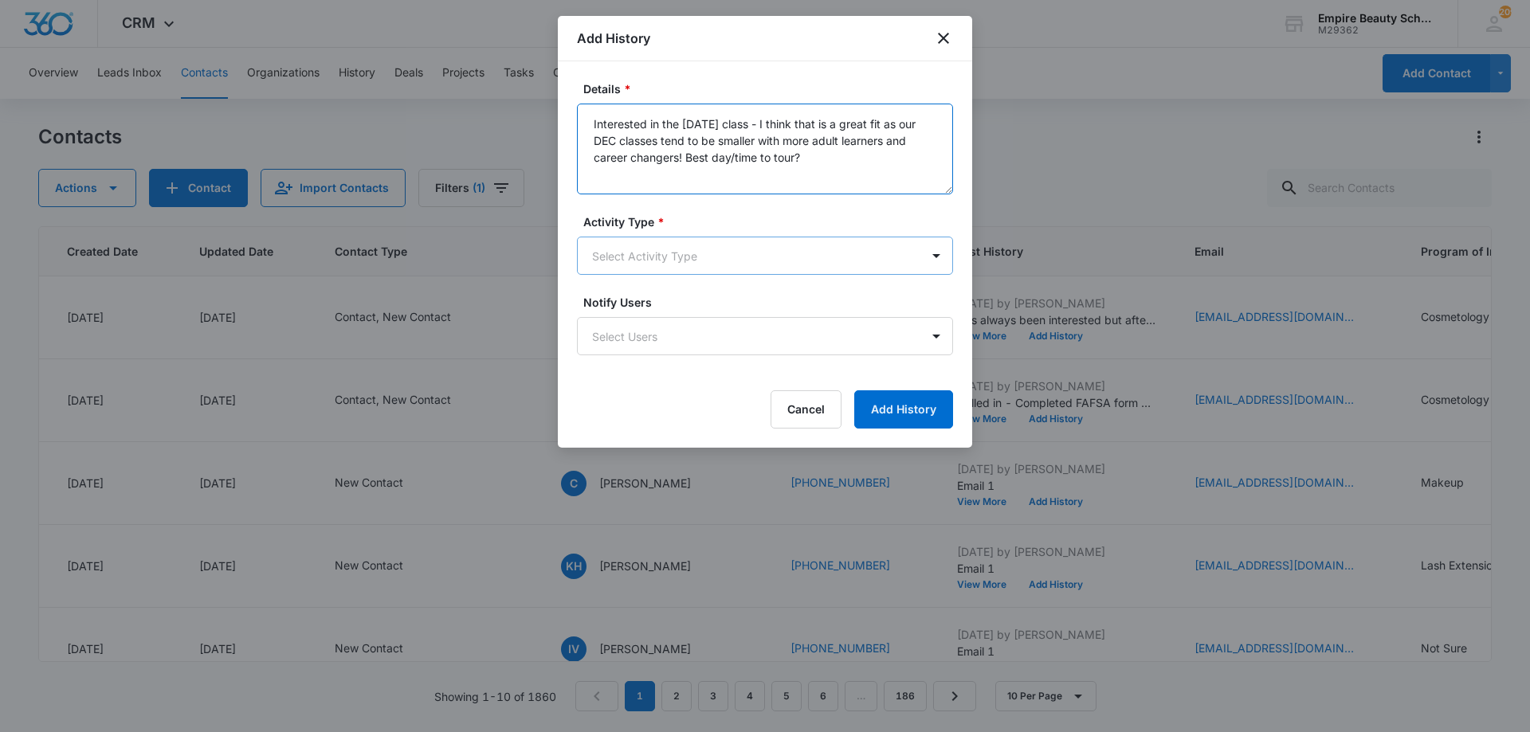
type textarea "Interested in the [DATE] class - I think that is a great fit as our DEC classes…"
click at [684, 260] on body "CRM Apps Forms CRM Email Shop Payments POS Files Brand Settings AI Assistant Em…" at bounding box center [765, 366] width 1530 height 732
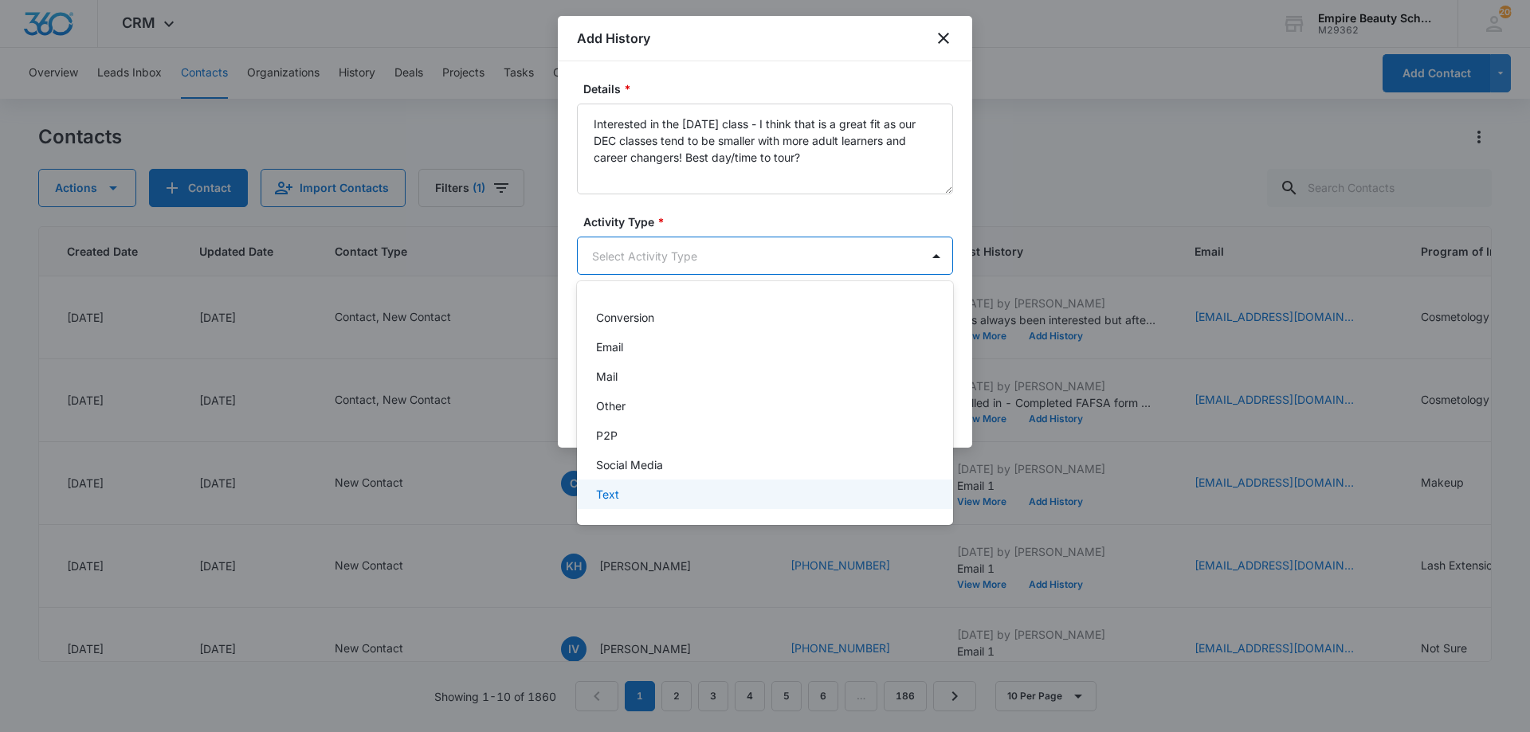
click at [678, 482] on div "Text" at bounding box center [765, 494] width 376 height 29
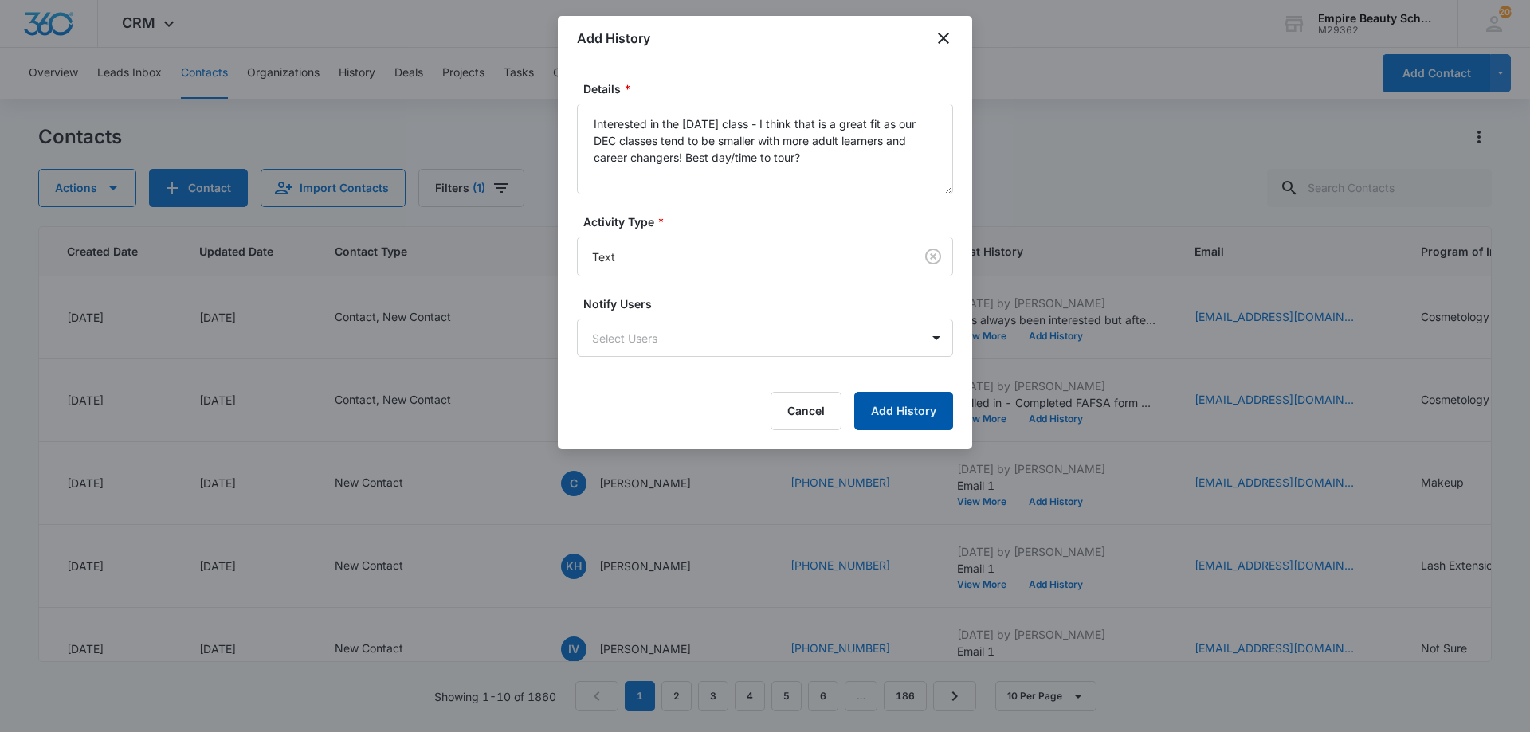
click at [879, 404] on button "Add History" at bounding box center [903, 411] width 99 height 38
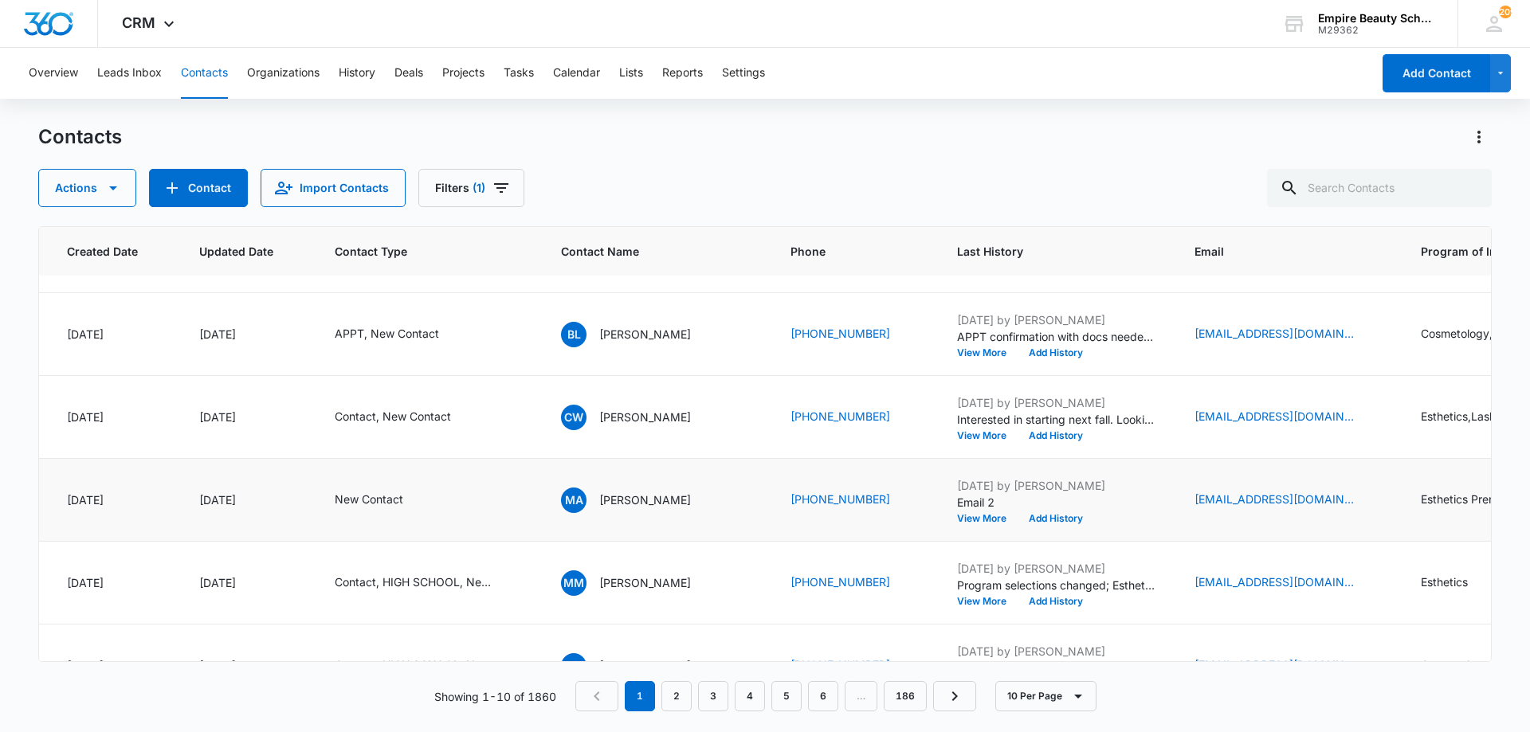
scroll to position [398, 127]
click at [717, 694] on link "3" at bounding box center [713, 696] width 30 height 30
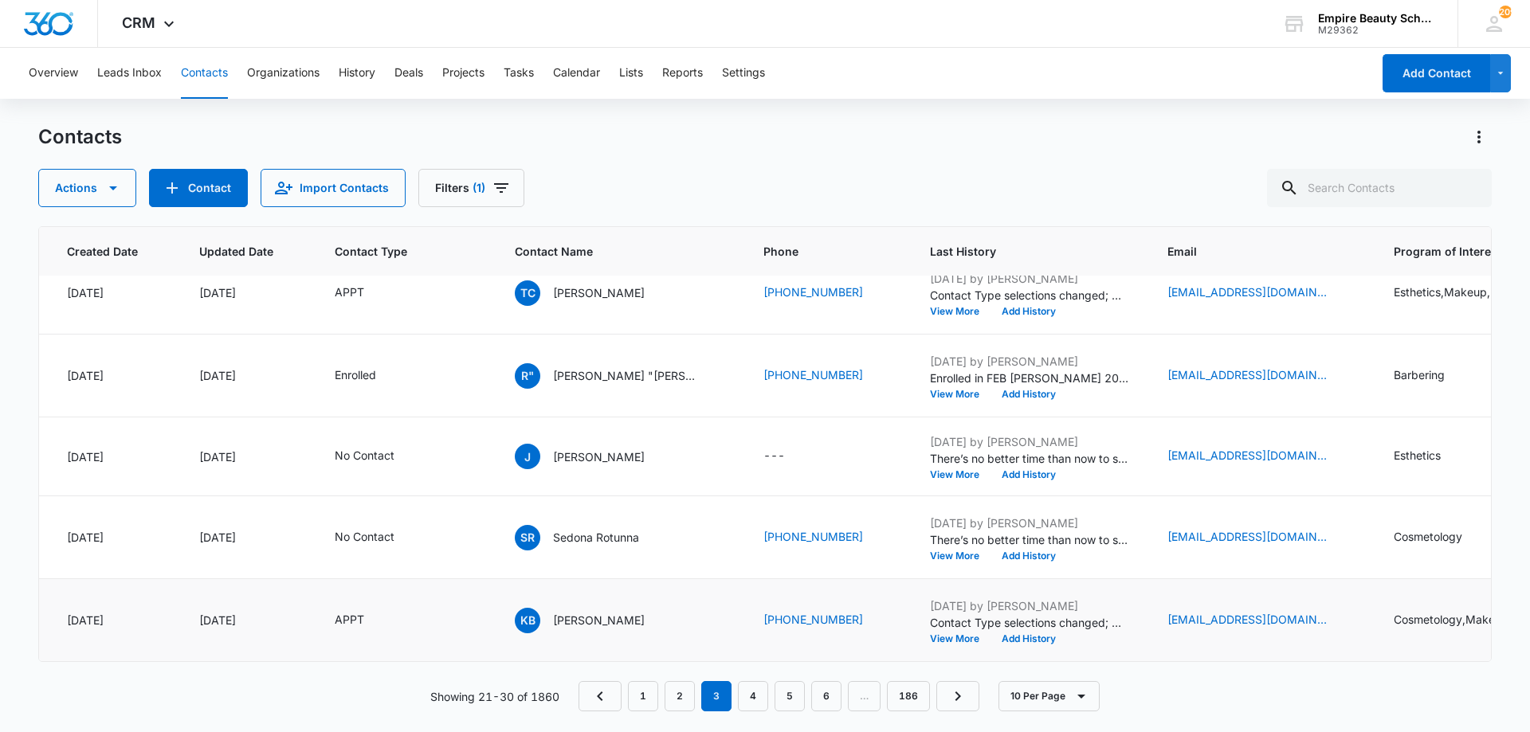
scroll to position [451, 127]
click at [751, 696] on link "4" at bounding box center [753, 696] width 30 height 30
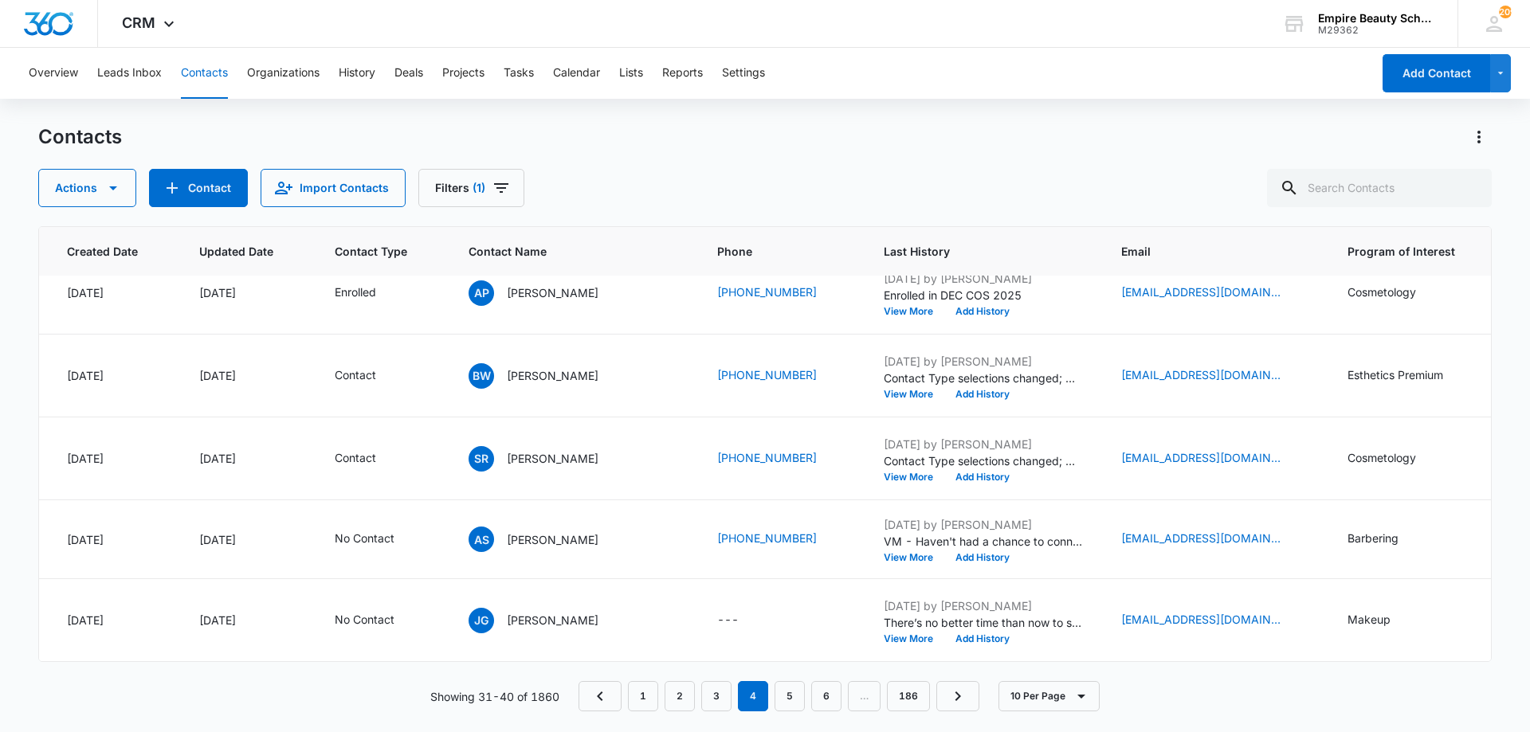
scroll to position [0, 127]
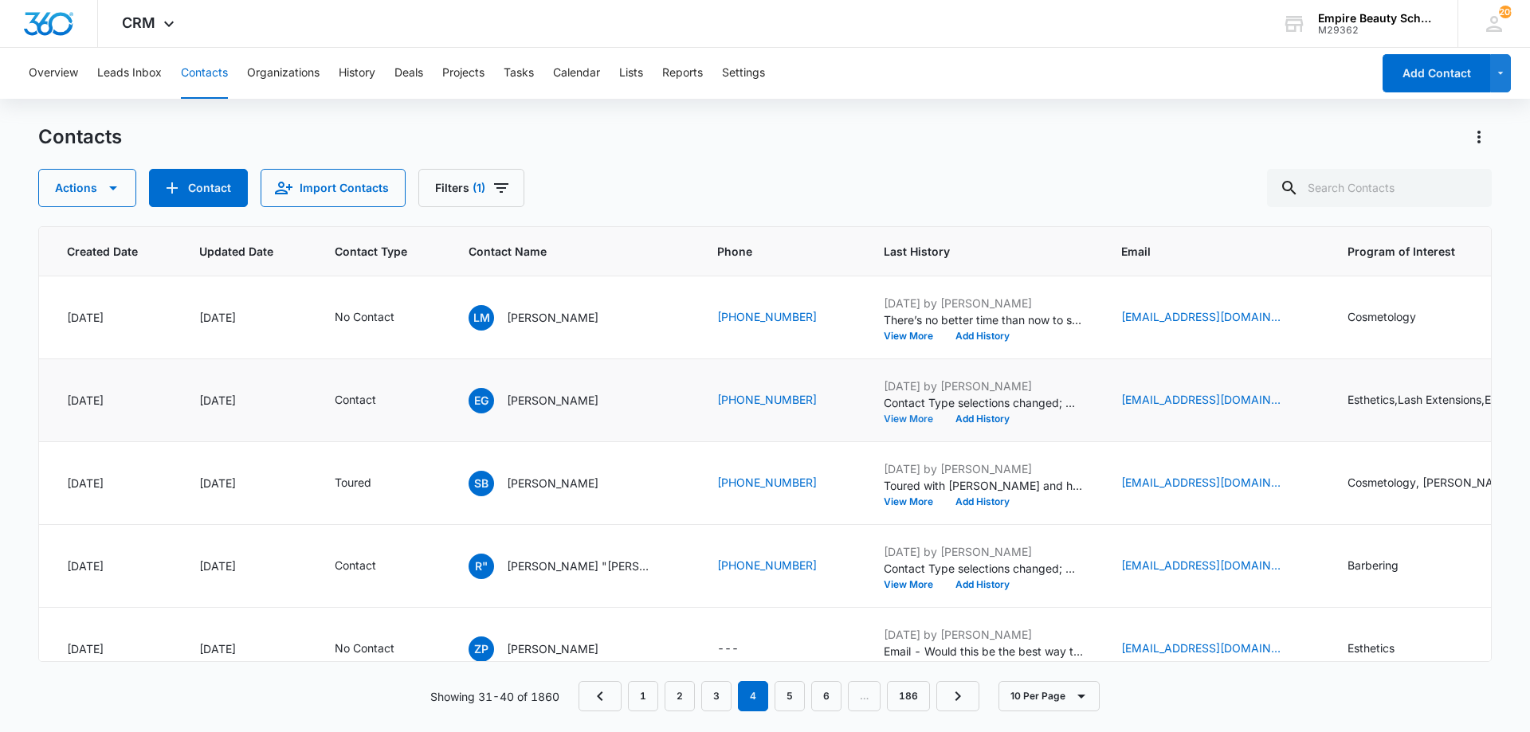
click at [884, 418] on button "View More" at bounding box center [914, 419] width 61 height 10
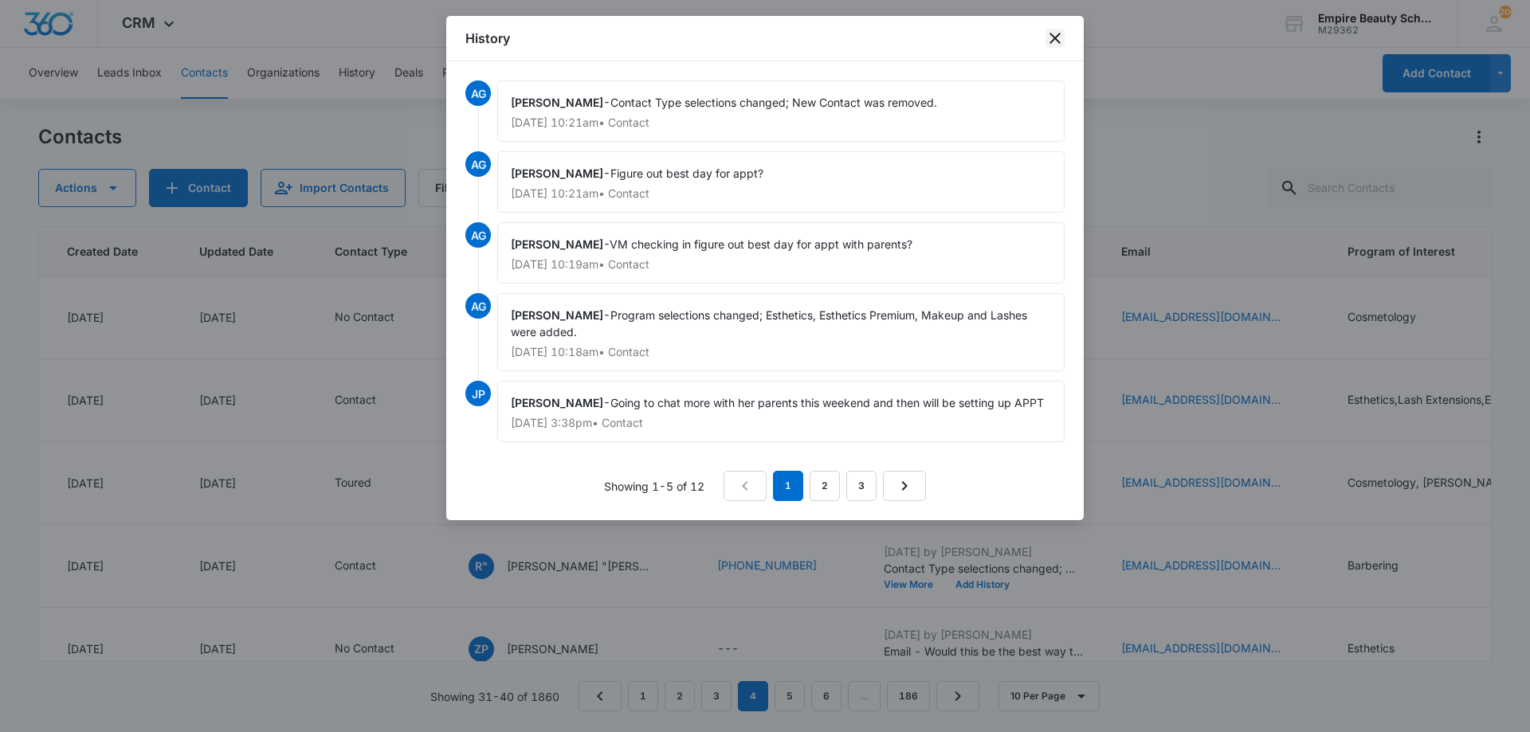
click at [1059, 41] on icon "close" at bounding box center [1054, 38] width 11 height 11
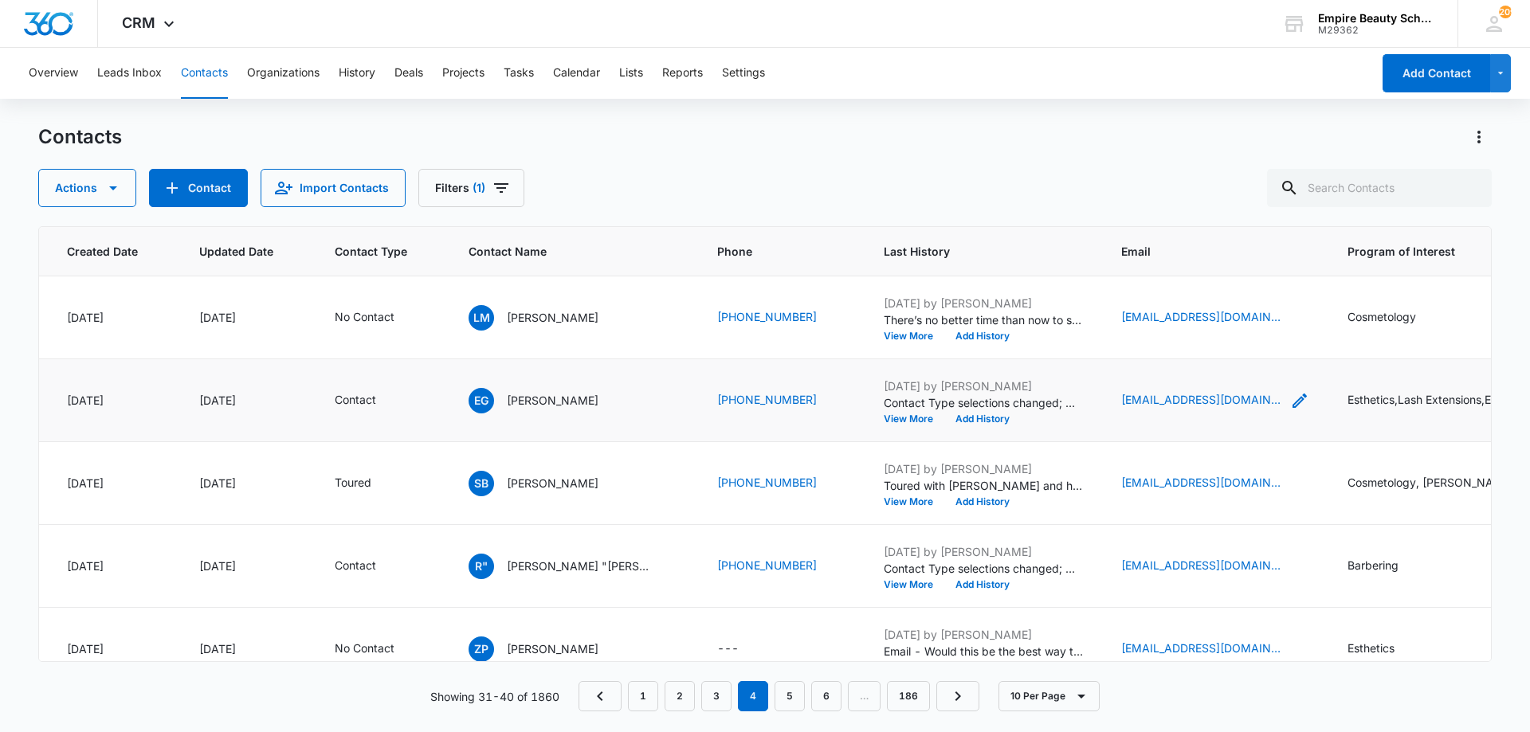
click at [1290, 398] on icon "Email - lizgrimes129@gmail.com - Select to Edit Field" at bounding box center [1299, 400] width 19 height 19
drag, startPoint x: 1128, startPoint y: 293, endPoint x: 1129, endPoint y: 303, distance: 9.7
click at [1129, 303] on input "[EMAIL_ADDRESS][DOMAIN_NAME]" at bounding box center [1159, 299] width 201 height 38
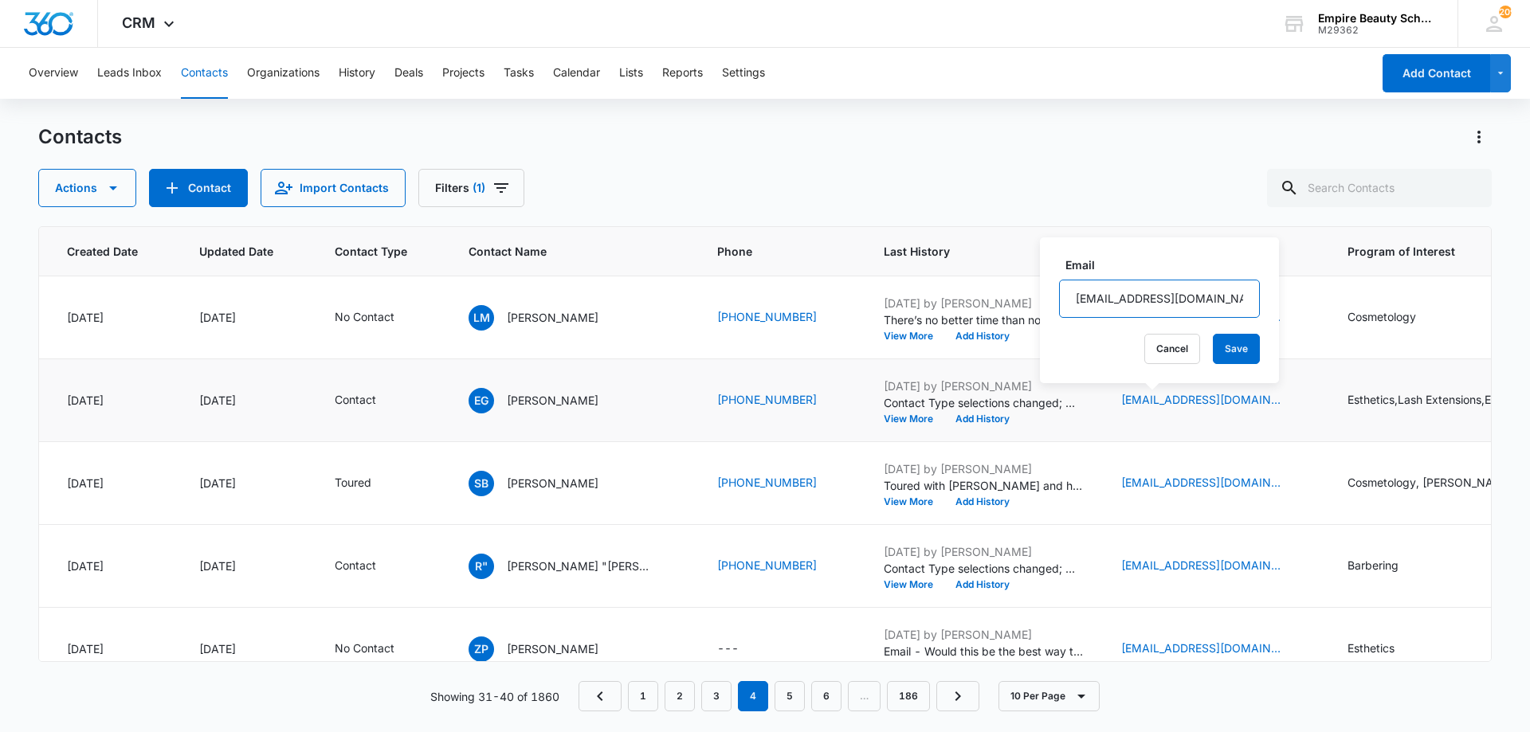
click at [1129, 303] on input "[EMAIL_ADDRESS][DOMAIN_NAME]" at bounding box center [1159, 299] width 201 height 38
click at [950, 416] on button "Add History" at bounding box center [982, 419] width 76 height 10
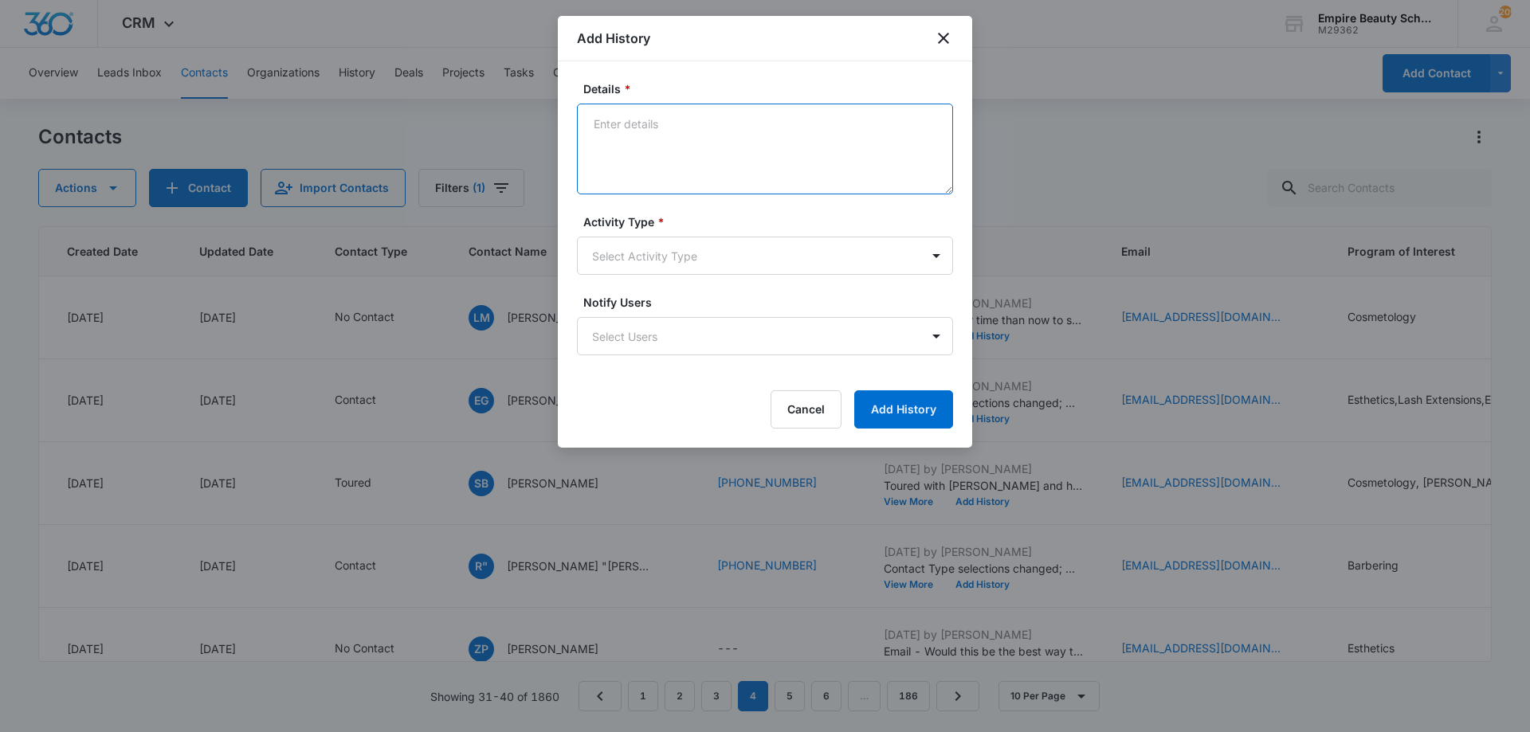
paste textarea "There’s no better time than now to start a rewarding career that excites you an…"
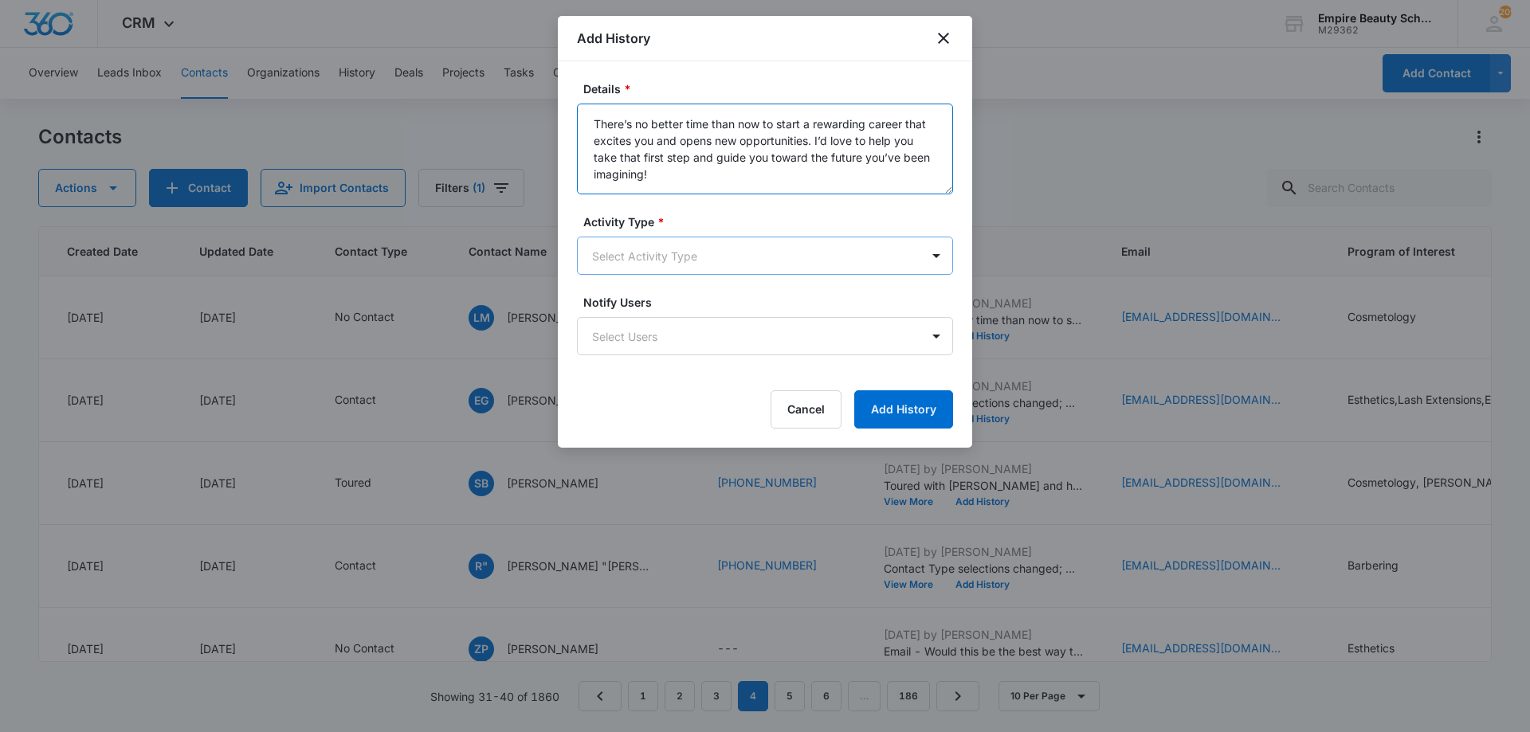
type textarea "There’s no better time than now to start a rewarding career that excites you an…"
click at [673, 254] on body "CRM Apps Forms CRM Email Shop Payments POS Files Brand Settings AI Assistant Em…" at bounding box center [765, 366] width 1530 height 732
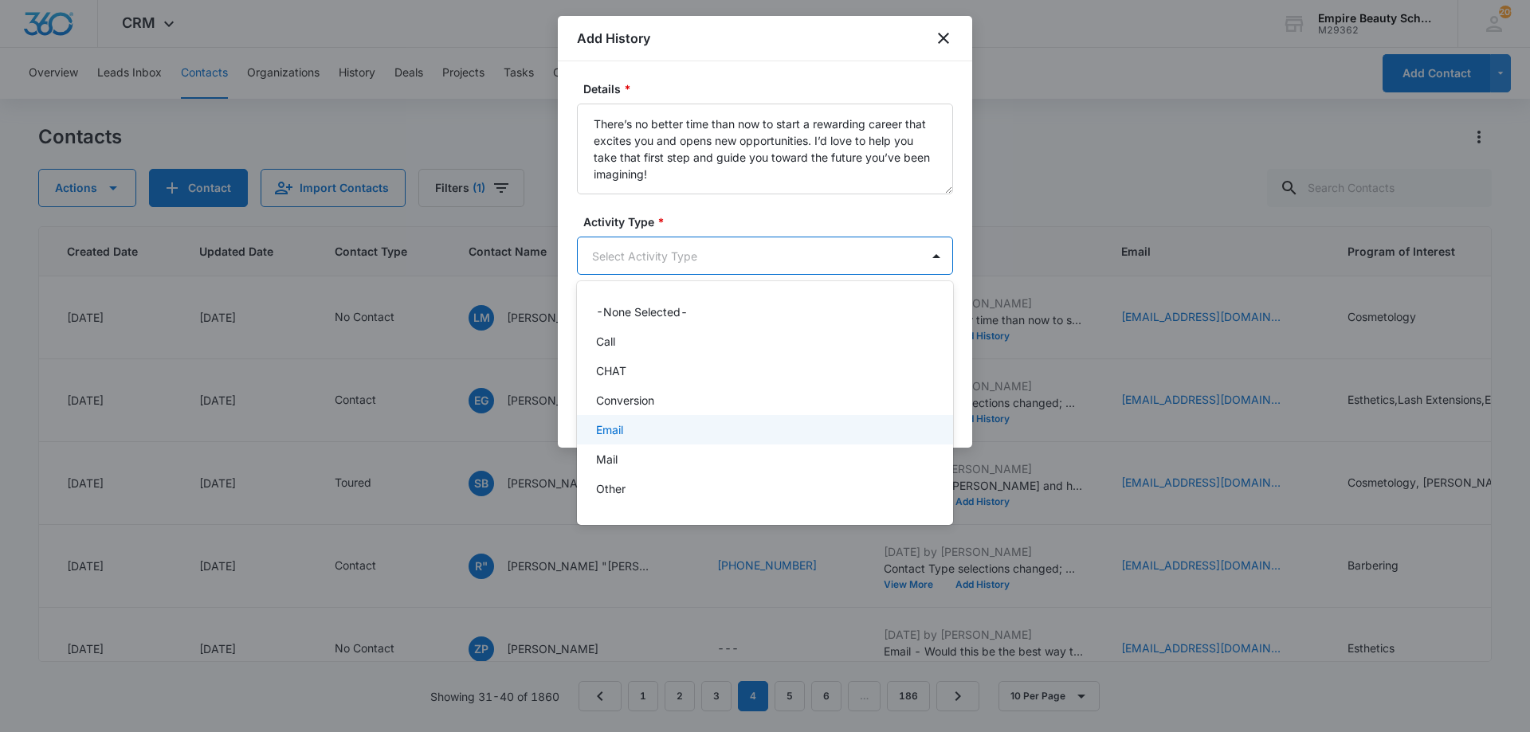
click at [642, 437] on div "Email" at bounding box center [763, 430] width 335 height 17
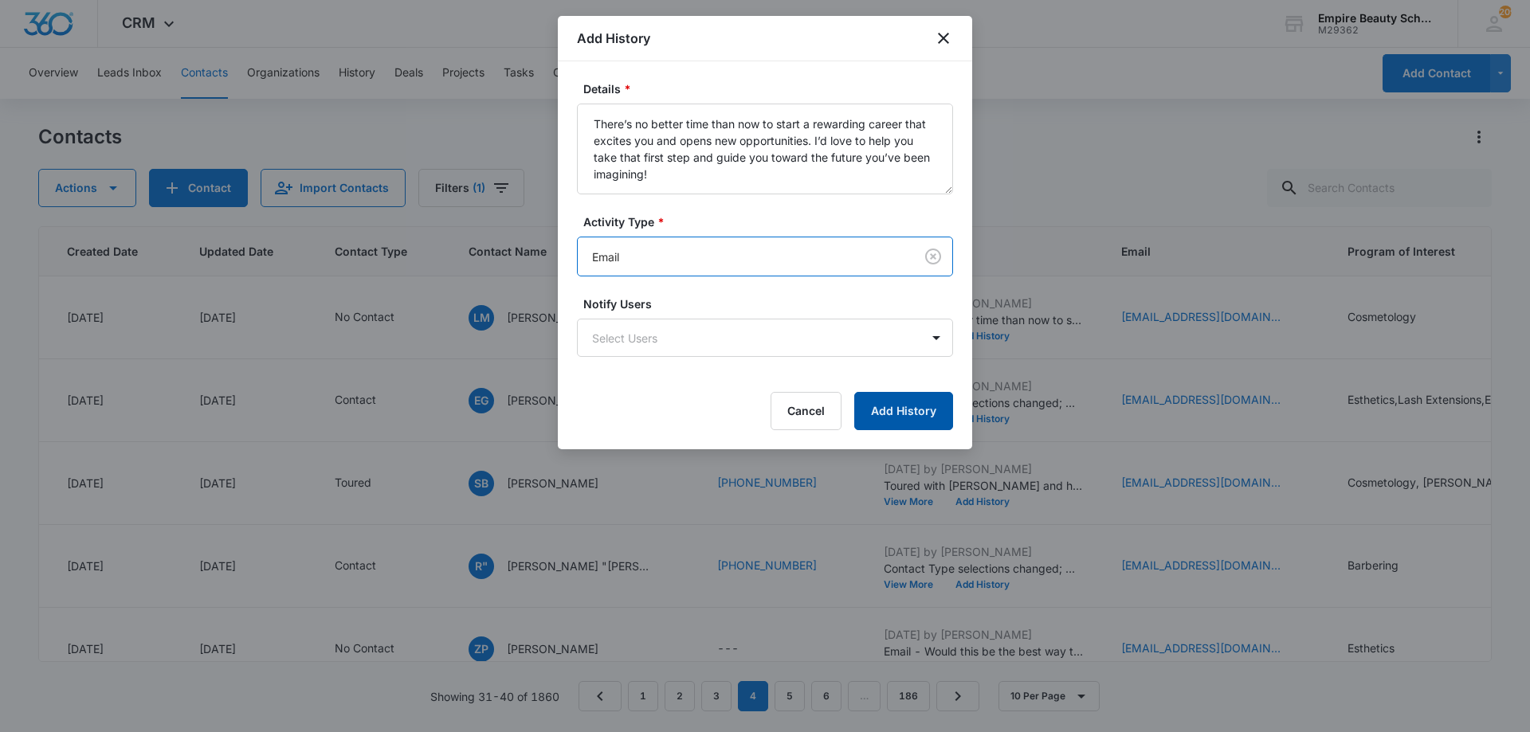
click at [904, 412] on button "Add History" at bounding box center [903, 411] width 99 height 38
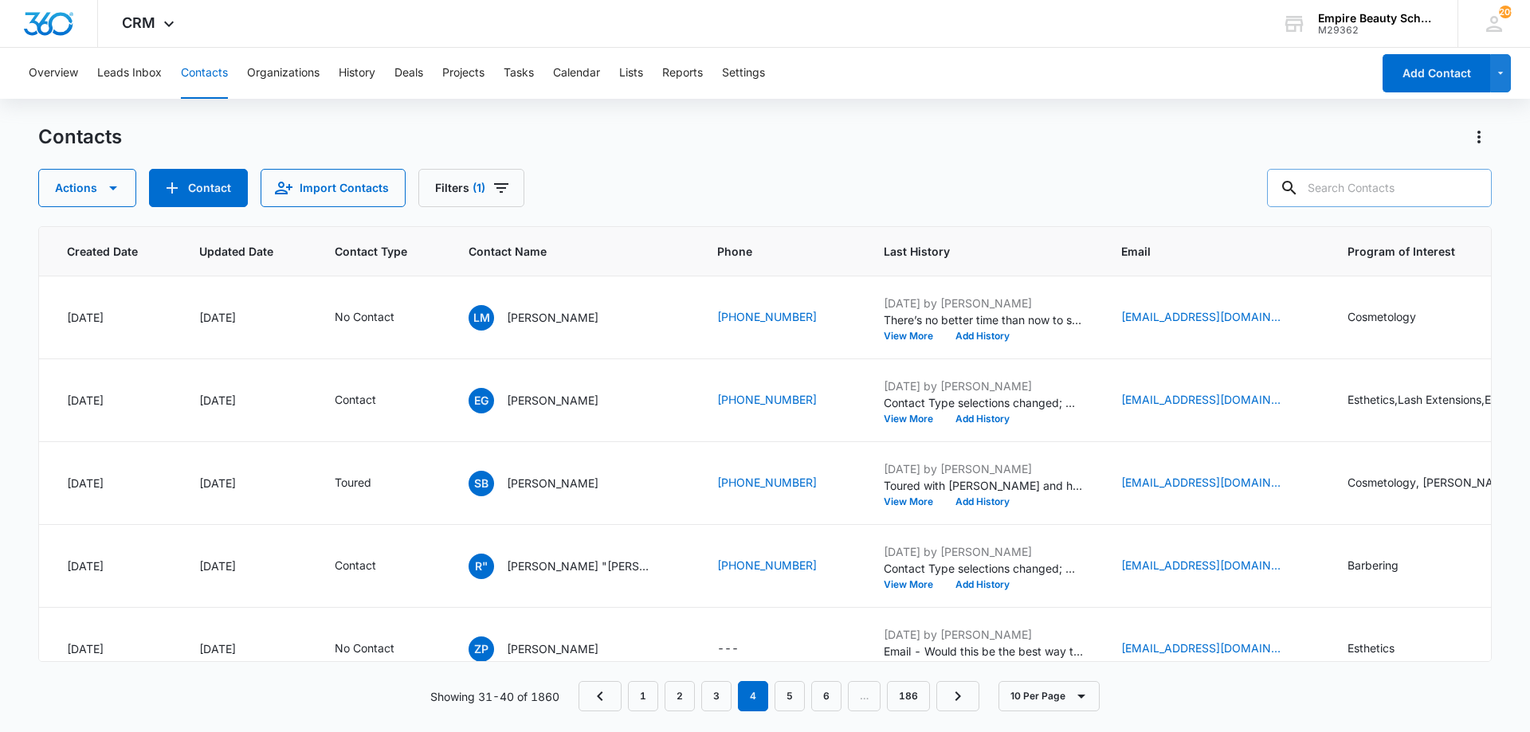
click at [1413, 184] on input "text" at bounding box center [1379, 188] width 225 height 38
click at [636, 690] on link "1" at bounding box center [643, 696] width 30 height 30
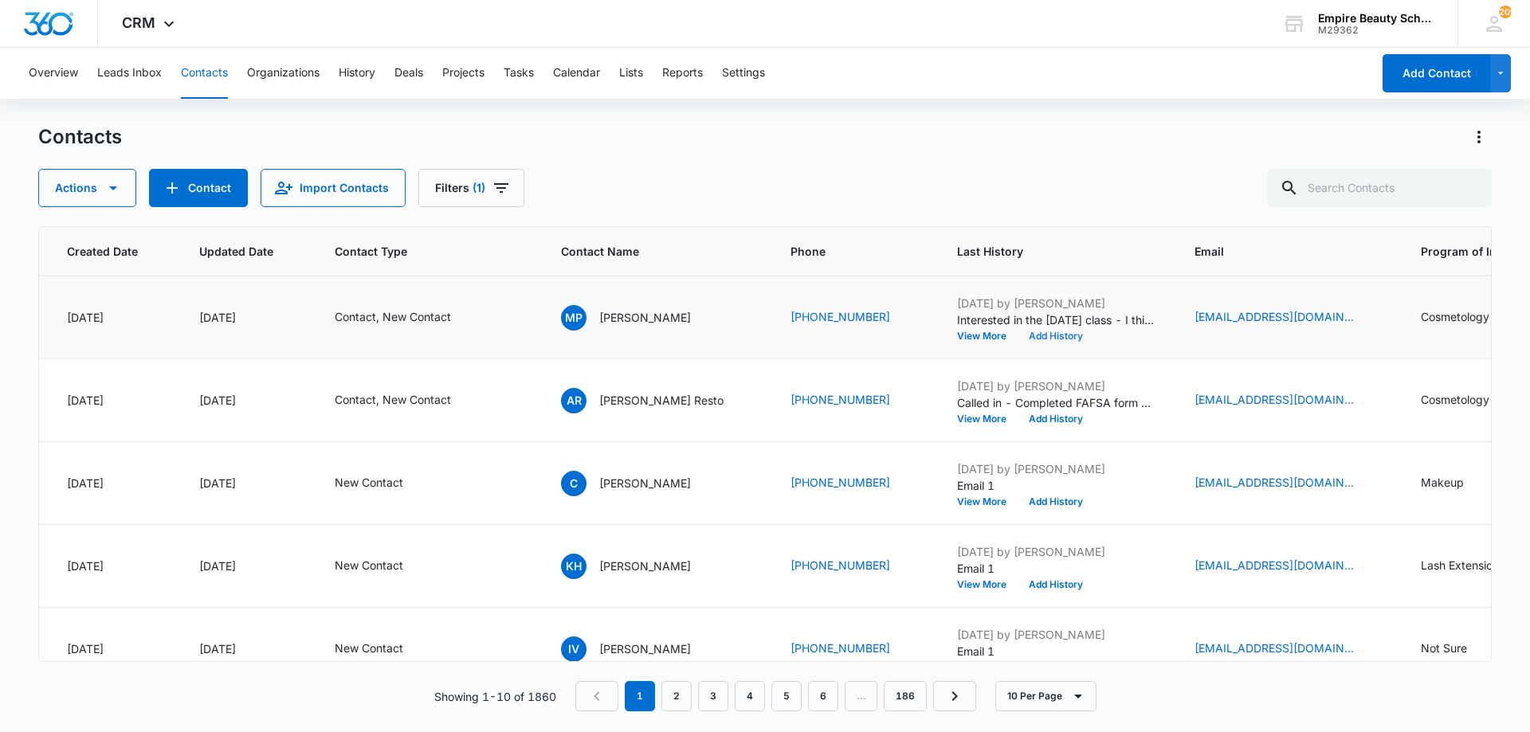
click at [1037, 335] on button "Add History" at bounding box center [1056, 336] width 76 height 10
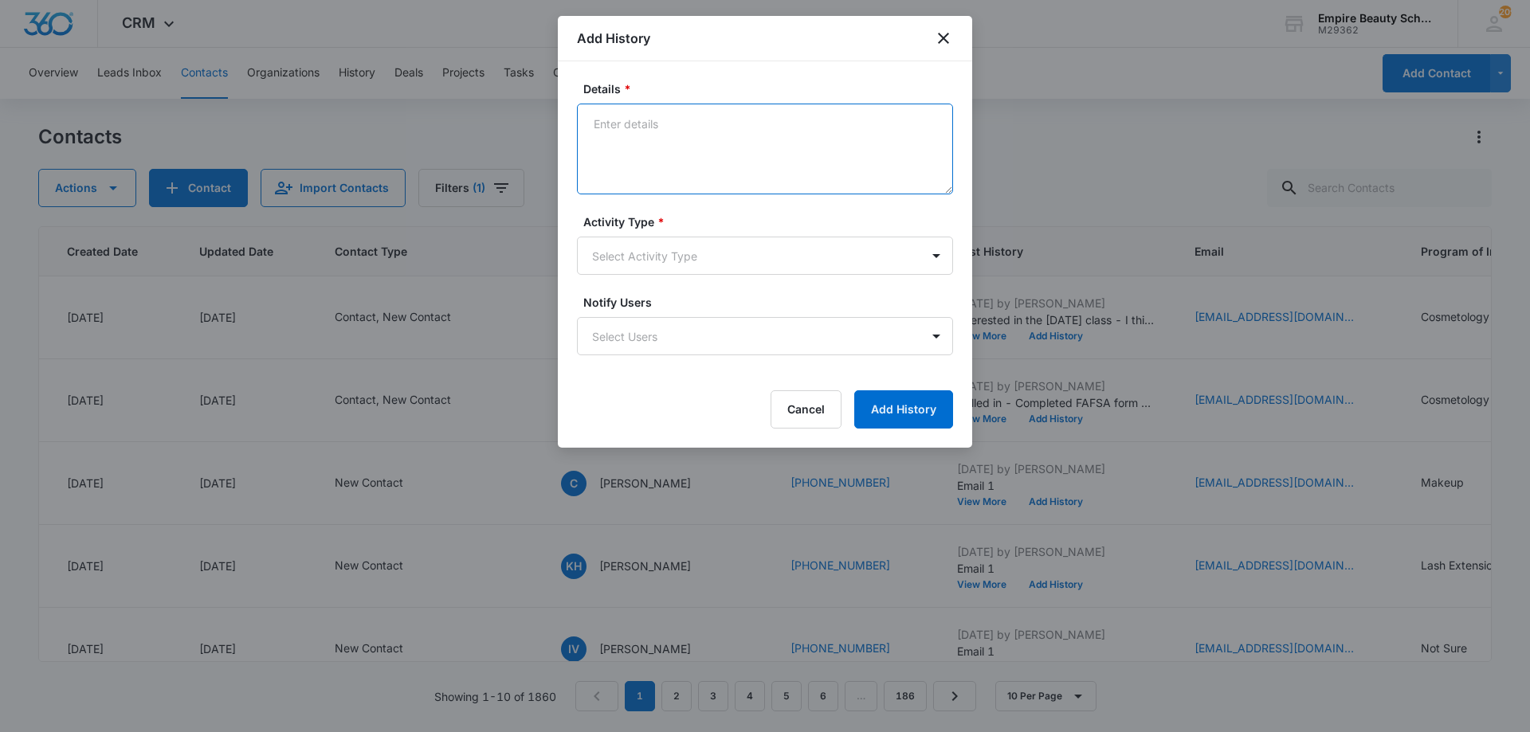
click at [807, 143] on textarea "Details *" at bounding box center [765, 149] width 376 height 91
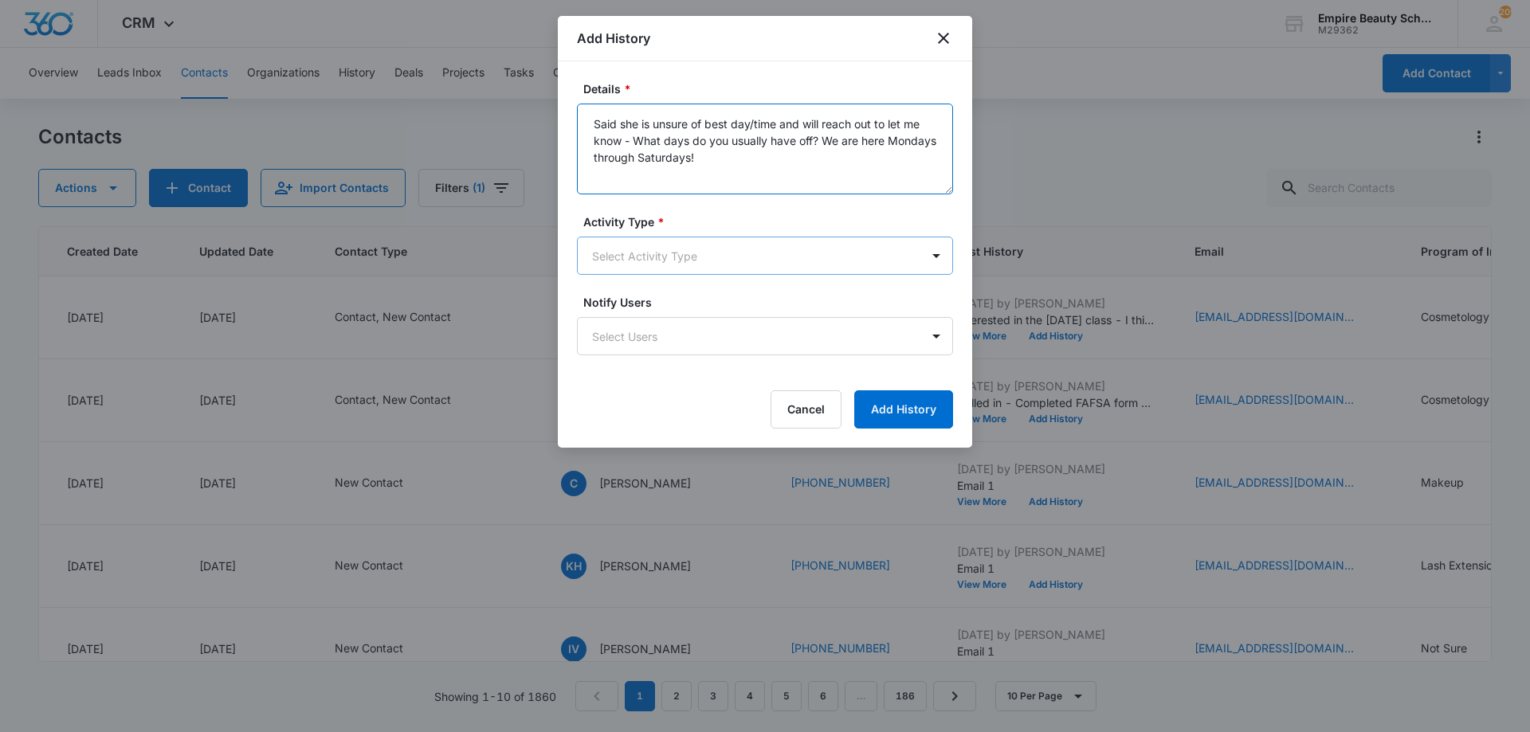
type textarea "Said she is unsure of best day/time and will reach out to let me know - What da…"
click at [746, 245] on body "CRM Apps Forms CRM Email Shop Payments POS Files Brand Settings AI Assistant Em…" at bounding box center [765, 366] width 1530 height 732
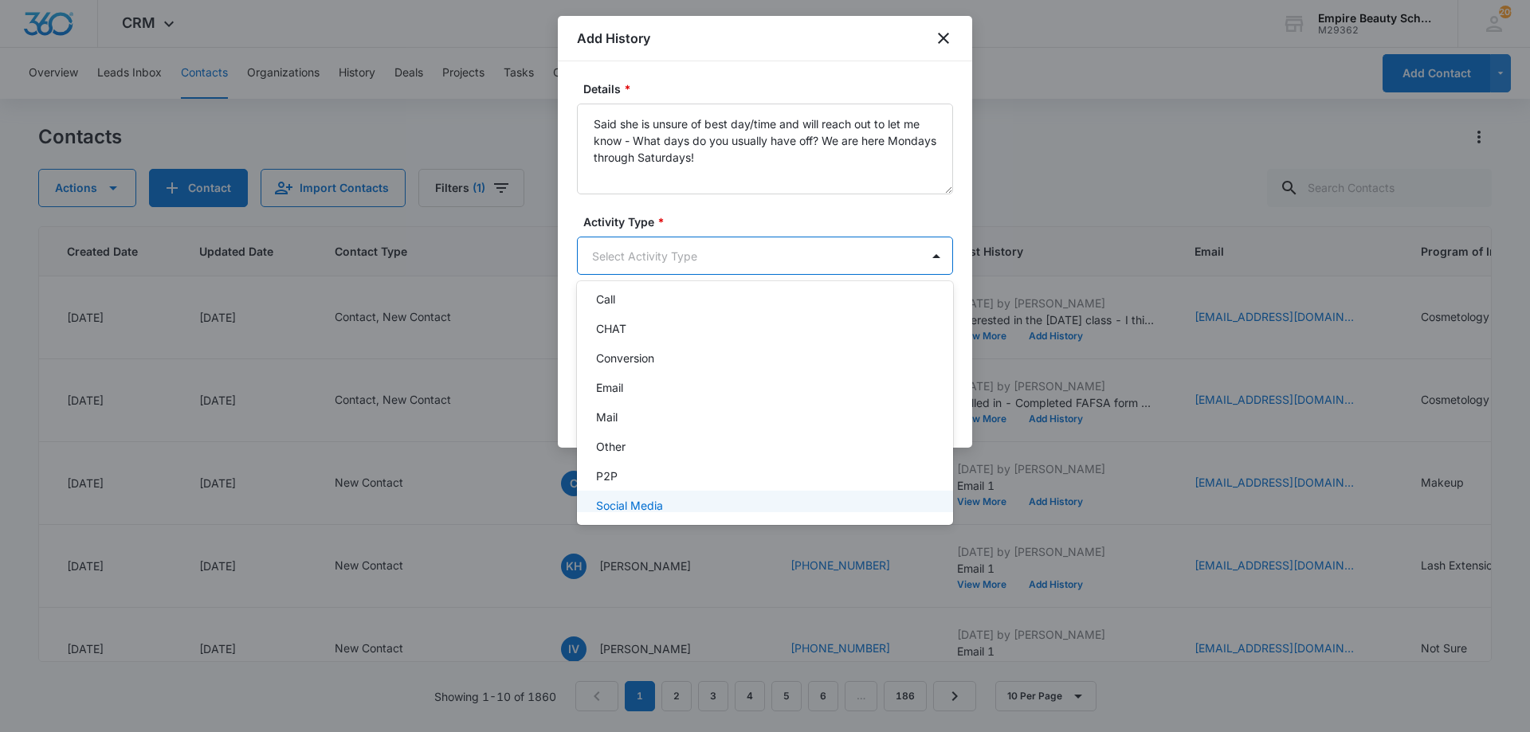
scroll to position [83, 0]
drag, startPoint x: 637, startPoint y: 496, endPoint x: 638, endPoint y: 488, distance: 8.8
click at [637, 496] on div "Text" at bounding box center [763, 494] width 335 height 17
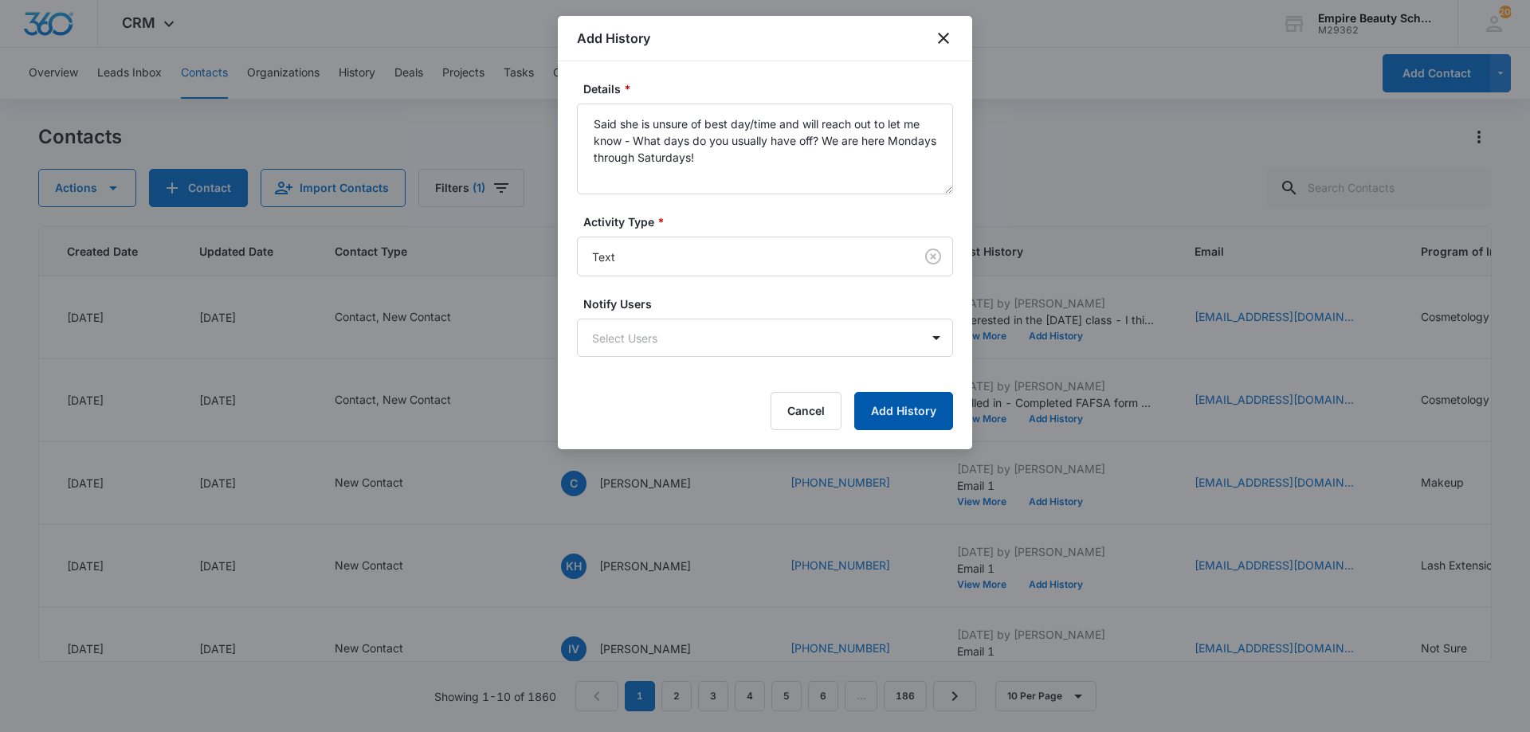
click at [881, 410] on button "Add History" at bounding box center [903, 411] width 99 height 38
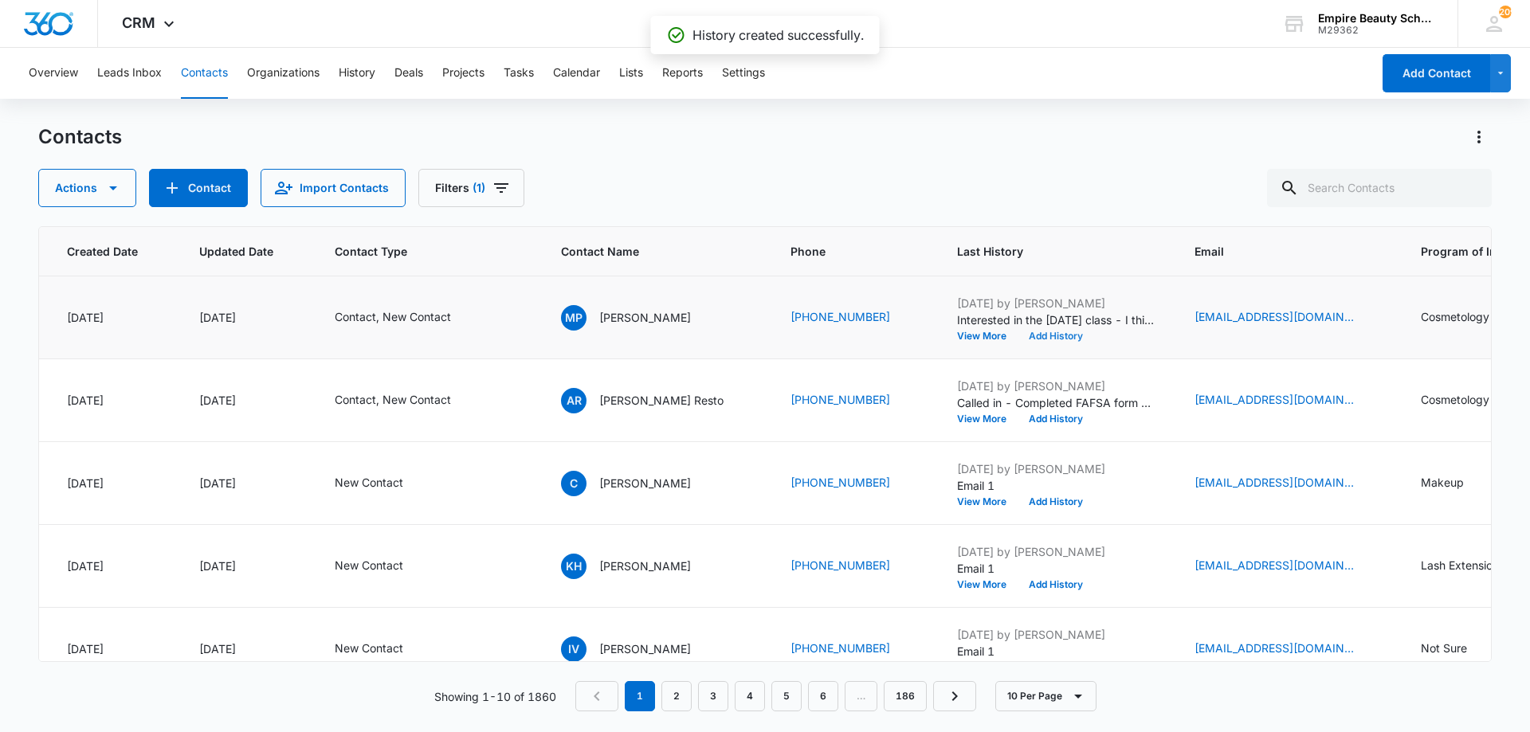
click at [1077, 335] on button "Add History" at bounding box center [1056, 336] width 76 height 10
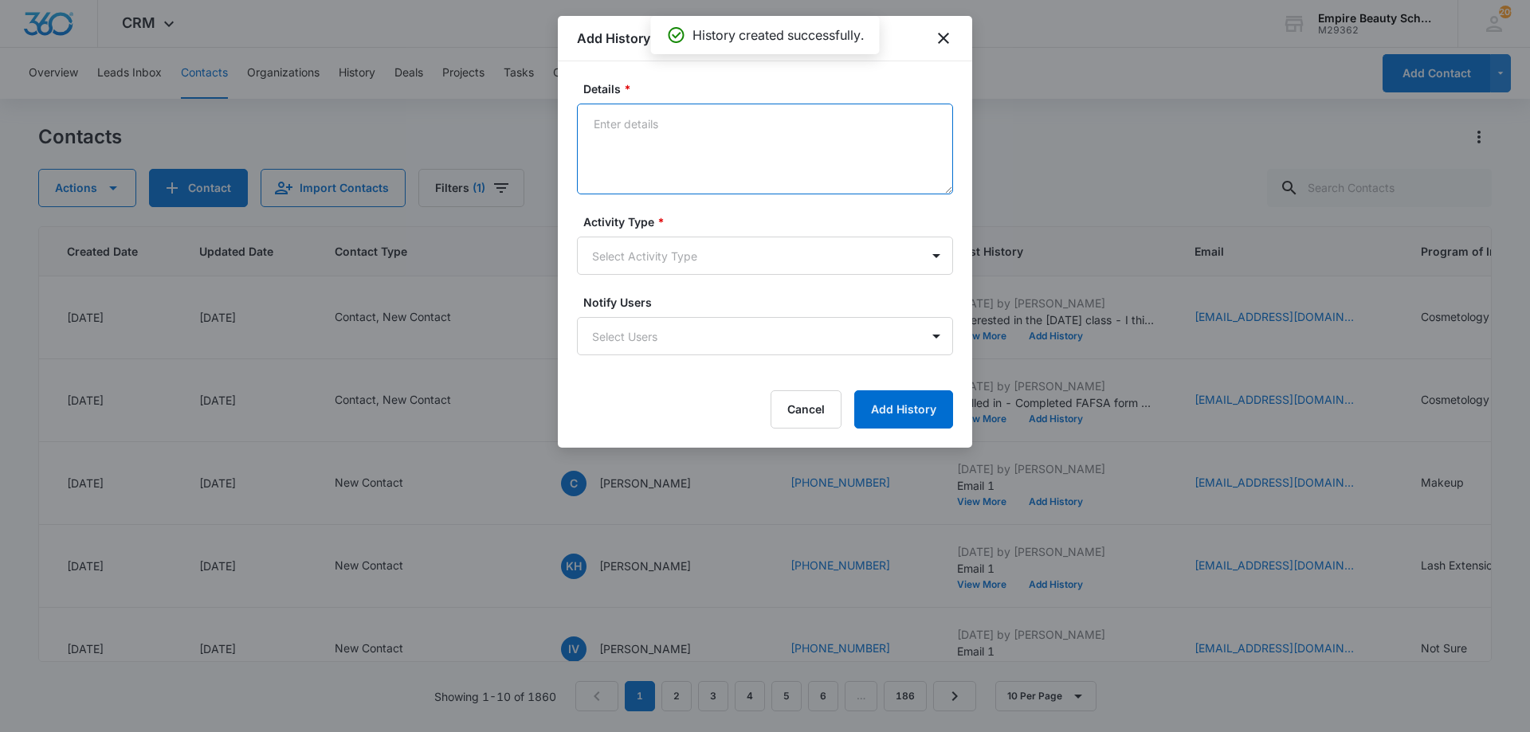
click at [594, 116] on textarea "Details *" at bounding box center [765, 149] width 376 height 91
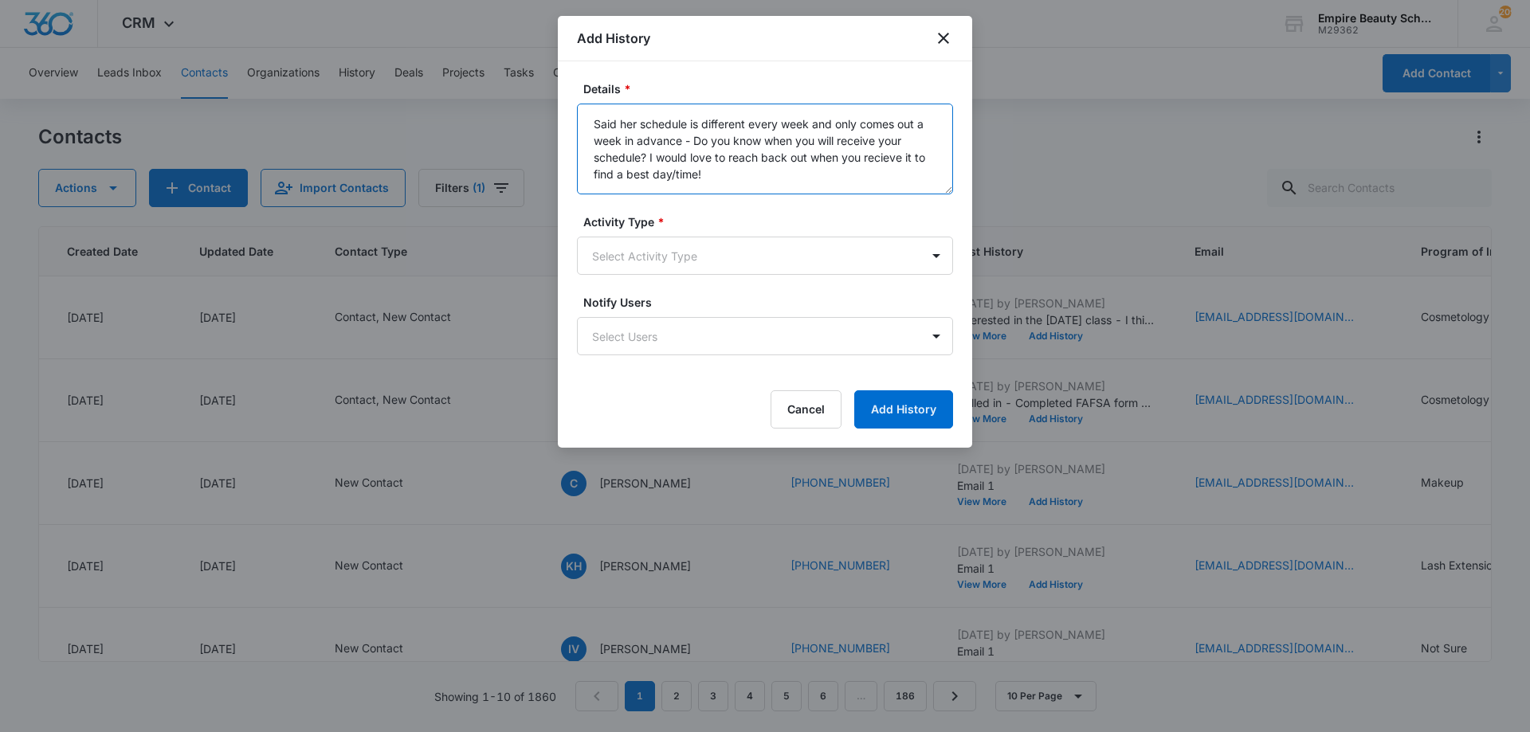
click at [892, 162] on textarea "Said her schedule is different every week and only comes out a week in advance …" at bounding box center [765, 149] width 376 height 91
type textarea "Said her schedule is different every week and only comes out a week in advance …"
click at [822, 255] on body "CRM Apps Forms CRM Email Shop Payments POS Files Brand Settings AI Assistant Em…" at bounding box center [765, 366] width 1530 height 732
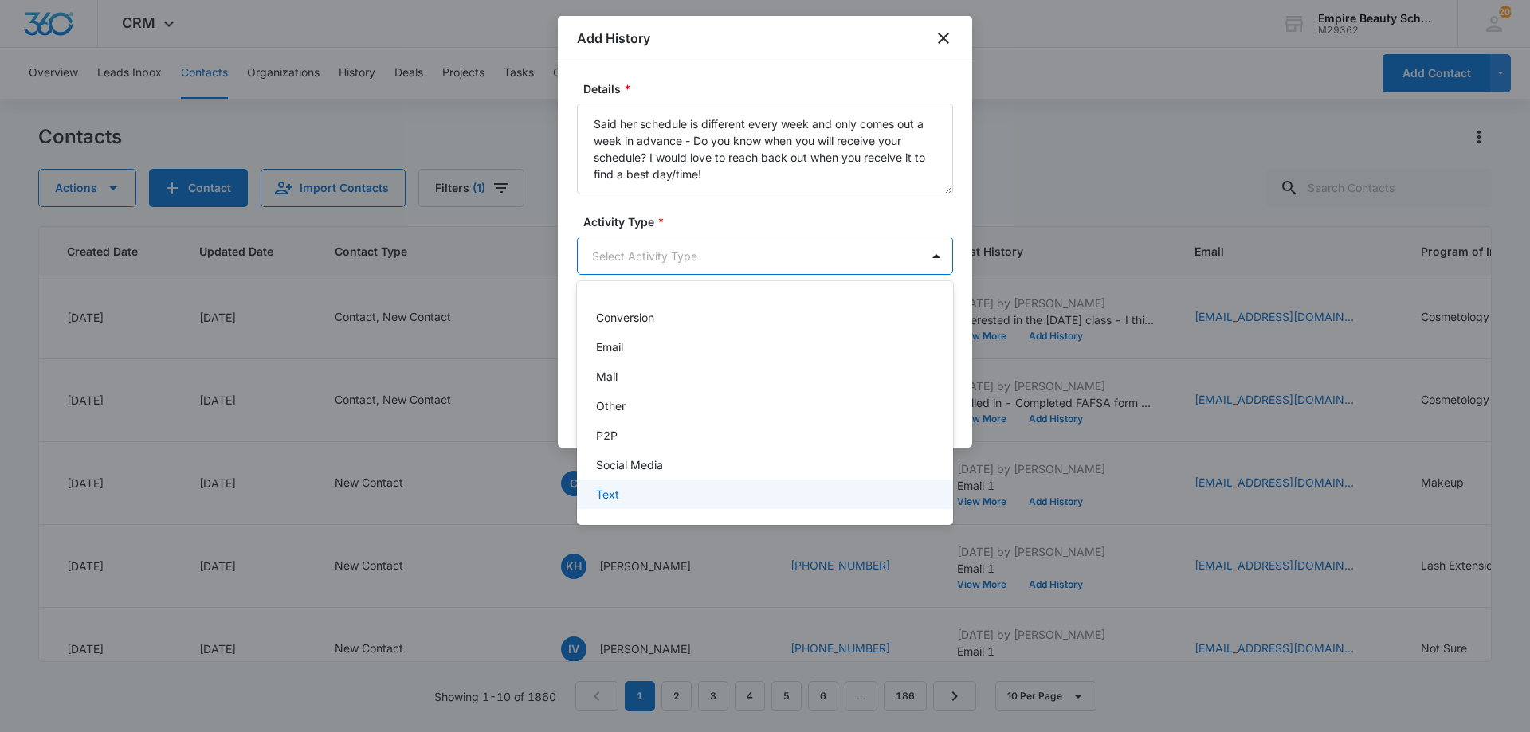
click at [668, 494] on div "Text" at bounding box center [763, 494] width 335 height 17
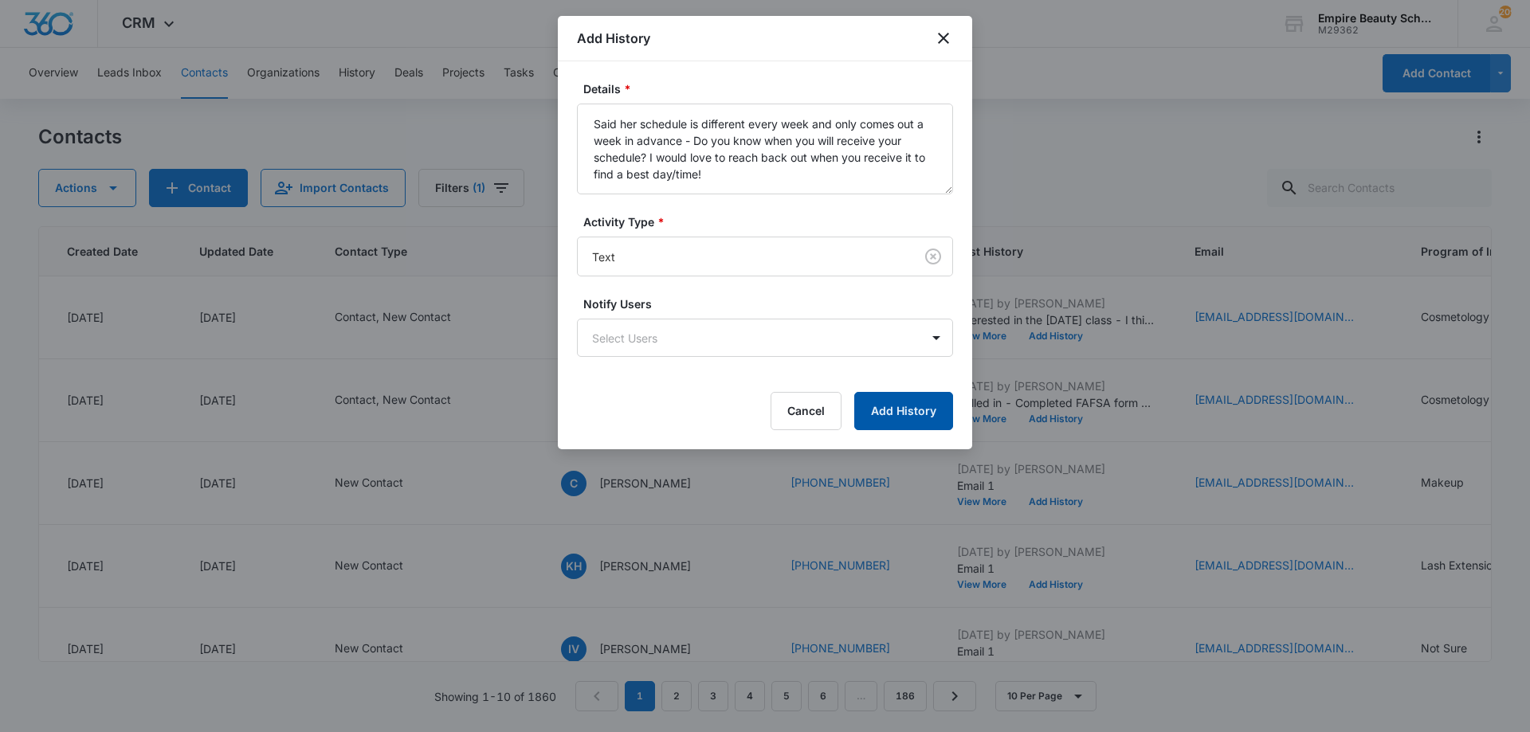
click at [873, 402] on button "Add History" at bounding box center [903, 411] width 99 height 38
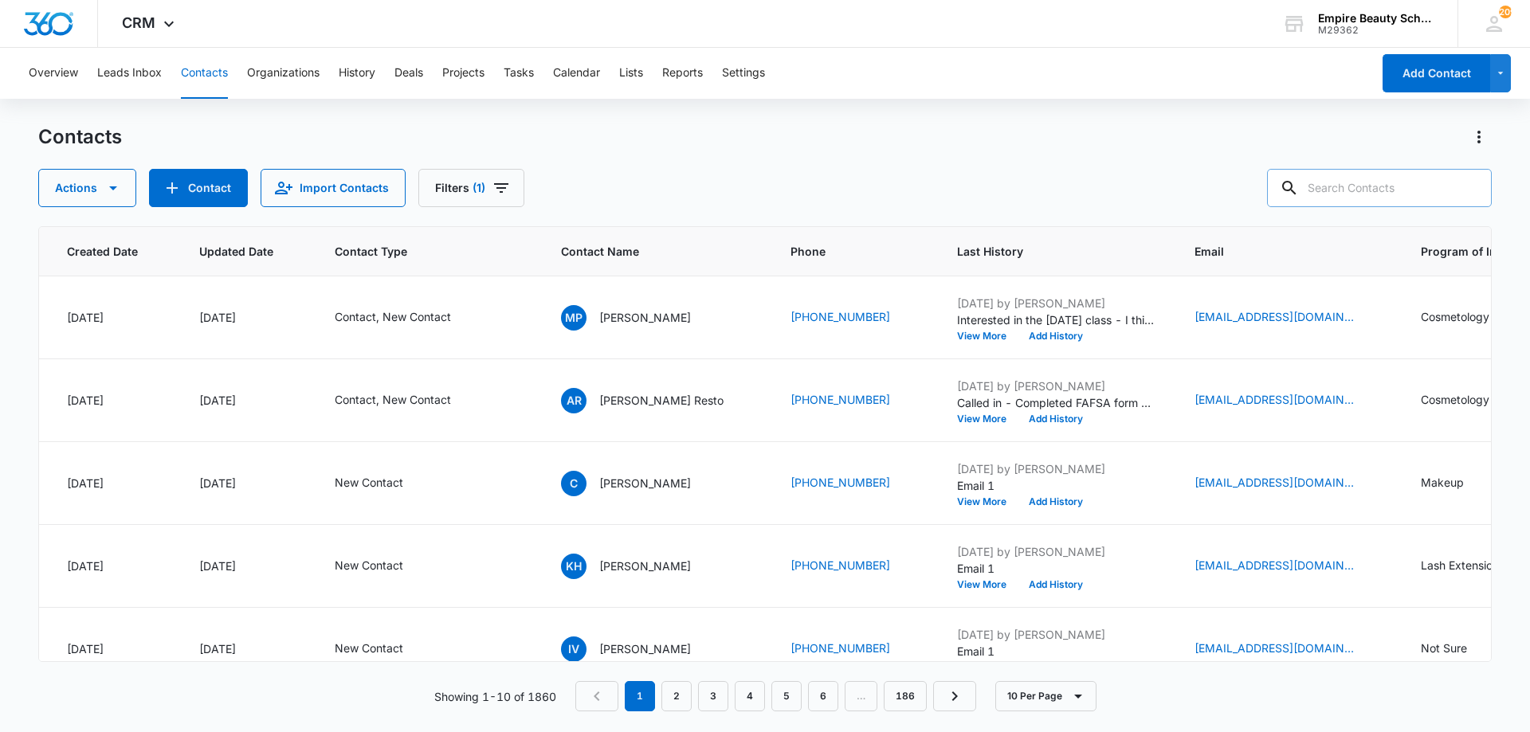
click at [1394, 176] on input "text" at bounding box center [1379, 188] width 225 height 38
click at [1383, 196] on input "text" at bounding box center [1379, 188] width 225 height 38
type input "0954"
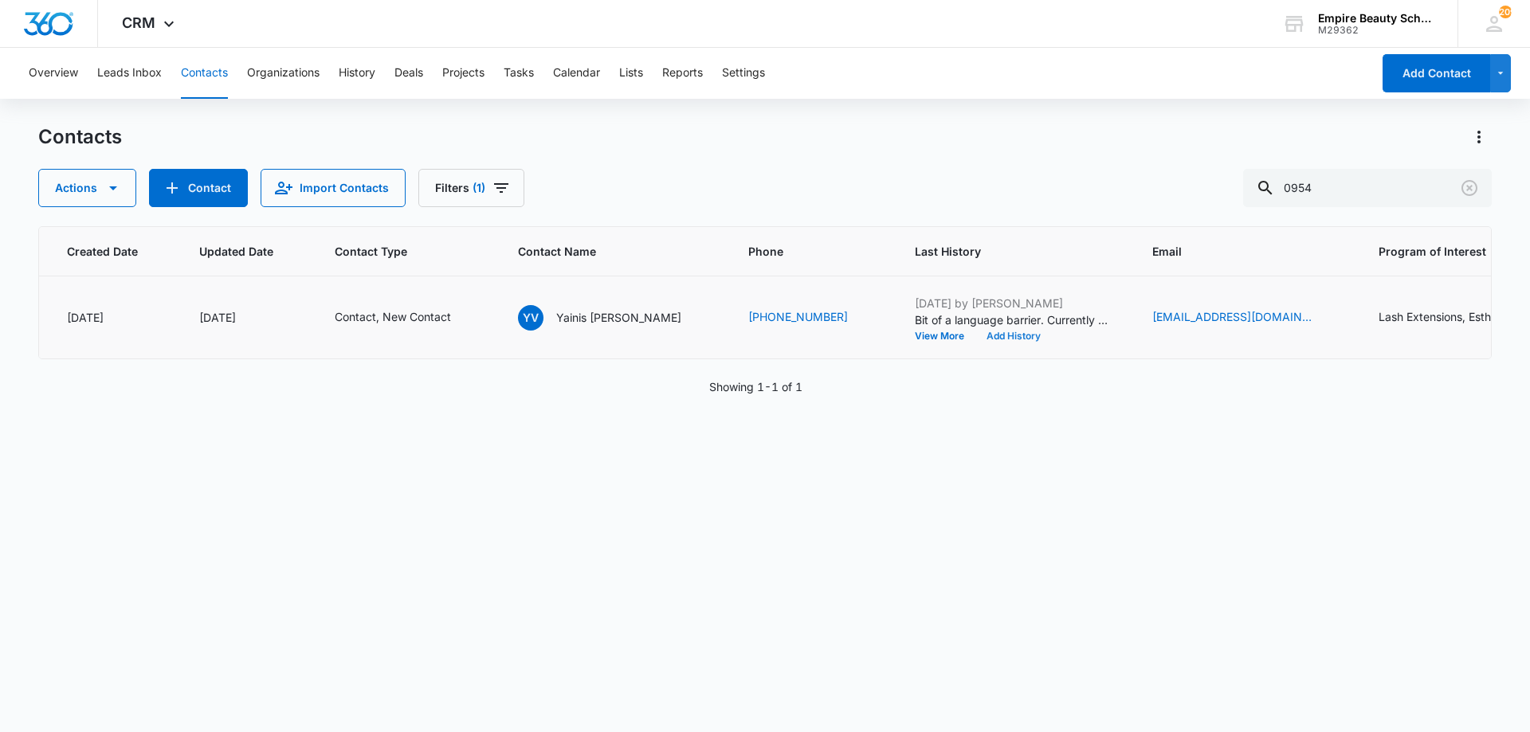
click at [976, 334] on button "Add History" at bounding box center [1013, 336] width 76 height 10
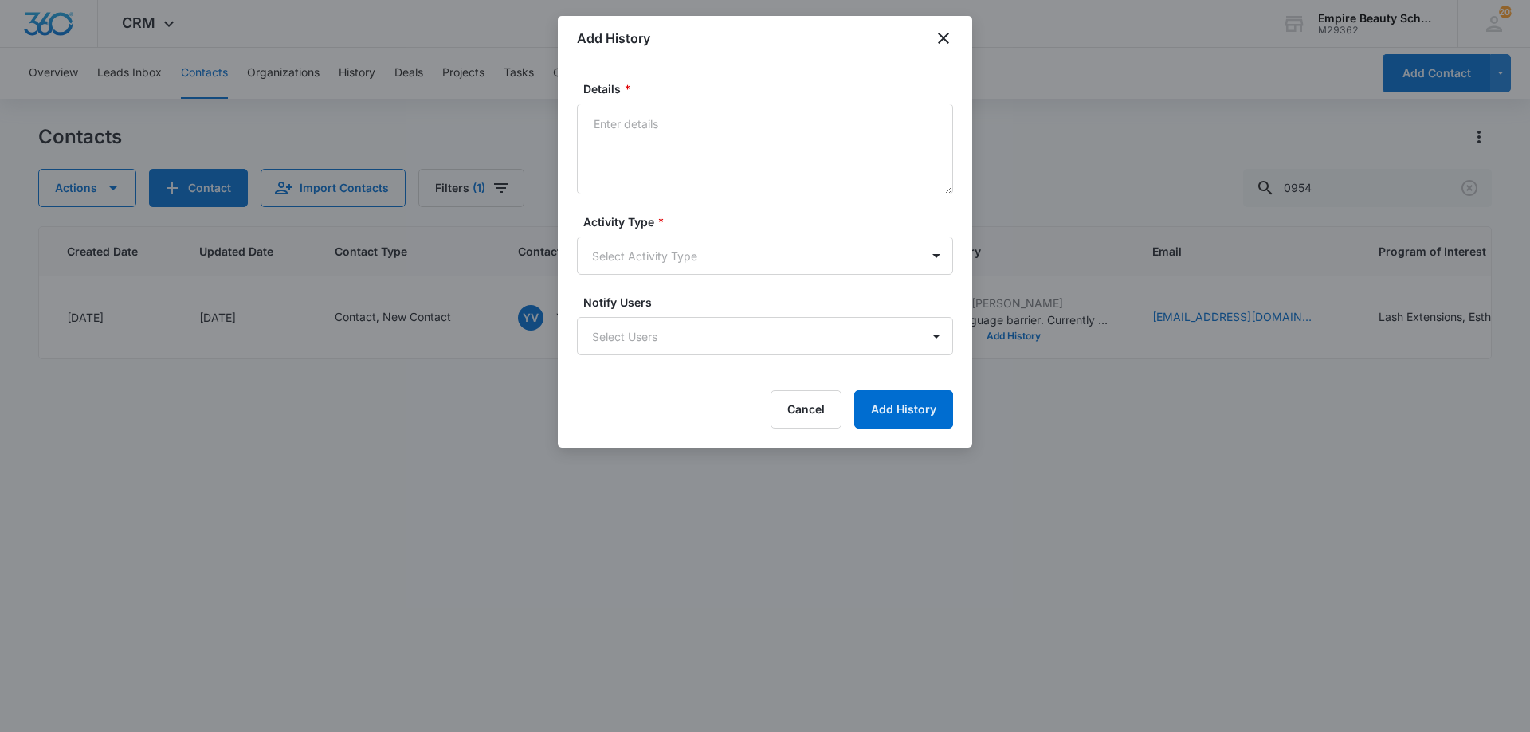
click at [749, 197] on form "Details * Activity Type * Select Activity Type Notify Users Select Users Cancel…" at bounding box center [765, 254] width 376 height 348
click at [725, 172] on textarea "Details *" at bounding box center [765, 149] width 376 height 91
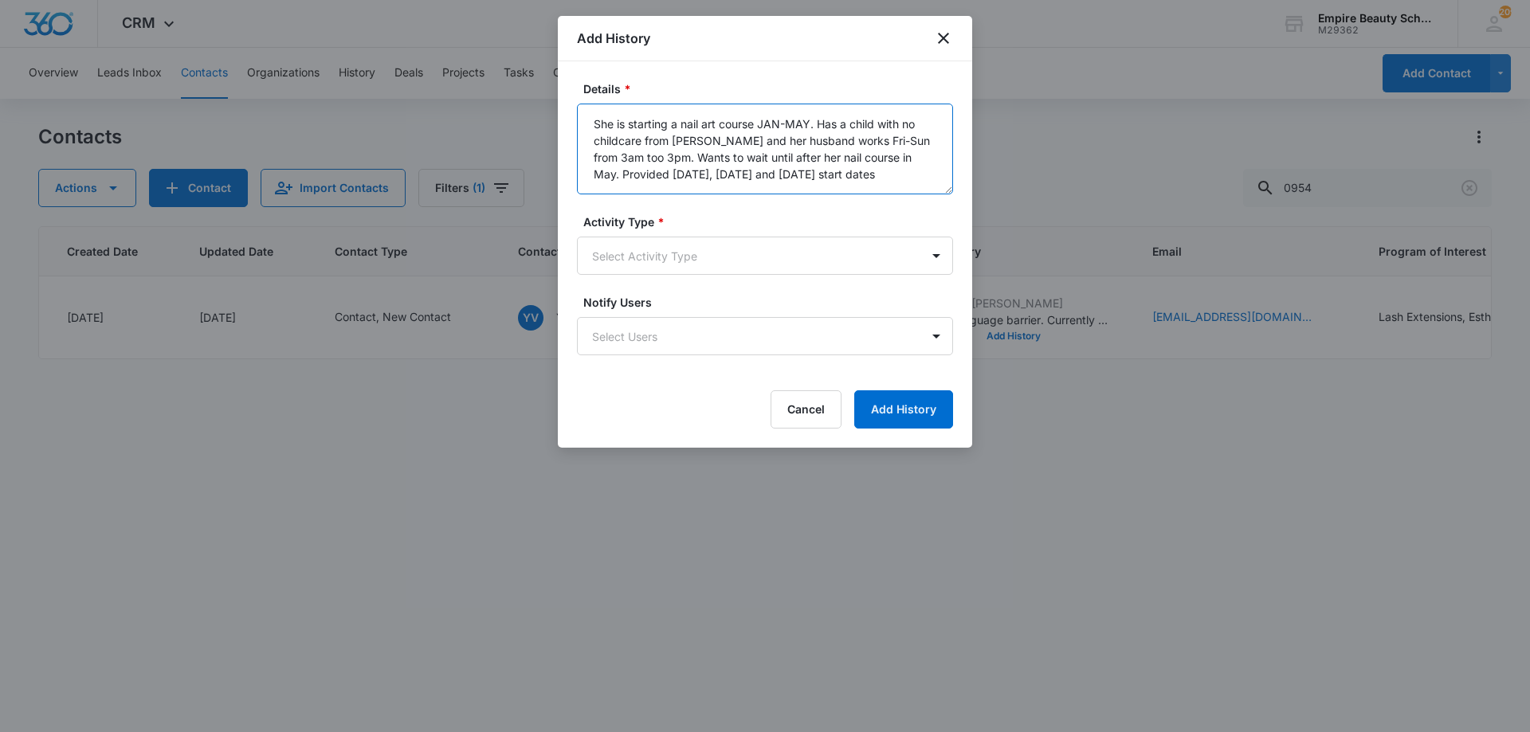
click at [606, 157] on textarea "She is starting a nail art course JAN-MAY. Has a child with no childcare from […" at bounding box center [765, 149] width 376 height 91
type textarea "She is starting a nail art course JAN-MAY. Has a child with no childcare from […"
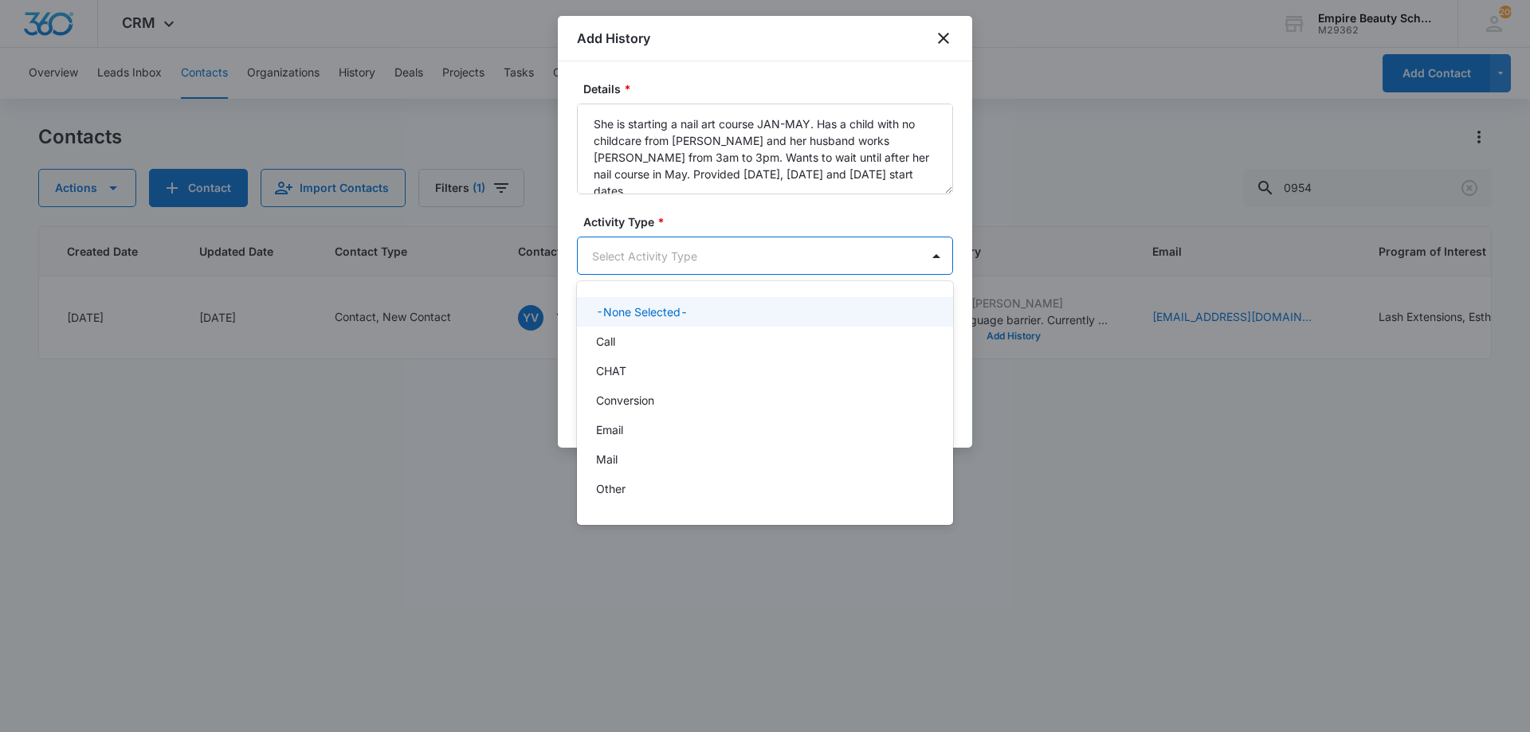
drag, startPoint x: 733, startPoint y: 255, endPoint x: 735, endPoint y: 263, distance: 8.3
click at [735, 263] on body "CRM Apps Forms CRM Email Shop Payments POS Files Brand Settings AI Assistant Em…" at bounding box center [765, 366] width 1530 height 732
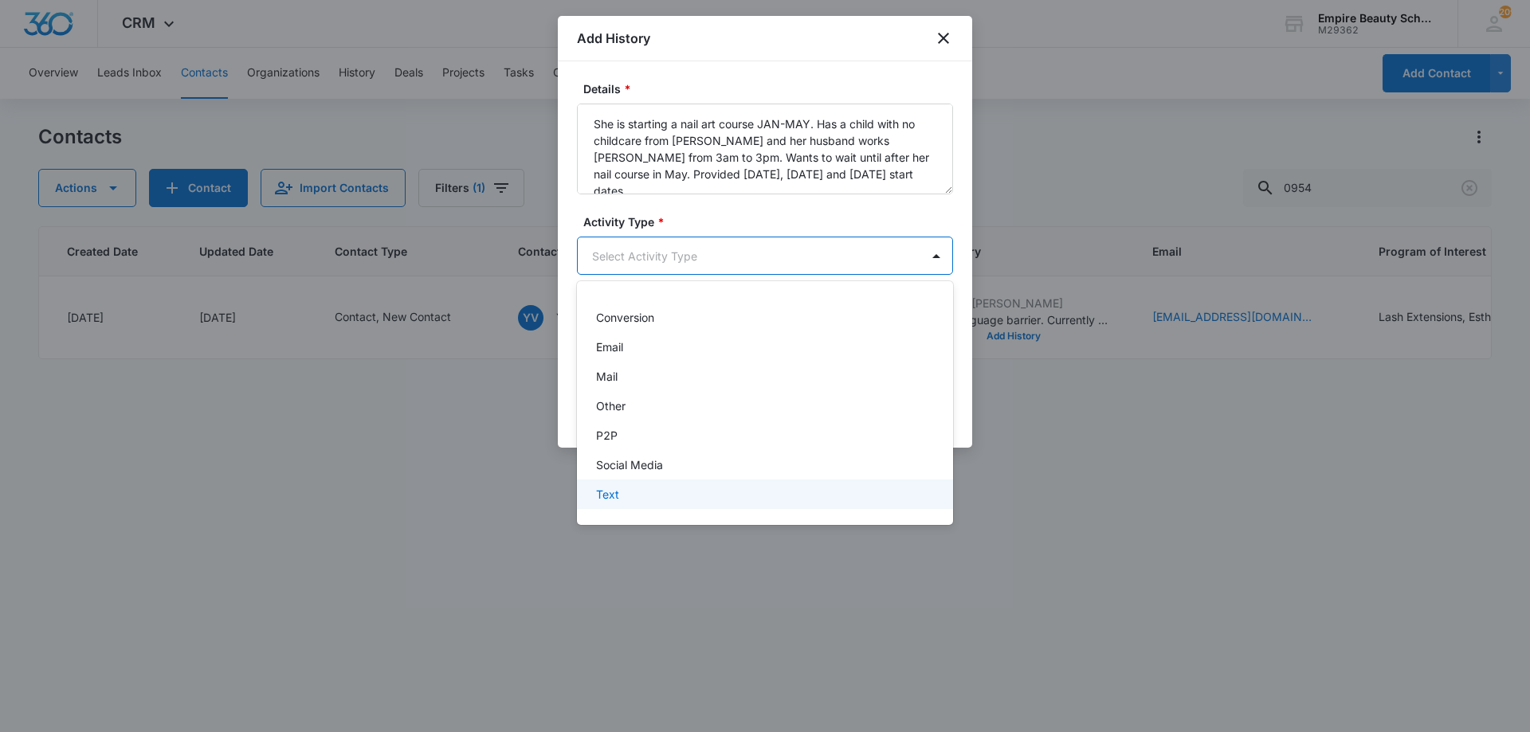
click at [687, 485] on div "Text" at bounding box center [765, 494] width 376 height 29
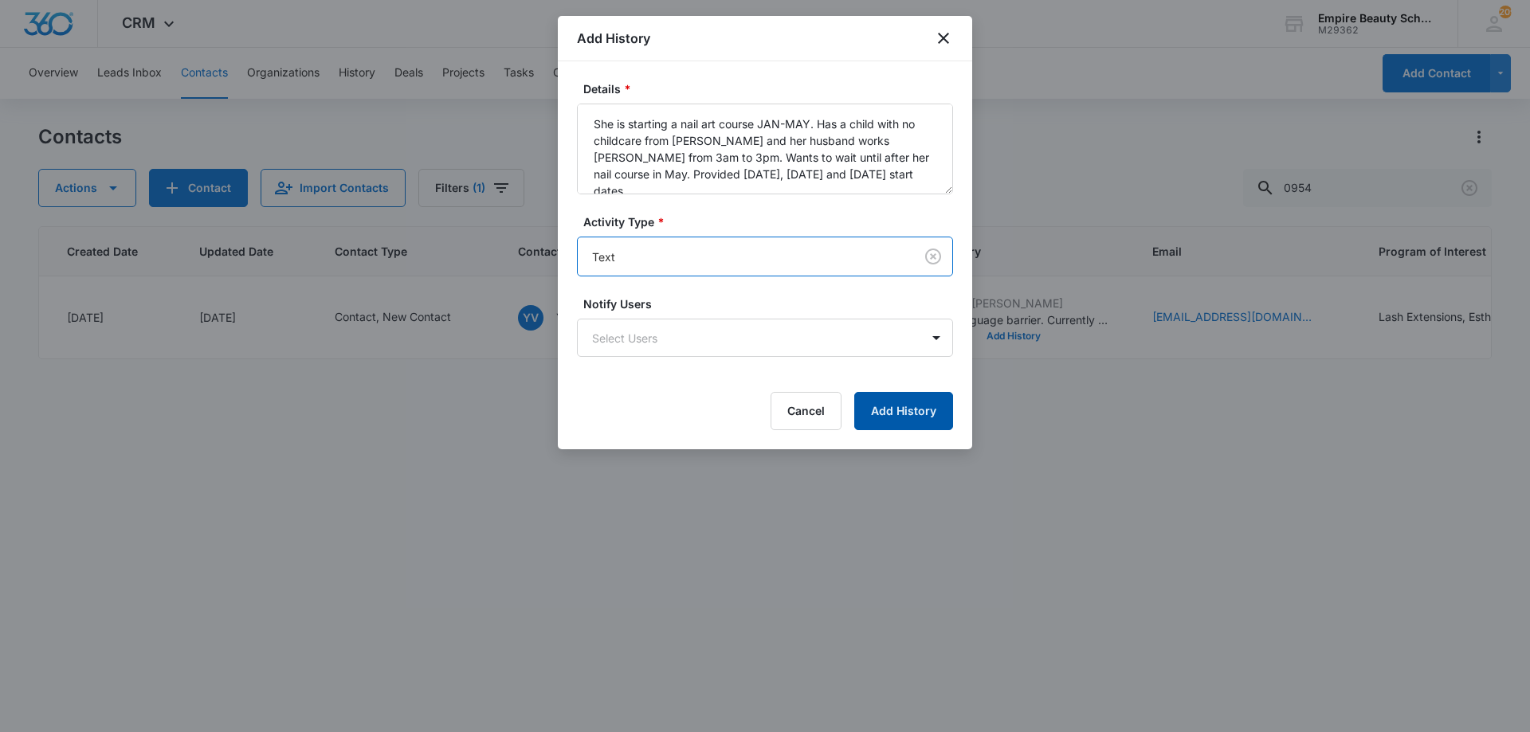
click at [889, 397] on button "Add History" at bounding box center [903, 411] width 99 height 38
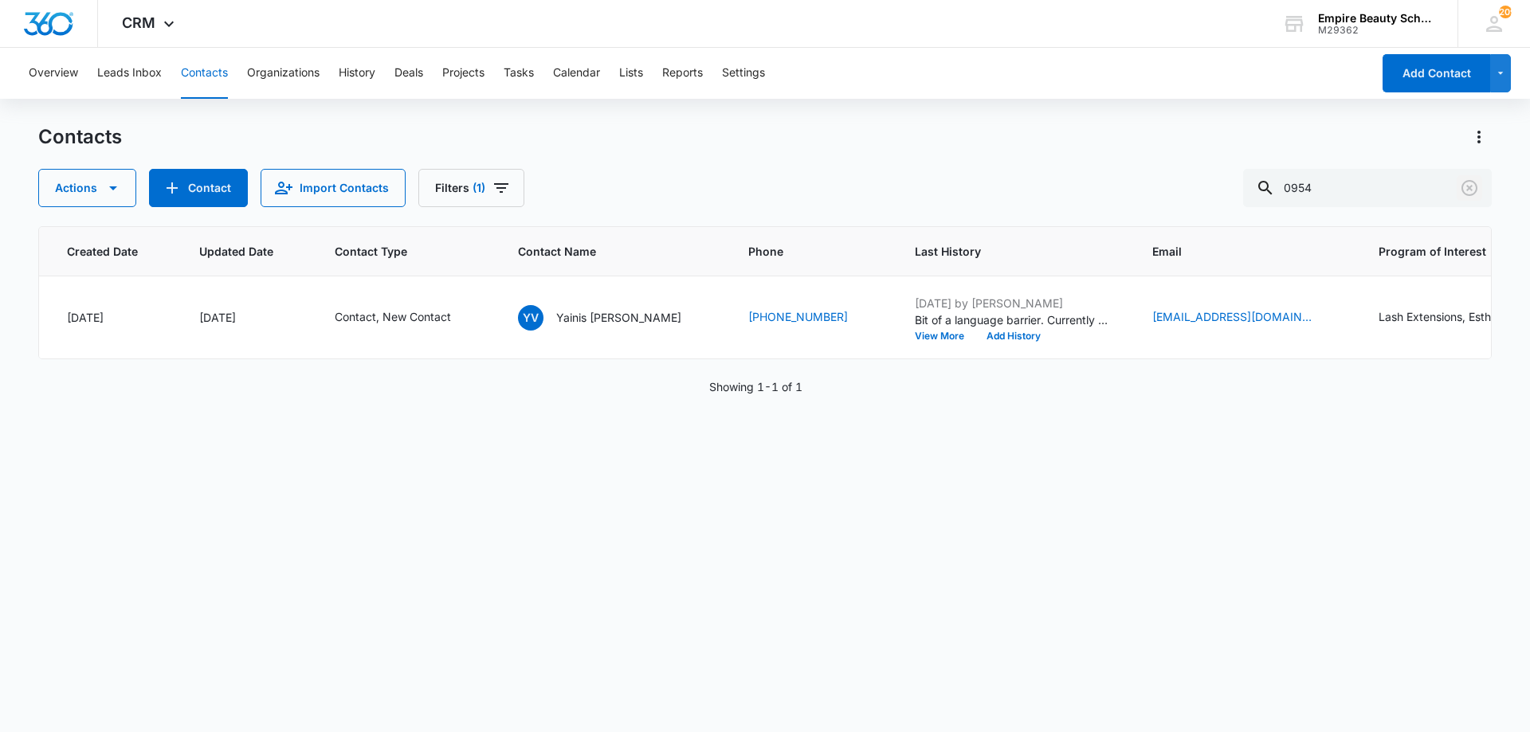
drag, startPoint x: 1466, startPoint y: 191, endPoint x: 934, endPoint y: 184, distance: 532.3
click at [1466, 190] on icon "Clear" at bounding box center [1469, 187] width 19 height 19
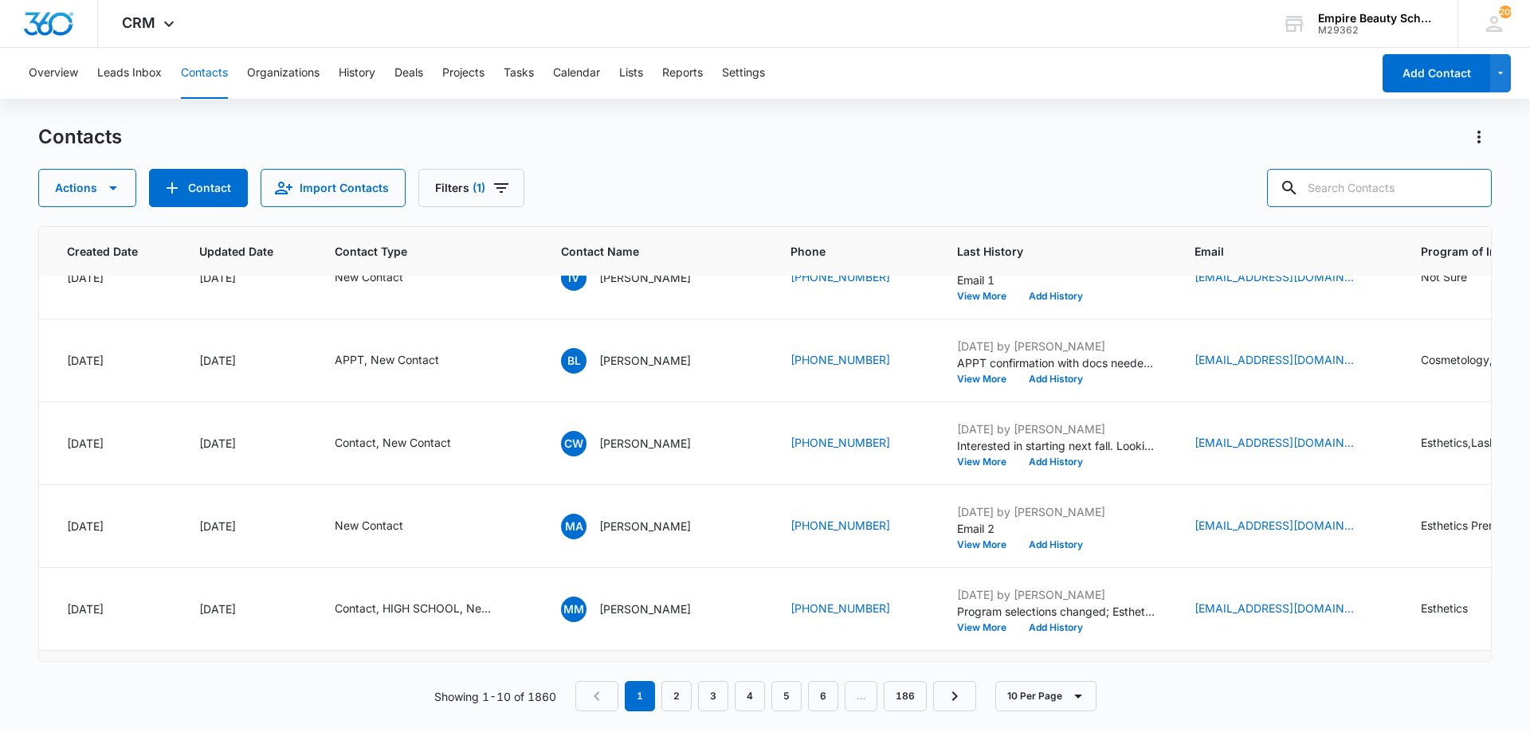
scroll to position [455, 127]
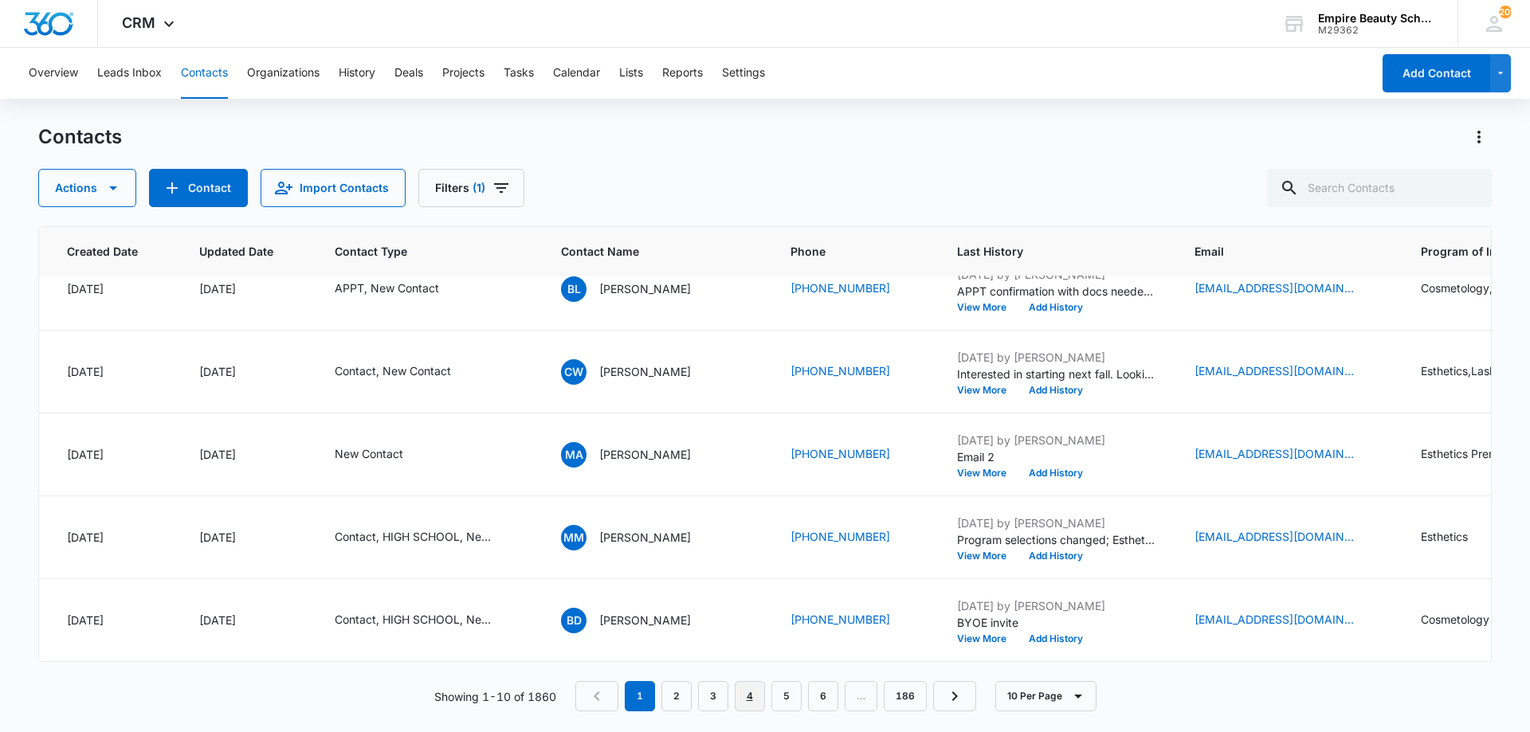
click at [739, 688] on link "4" at bounding box center [750, 696] width 30 height 30
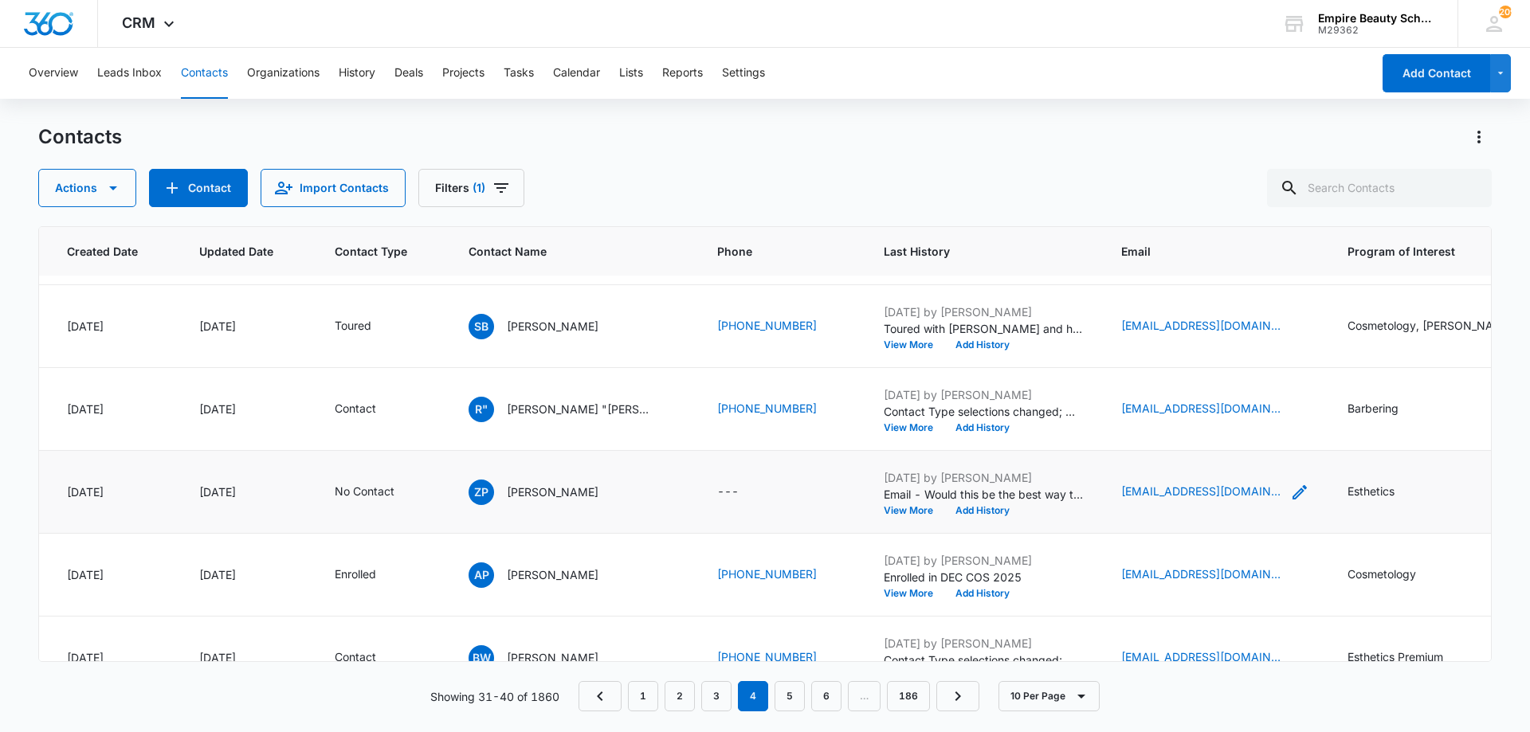
scroll to position [158, 127]
click at [1292, 488] on icon "Email - zylarosepeebles@gmail.com - Select to Edit Field" at bounding box center [1299, 491] width 14 height 14
click at [1138, 401] on input "[EMAIL_ADDRESS][DOMAIN_NAME]" at bounding box center [1168, 390] width 201 height 38
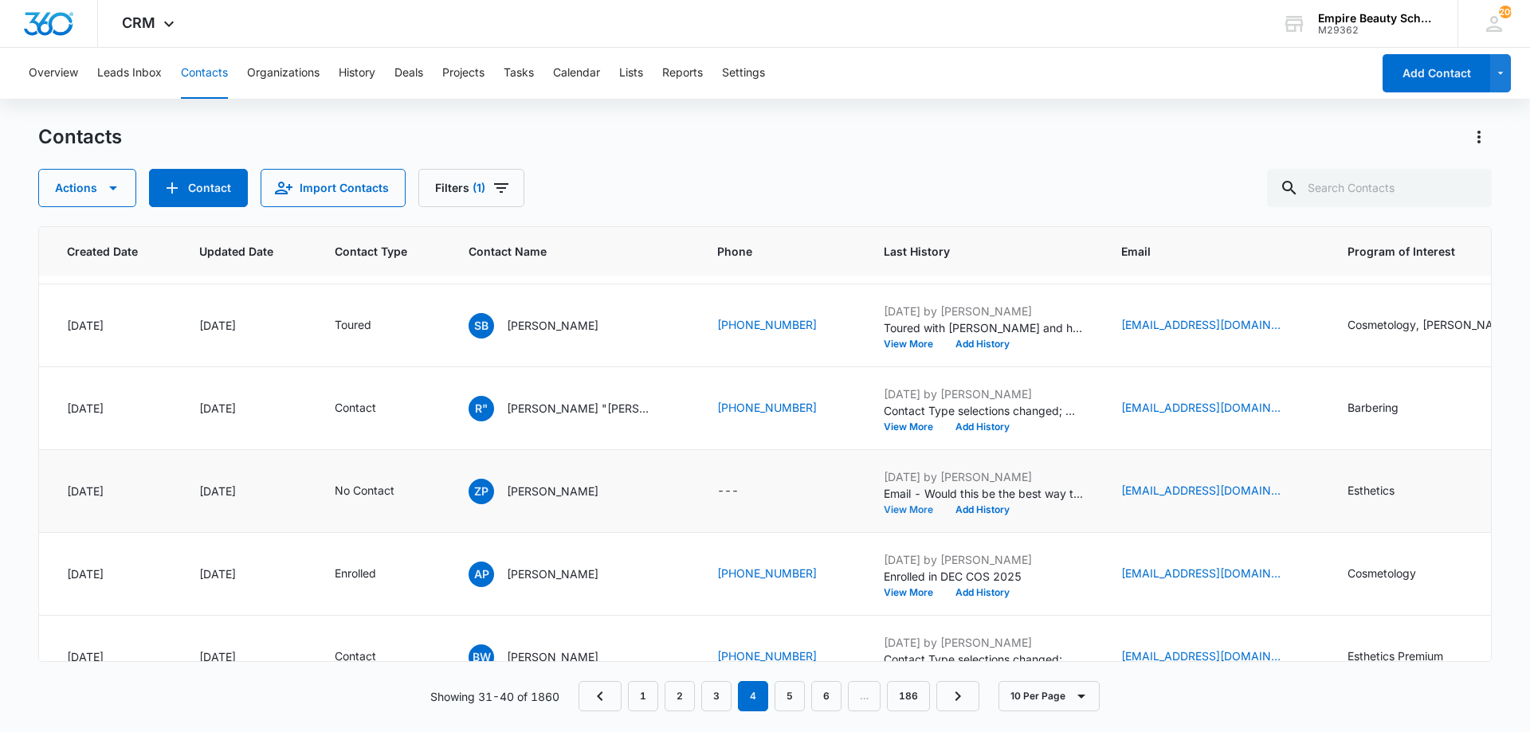
click at [884, 511] on button "View More" at bounding box center [914, 510] width 61 height 10
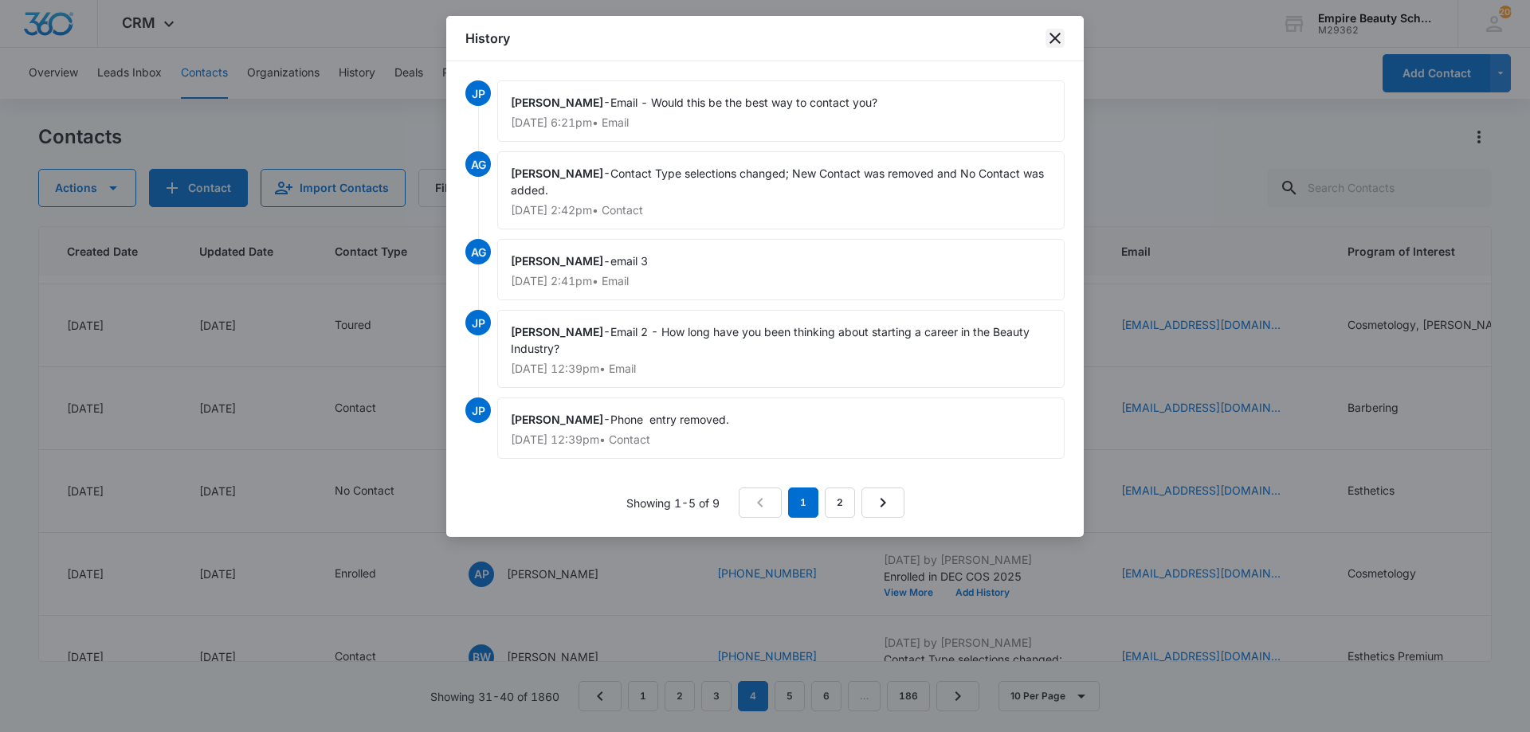
click at [1050, 33] on icon "close" at bounding box center [1054, 38] width 11 height 11
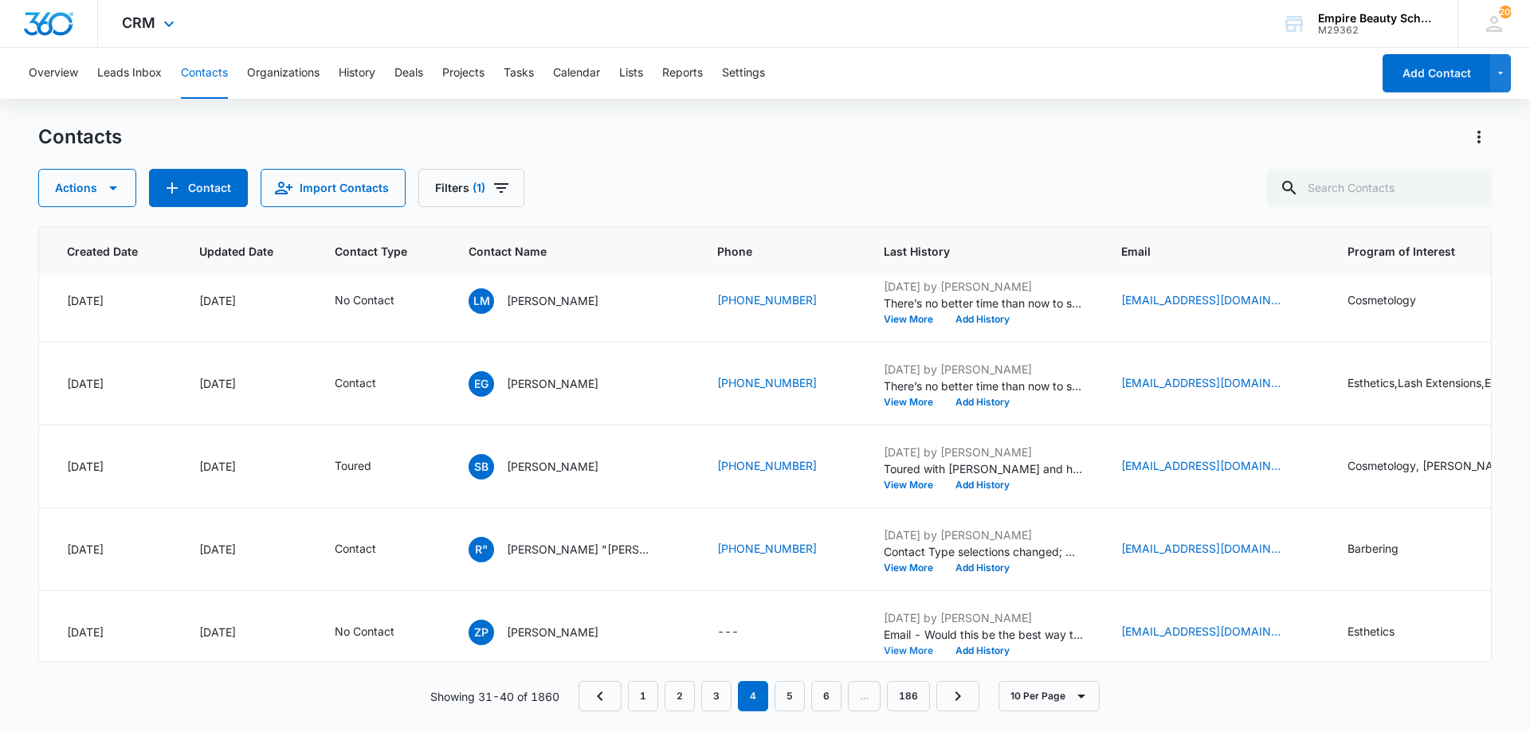
scroll to position [0, 127]
